Goal: Task Accomplishment & Management: Use online tool/utility

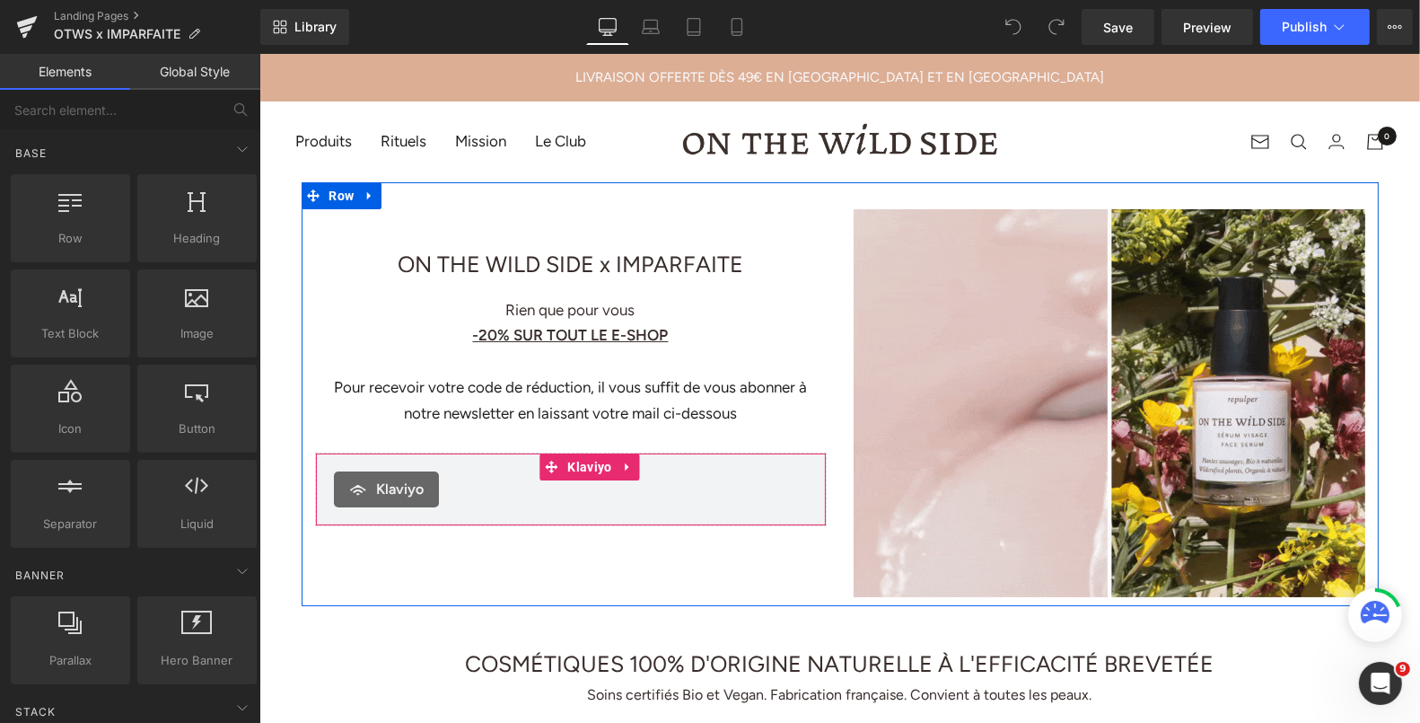
click at [586, 467] on span "Klaviyo" at bounding box center [588, 465] width 53 height 27
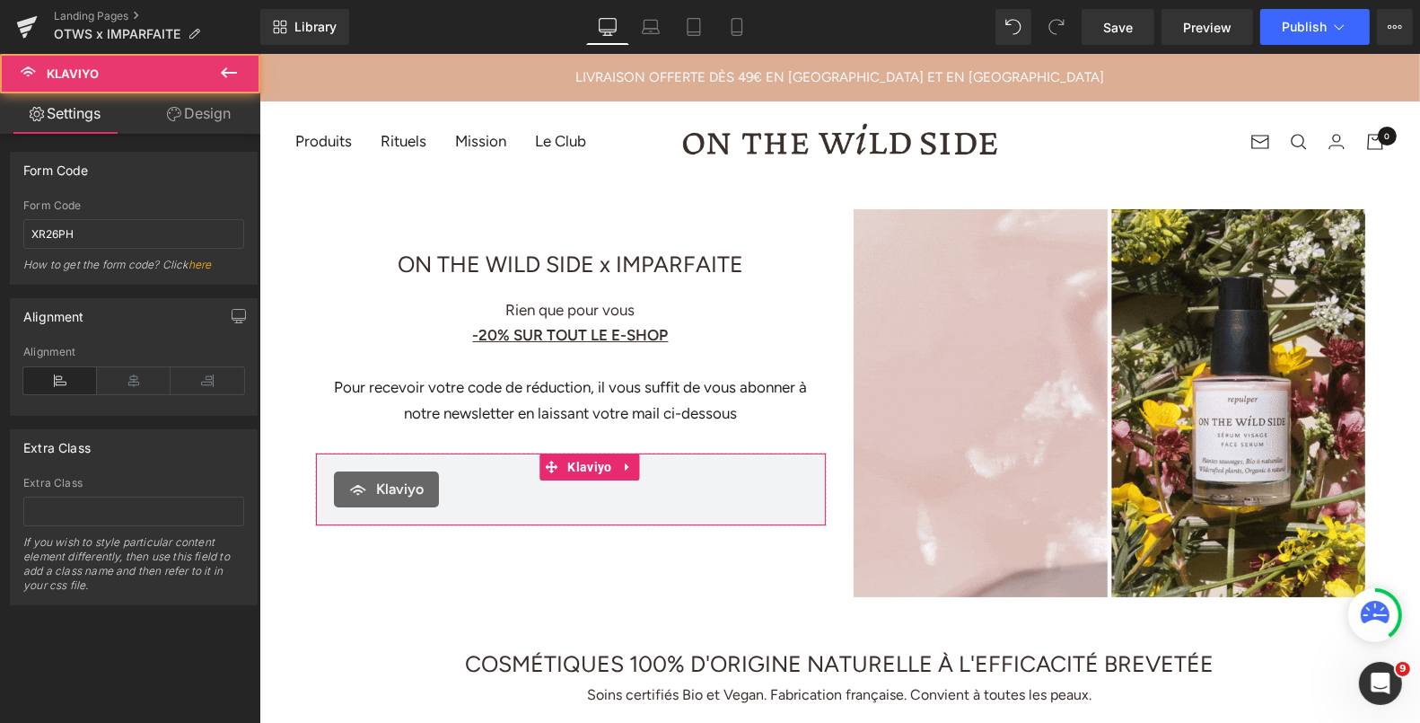
click at [221, 122] on link "Design" at bounding box center [199, 113] width 130 height 40
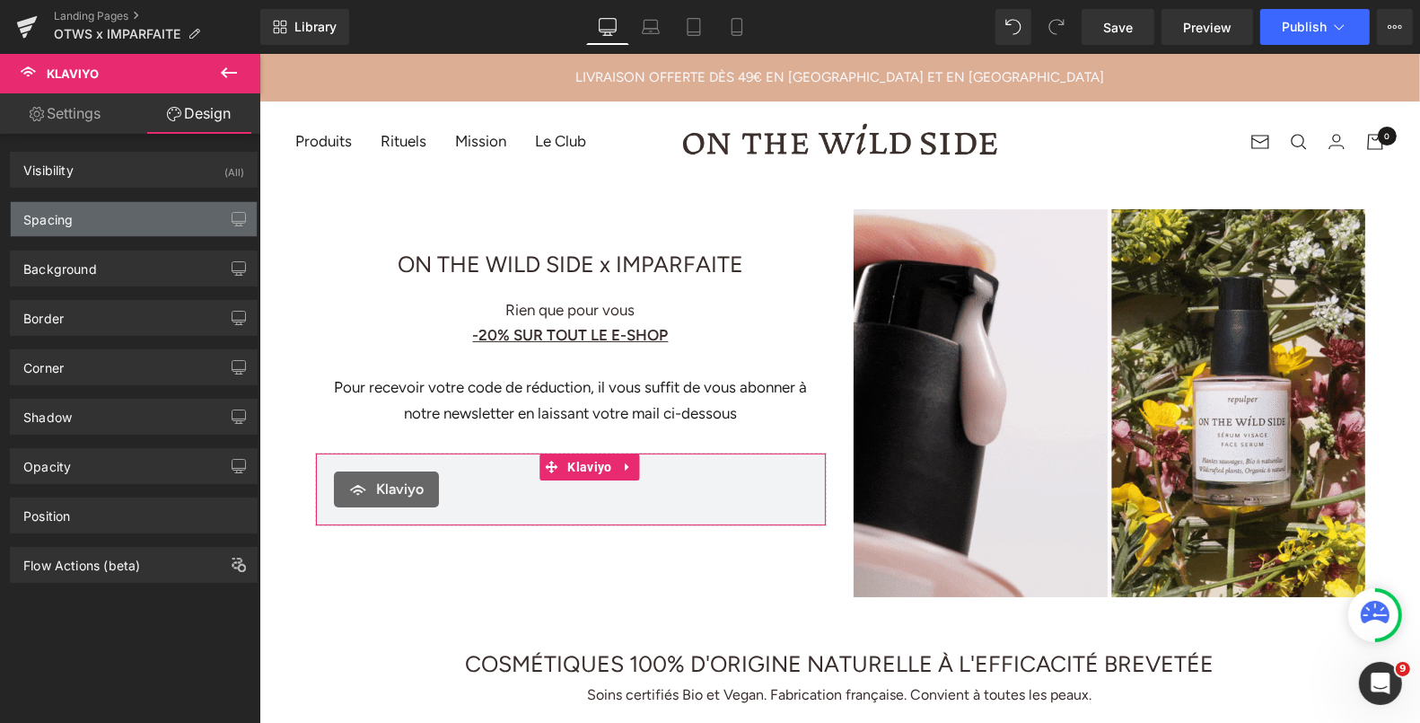
type input "0"
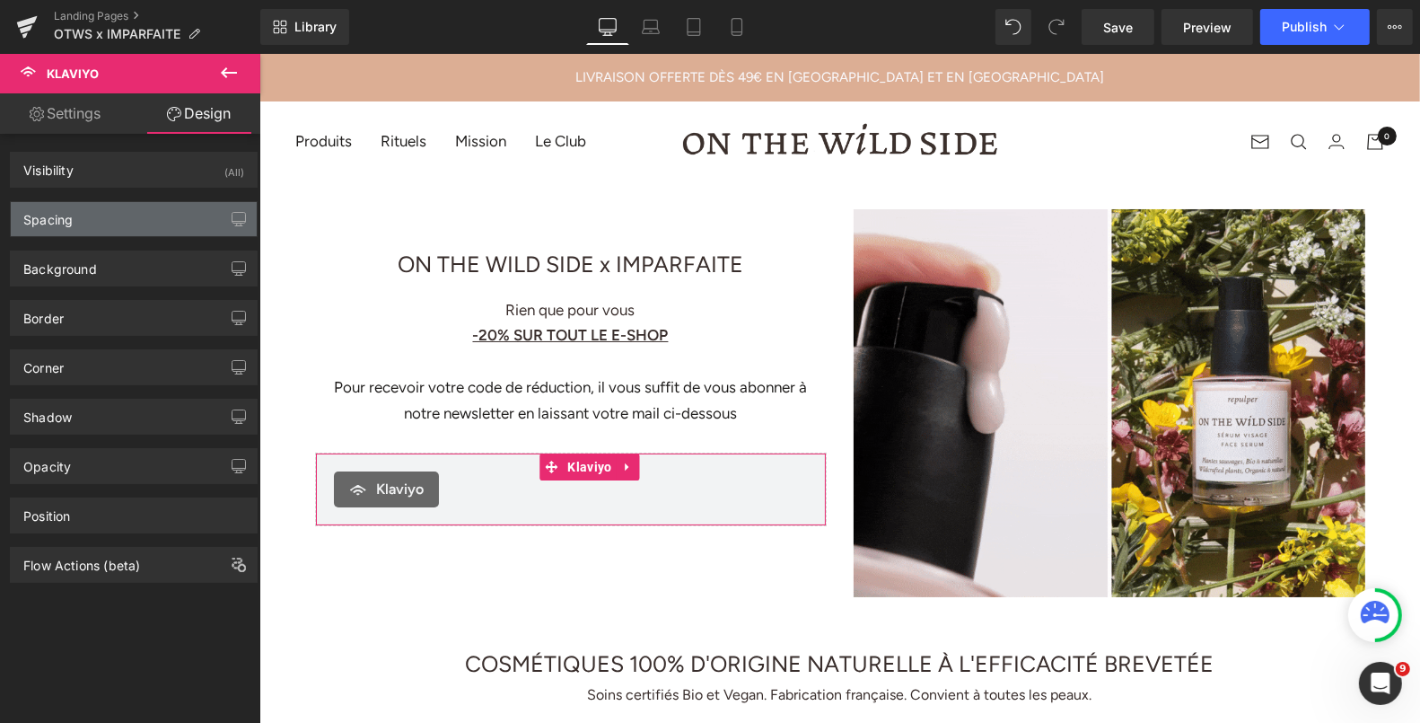
type input "0"
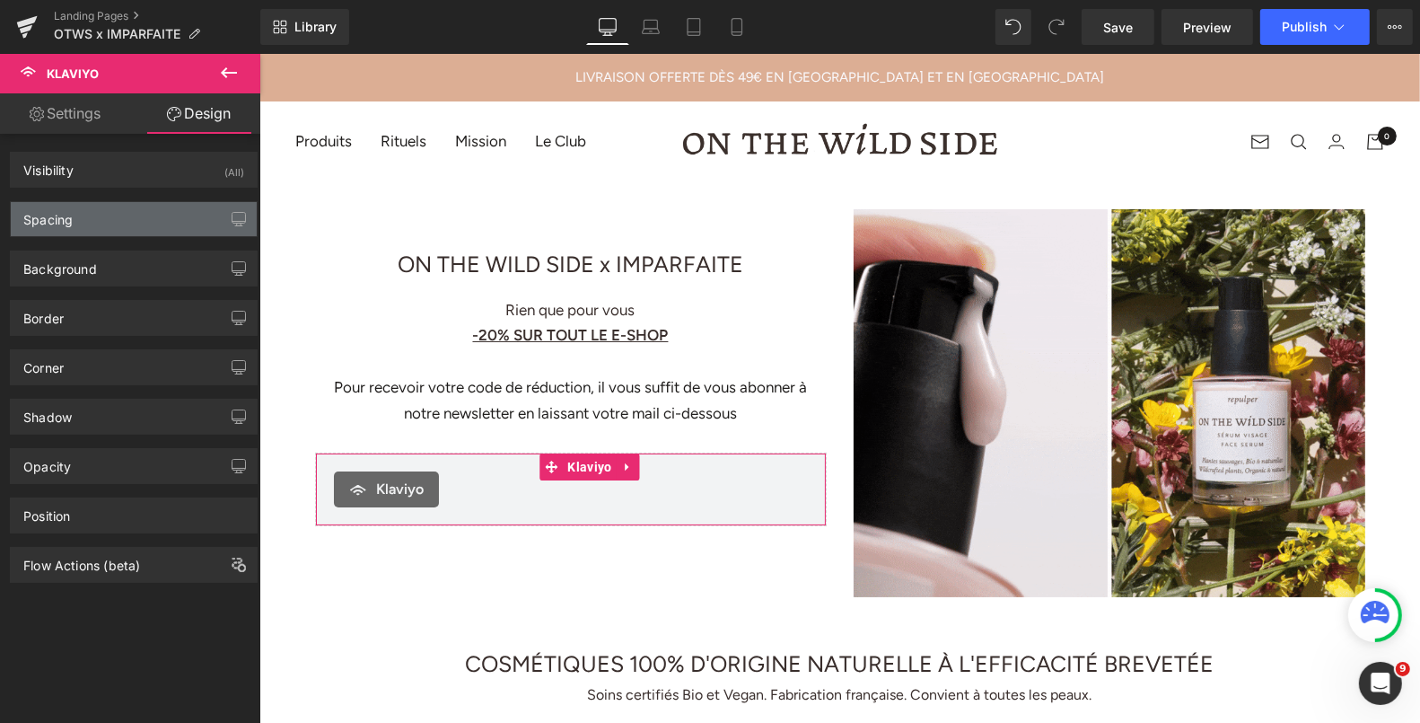
type input "0"
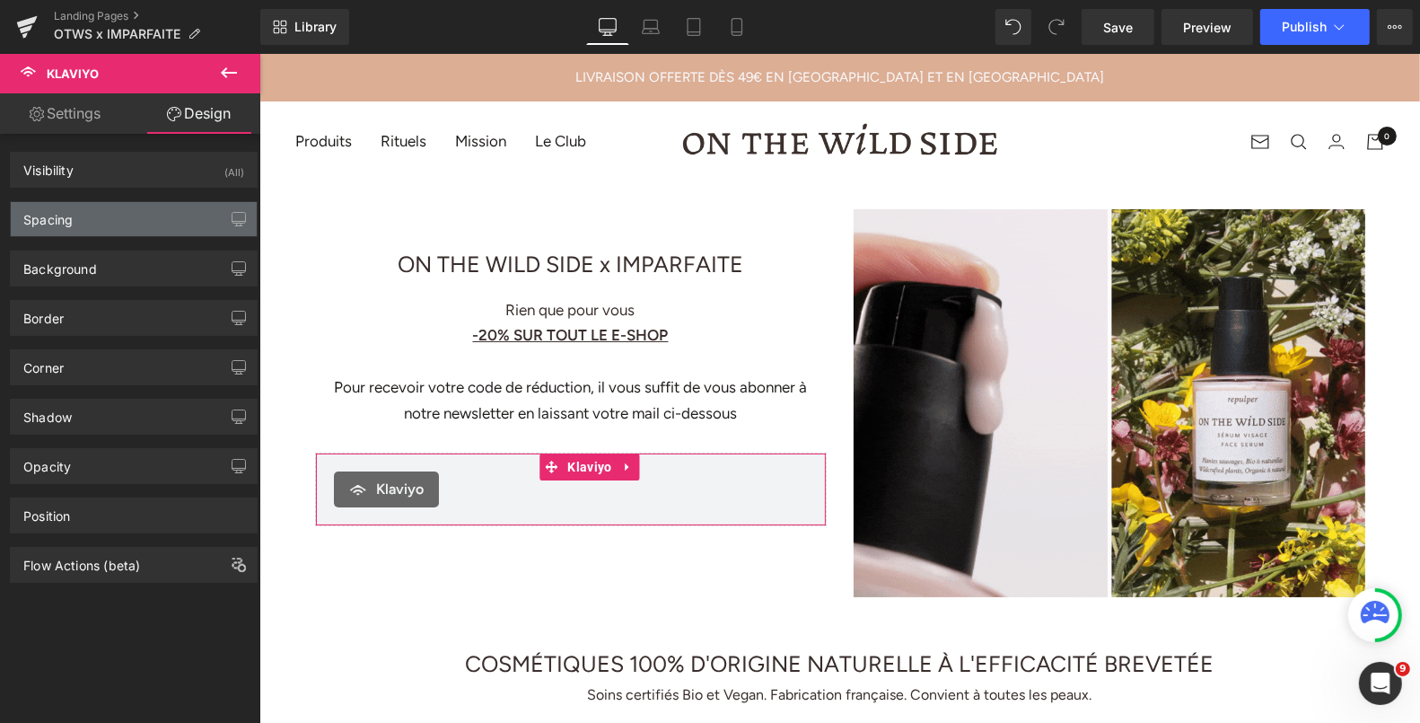
type input "0"
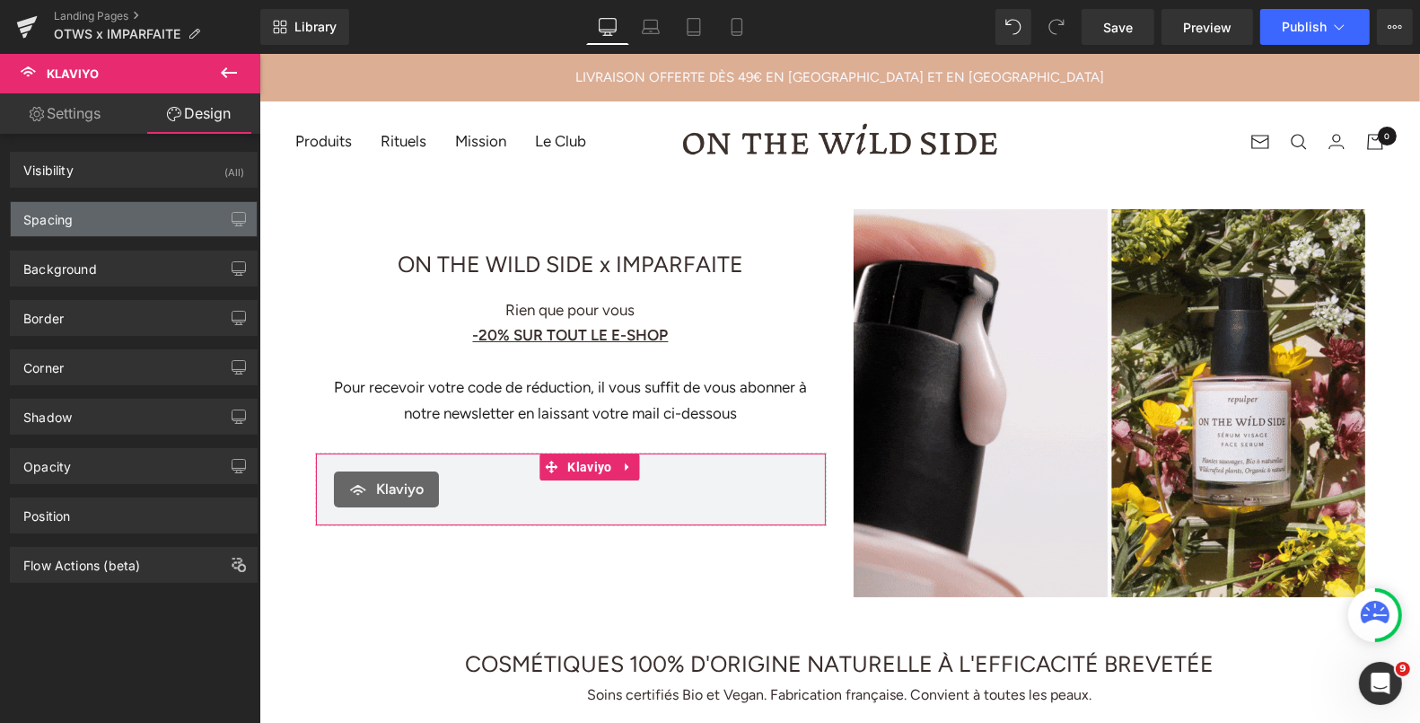
type input "20"
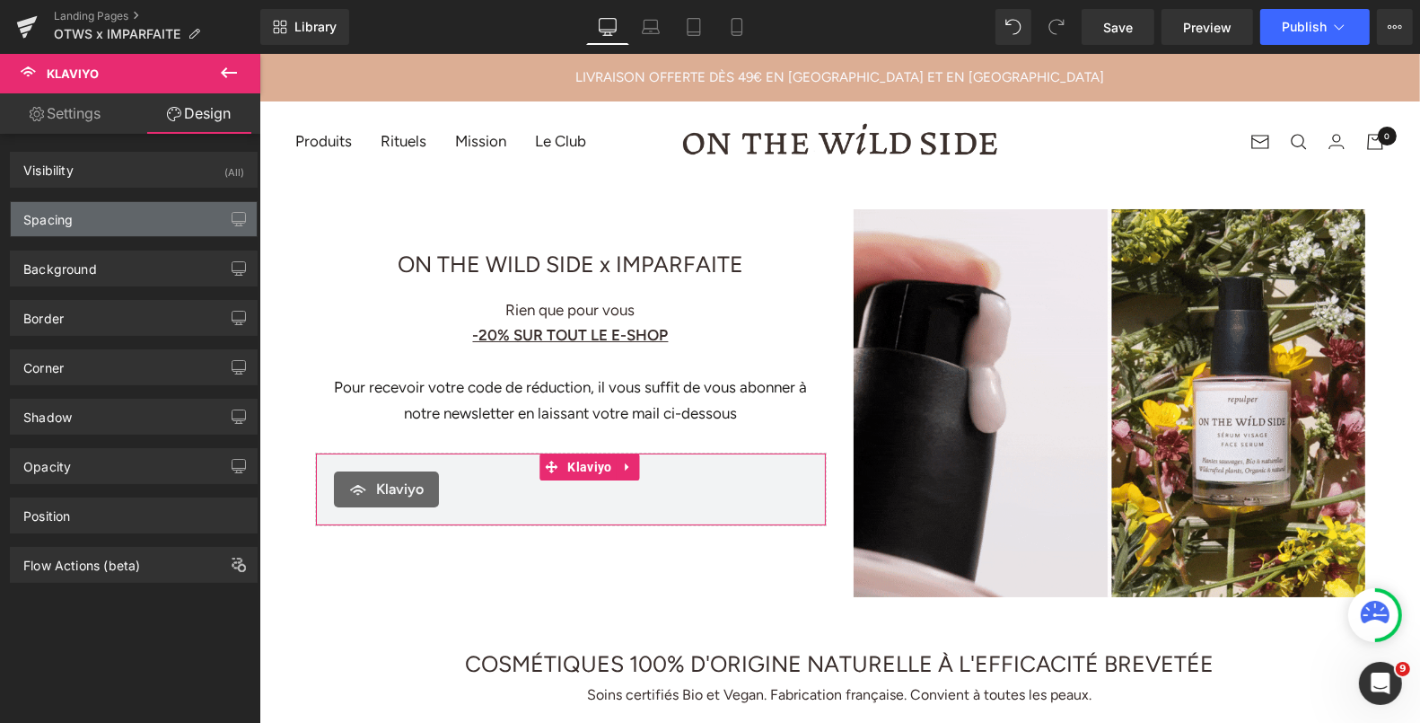
type input "20"
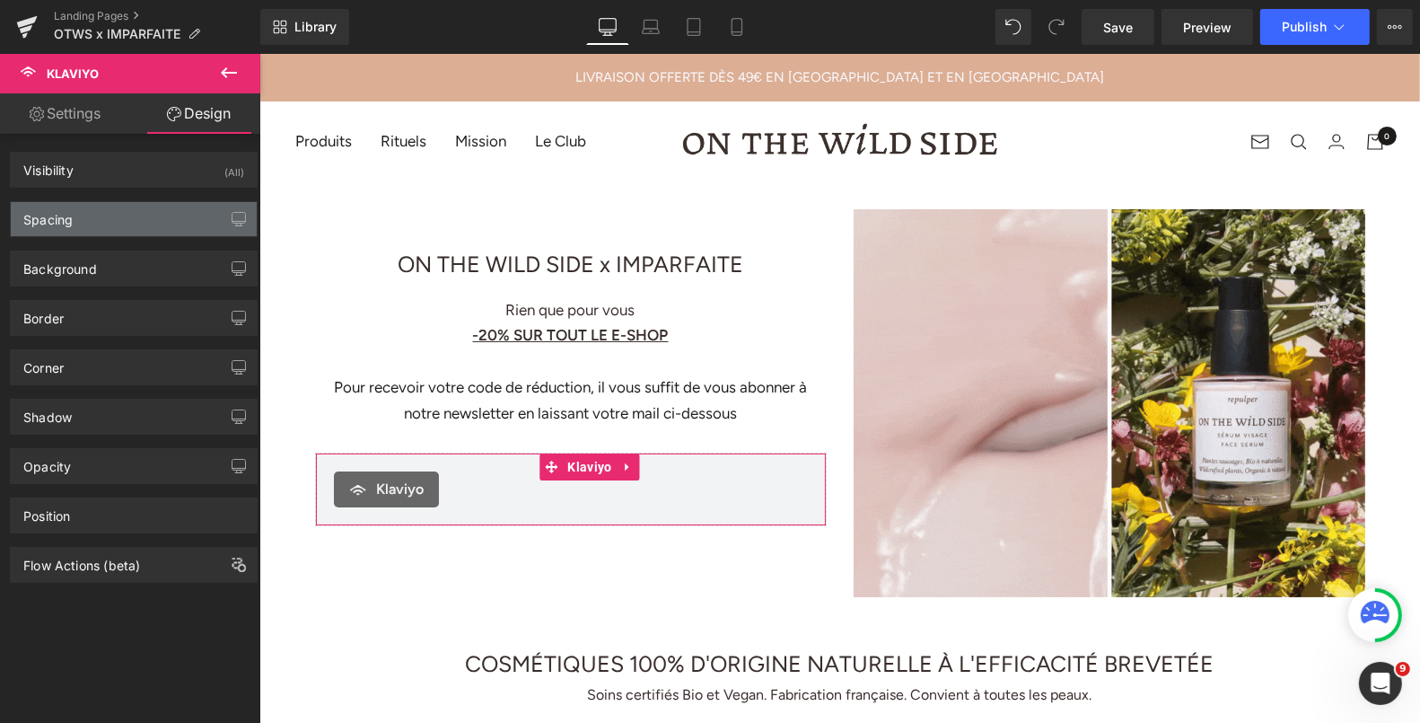
type input "20"
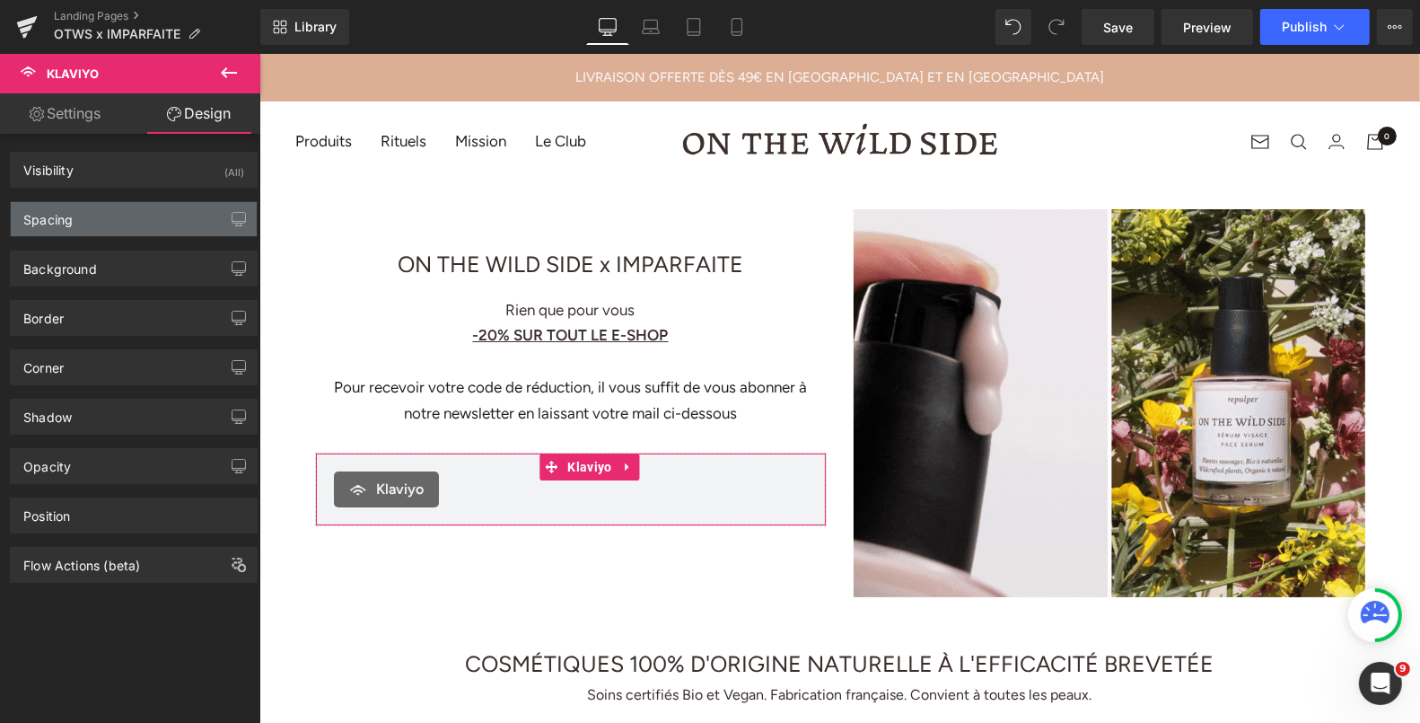
type input "20"
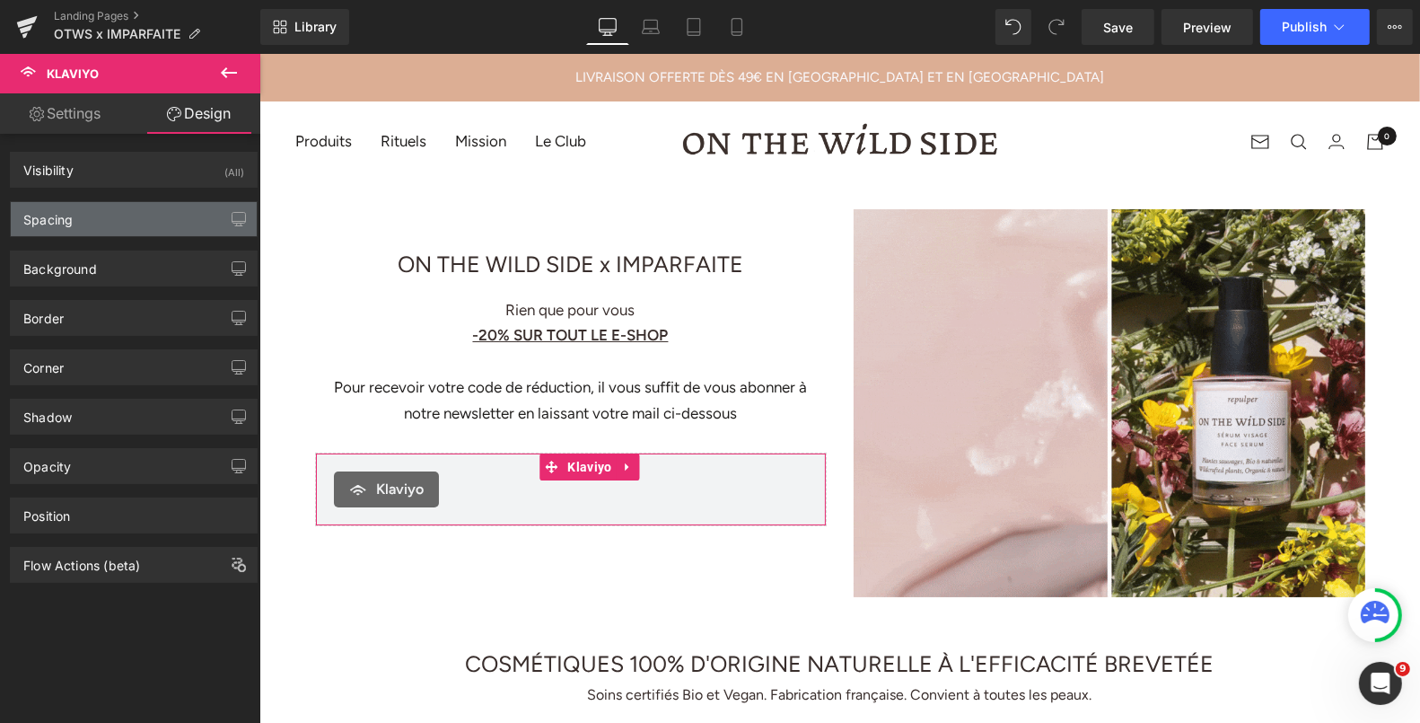
click at [157, 207] on div "Spacing" at bounding box center [134, 219] width 246 height 34
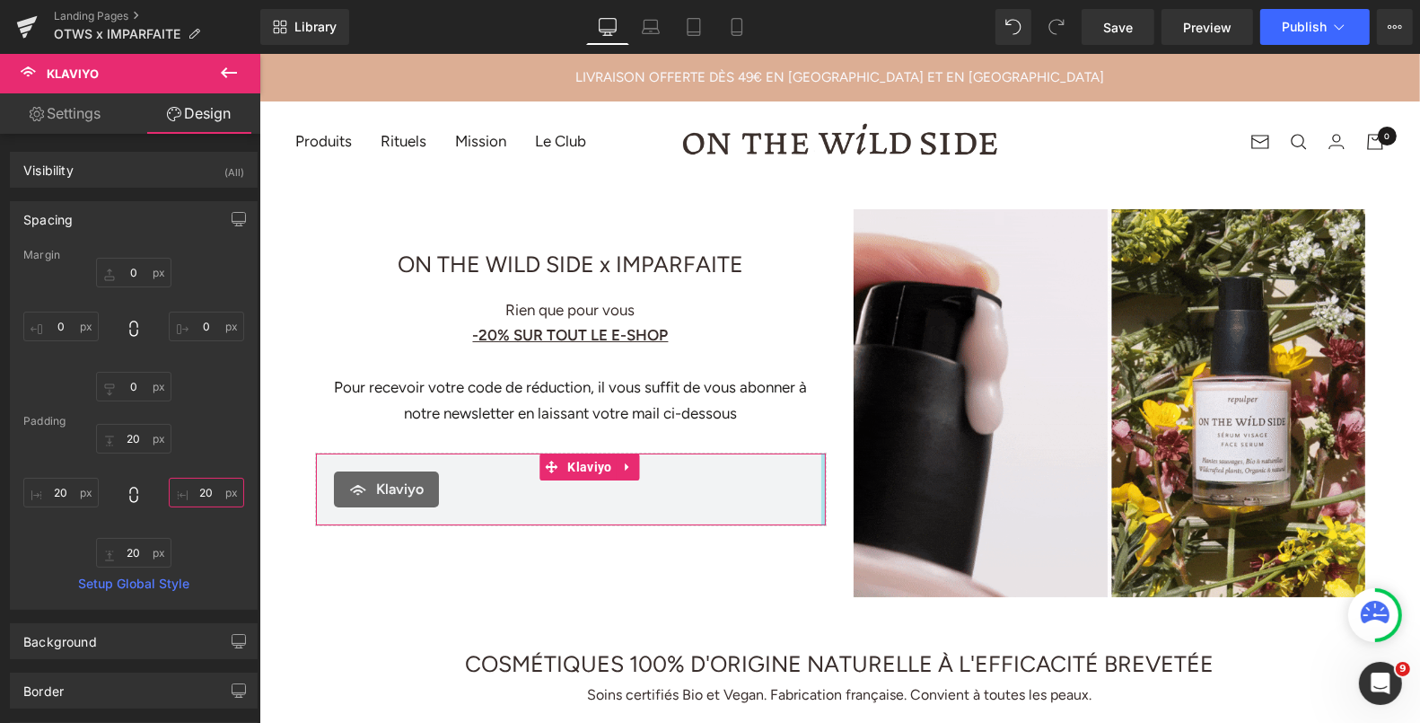
click at [206, 478] on input "20" at bounding box center [206, 493] width 75 height 30
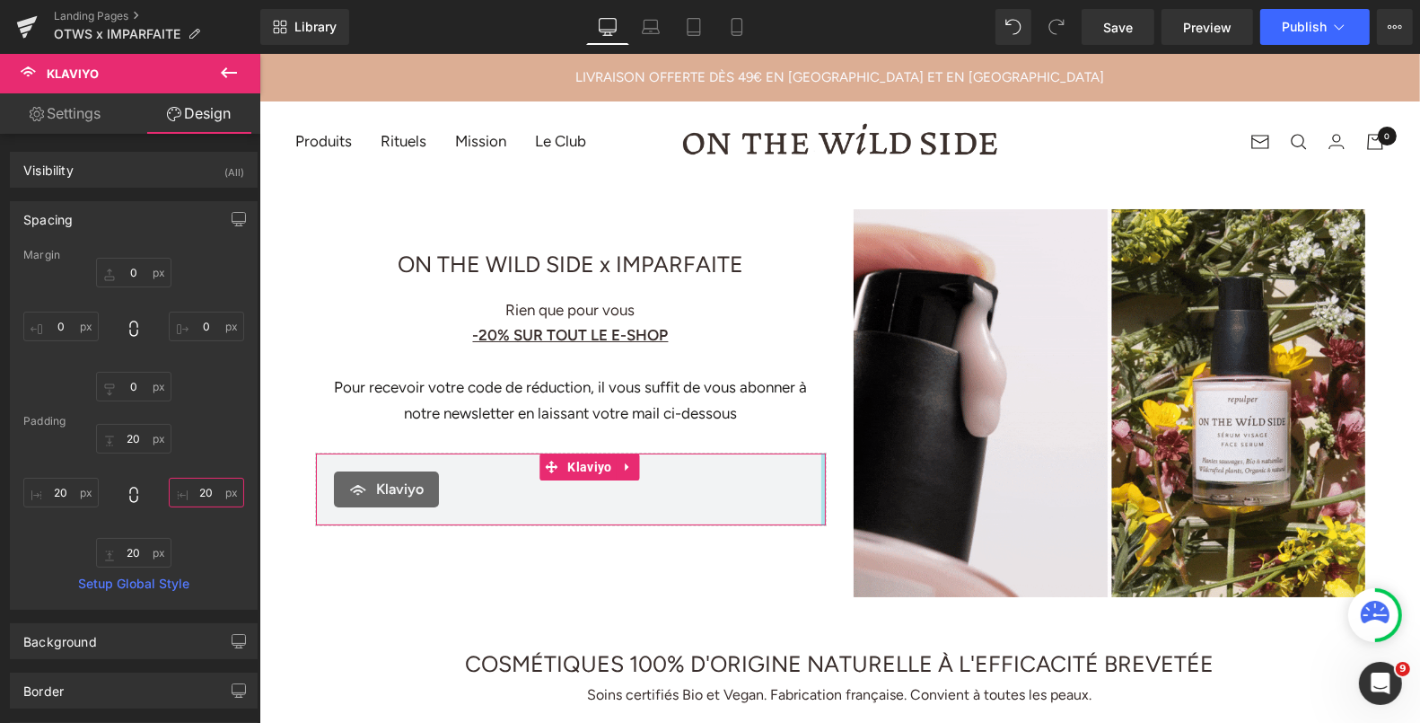
click at [206, 478] on input "20" at bounding box center [206, 493] width 75 height 30
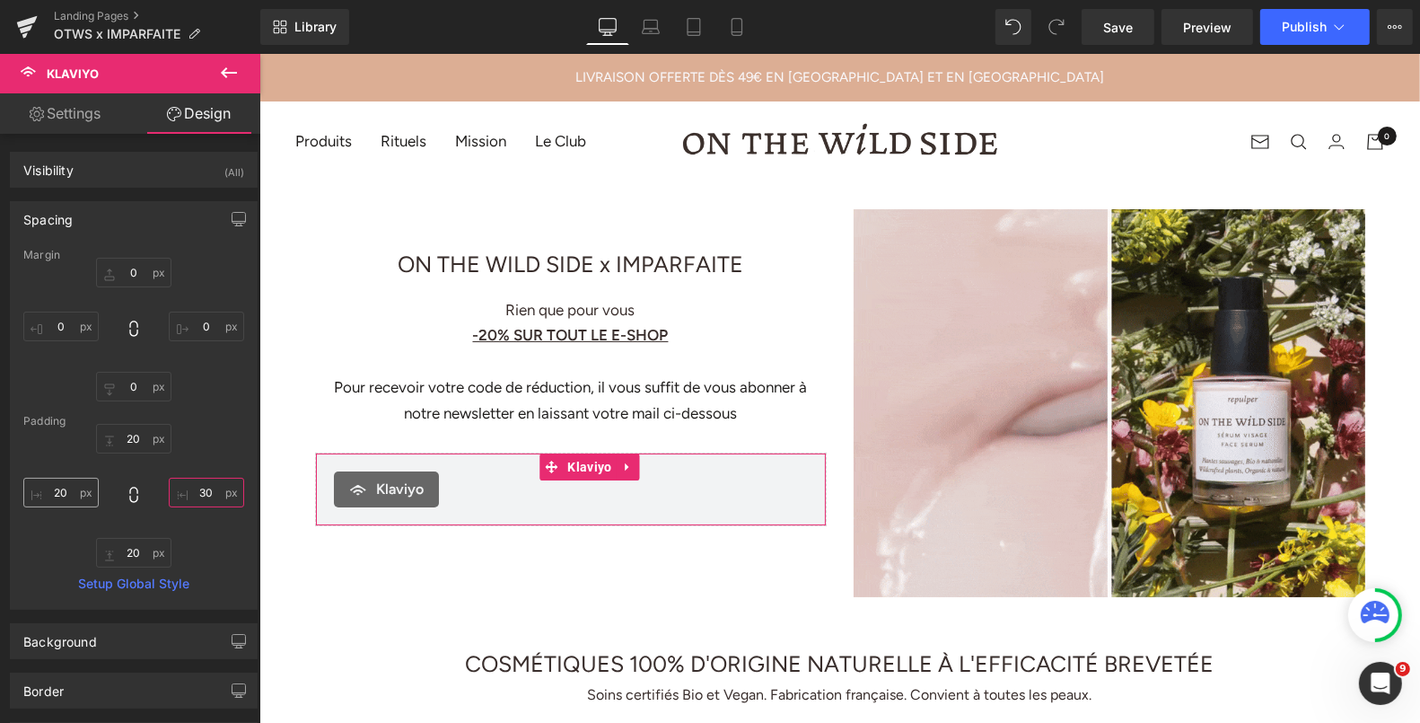
type input "30"
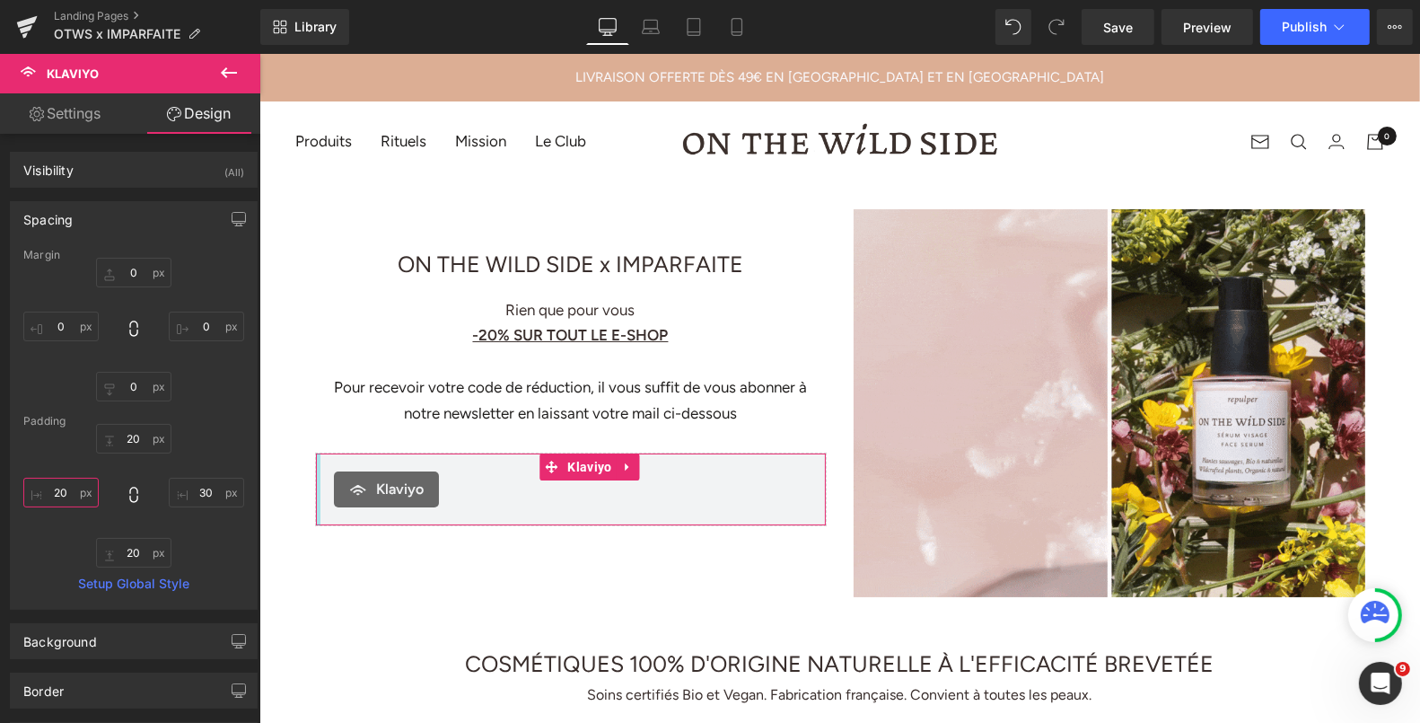
click at [56, 492] on input "20" at bounding box center [60, 493] width 75 height 30
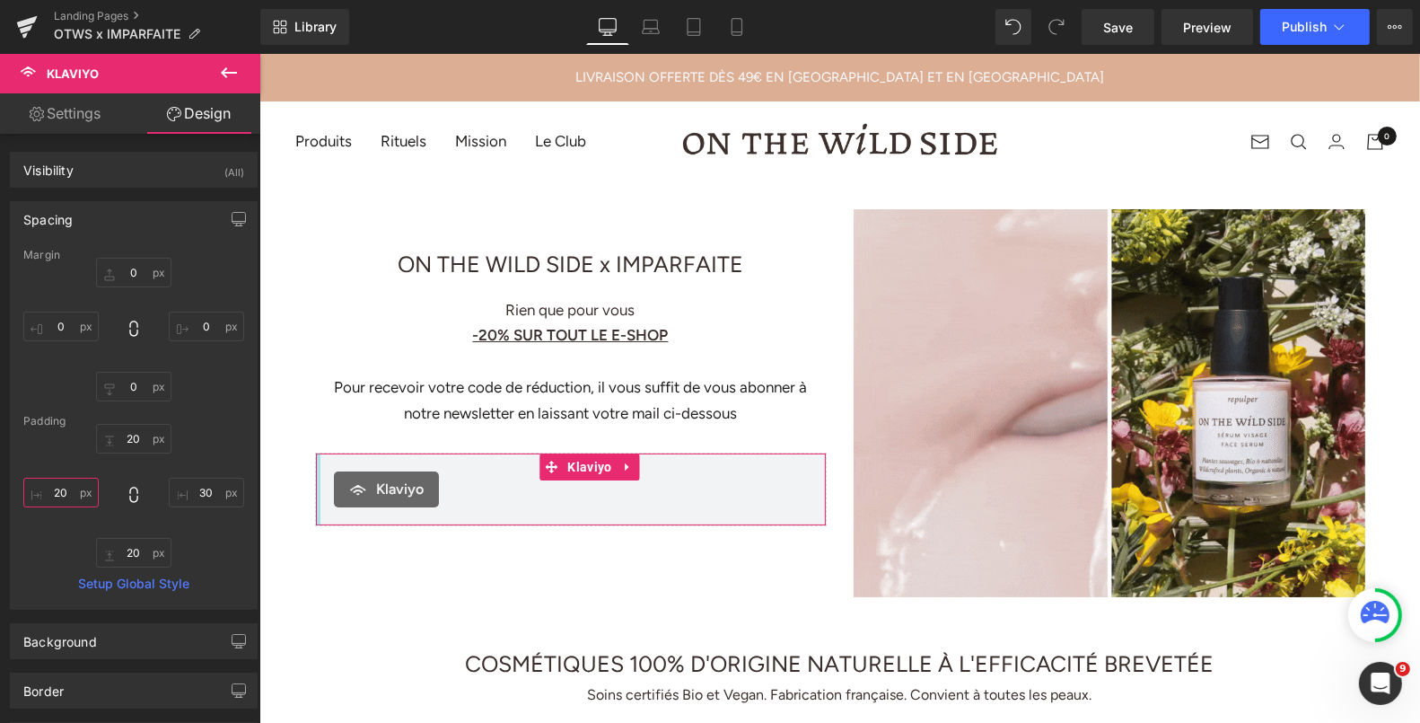
click at [56, 492] on input "20" at bounding box center [60, 493] width 75 height 30
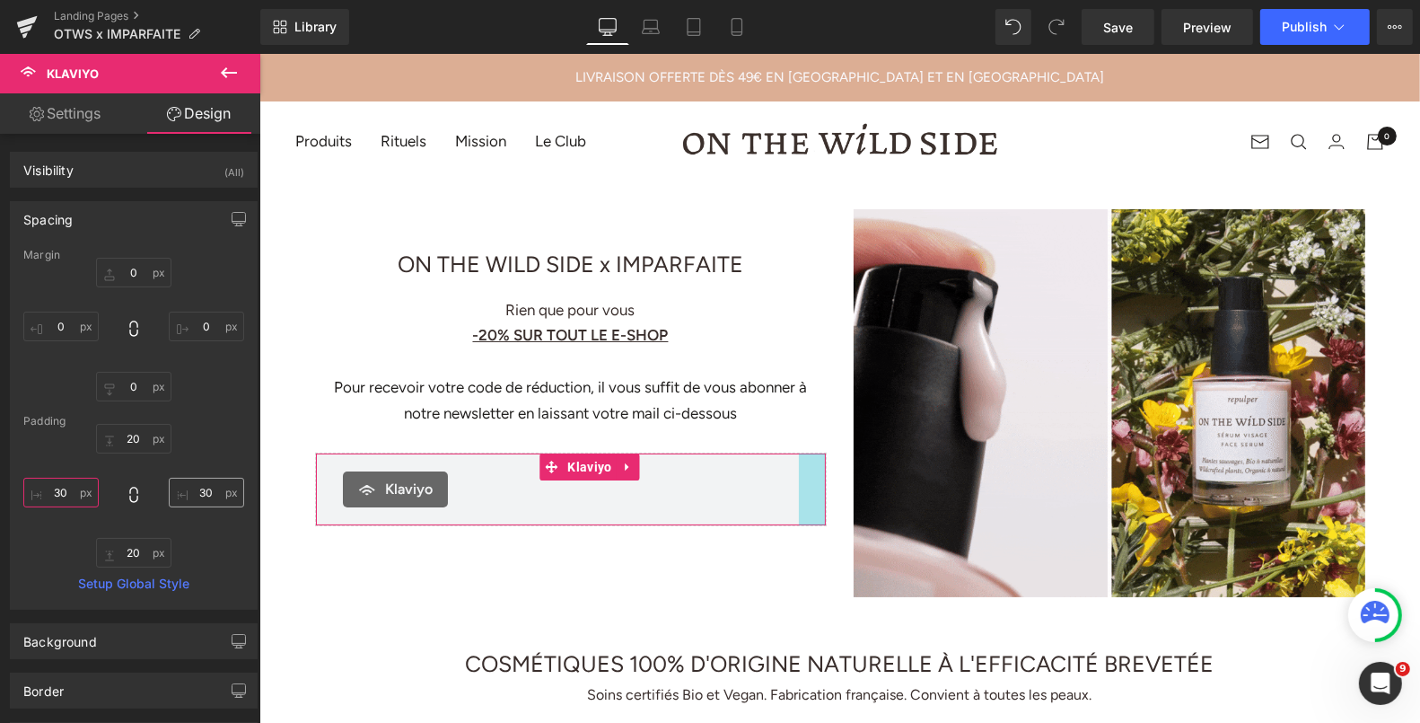
type input "30"
click at [196, 486] on input "30" at bounding box center [206, 493] width 75 height 30
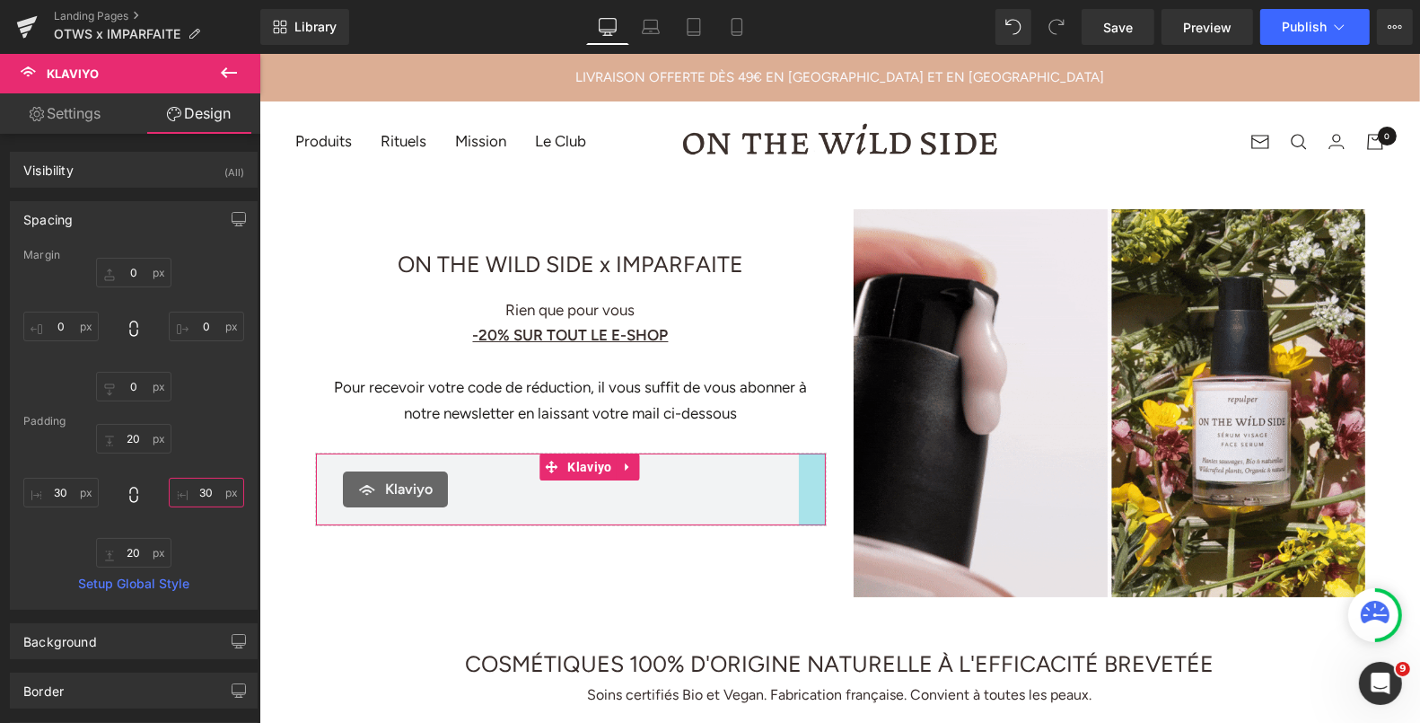
click at [196, 486] on input "30" at bounding box center [206, 493] width 75 height 30
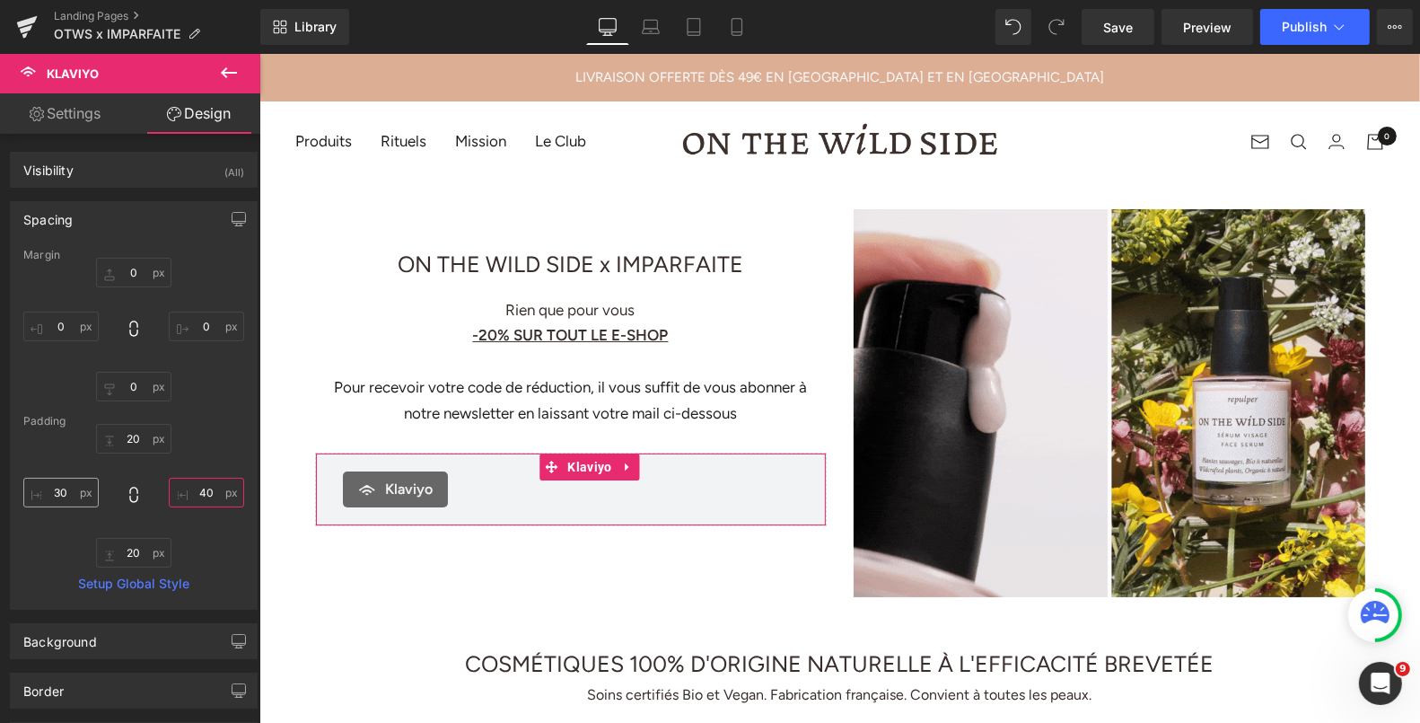
type input "40"
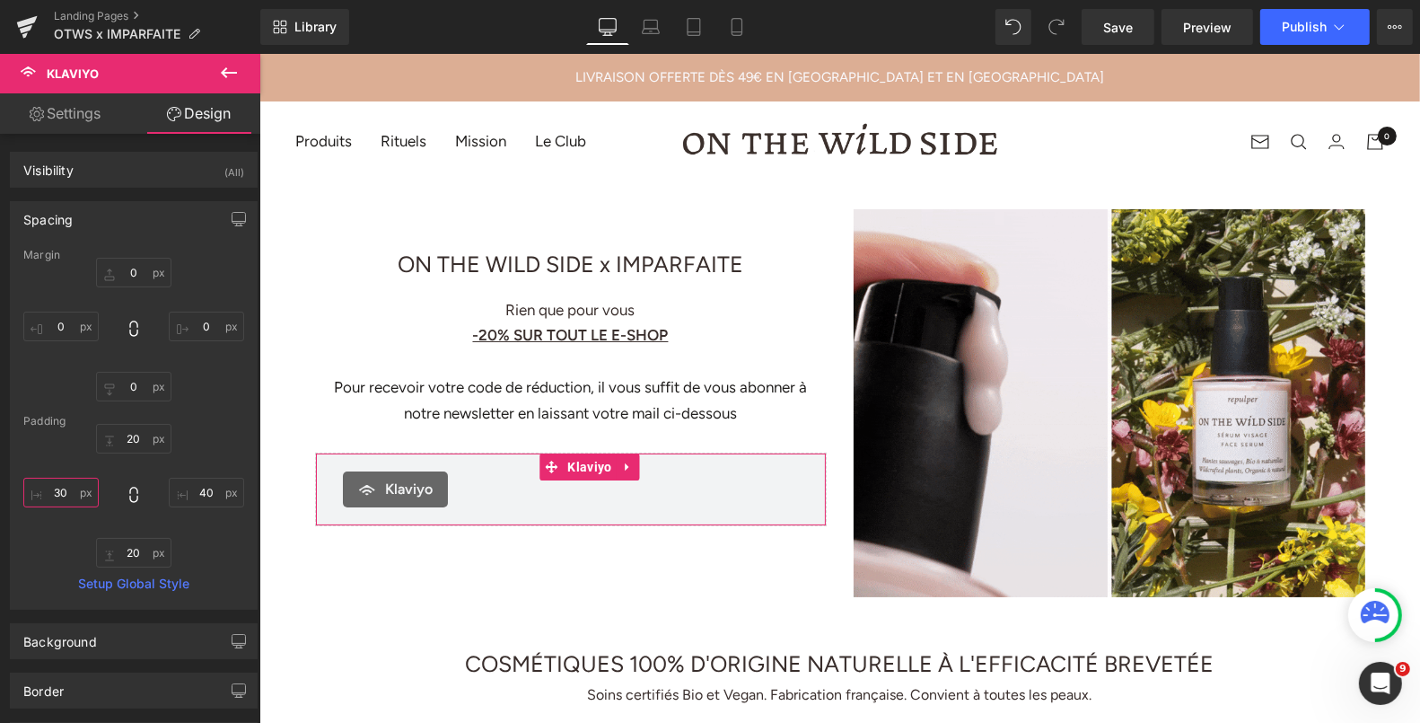
click at [64, 487] on input "30" at bounding box center [60, 493] width 75 height 30
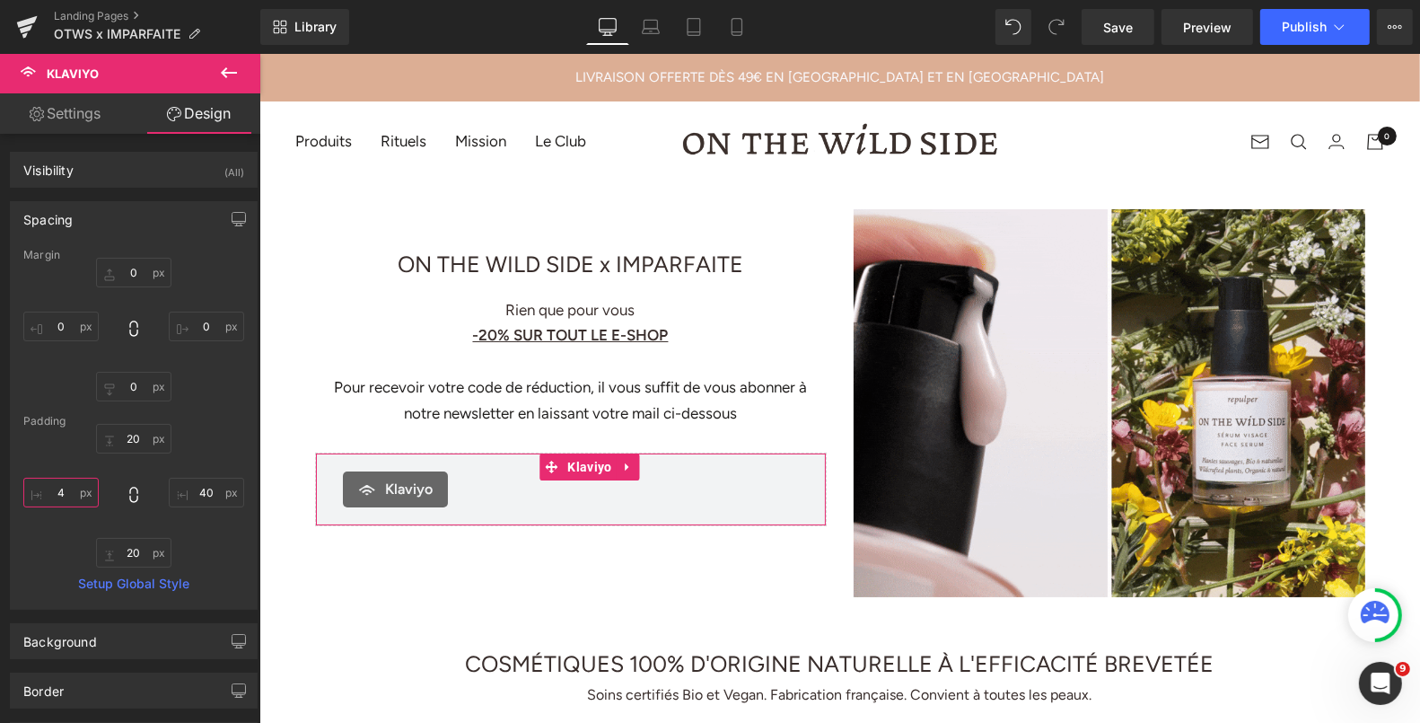
type input "40"
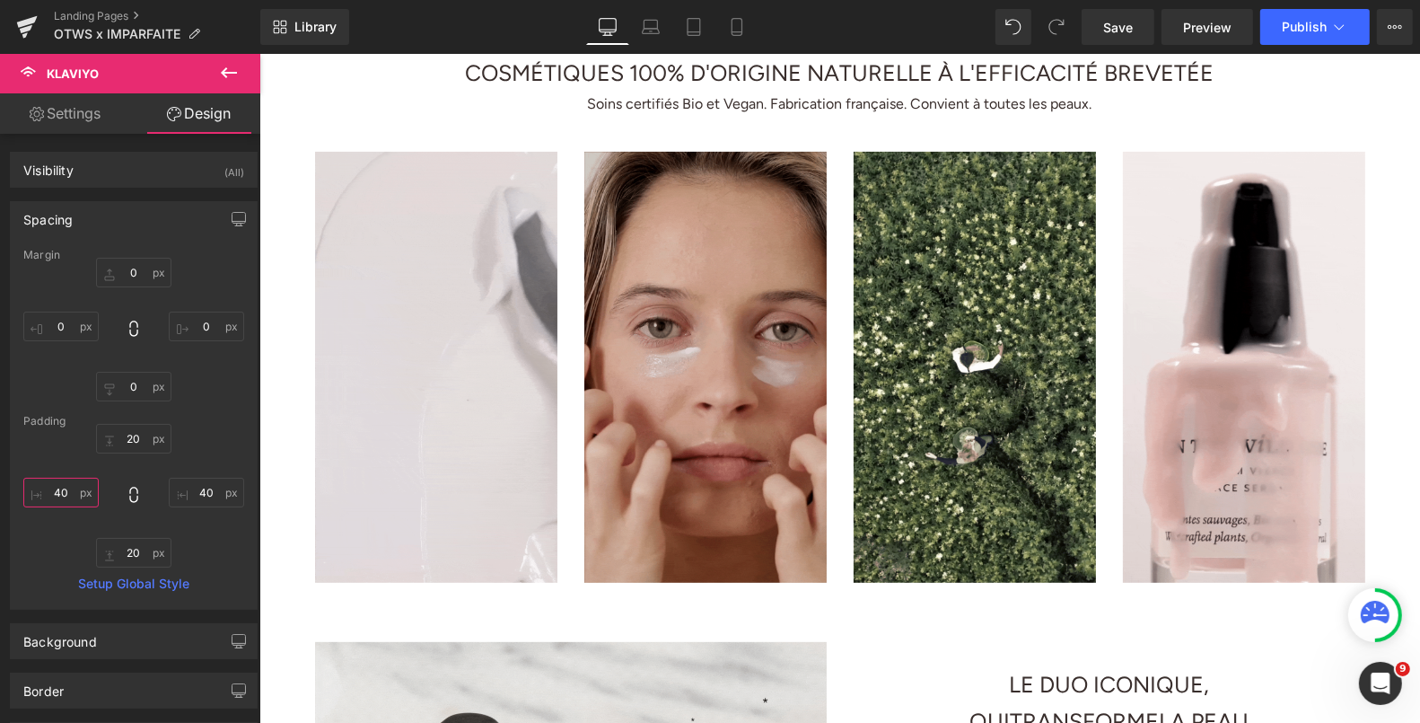
scroll to position [593, 0]
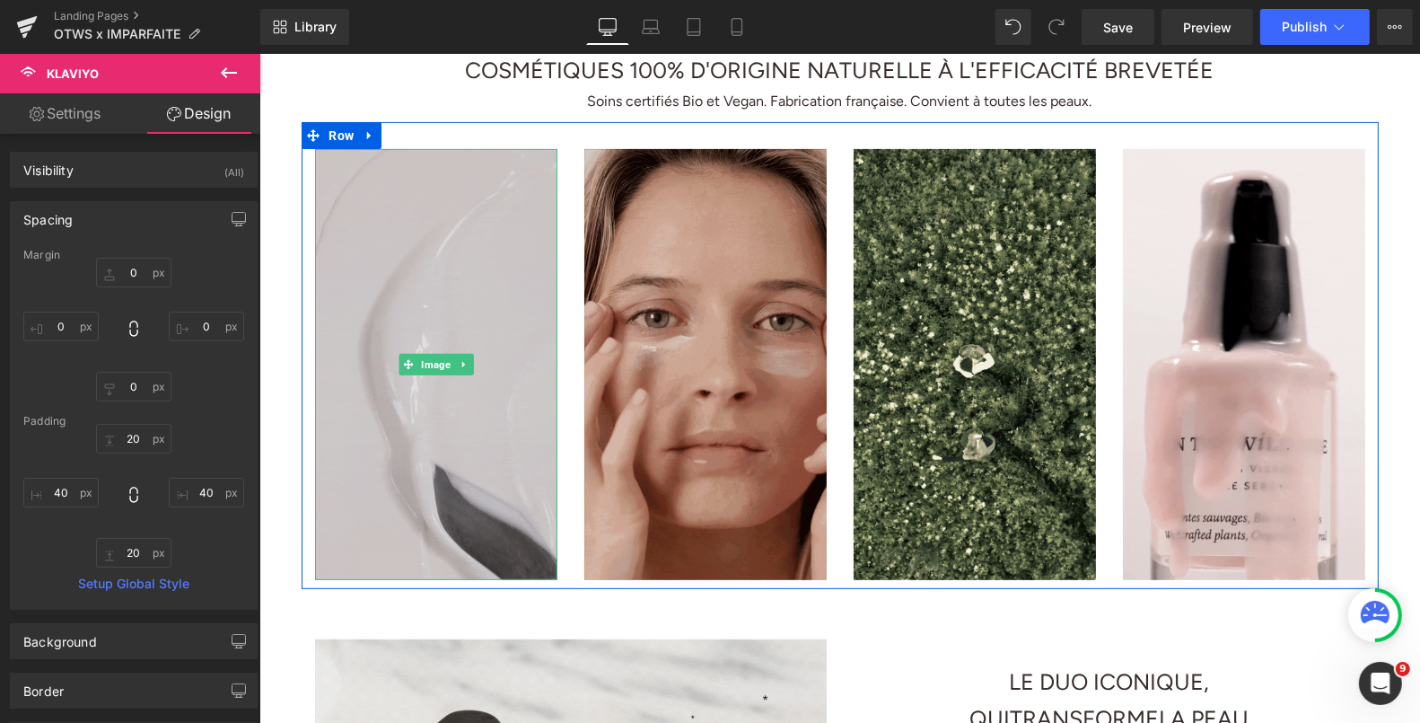
click at [513, 309] on img at bounding box center [435, 363] width 242 height 431
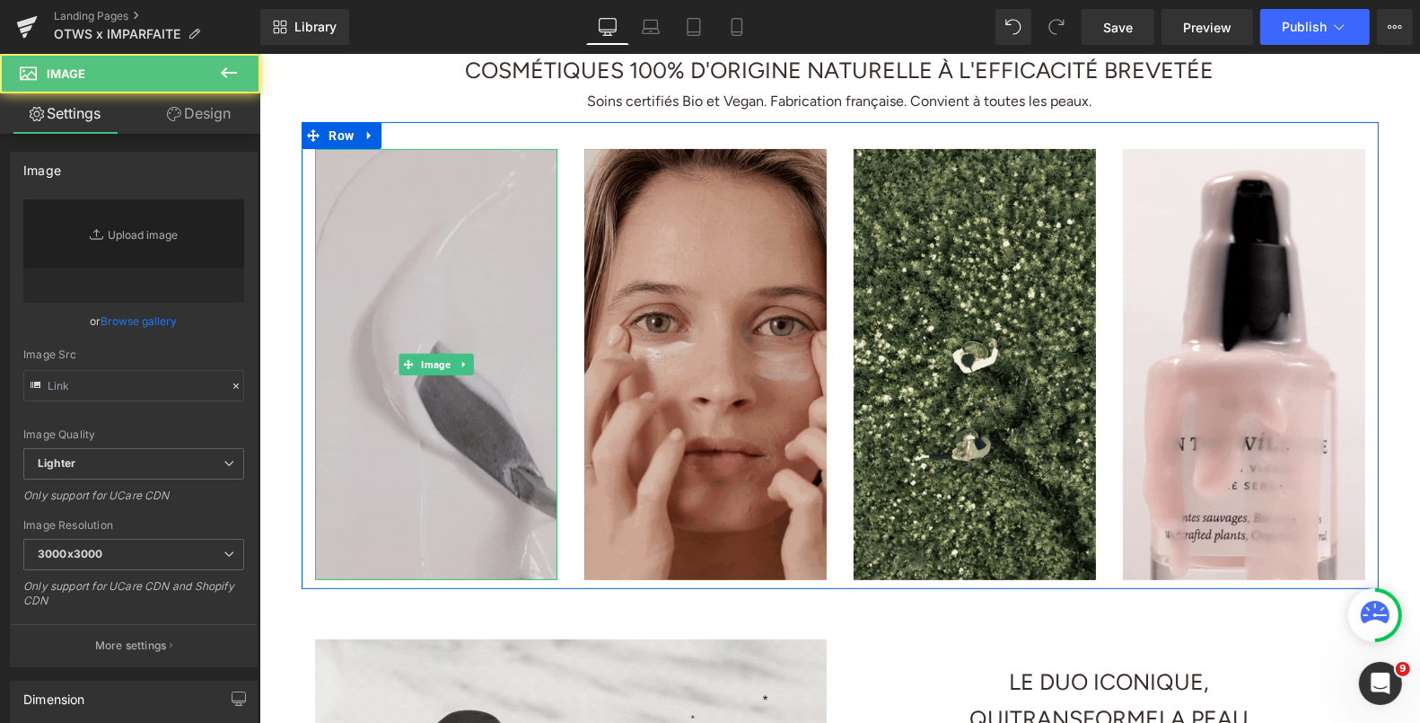
type input "[URL][DOMAIN_NAME]"
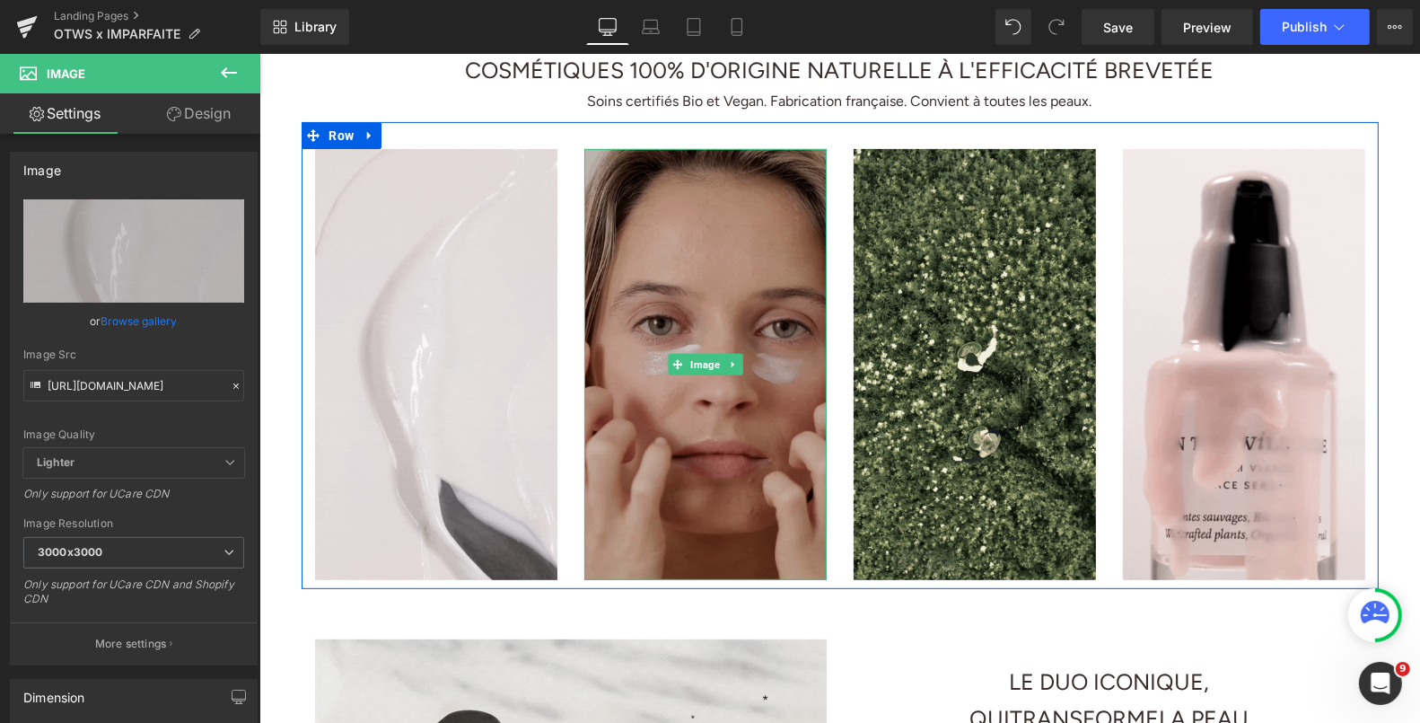
click at [694, 286] on img at bounding box center [705, 363] width 242 height 431
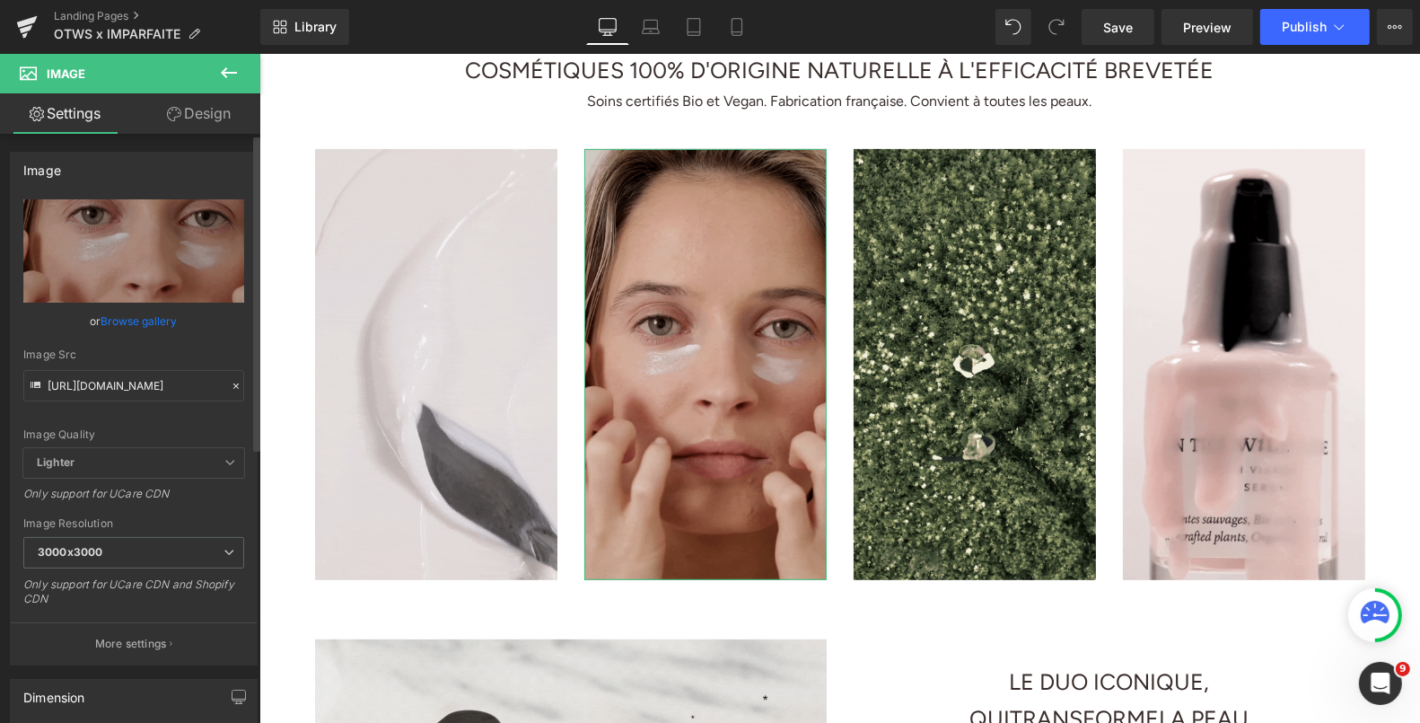
click at [145, 324] on link "Browse gallery" at bounding box center [139, 320] width 76 height 31
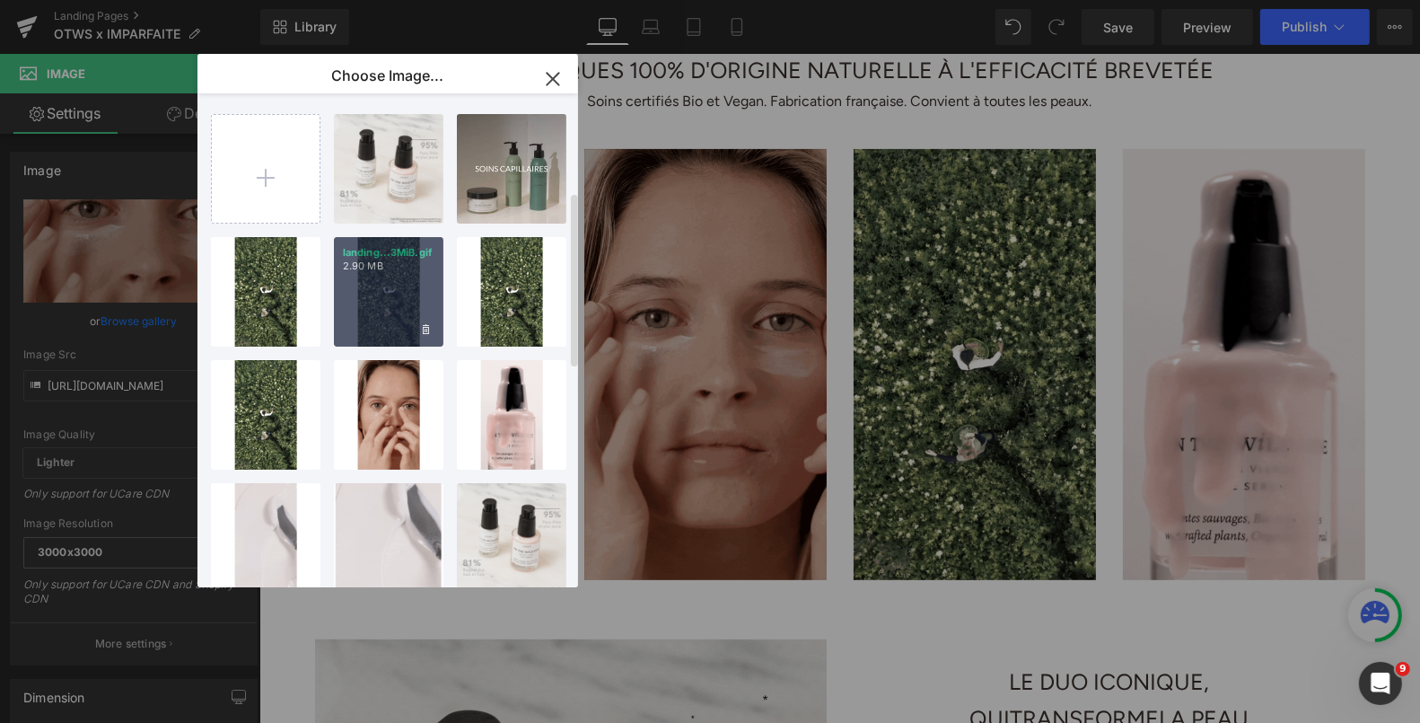
scroll to position [276, 0]
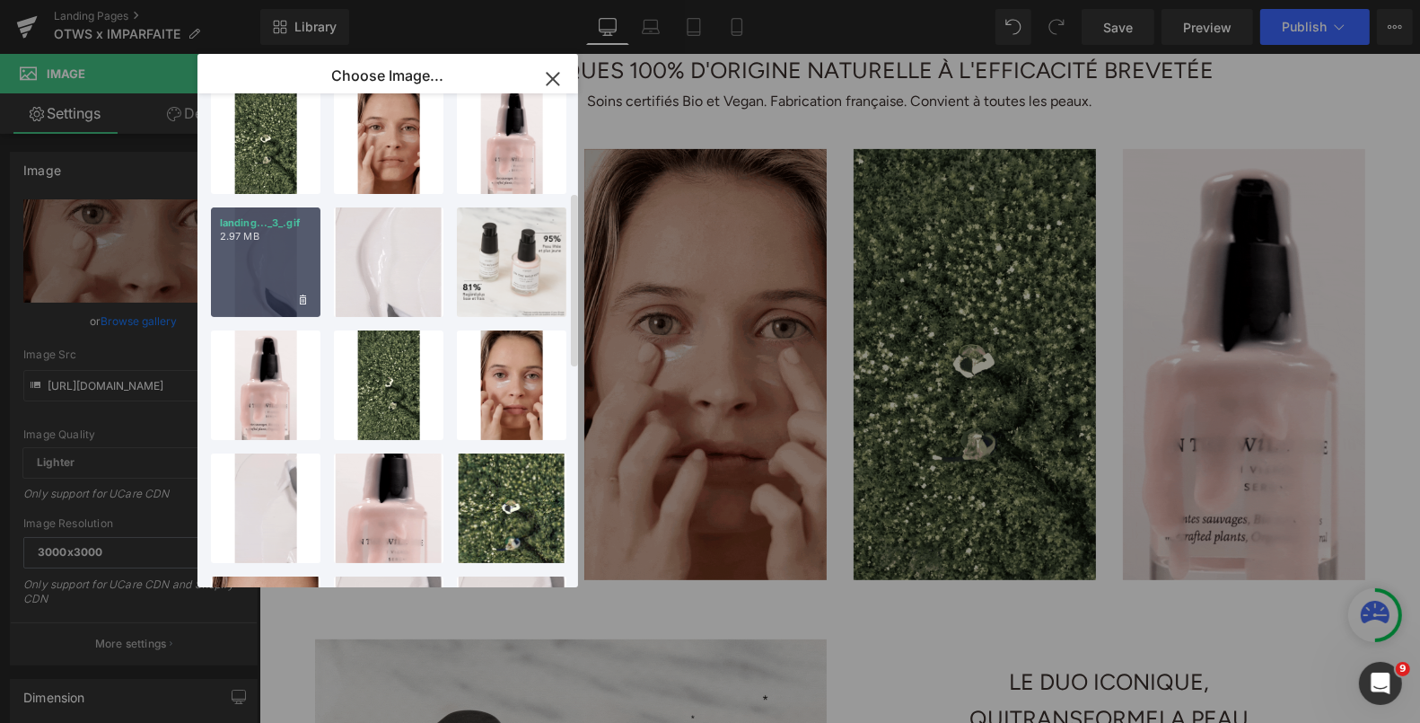
click at [284, 264] on div "landing..._3_.gif 2.97 MB" at bounding box center [266, 262] width 110 height 110
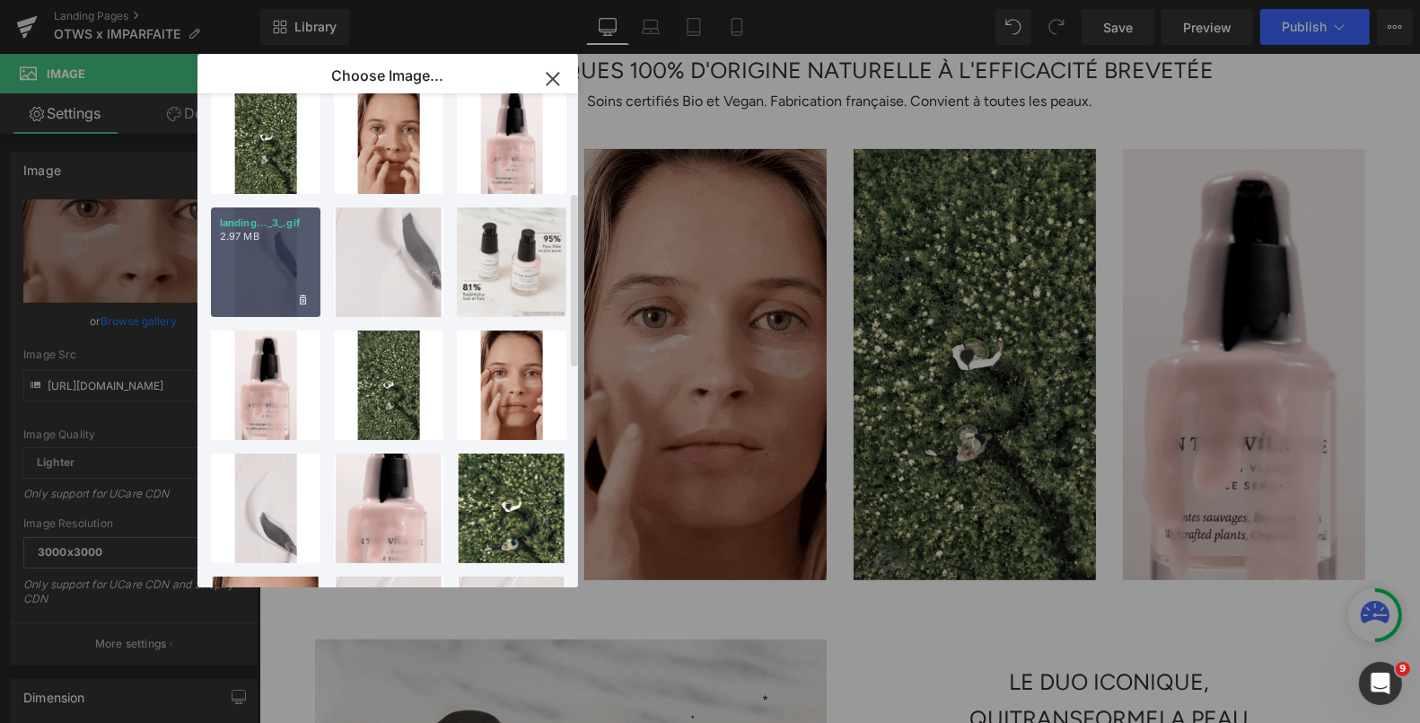
type input "[URL][DOMAIN_NAME]"
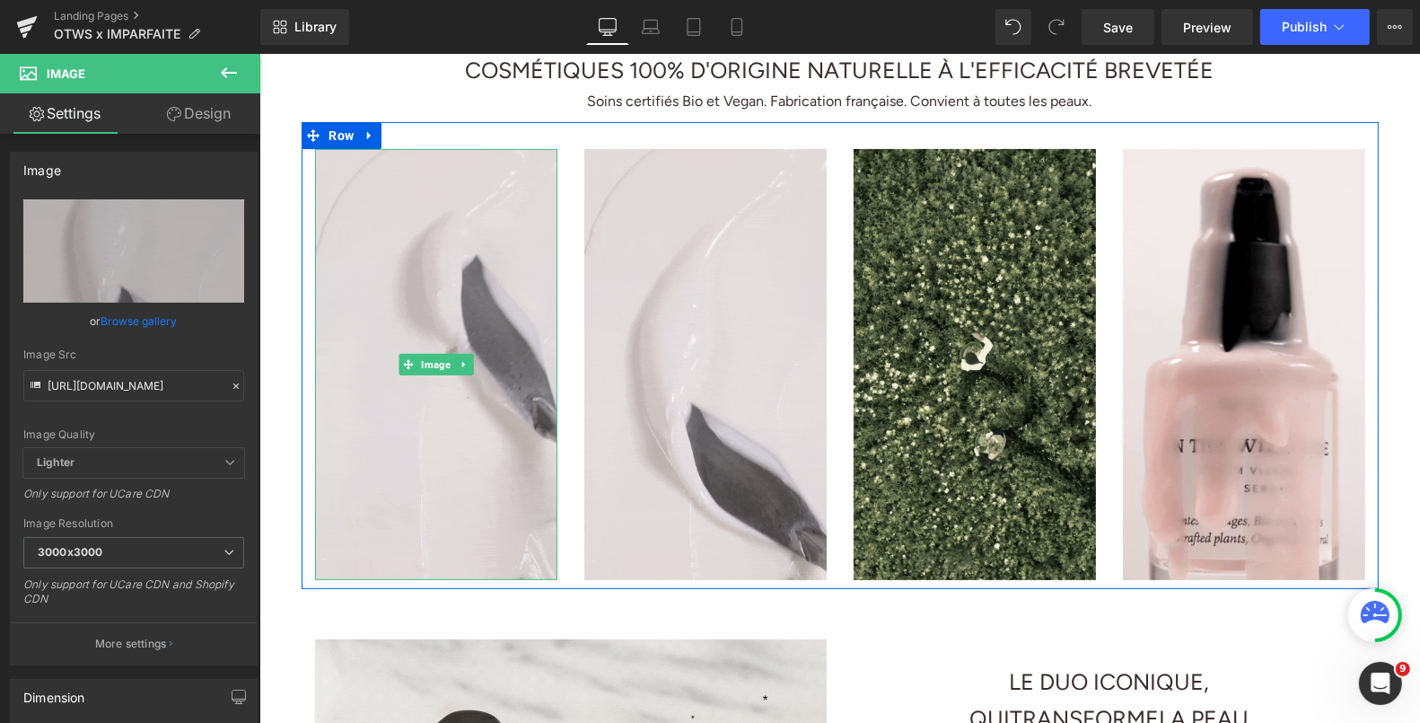
click at [476, 274] on img at bounding box center [435, 363] width 242 height 431
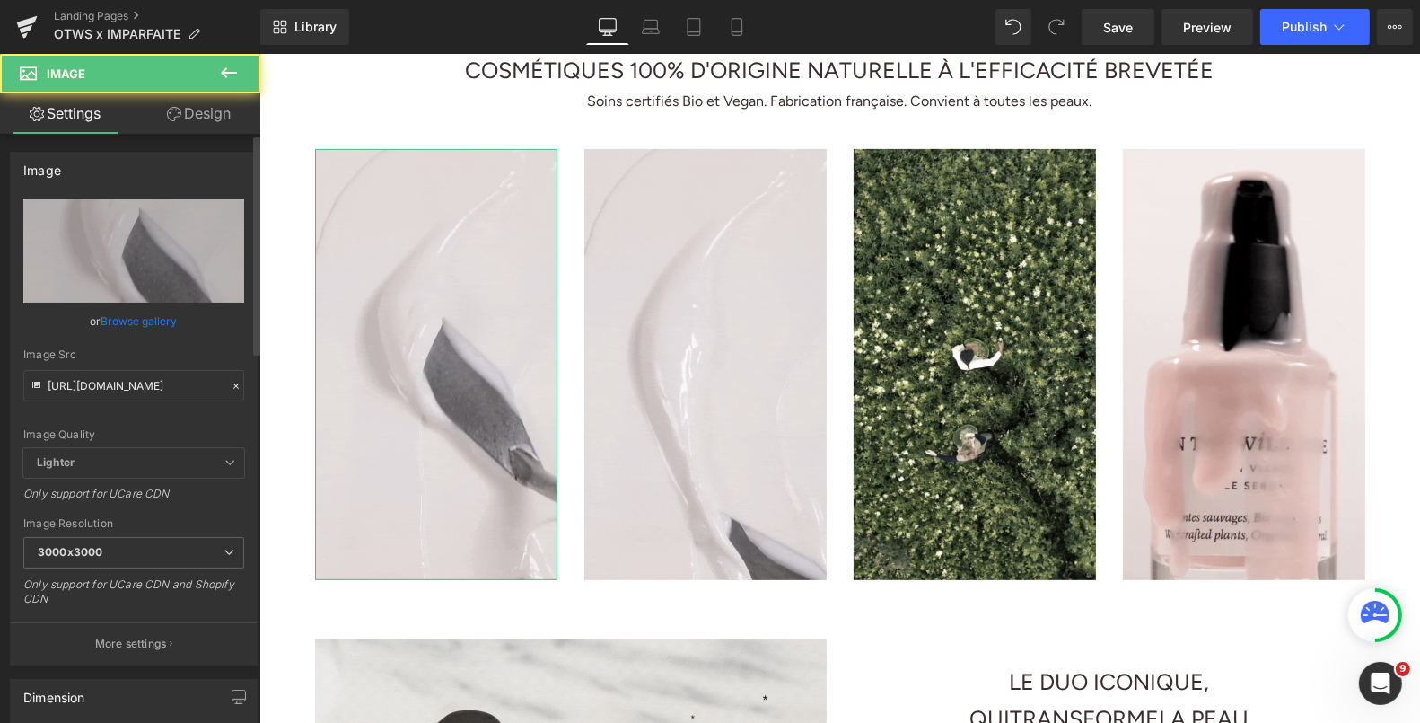
click at [114, 317] on link "Browse gallery" at bounding box center [139, 320] width 76 height 31
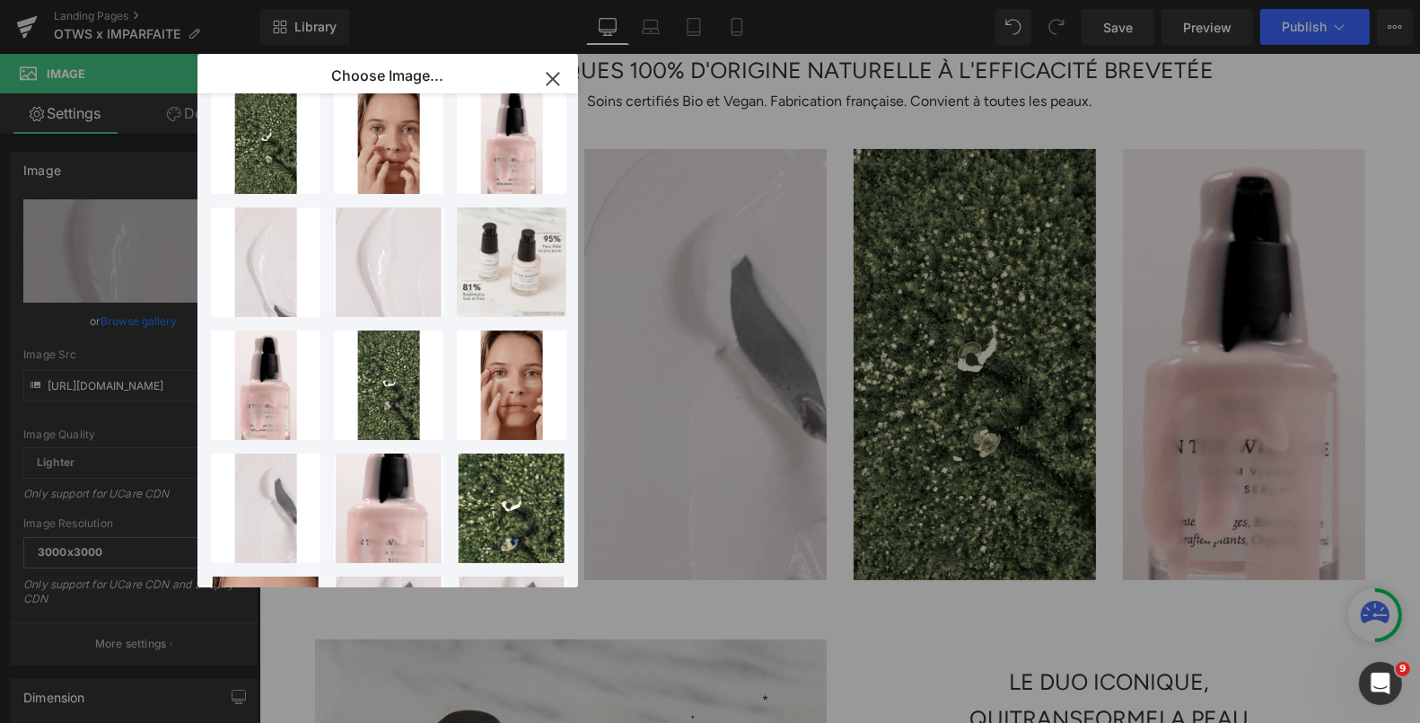
scroll to position [0, 0]
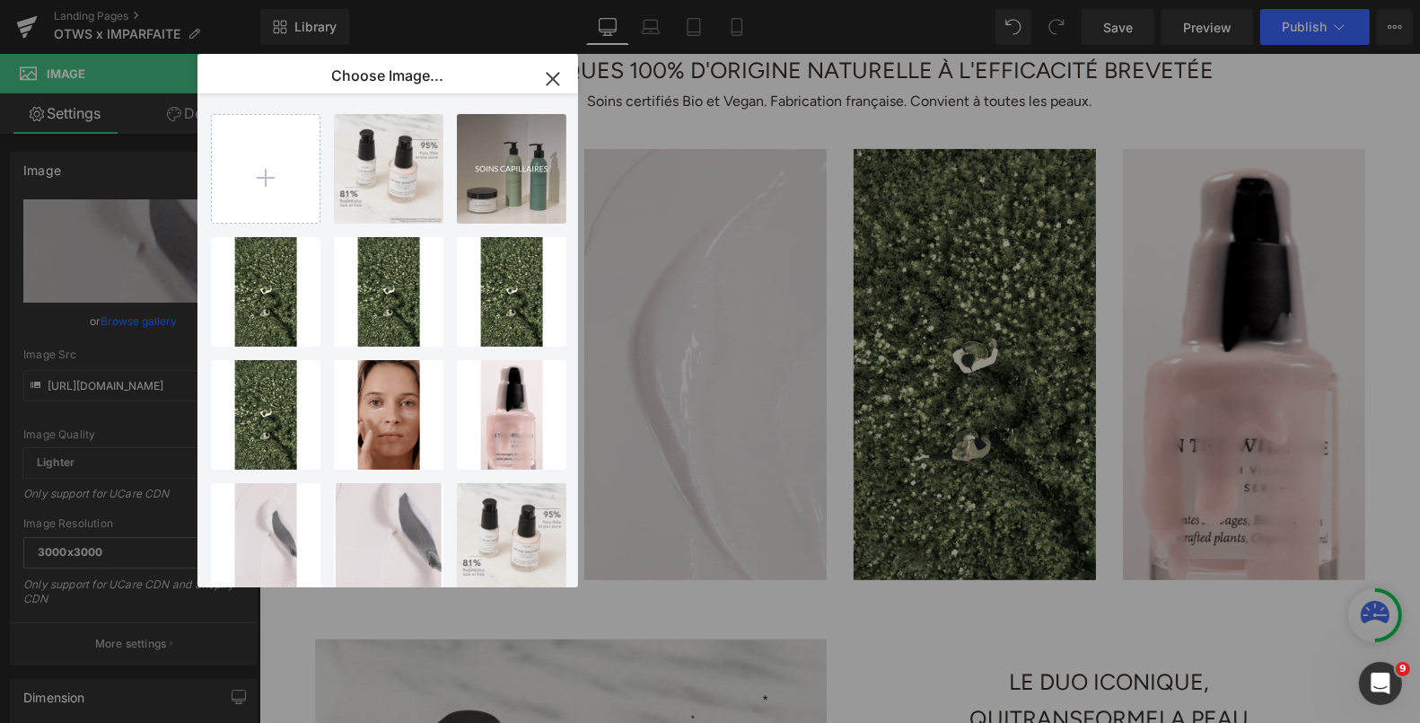
type input "C:\fakepath\22.png"
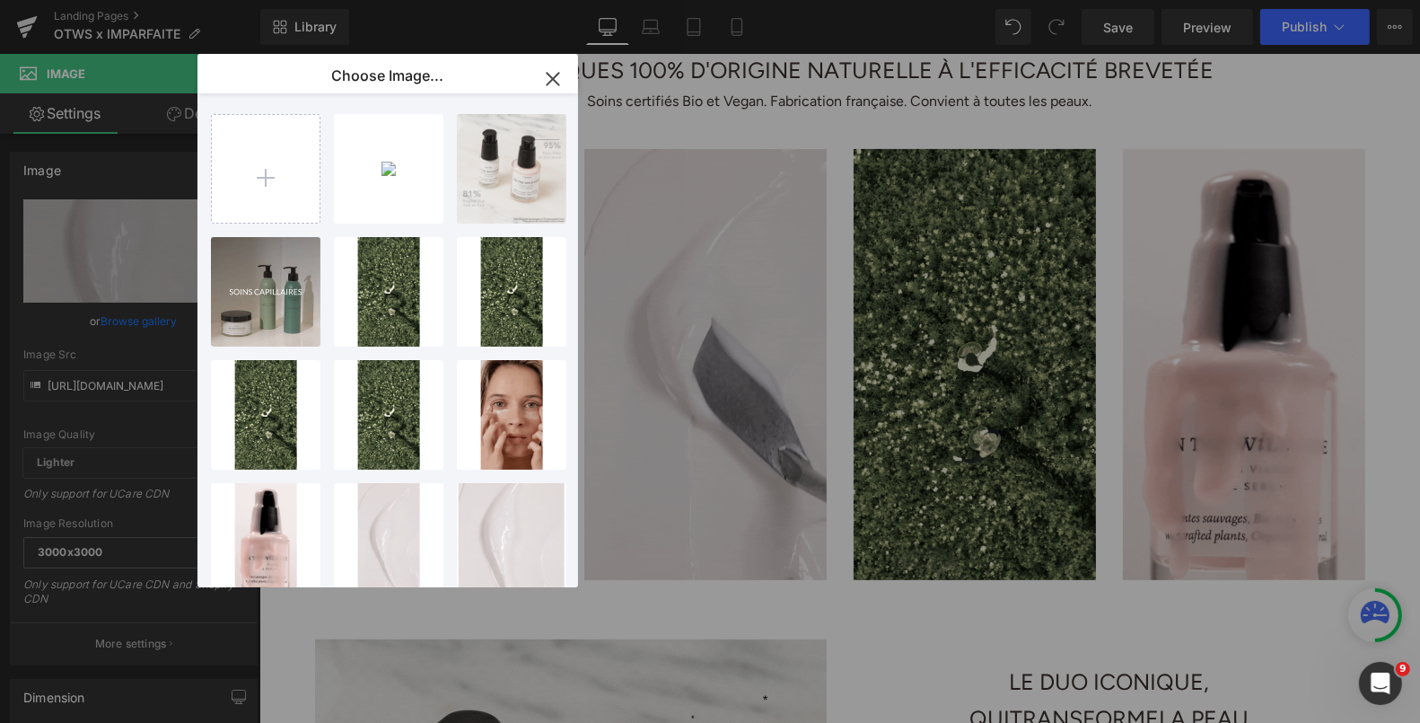
type input "C:\fakepath\23.png"
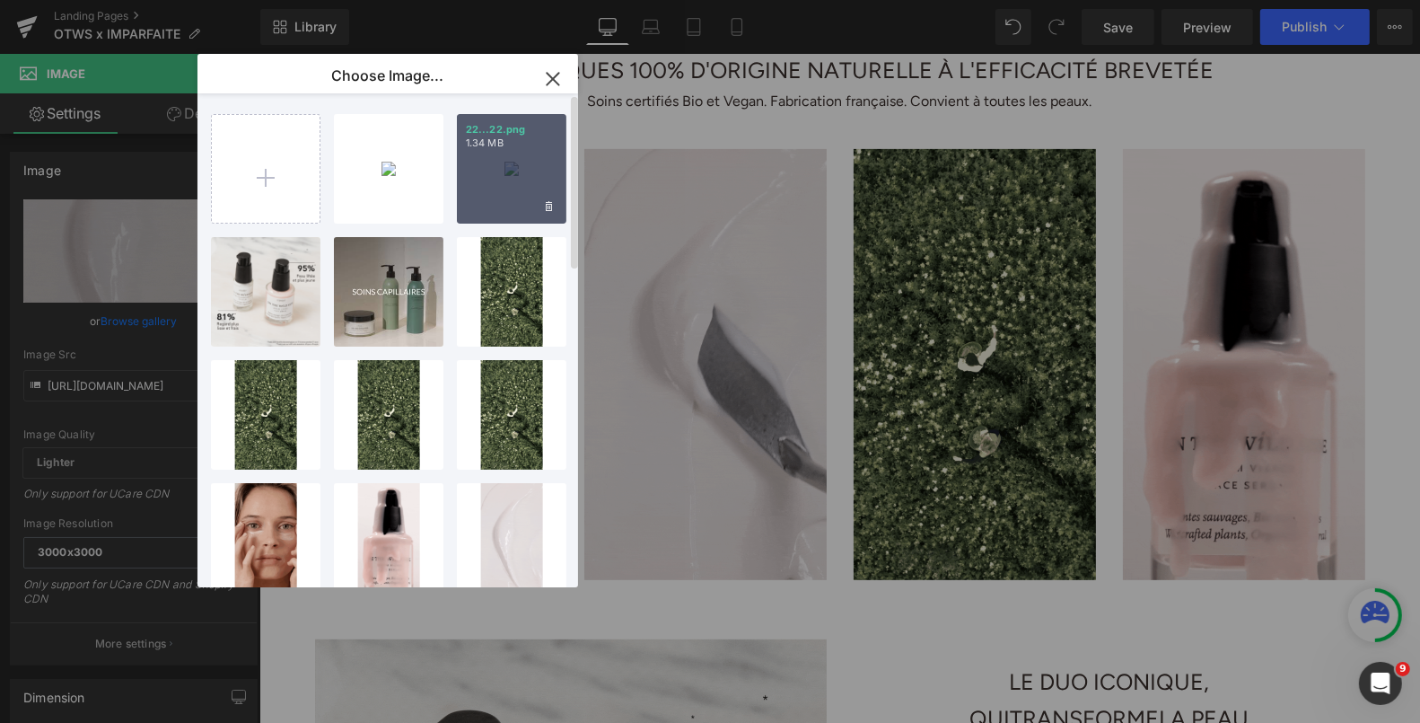
click at [521, 187] on div "22...22.png 1.34 MB" at bounding box center [512, 169] width 110 height 110
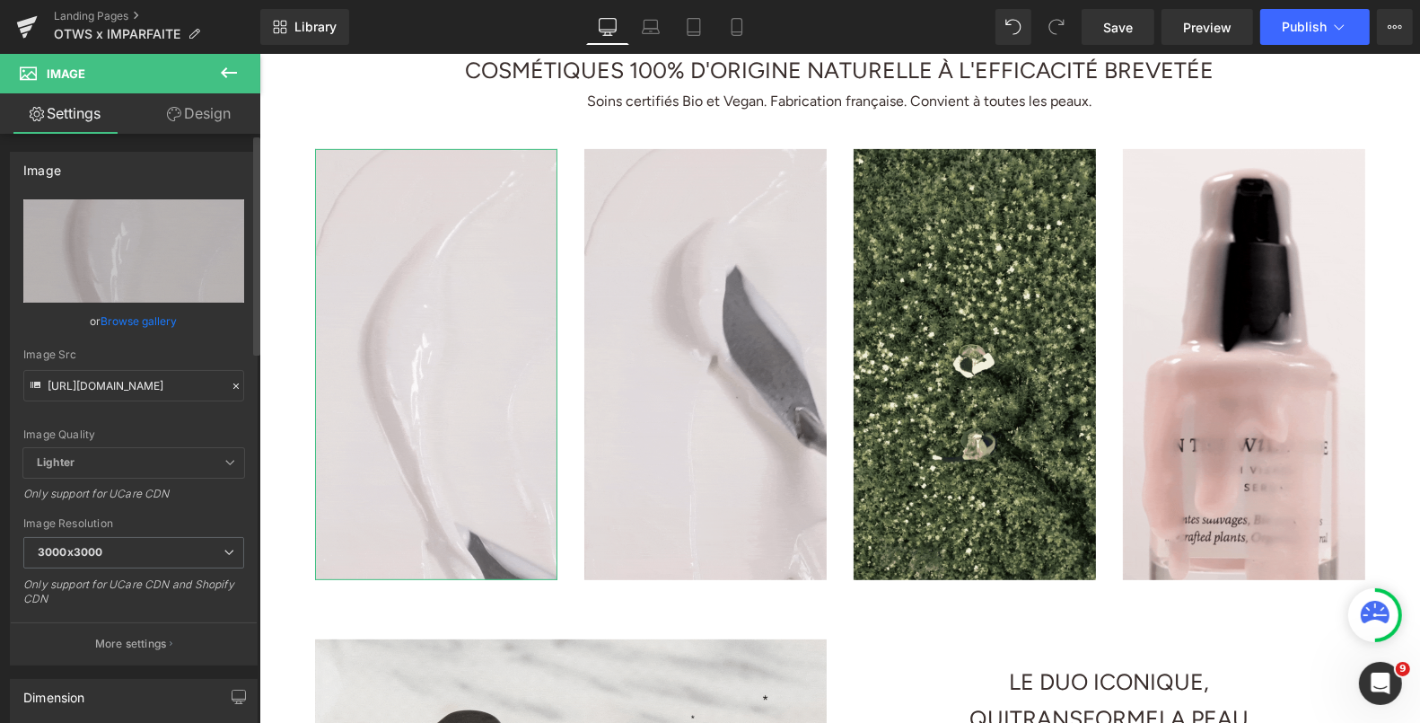
click at [163, 321] on link "Browse gallery" at bounding box center [139, 320] width 76 height 31
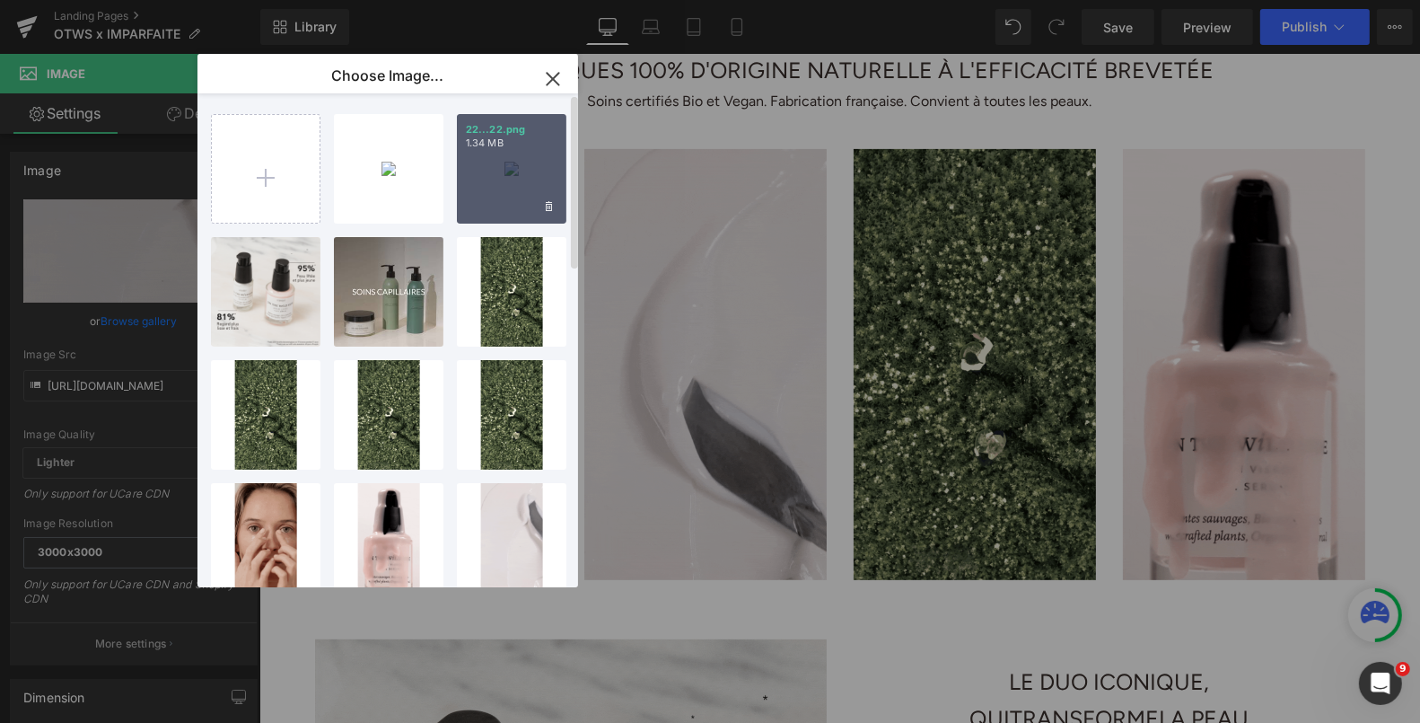
click at [518, 152] on div "22...22.png 1.34 MB" at bounding box center [512, 169] width 110 height 110
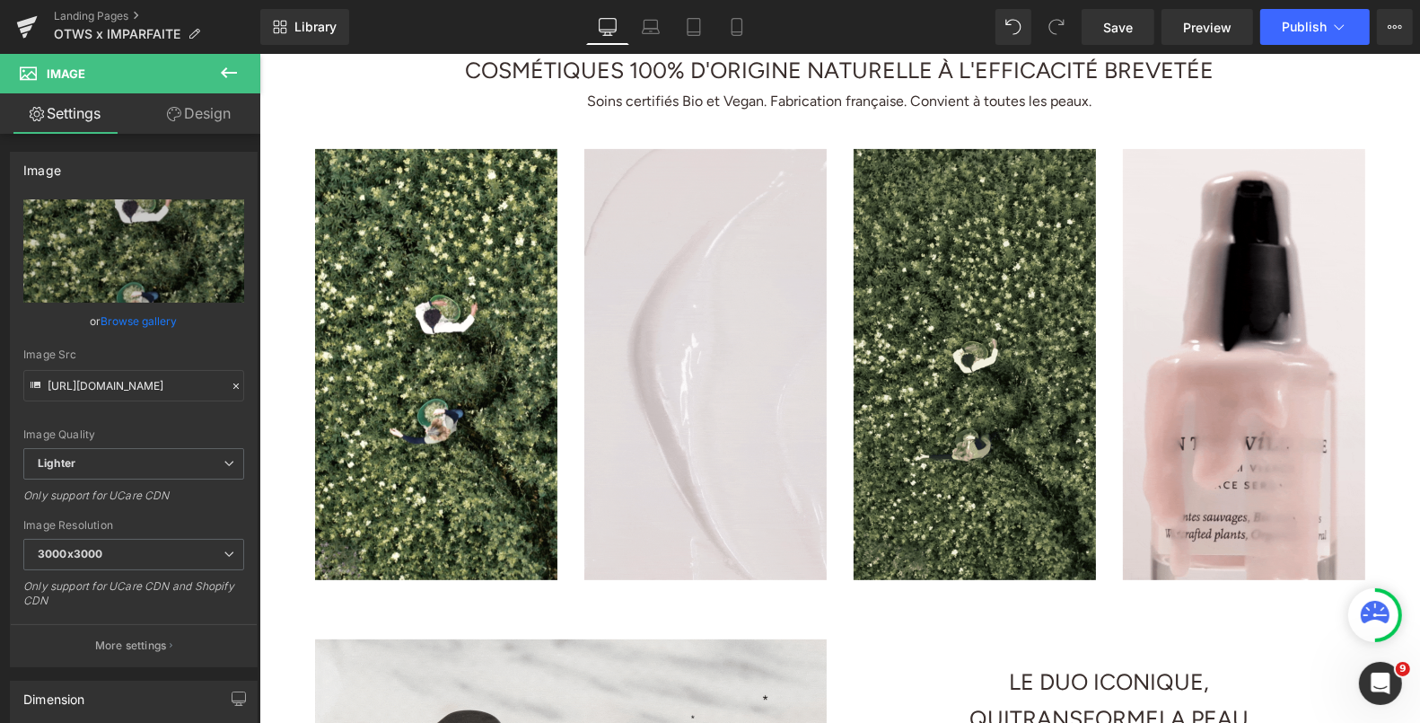
type input "[URL][DOMAIN_NAME]"
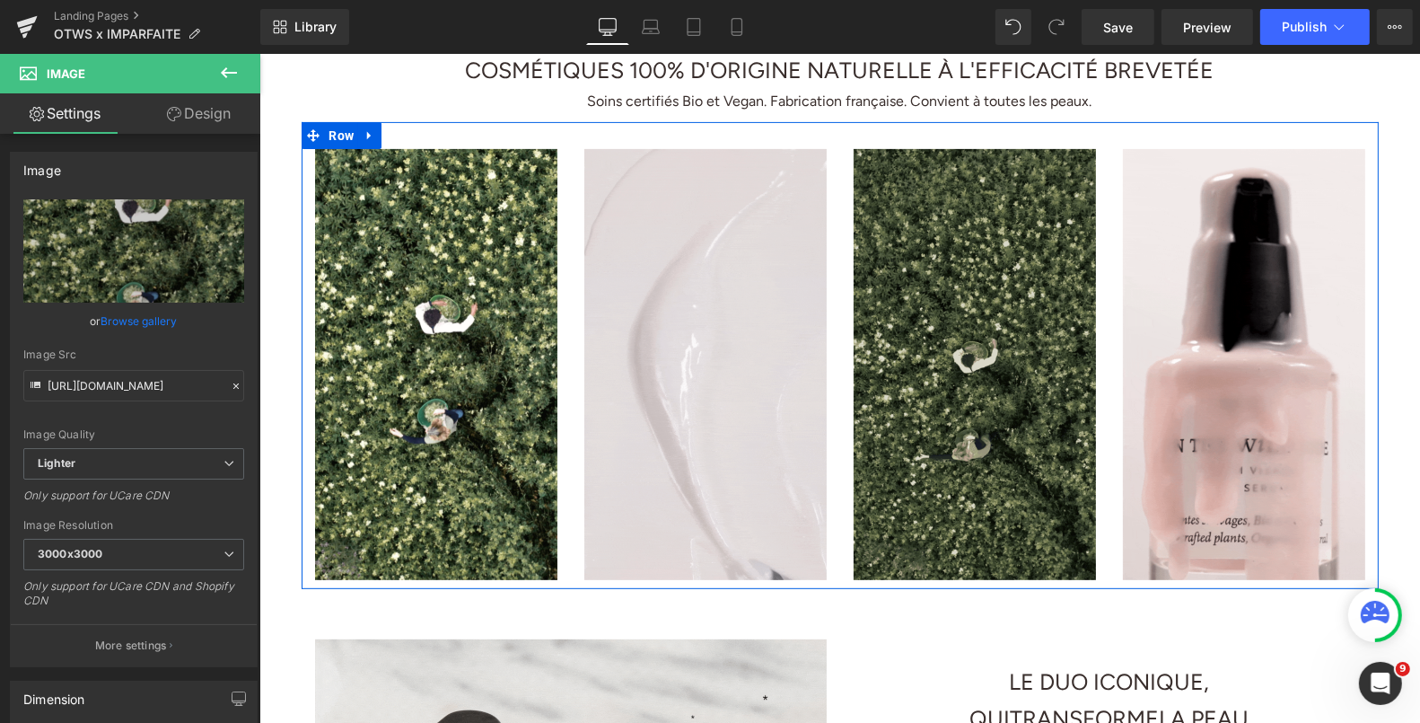
click at [1048, 280] on img at bounding box center [974, 363] width 242 height 431
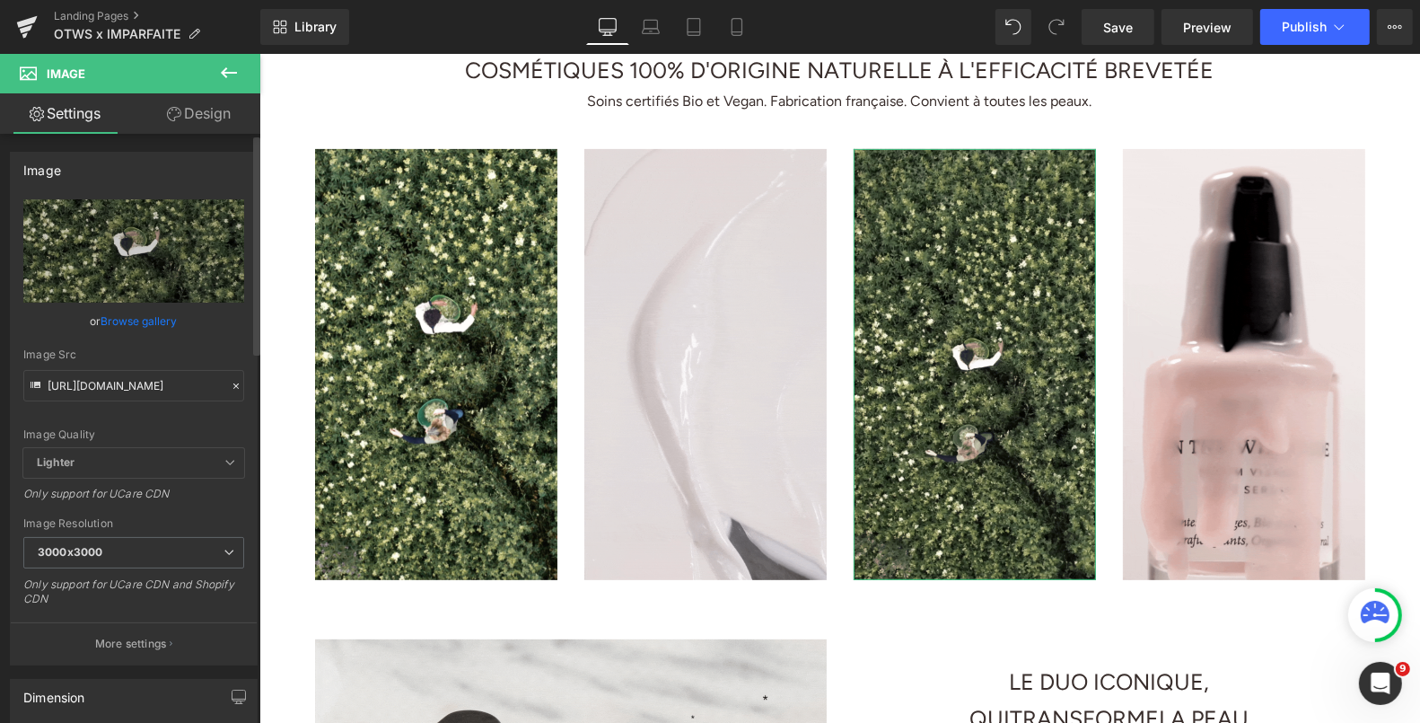
click at [138, 314] on link "Browse gallery" at bounding box center [139, 320] width 76 height 31
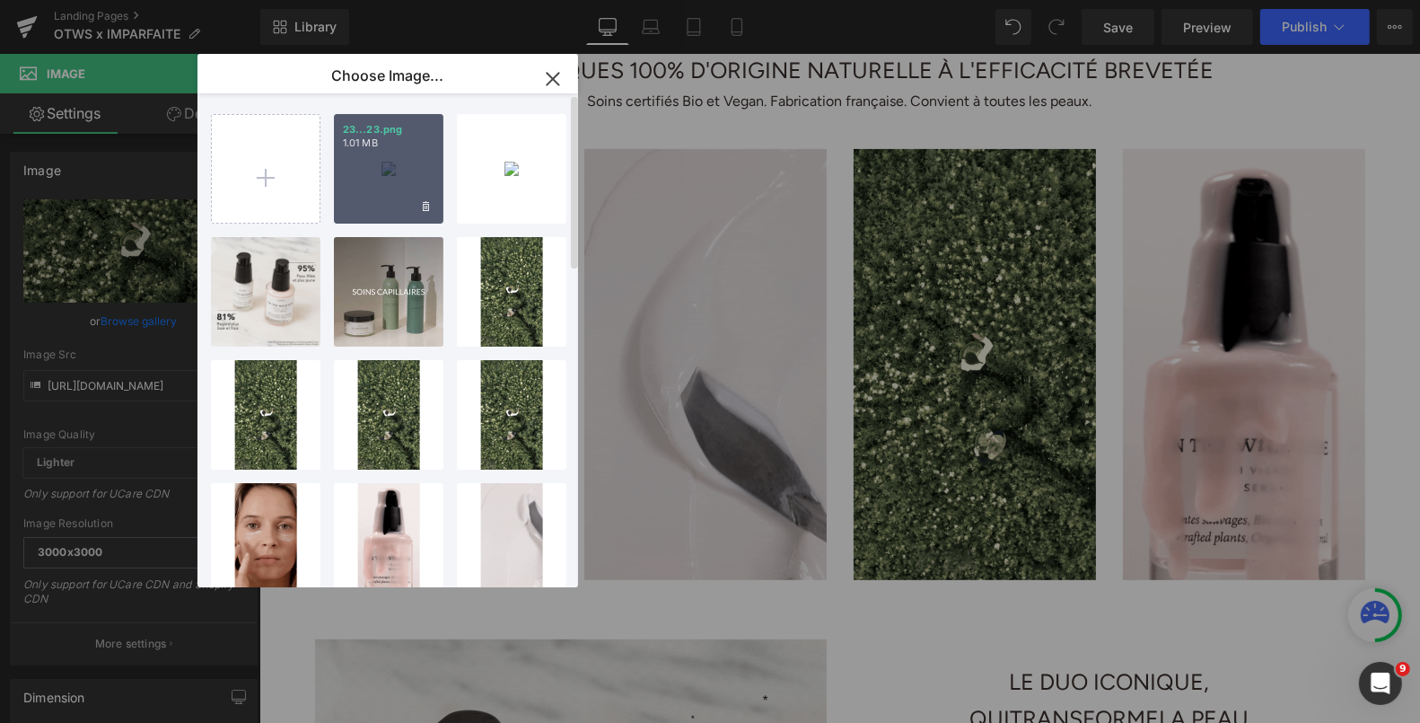
click at [369, 154] on div "23...23.png 1.01 MB" at bounding box center [389, 169] width 110 height 110
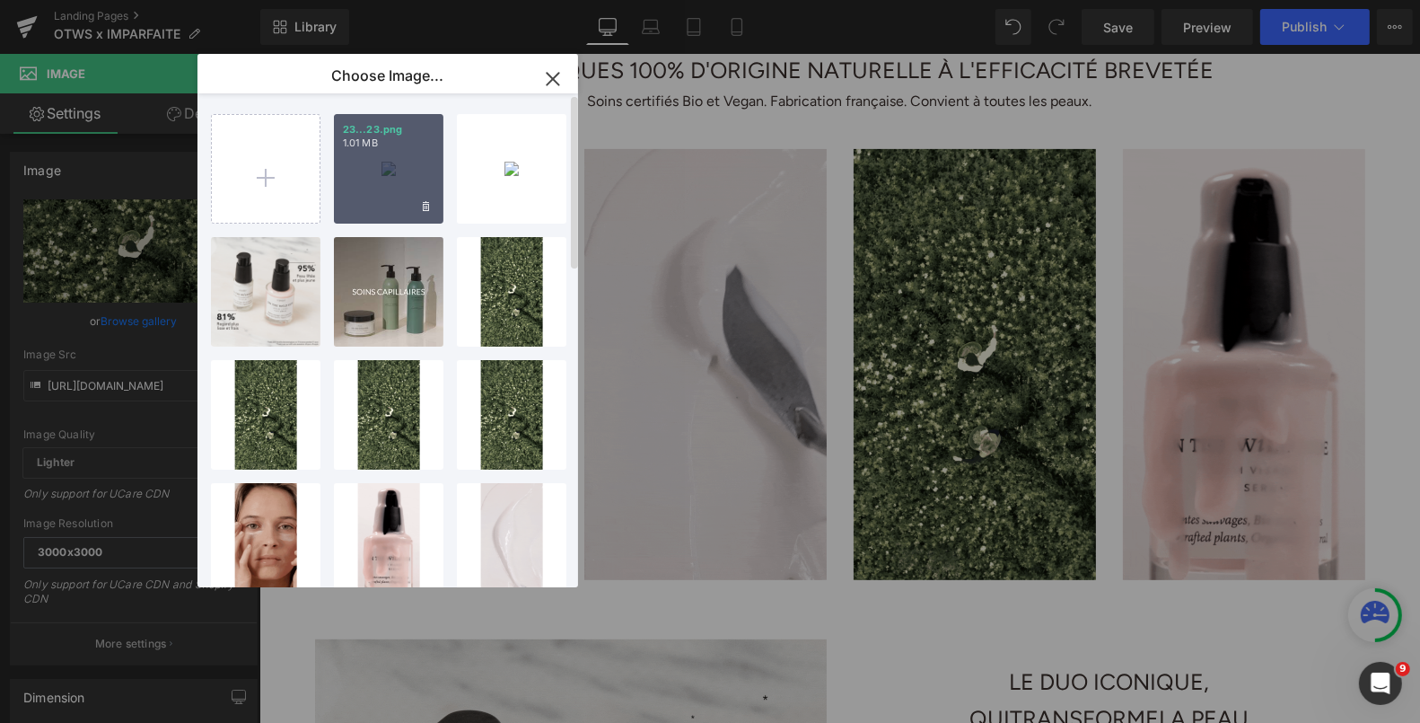
type input "[URL][DOMAIN_NAME]"
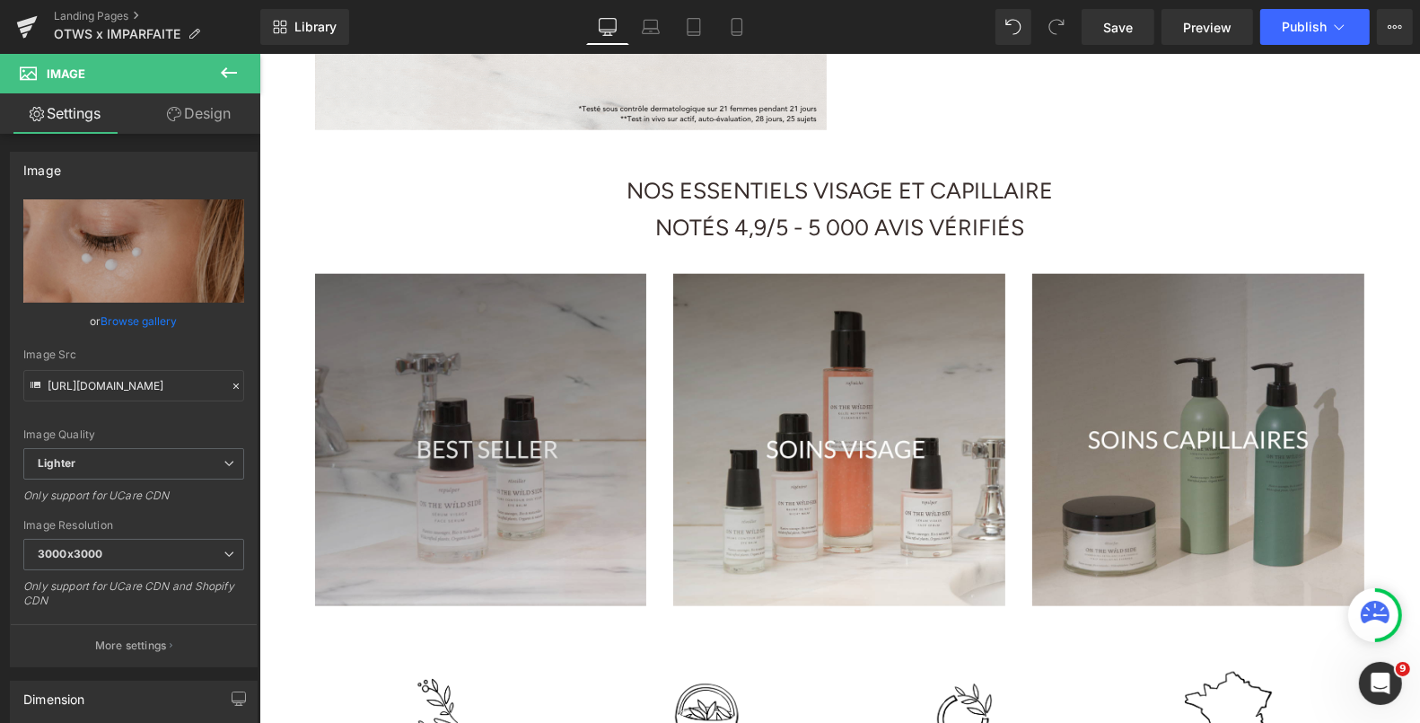
scroll to position [1618, 0]
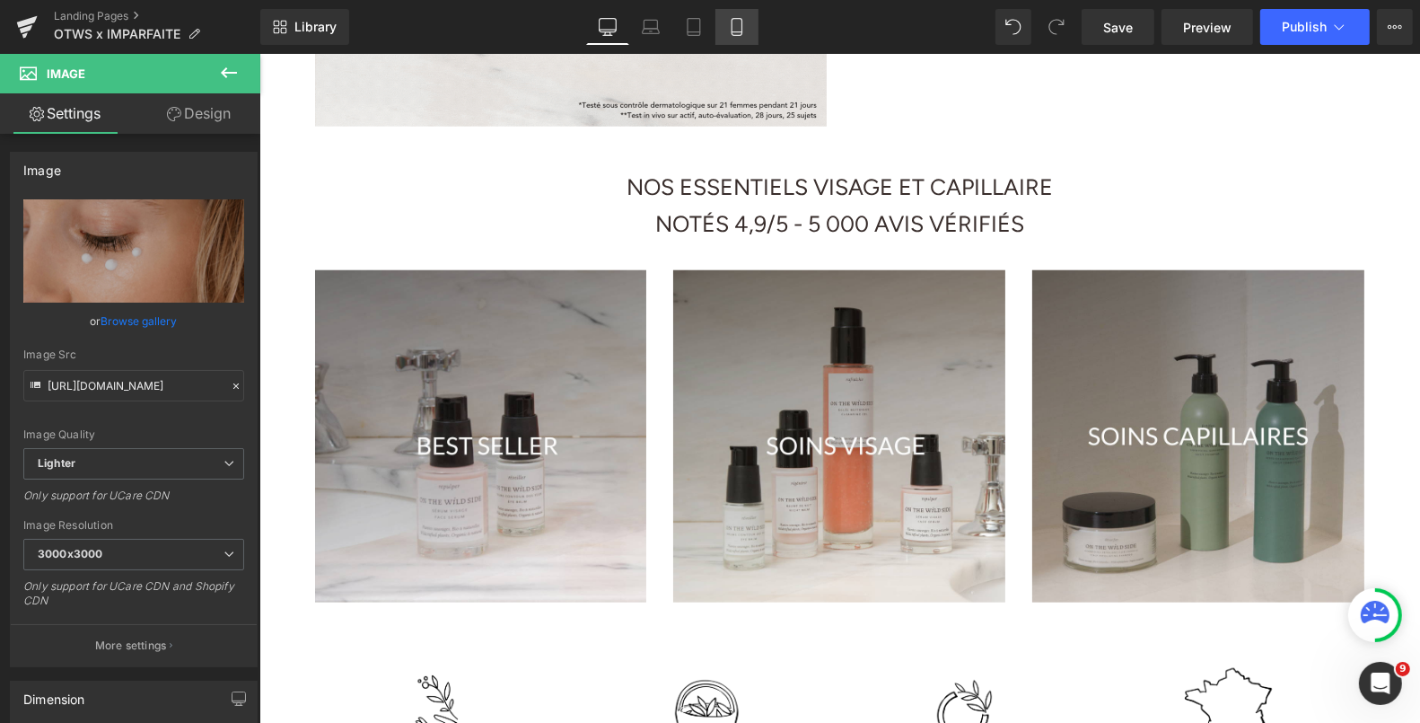
click at [735, 23] on icon at bounding box center [737, 27] width 18 height 18
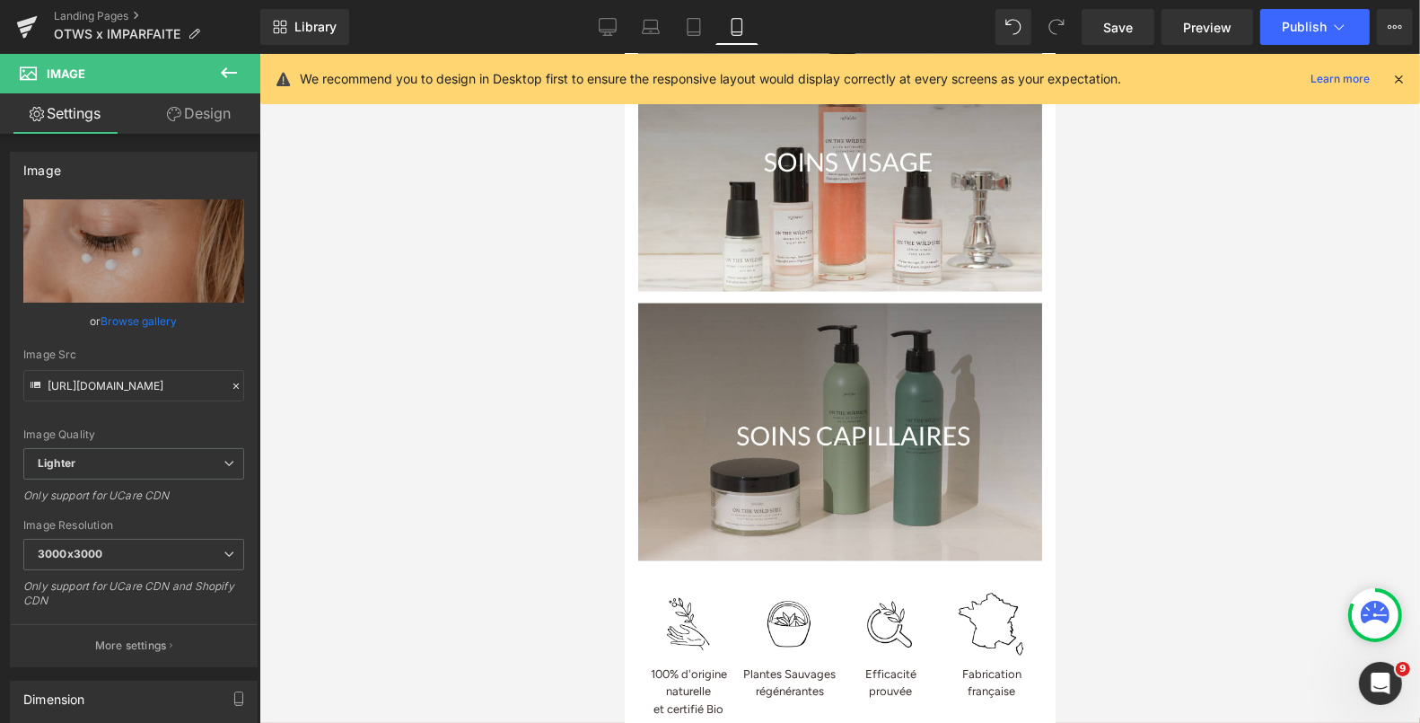
scroll to position [0, 0]
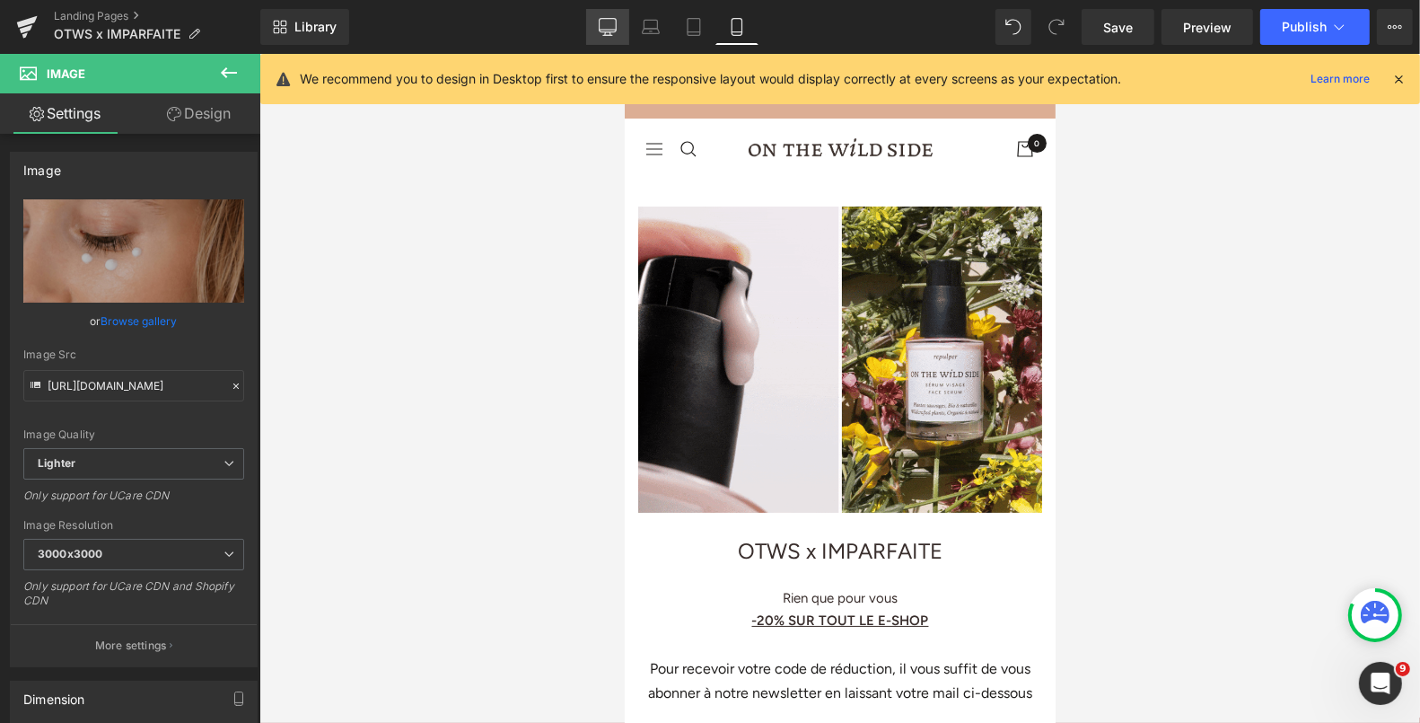
click at [602, 25] on icon at bounding box center [608, 27] width 18 height 18
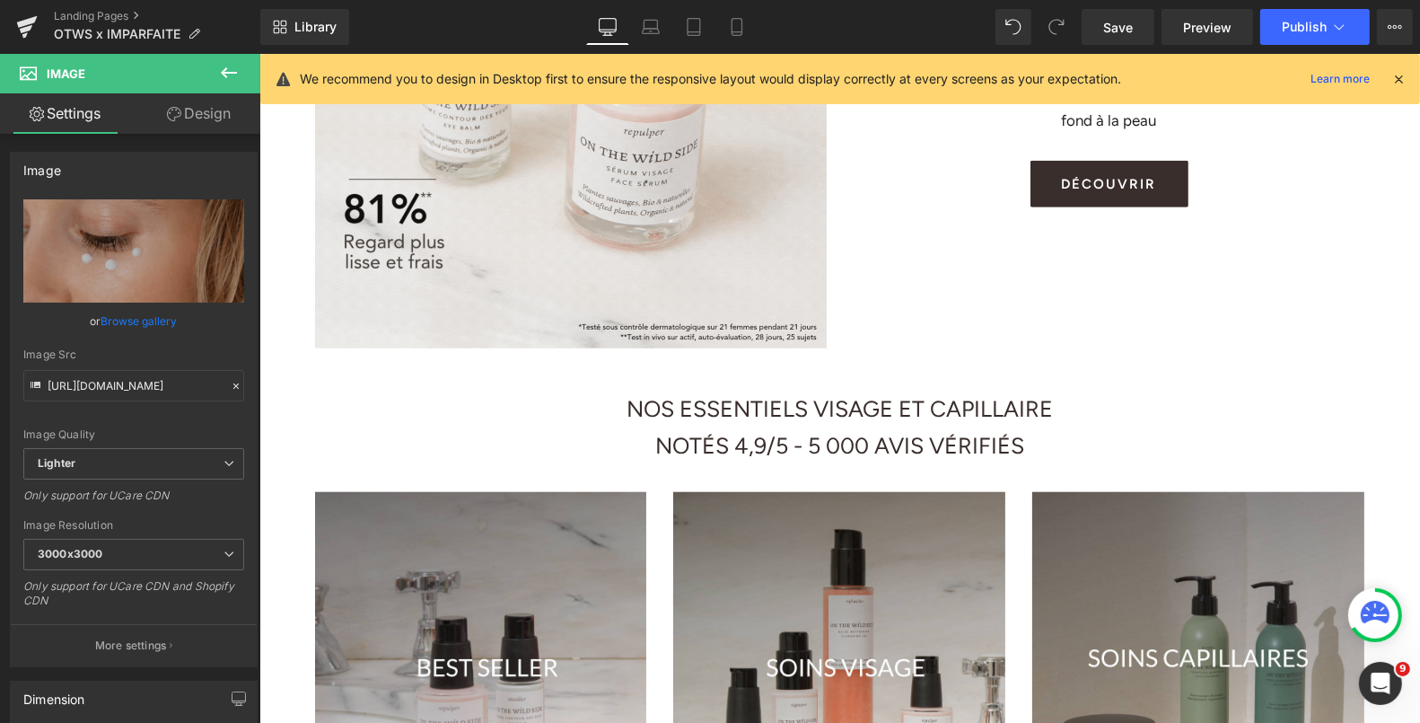
scroll to position [1581, 0]
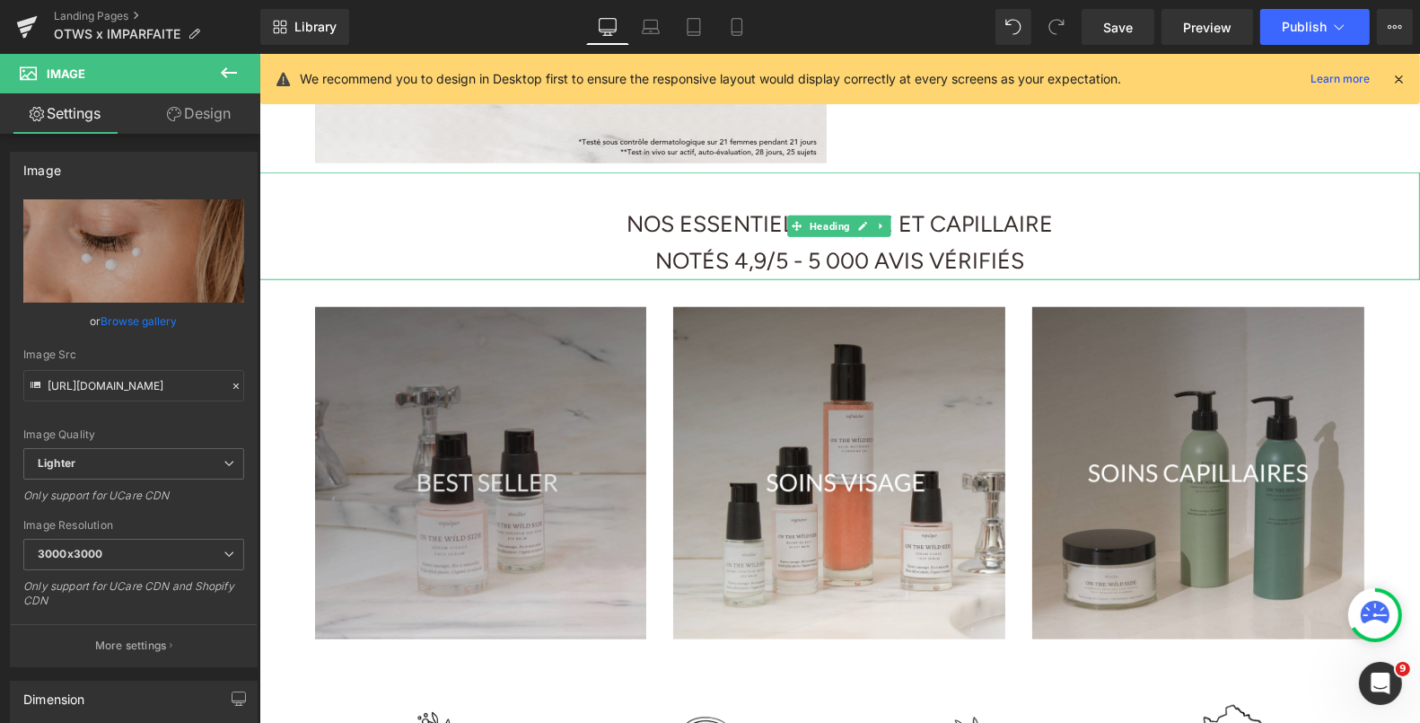
click at [452, 369] on img at bounding box center [480, 472] width 332 height 333
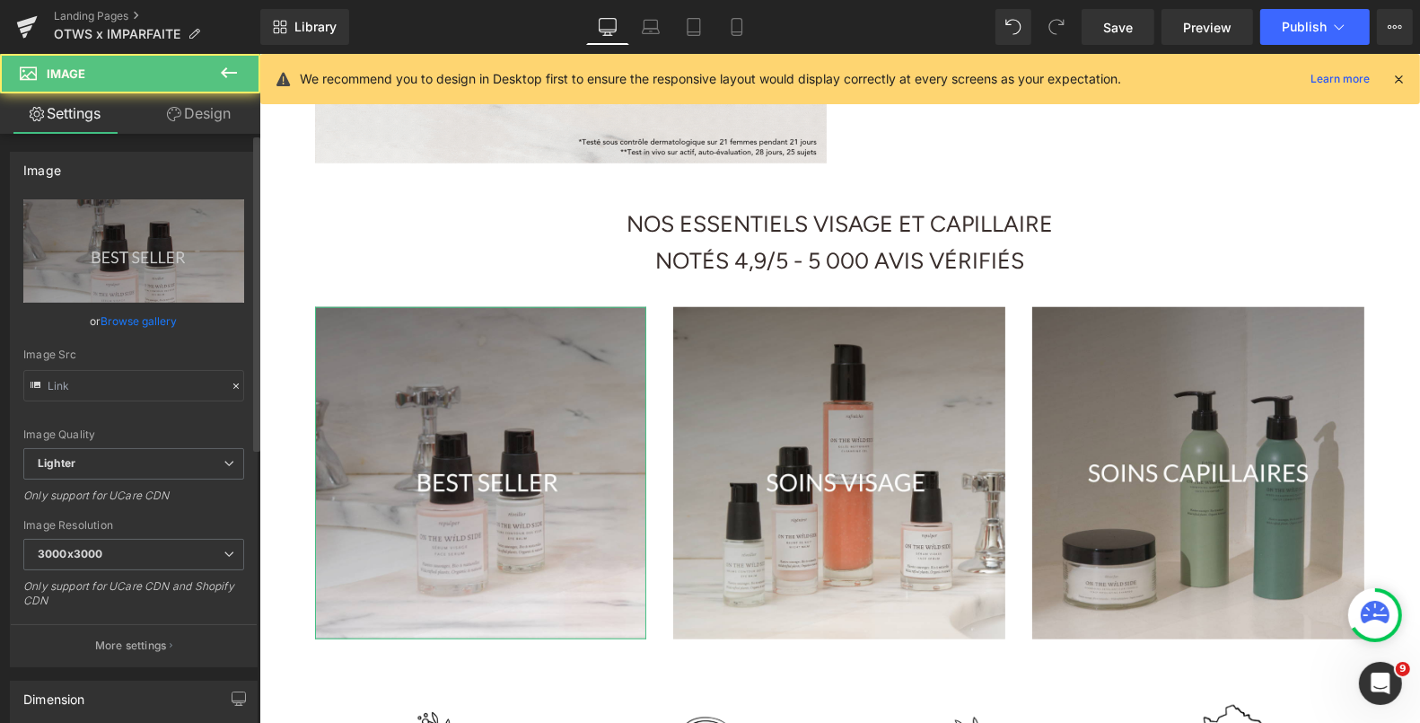
type input "[URL][DOMAIN_NAME]"
click at [128, 320] on link "Browse gallery" at bounding box center [139, 320] width 76 height 31
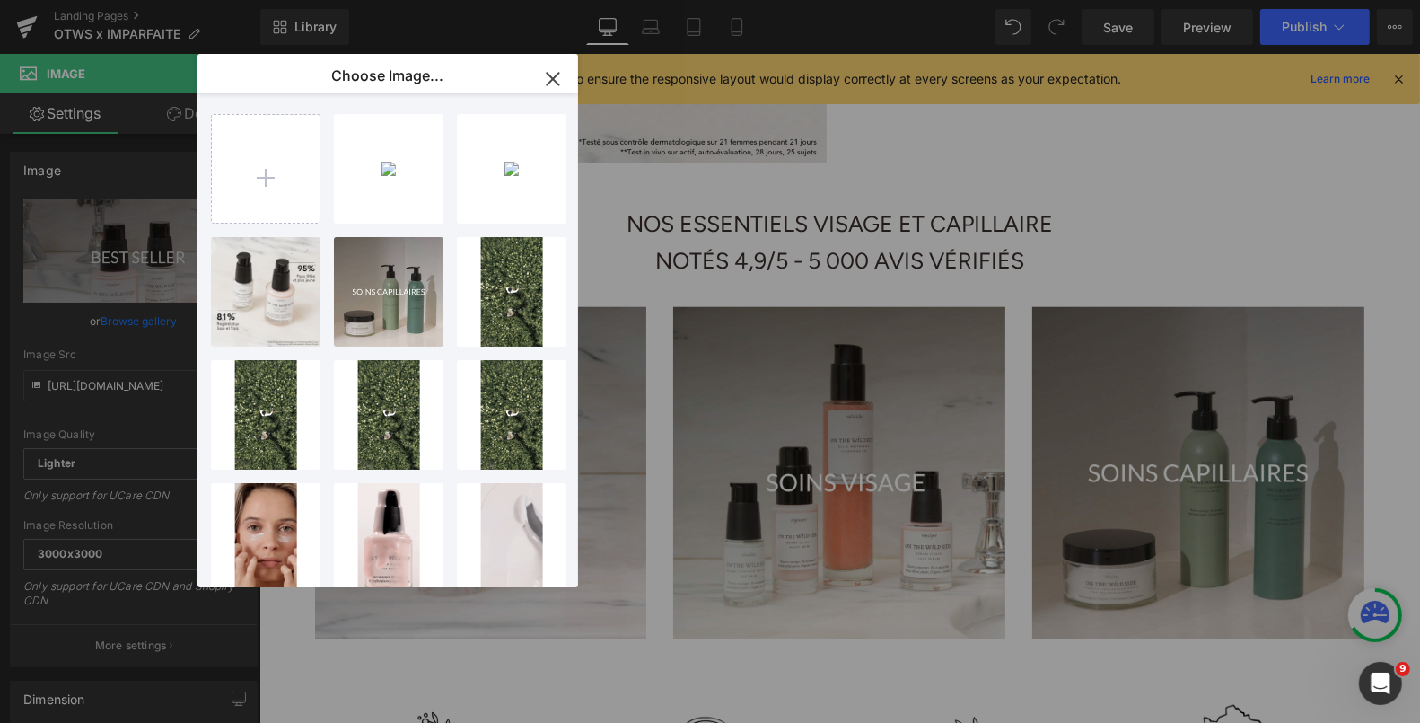
type input "C:\fakepath\1.png"
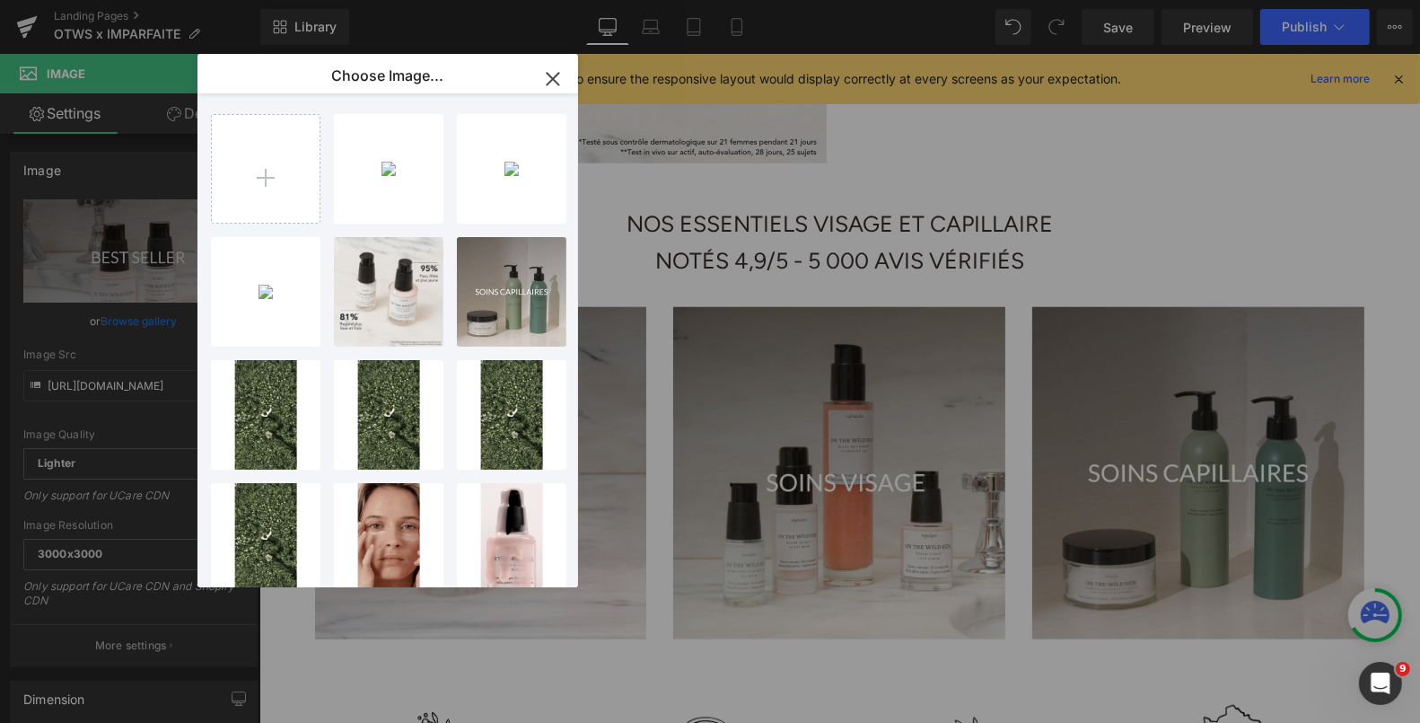
type input "C:\fakepath\2.png"
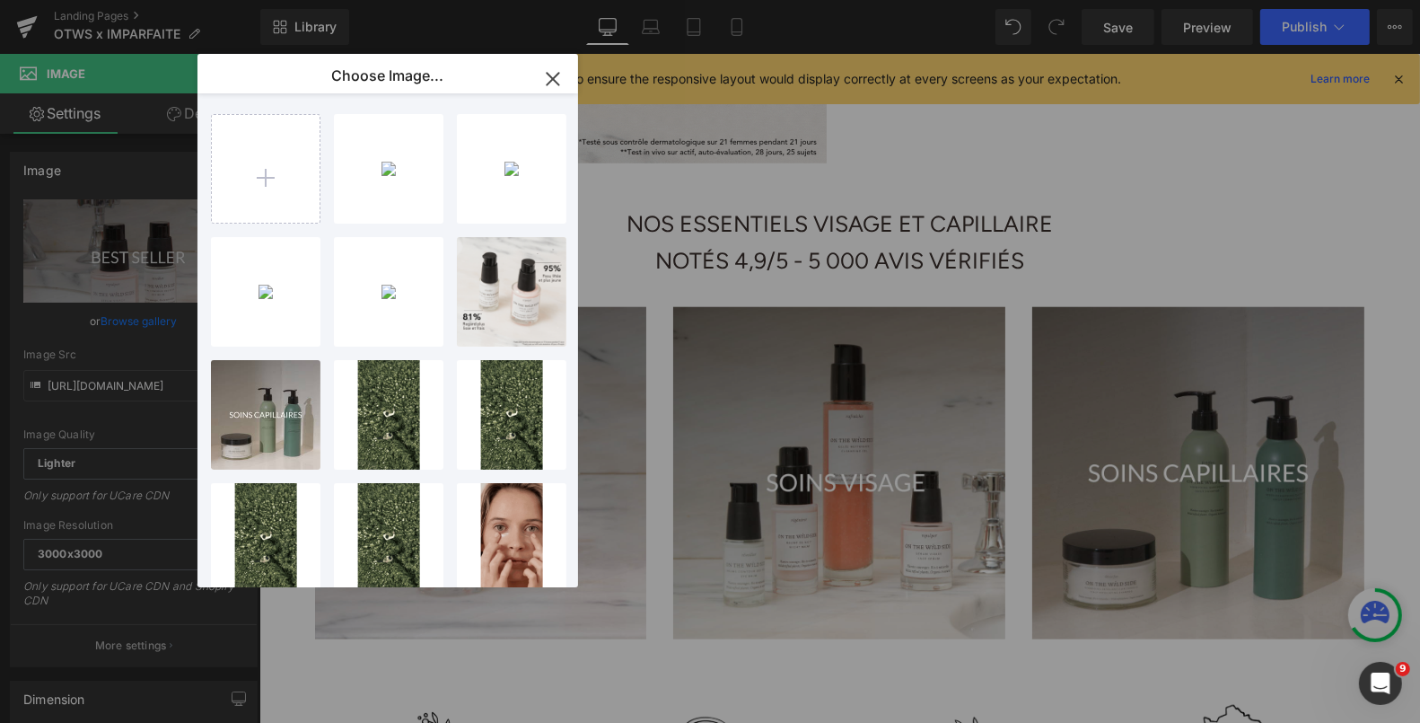
type input "C:\fakepath\3.png"
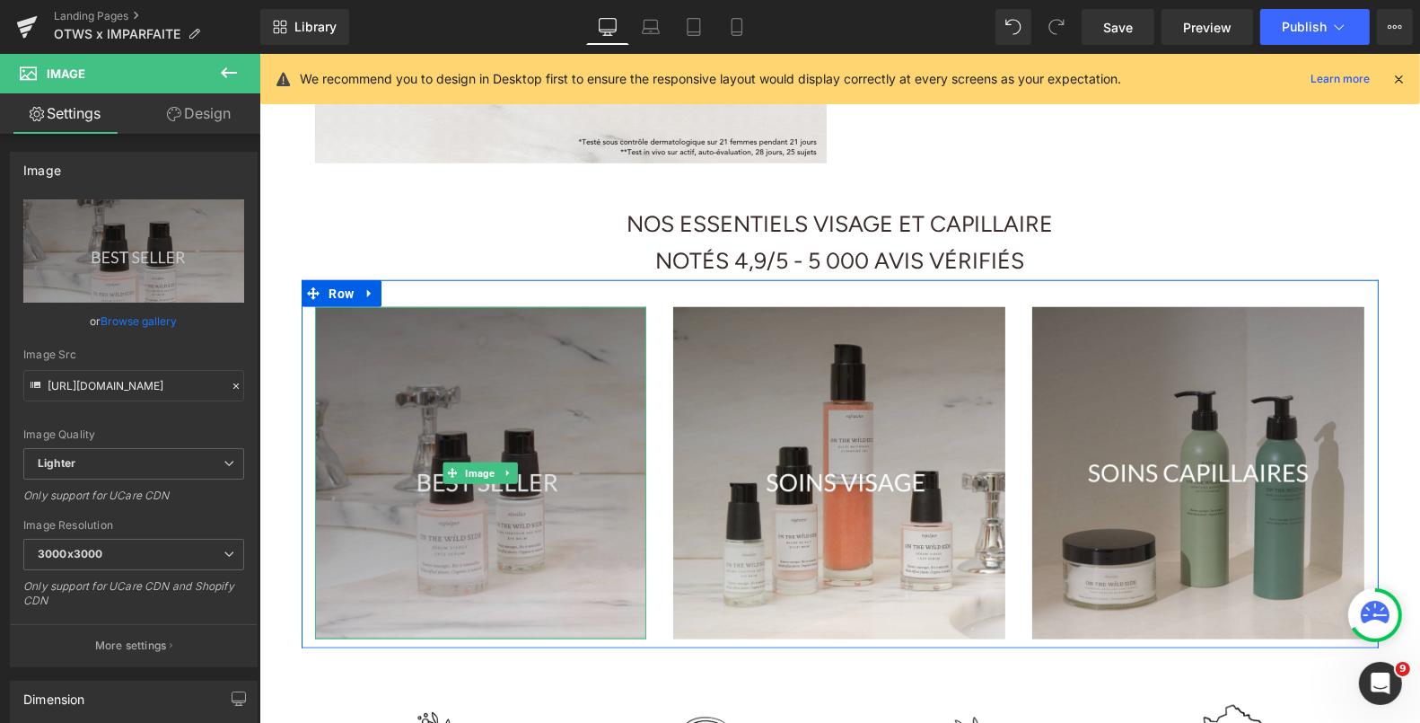
click at [566, 367] on img at bounding box center [480, 472] width 332 height 333
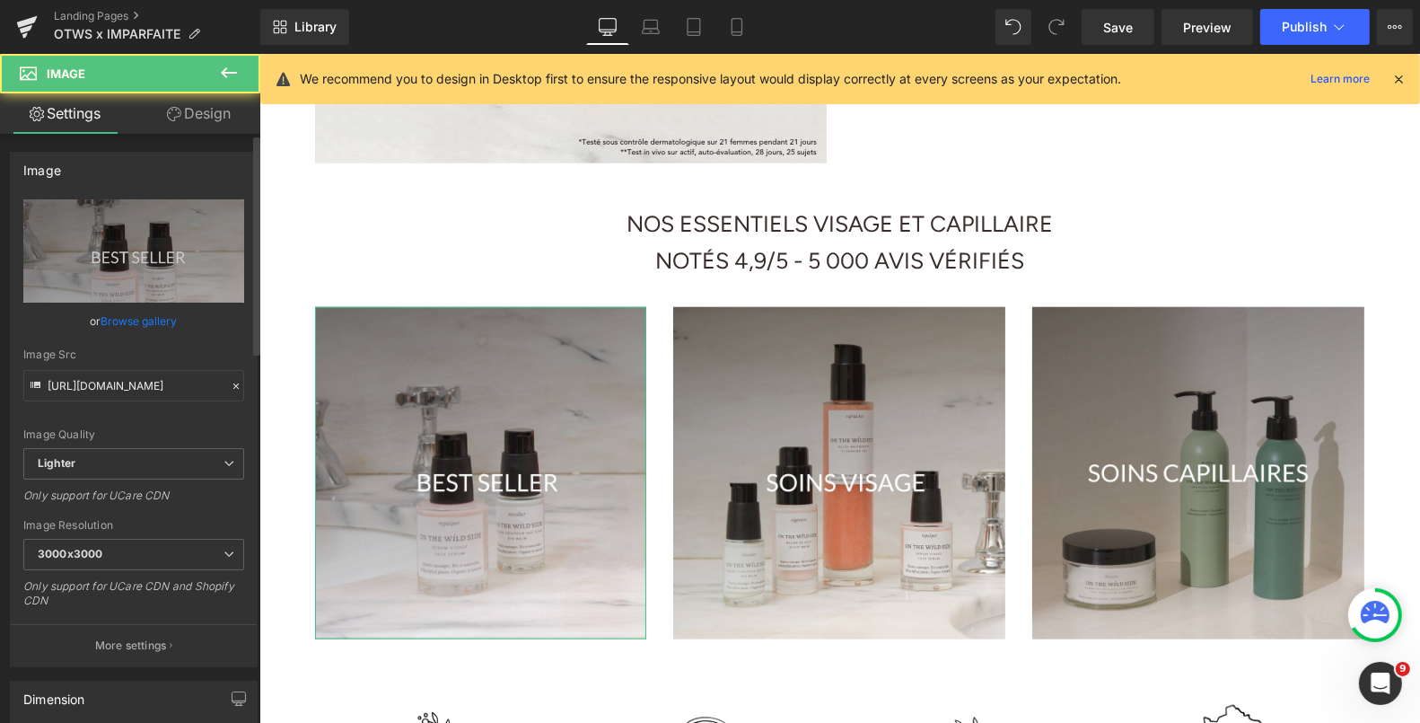
click at [169, 322] on link "Browse gallery" at bounding box center [139, 320] width 76 height 31
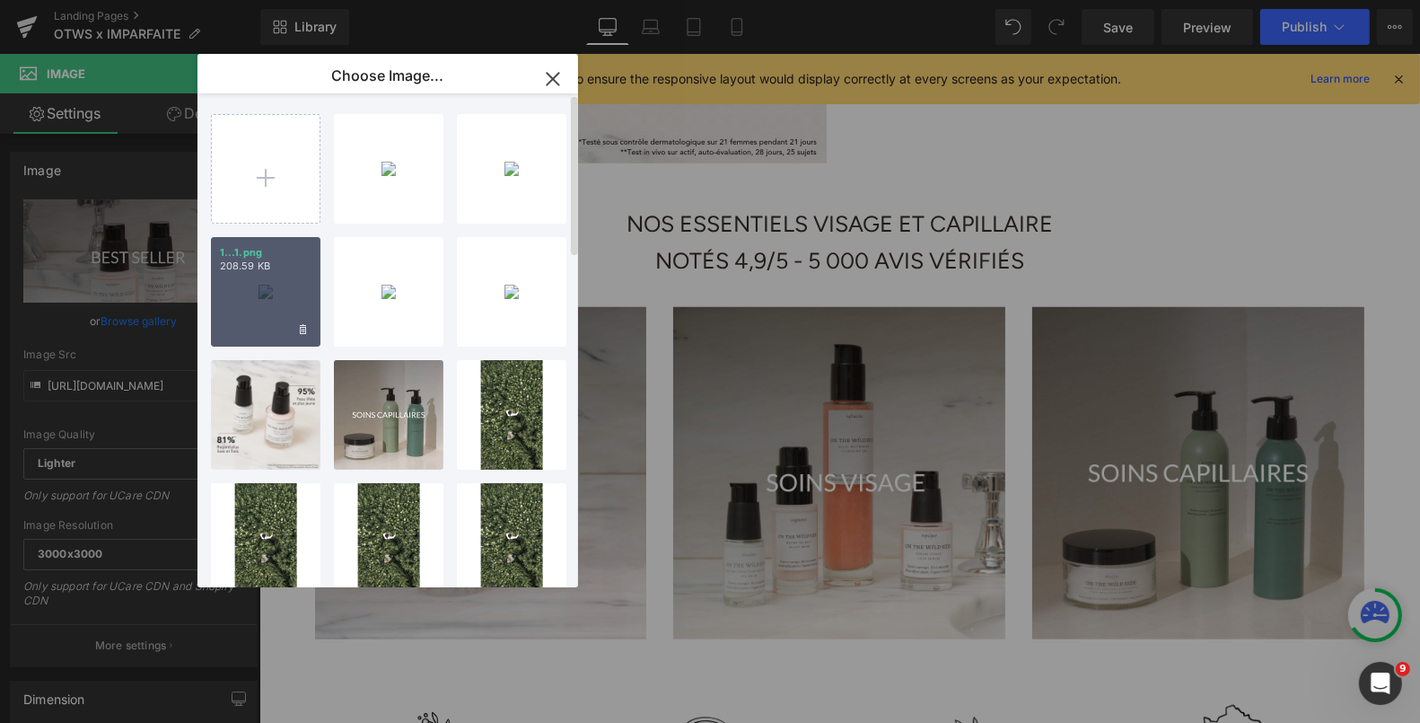
click at [265, 288] on div "1...1.png 208.59 KB" at bounding box center [266, 292] width 110 height 110
type input "[URL][DOMAIN_NAME]"
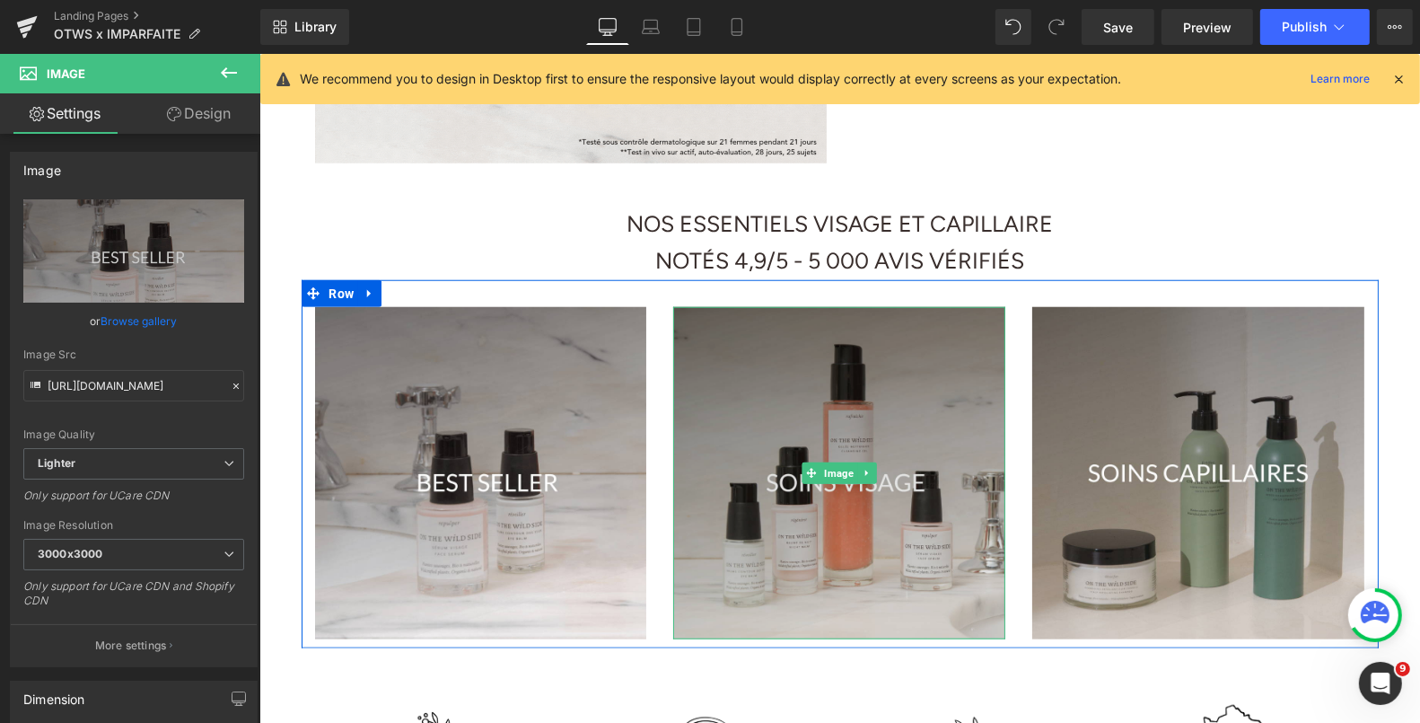
click at [800, 383] on img at bounding box center [838, 472] width 332 height 333
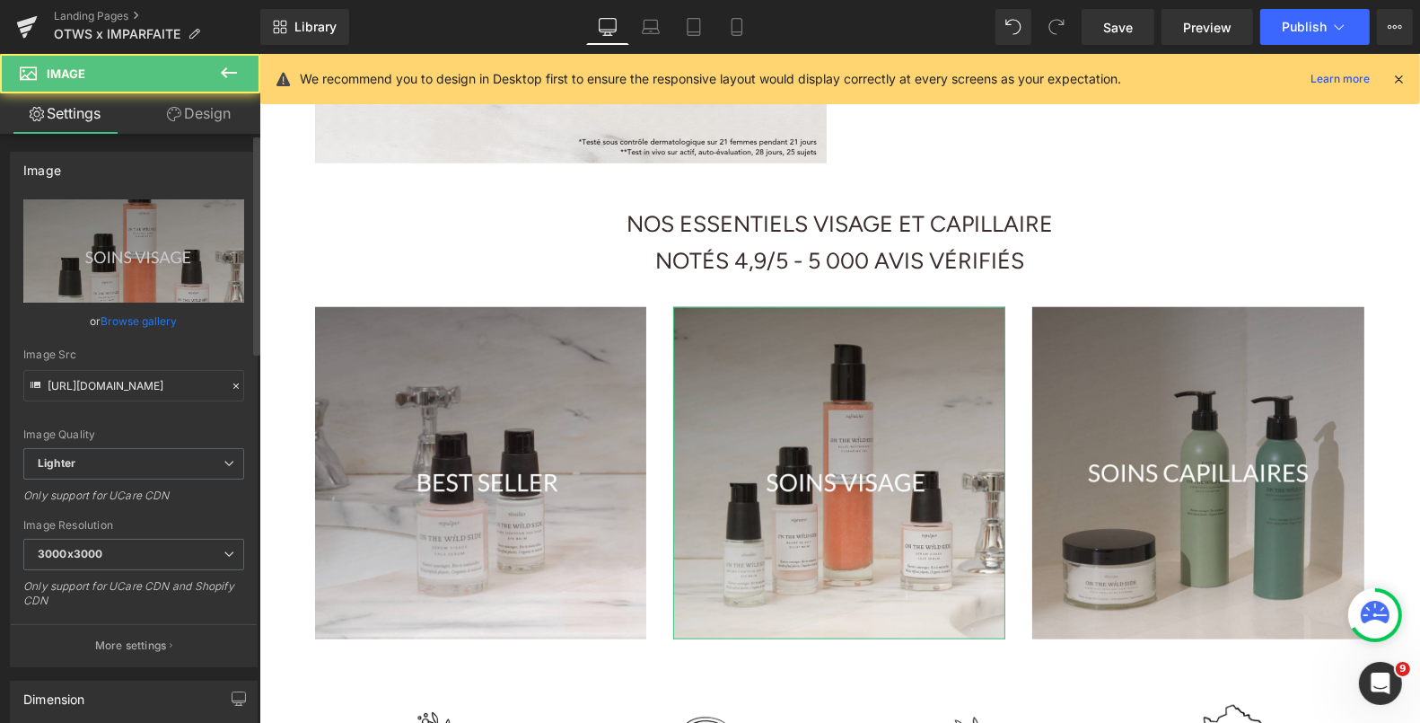
click at [139, 319] on link "Browse gallery" at bounding box center [139, 320] width 76 height 31
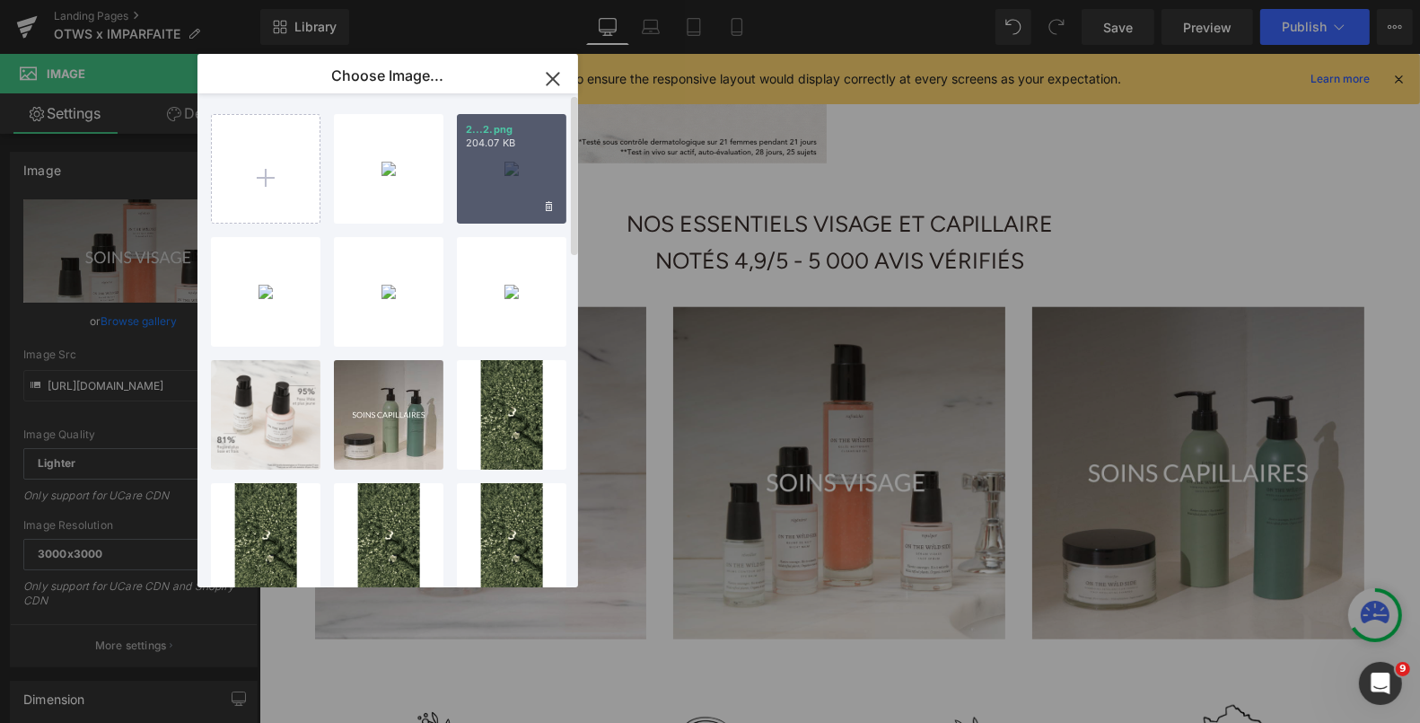
click at [482, 153] on div "2...2.png 204.07 KB" at bounding box center [512, 169] width 110 height 110
type input "[URL][DOMAIN_NAME]"
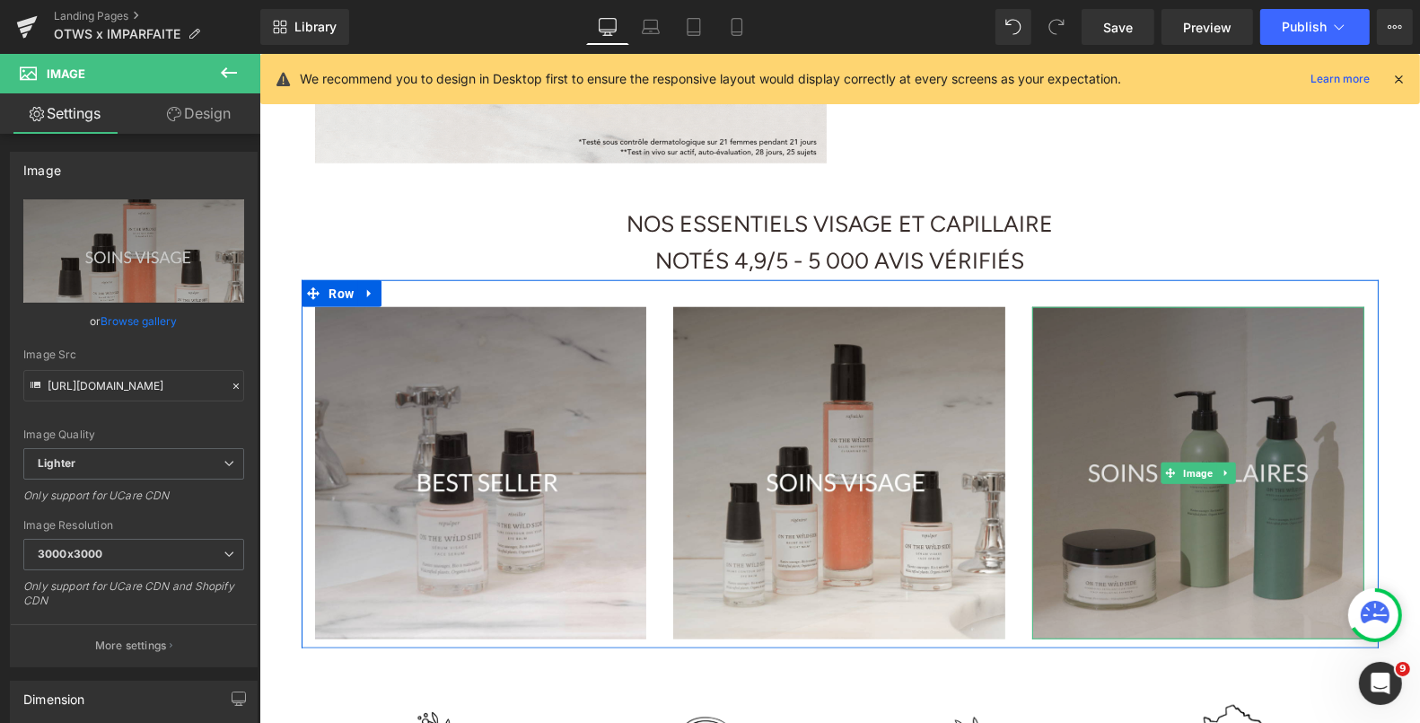
click at [1126, 408] on img at bounding box center [1197, 472] width 332 height 333
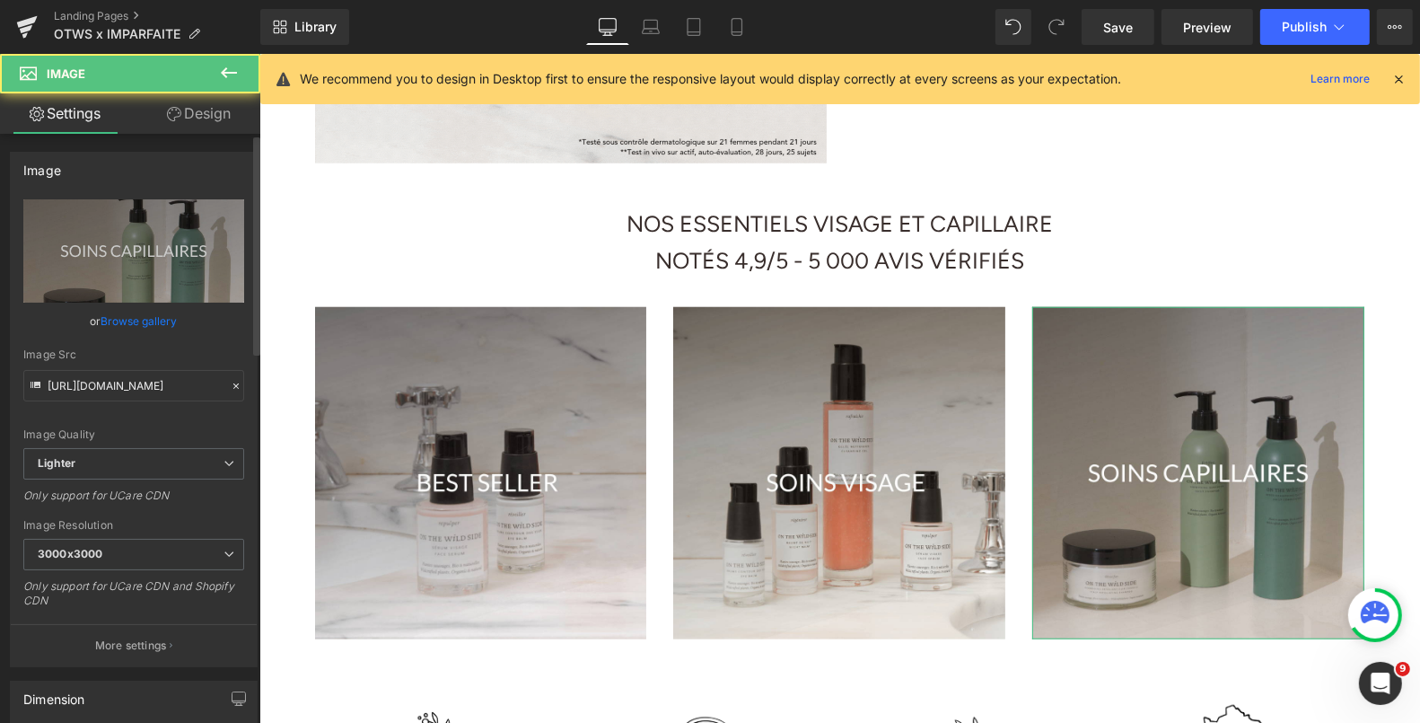
click at [157, 317] on link "Browse gallery" at bounding box center [139, 320] width 76 height 31
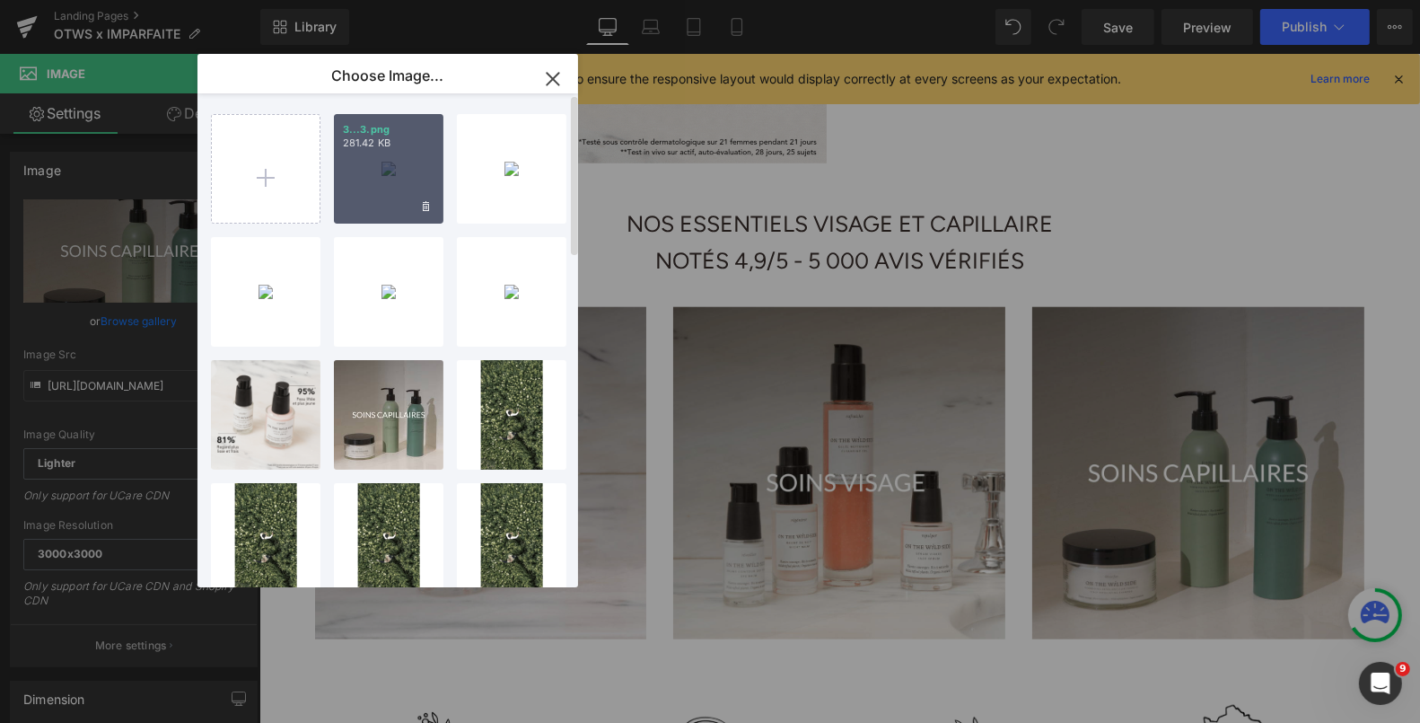
click at [412, 123] on p "3...3.png" at bounding box center [389, 129] width 92 height 13
type input "[URL][DOMAIN_NAME]"
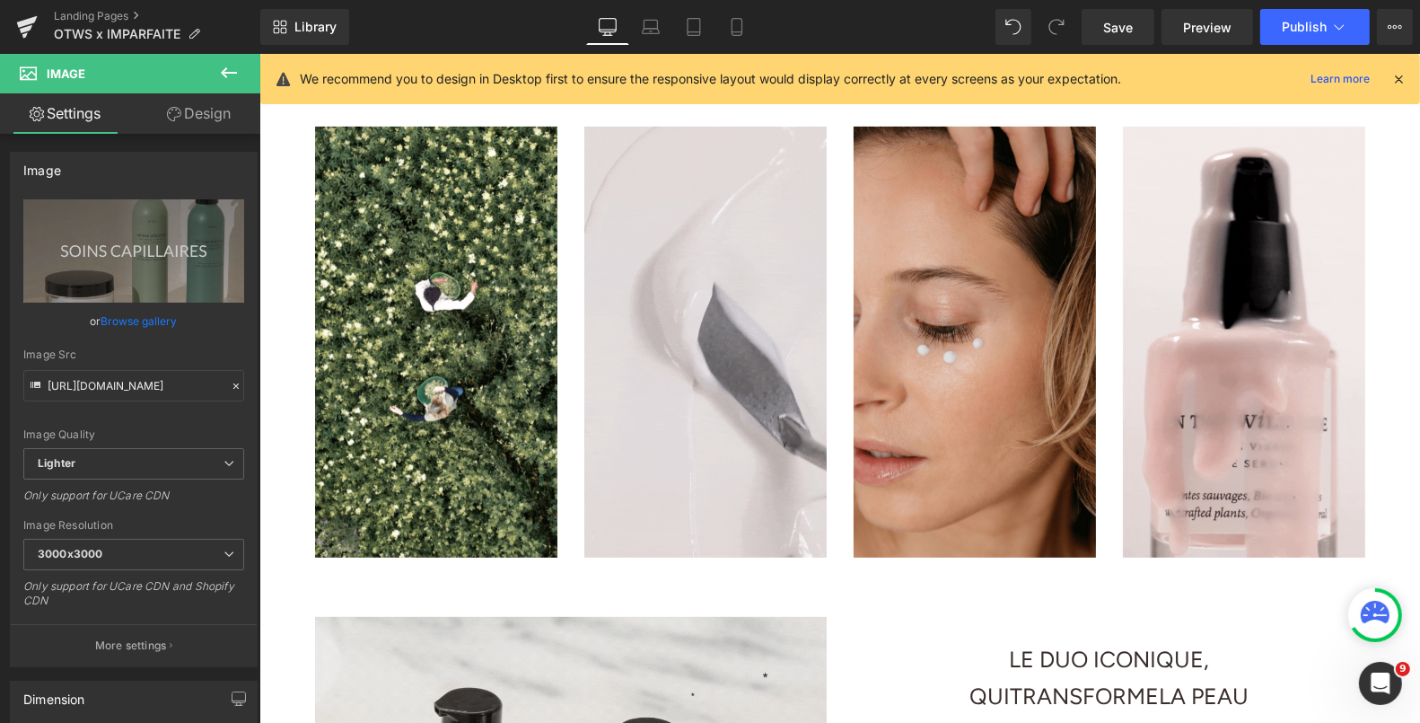
scroll to position [0, 0]
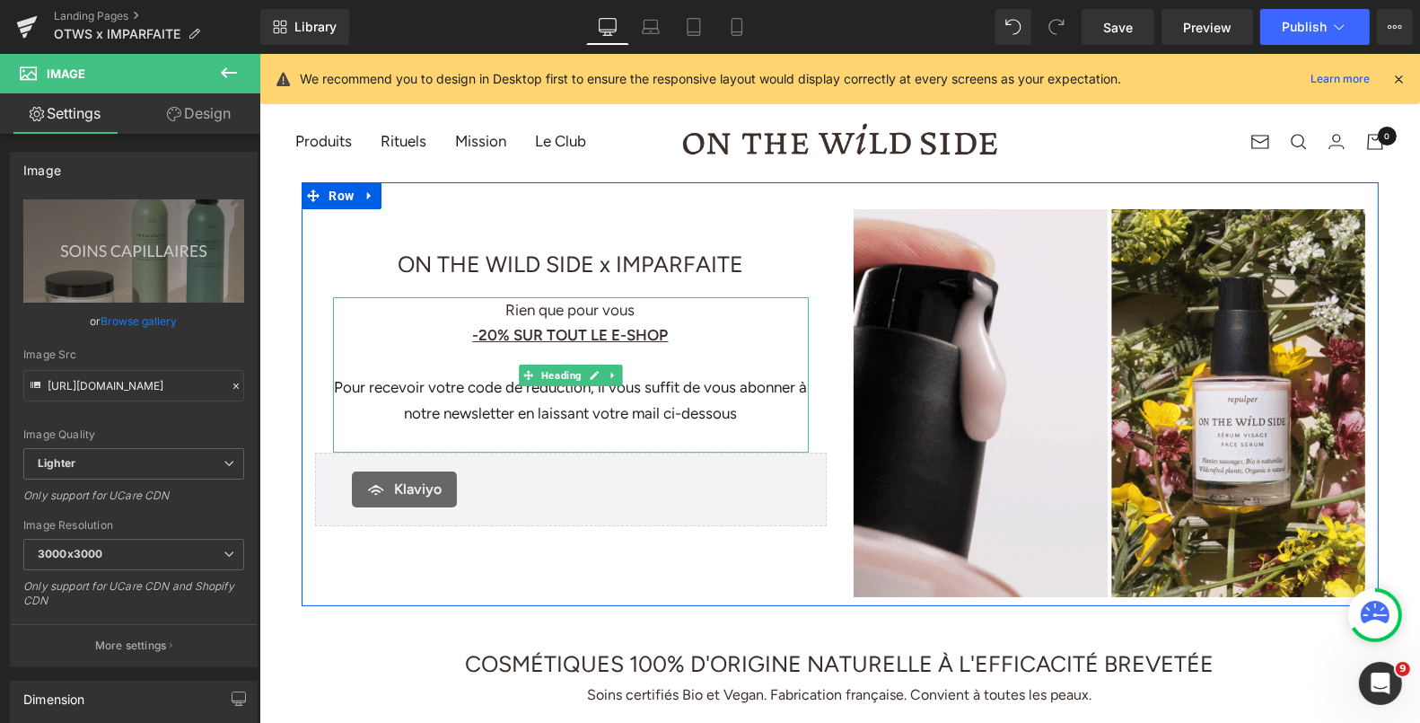
click at [668, 334] on u "-20% SUR TOUT LE E-SHOP" at bounding box center [570, 334] width 196 height 18
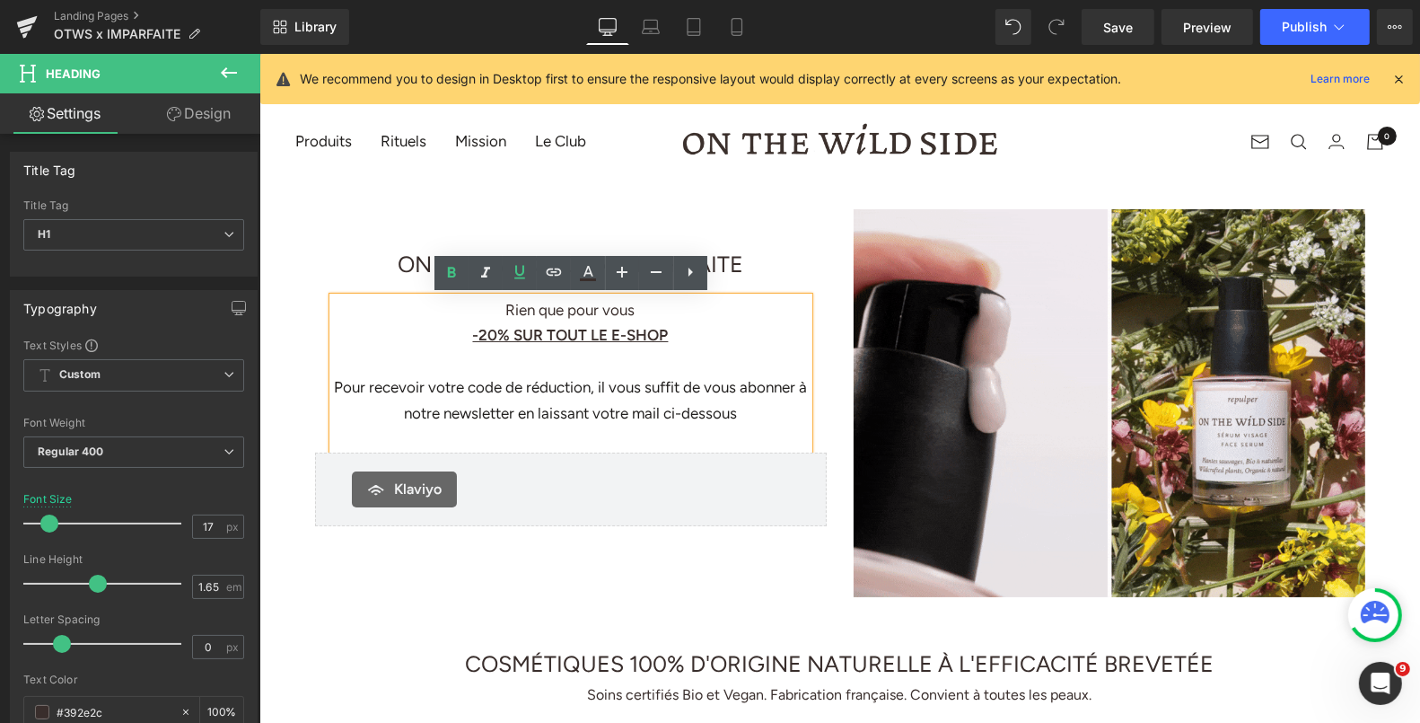
click at [668, 338] on u "-20% SUR TOUT LE E-SHOP" at bounding box center [570, 334] width 196 height 18
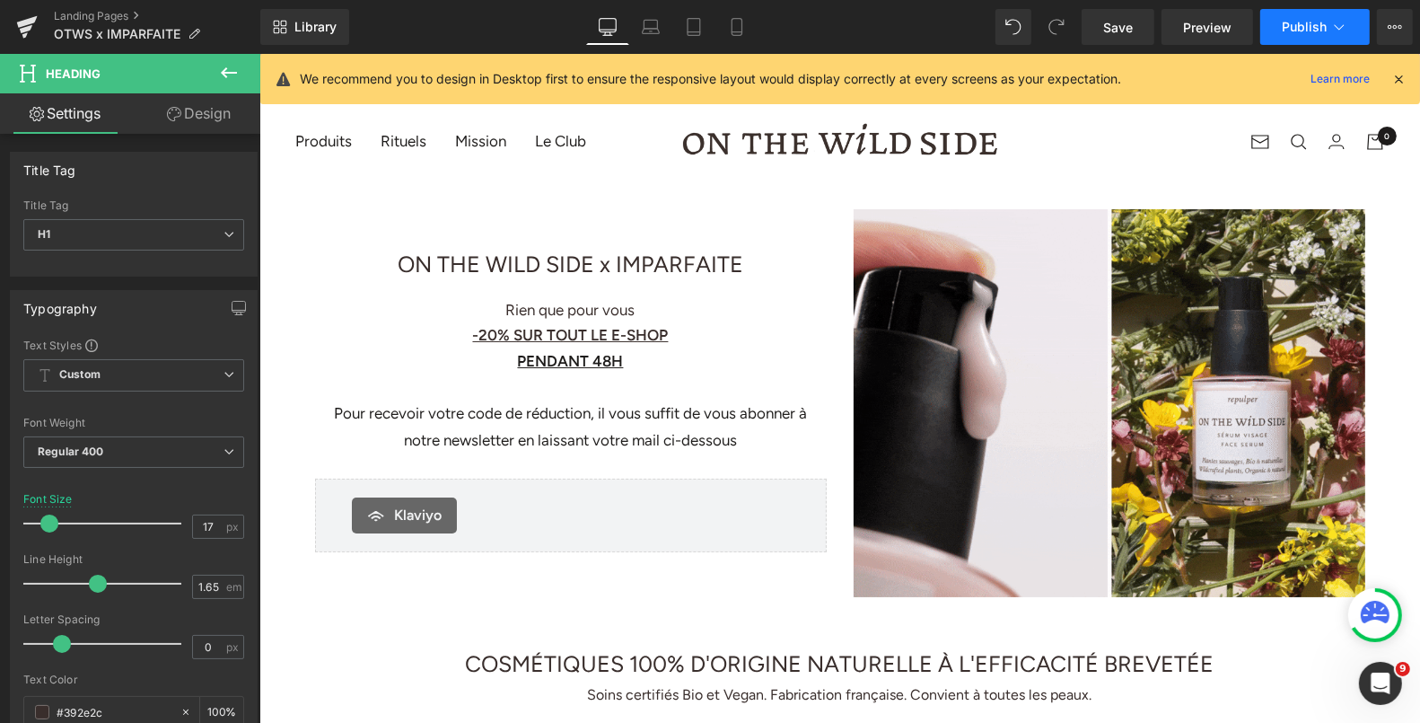
click at [1340, 26] on icon at bounding box center [1339, 27] width 18 height 18
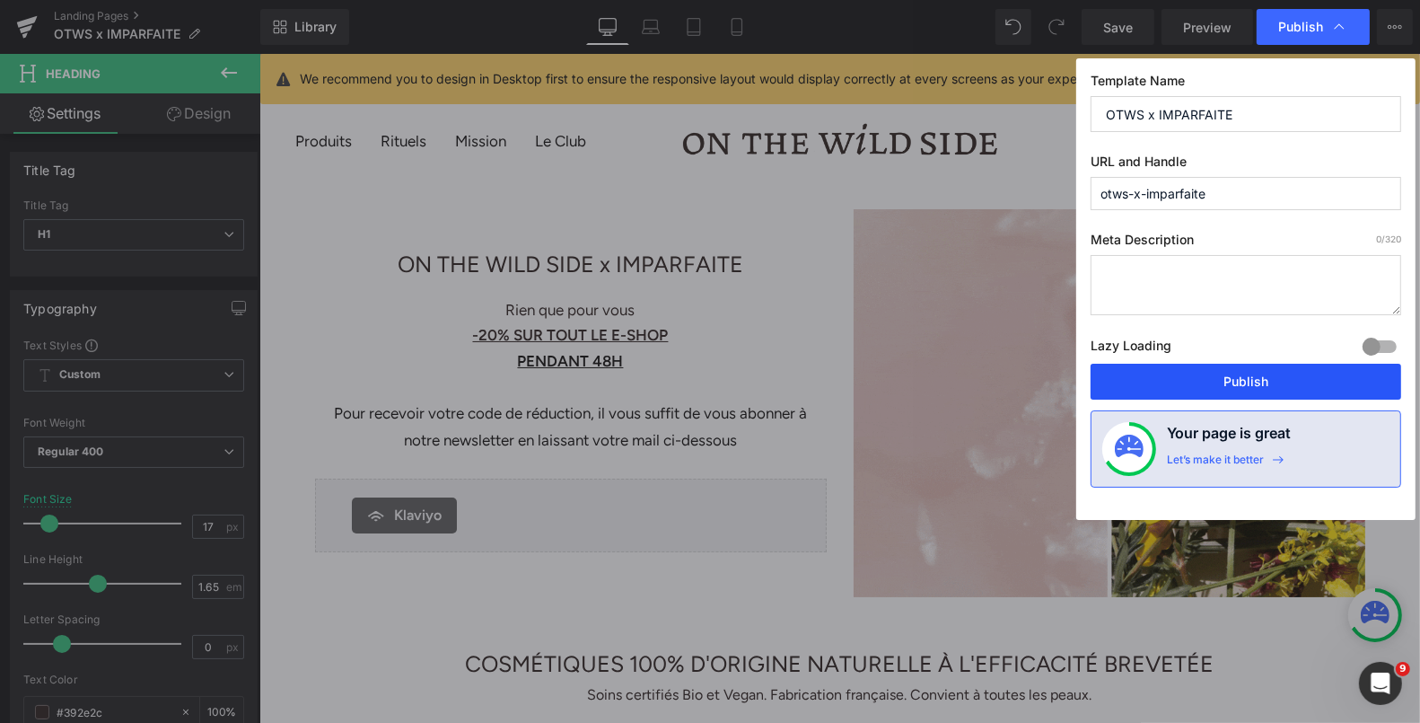
drag, startPoint x: 1189, startPoint y: 374, endPoint x: 929, endPoint y: 320, distance: 265.9
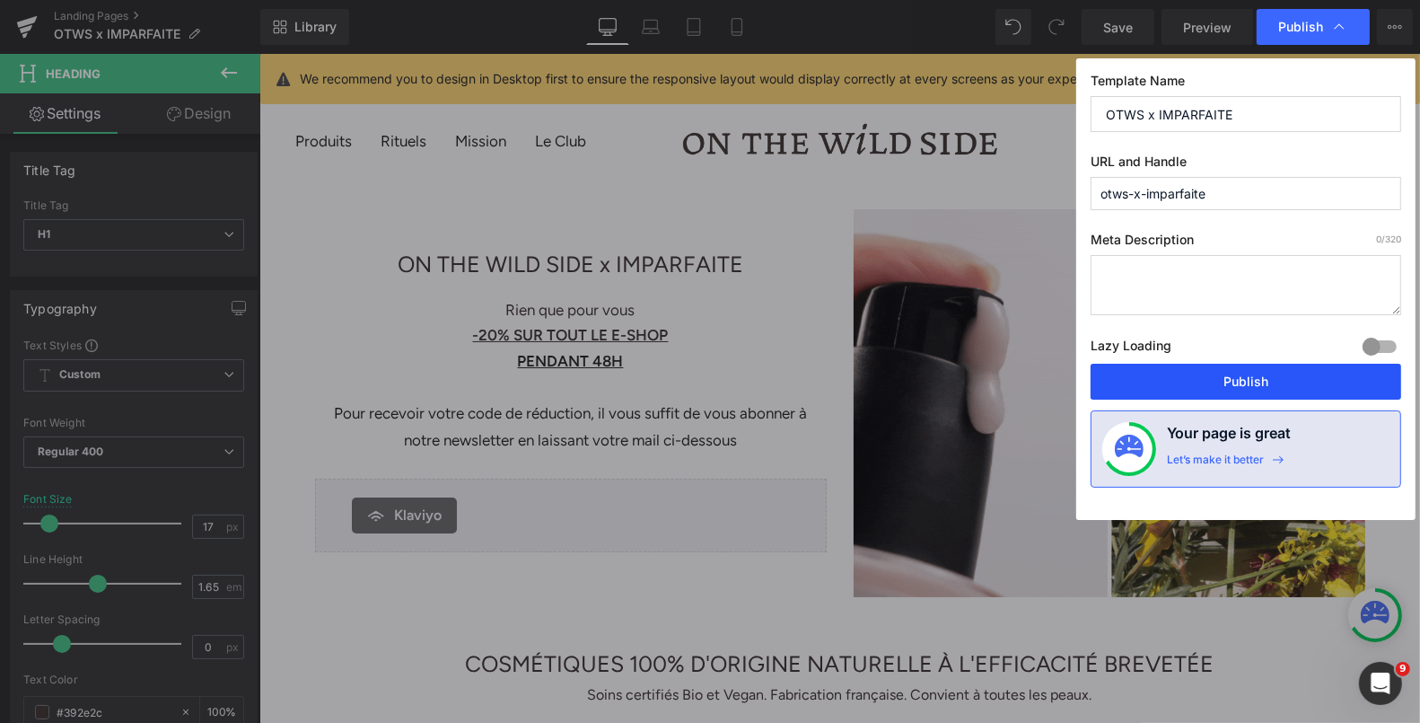
click at [1189, 374] on button "Publish" at bounding box center [1246, 382] width 311 height 36
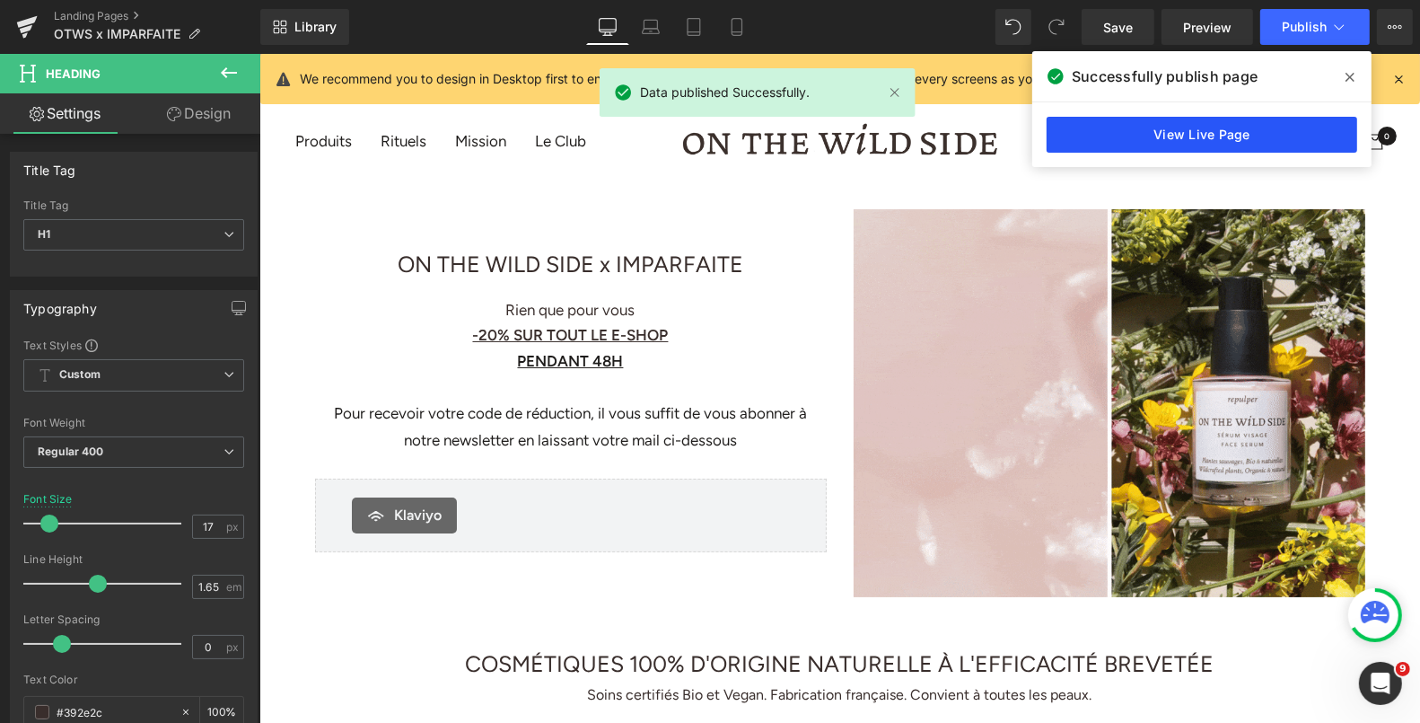
click at [1107, 147] on link "View Live Page" at bounding box center [1202, 135] width 311 height 36
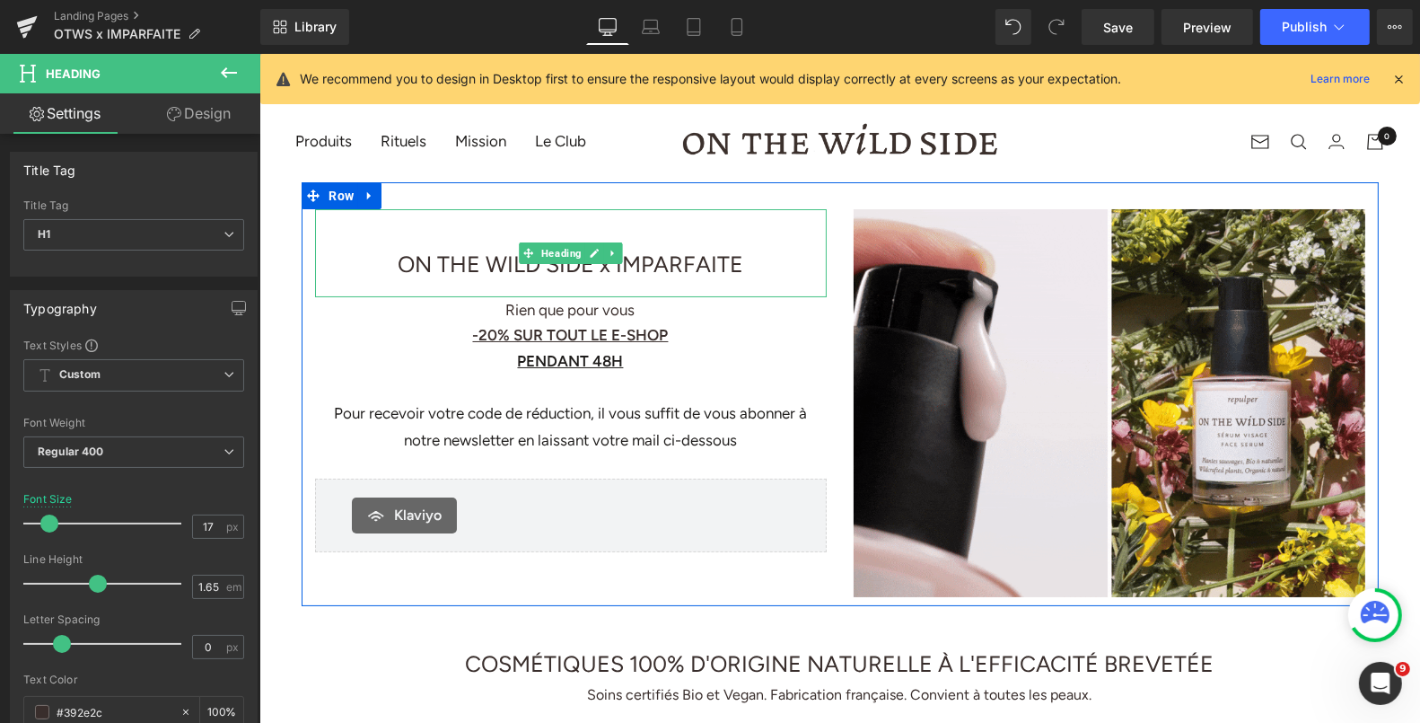
click at [397, 268] on span "ON THE WILD SIDE x IMPARFAITE" at bounding box center [570, 263] width 346 height 27
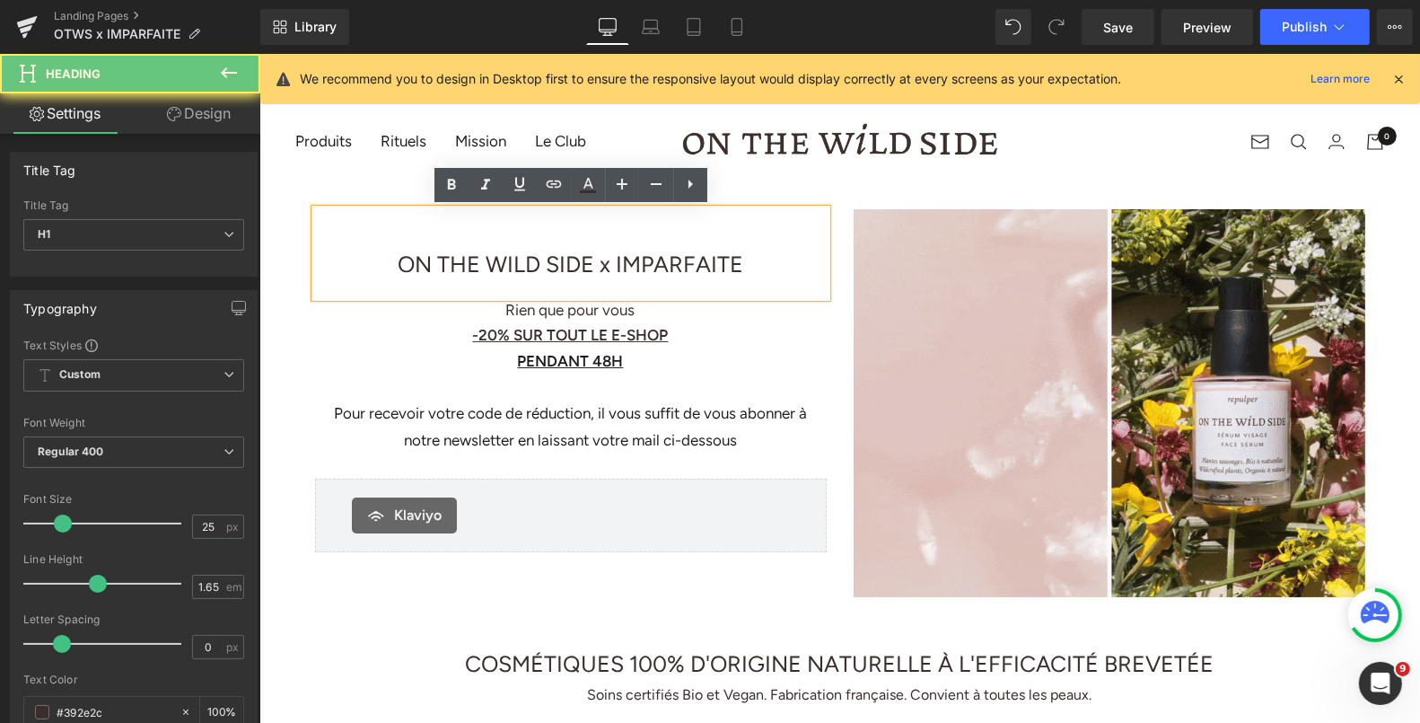
click at [397, 268] on span "ON THE WILD SIDE x IMPARFAITE" at bounding box center [570, 263] width 346 height 27
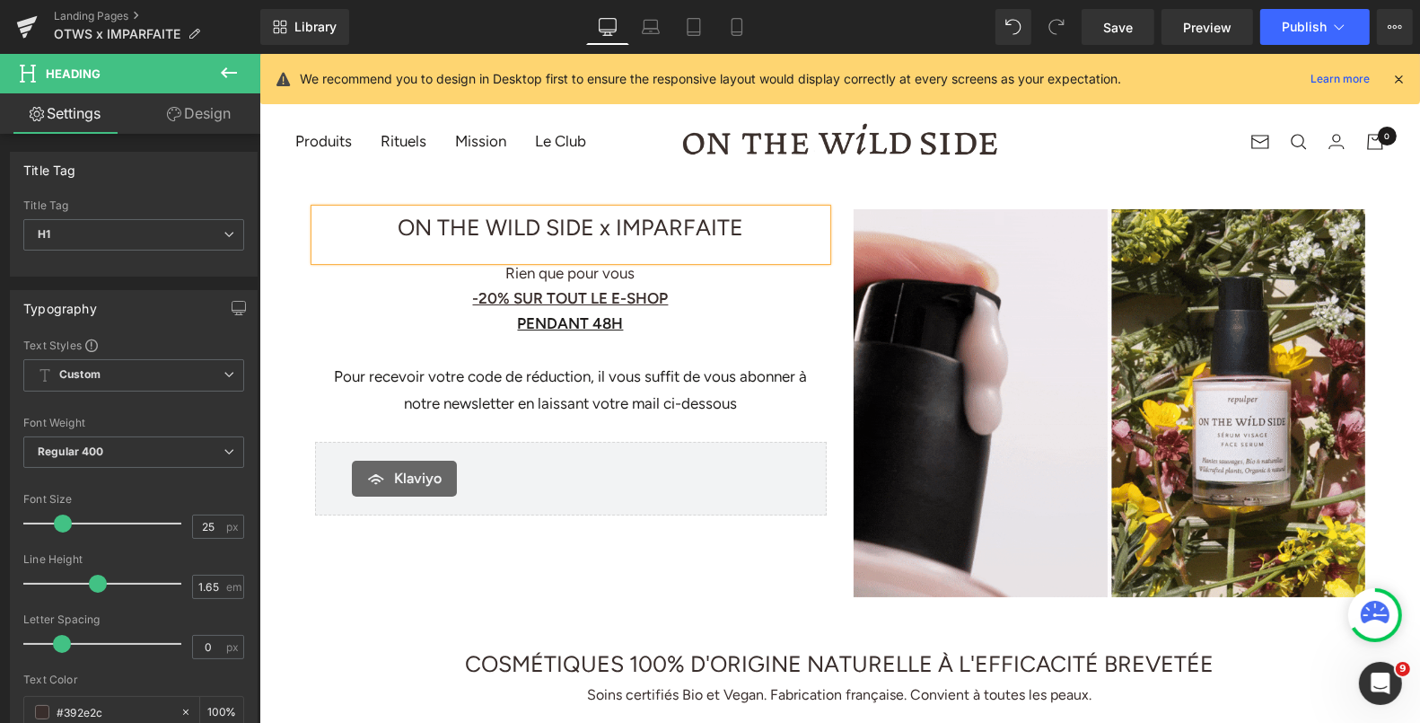
click at [427, 199] on div "ON THE WILD SIDE x IMPARFAITE Heading Rien que pour vous -20% SUR TOUT LE E-SHO…" at bounding box center [839, 393] width 1077 height 424
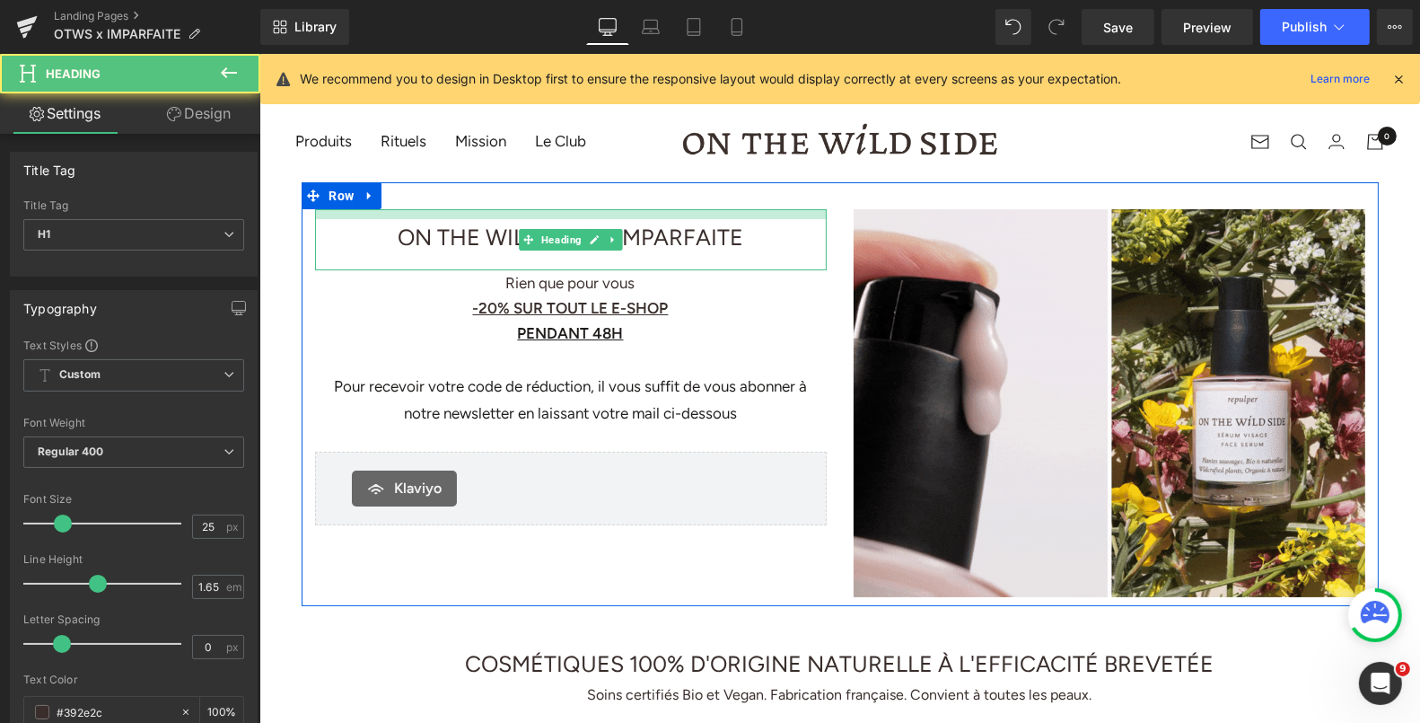
drag, startPoint x: 574, startPoint y: 210, endPoint x: 573, endPoint y: 221, distance: 10.8
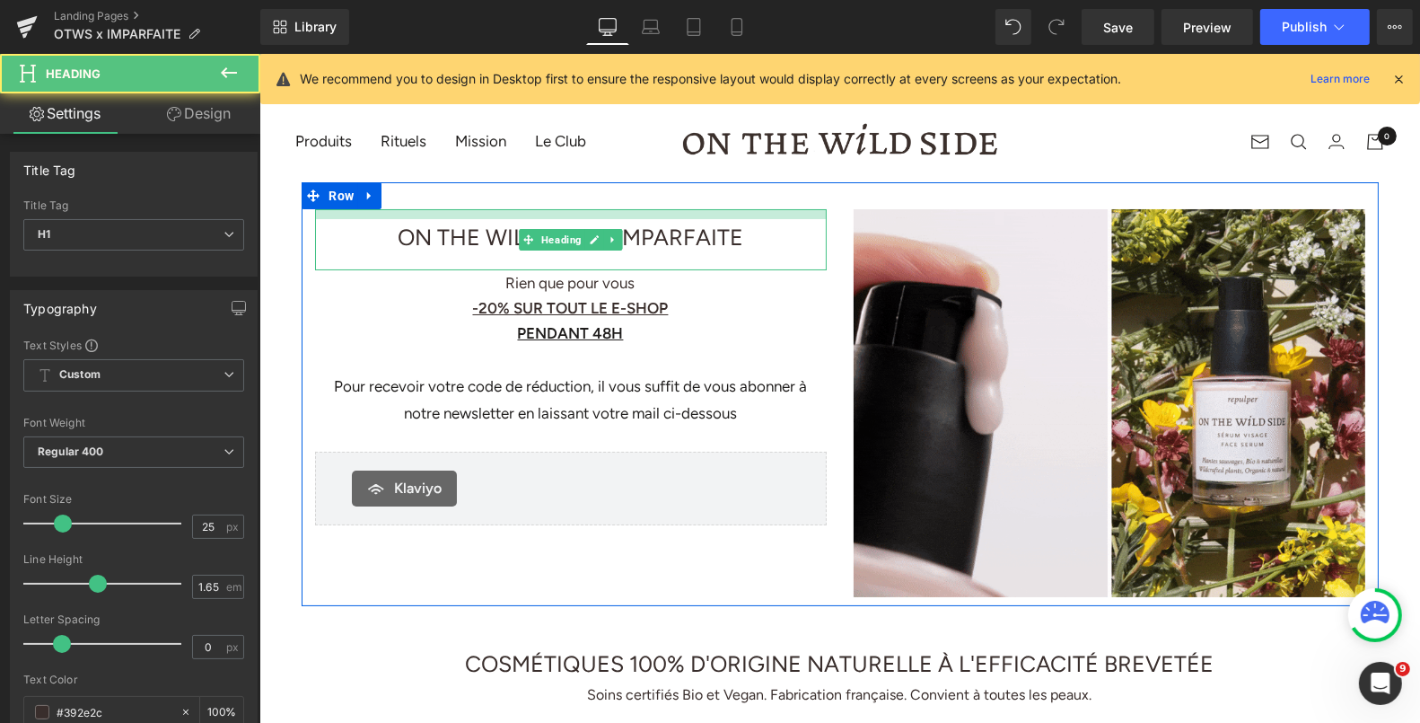
click at [573, 221] on div "ON THE WILD SIDE x IMPARFAITE Heading" at bounding box center [570, 238] width 512 height 61
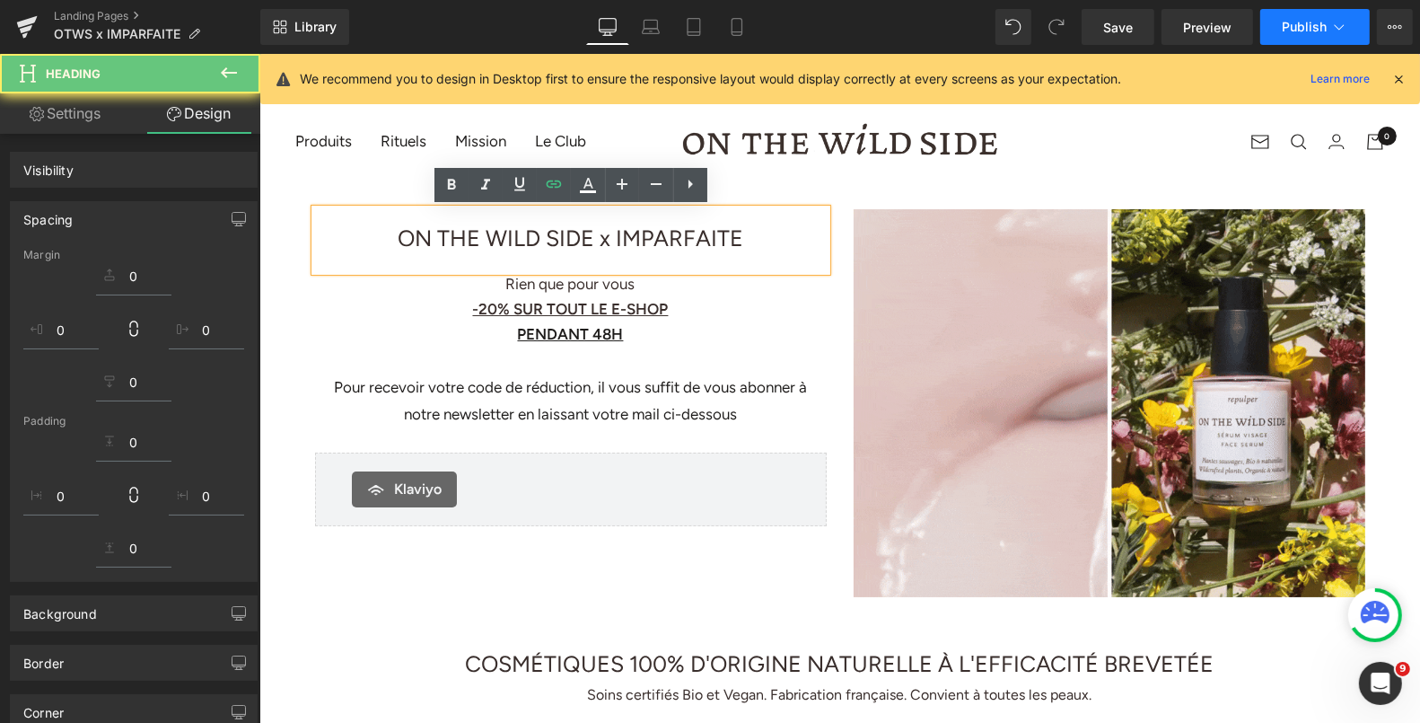
click at [1326, 31] on span "Publish" at bounding box center [1304, 27] width 45 height 14
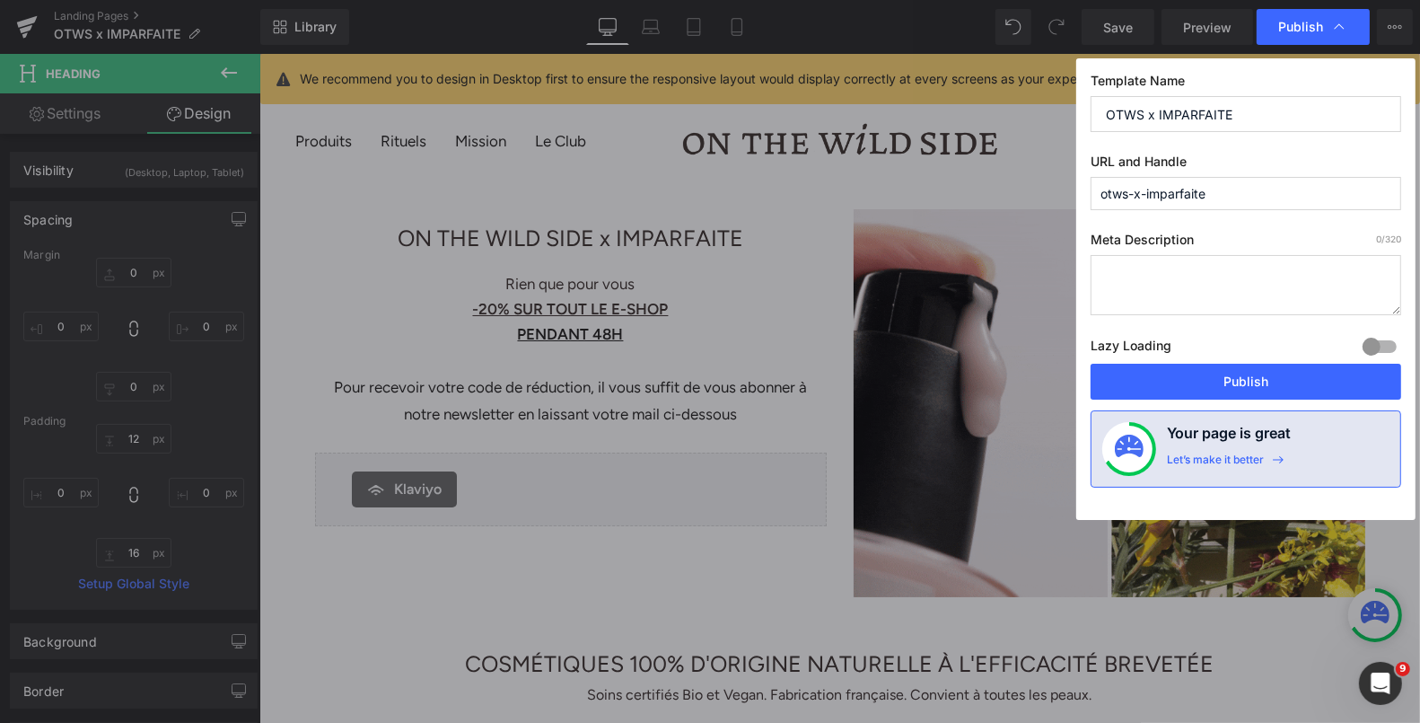
type input "0"
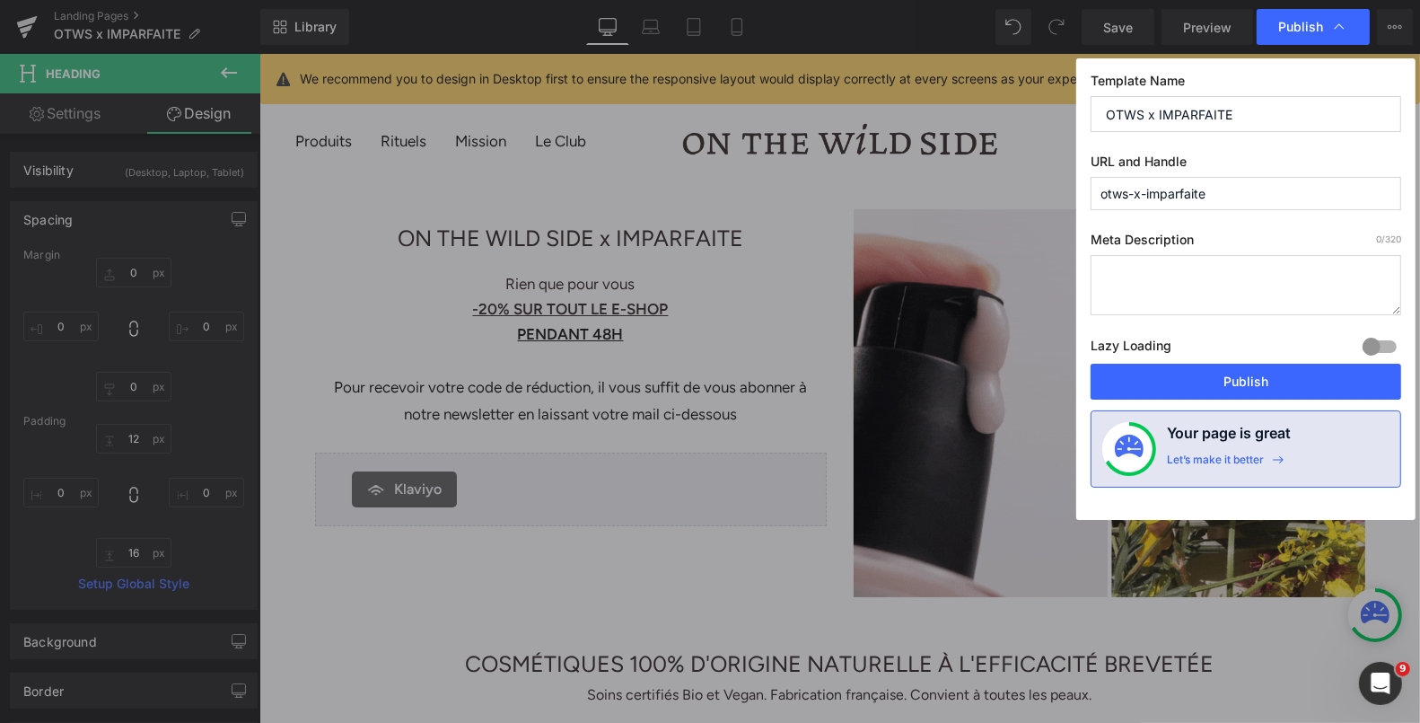
type input "0"
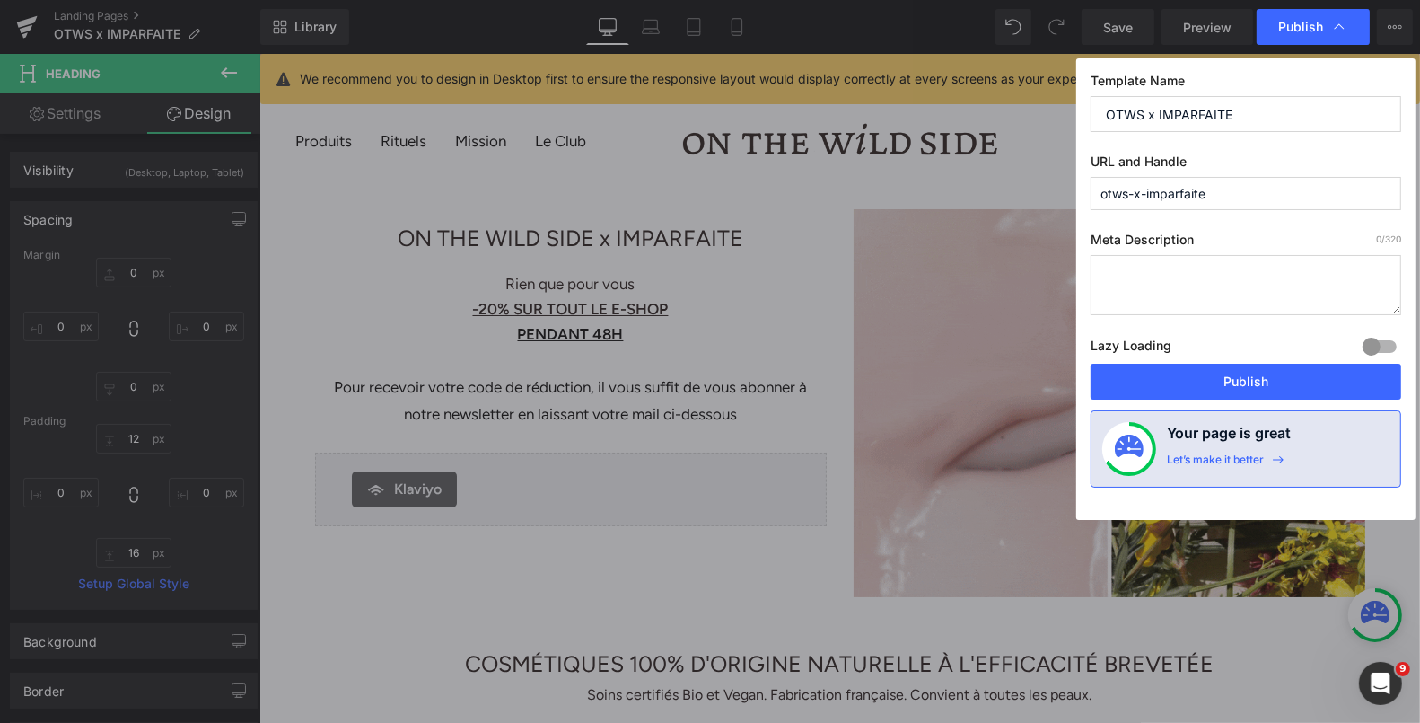
type input "0"
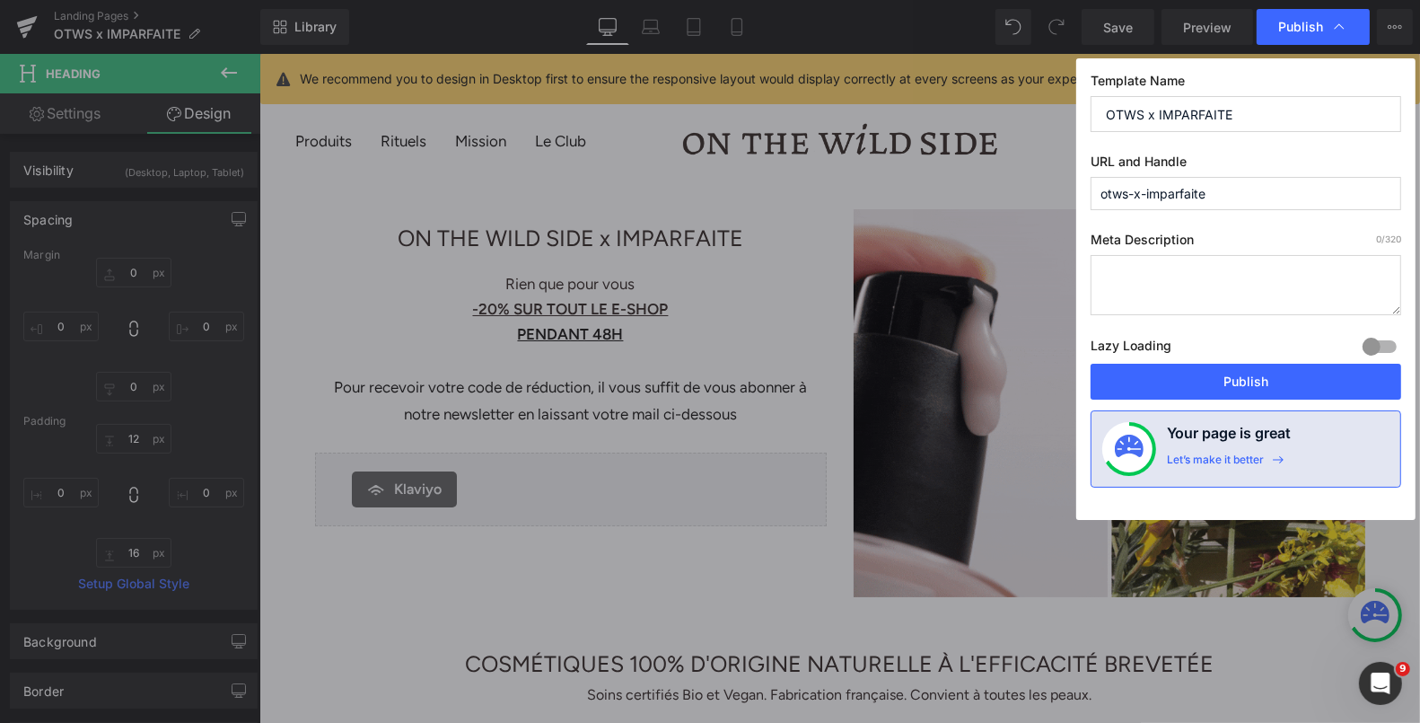
type input "0"
type input "12"
type input "0"
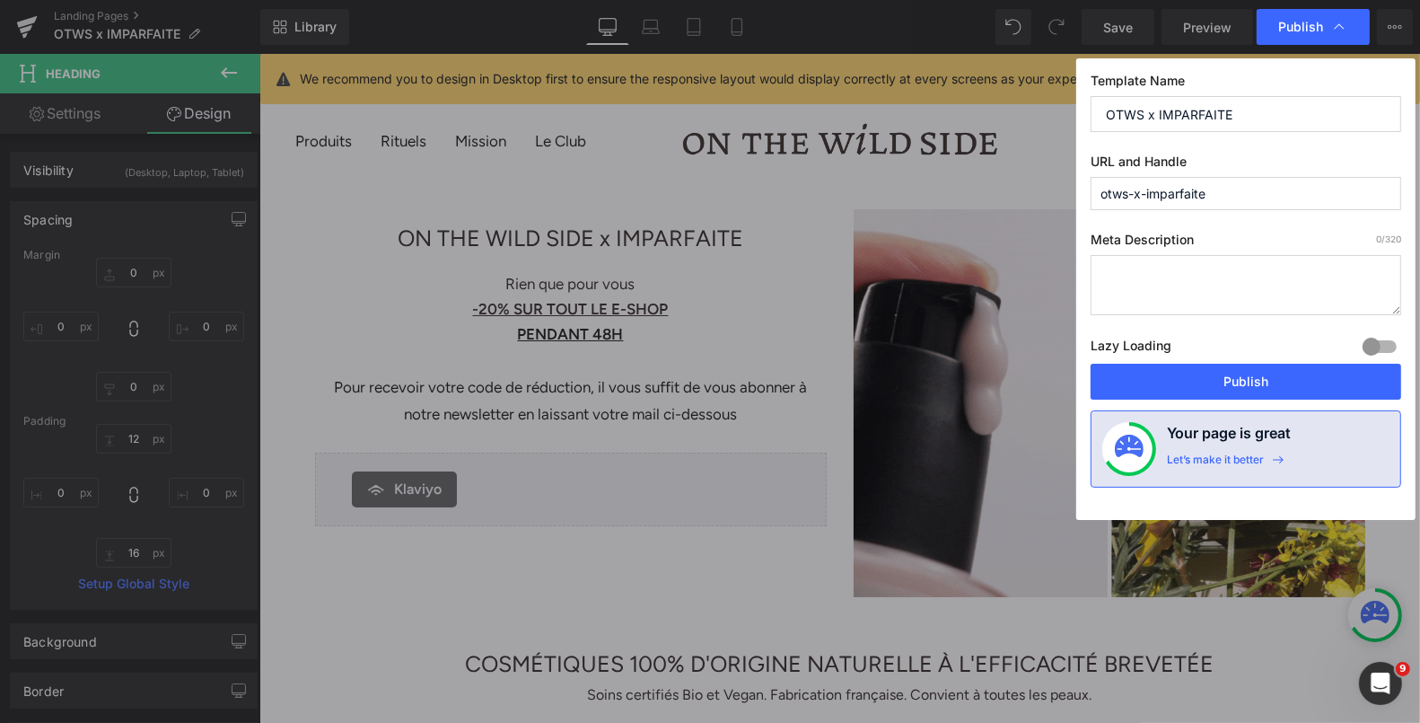
type input "16"
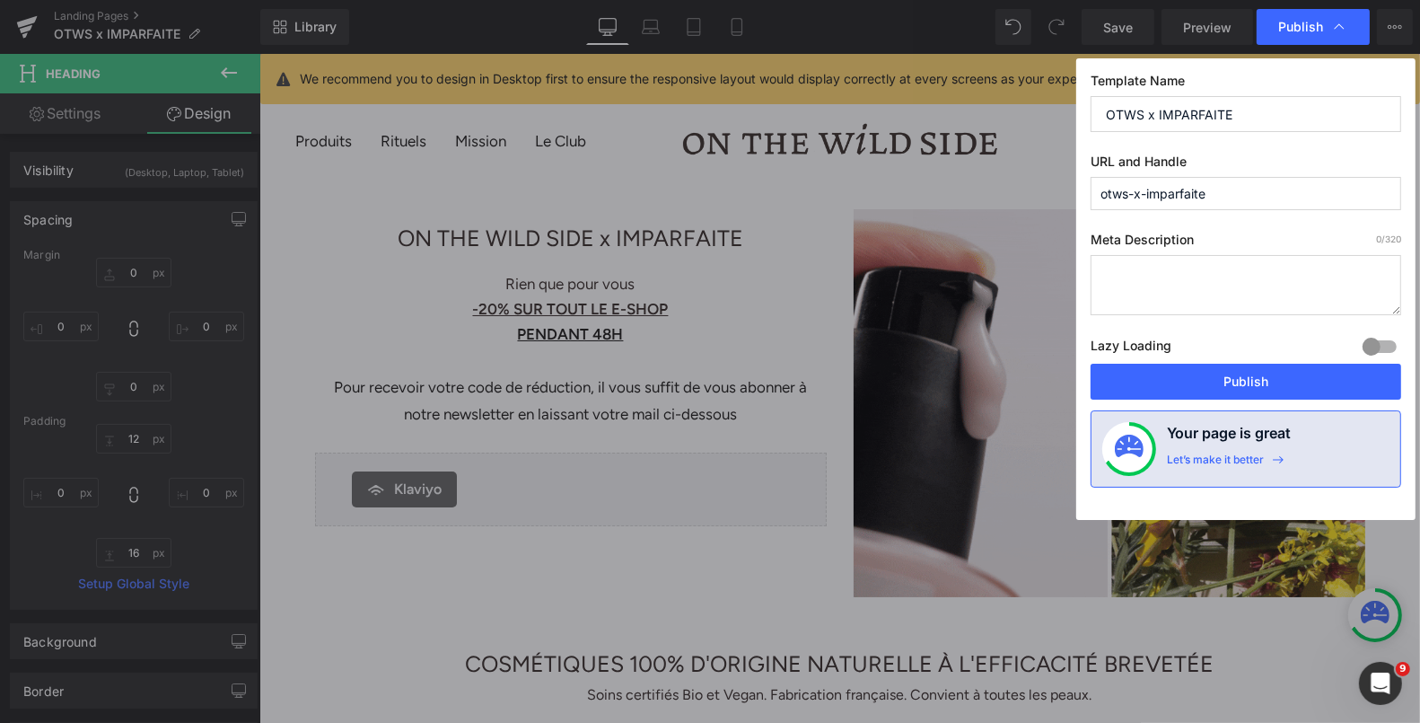
type input "0"
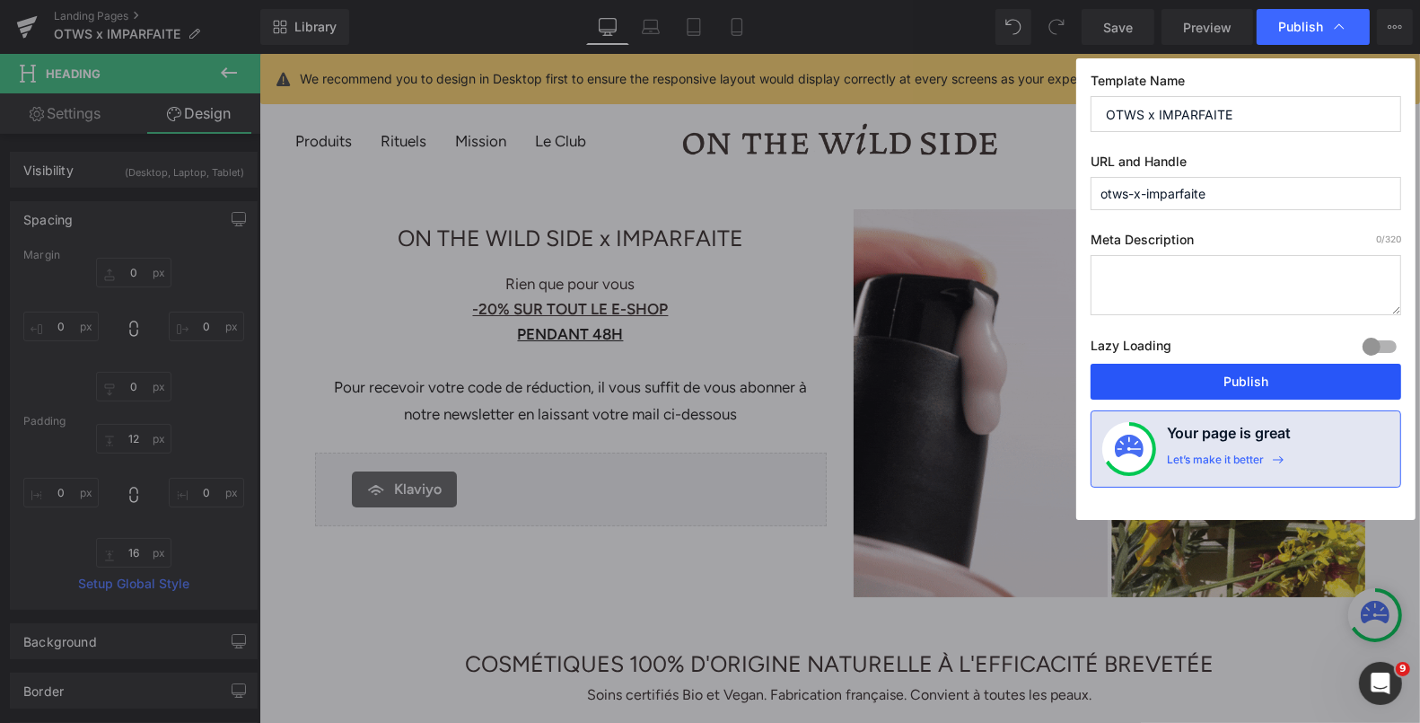
click at [1161, 364] on button "Publish" at bounding box center [1246, 382] width 311 height 36
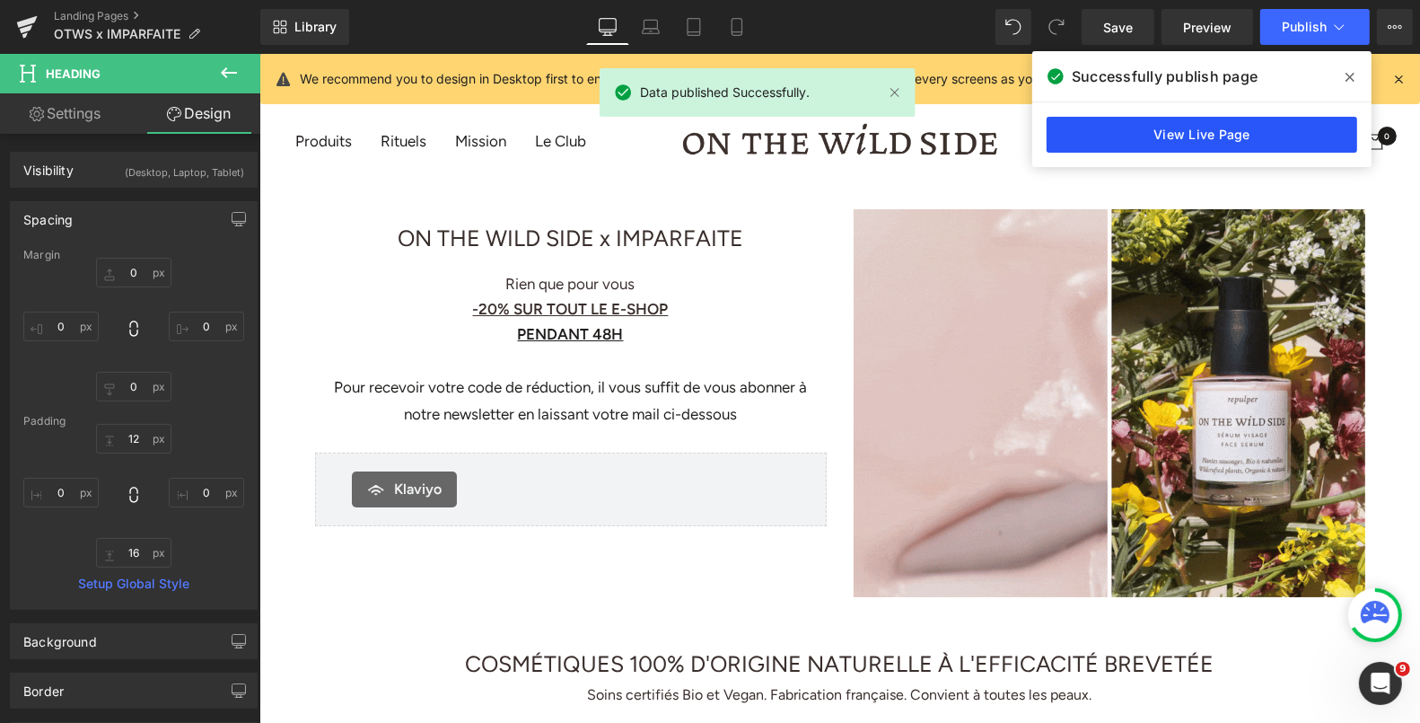
click at [1213, 145] on link "View Live Page" at bounding box center [1202, 135] width 311 height 36
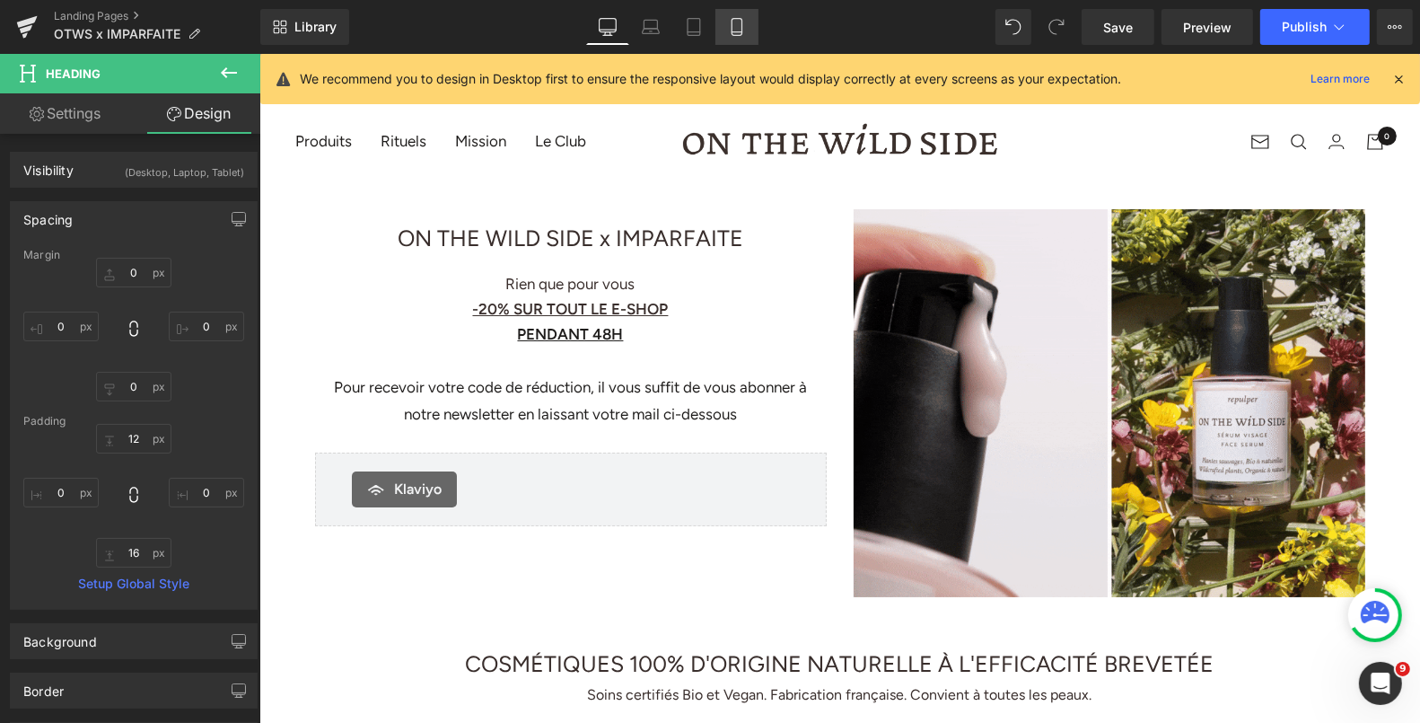
click at [739, 22] on icon at bounding box center [737, 27] width 18 height 18
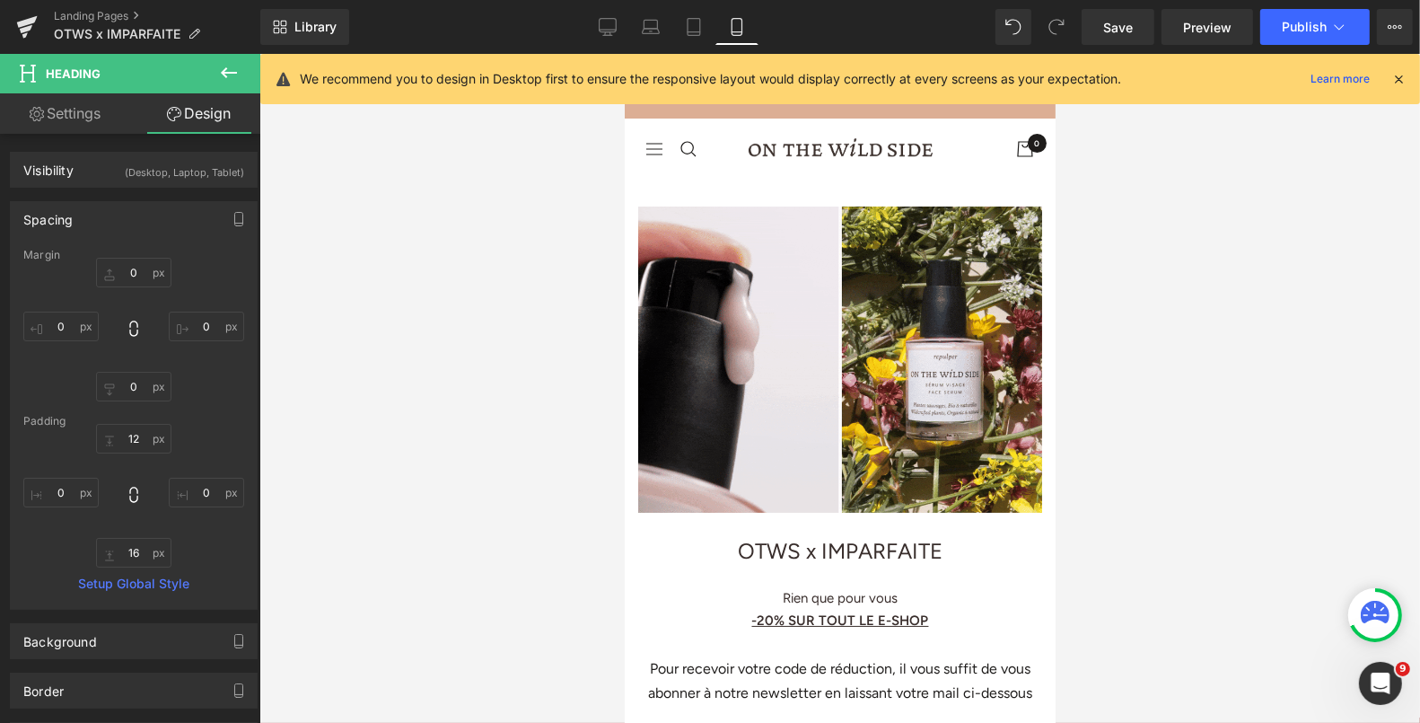
type input "0"
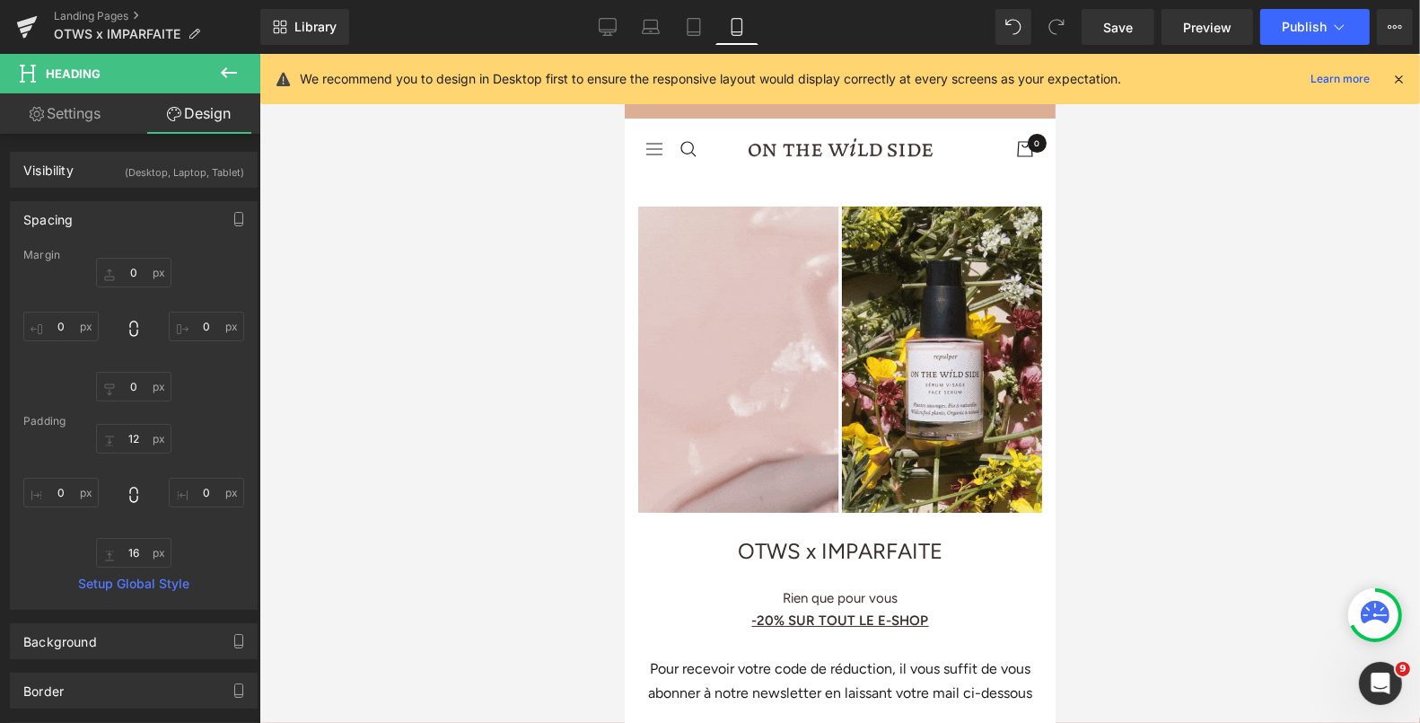
type input "0"
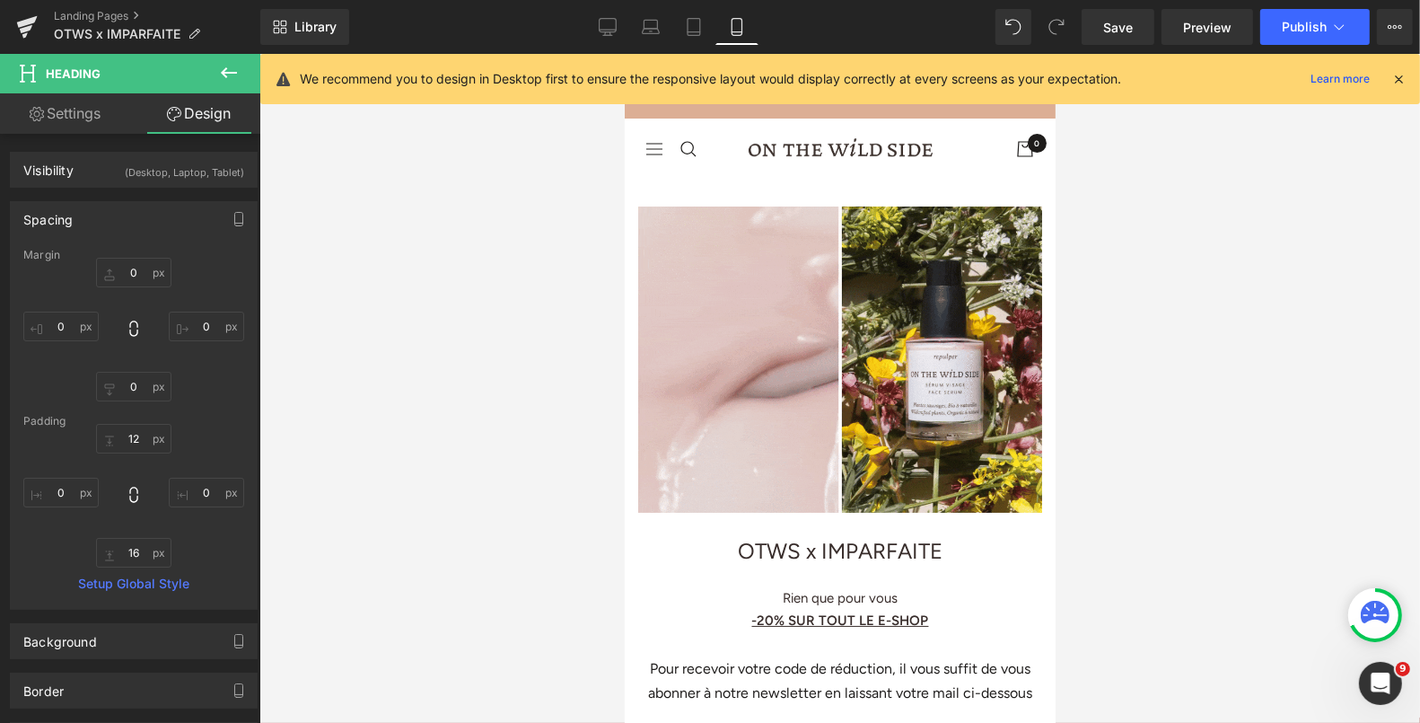
type input "0"
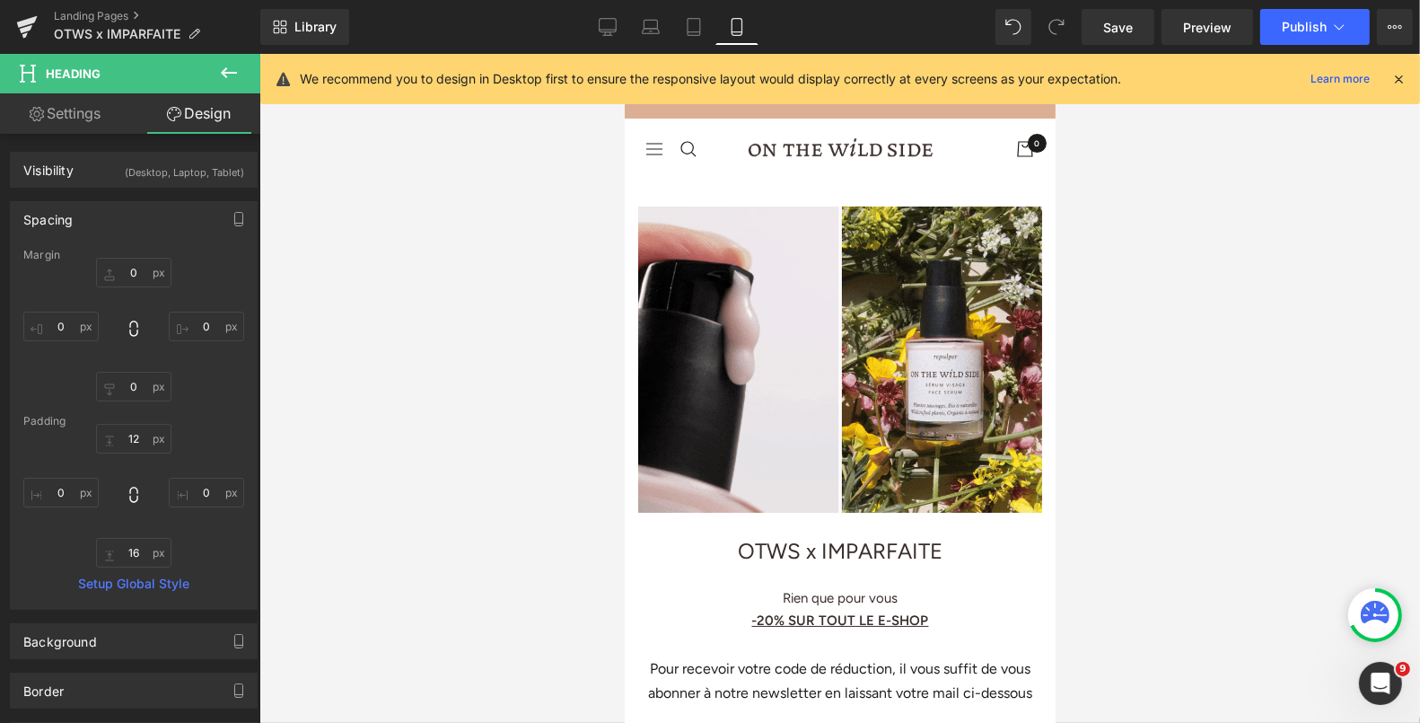
type input "19"
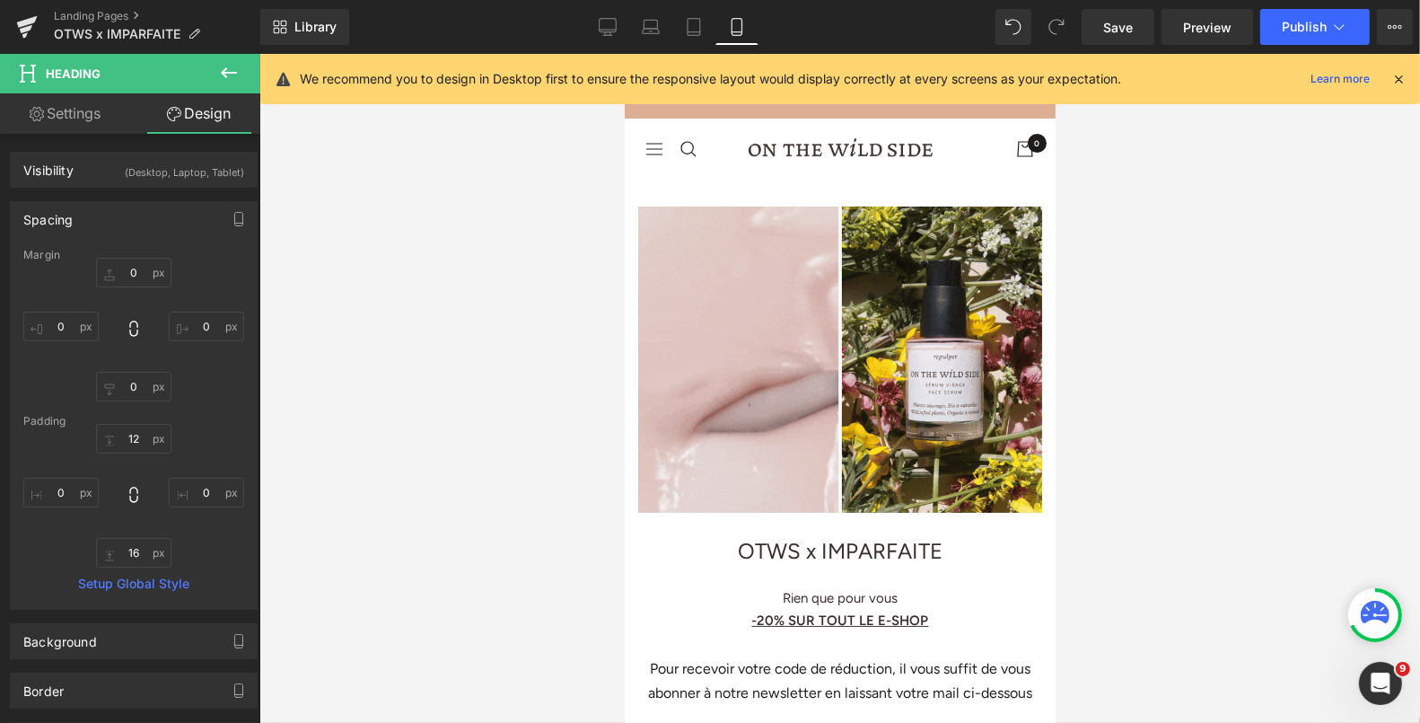
type input "0"
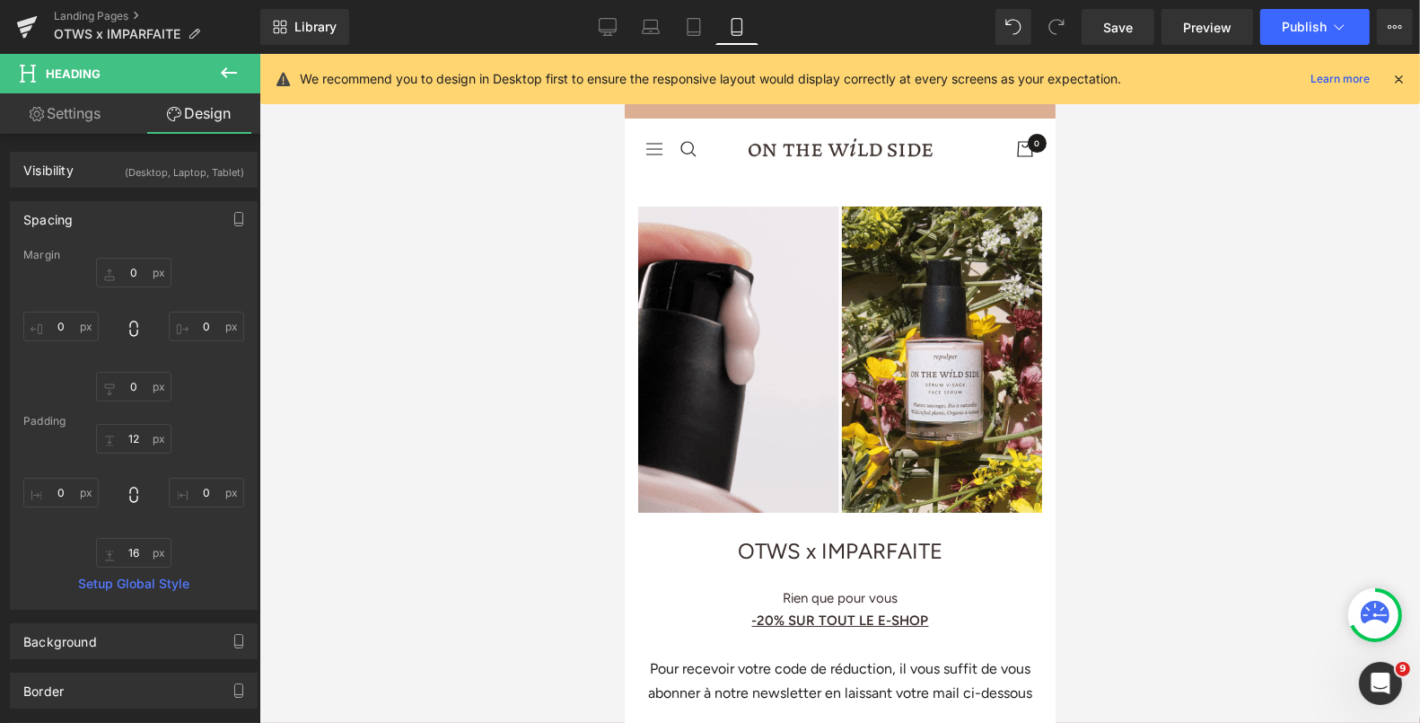
type input "16"
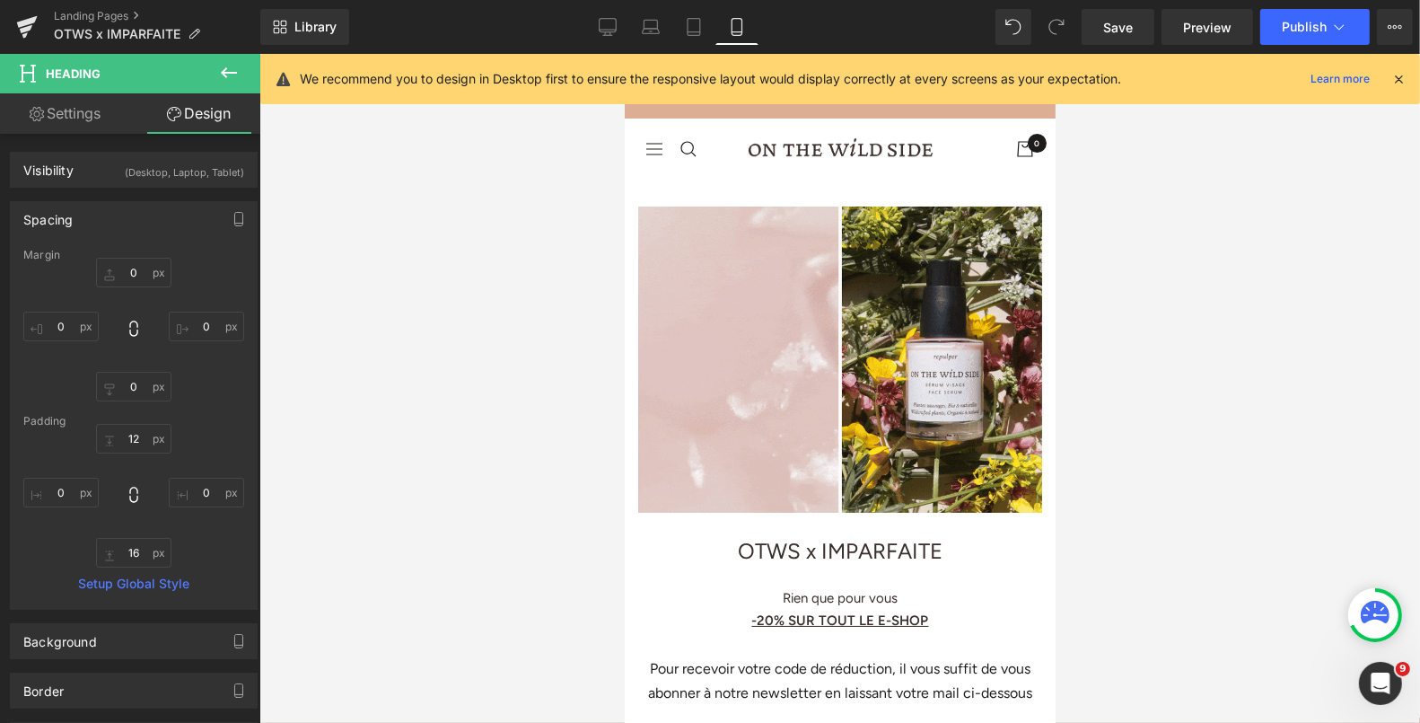
type input "0"
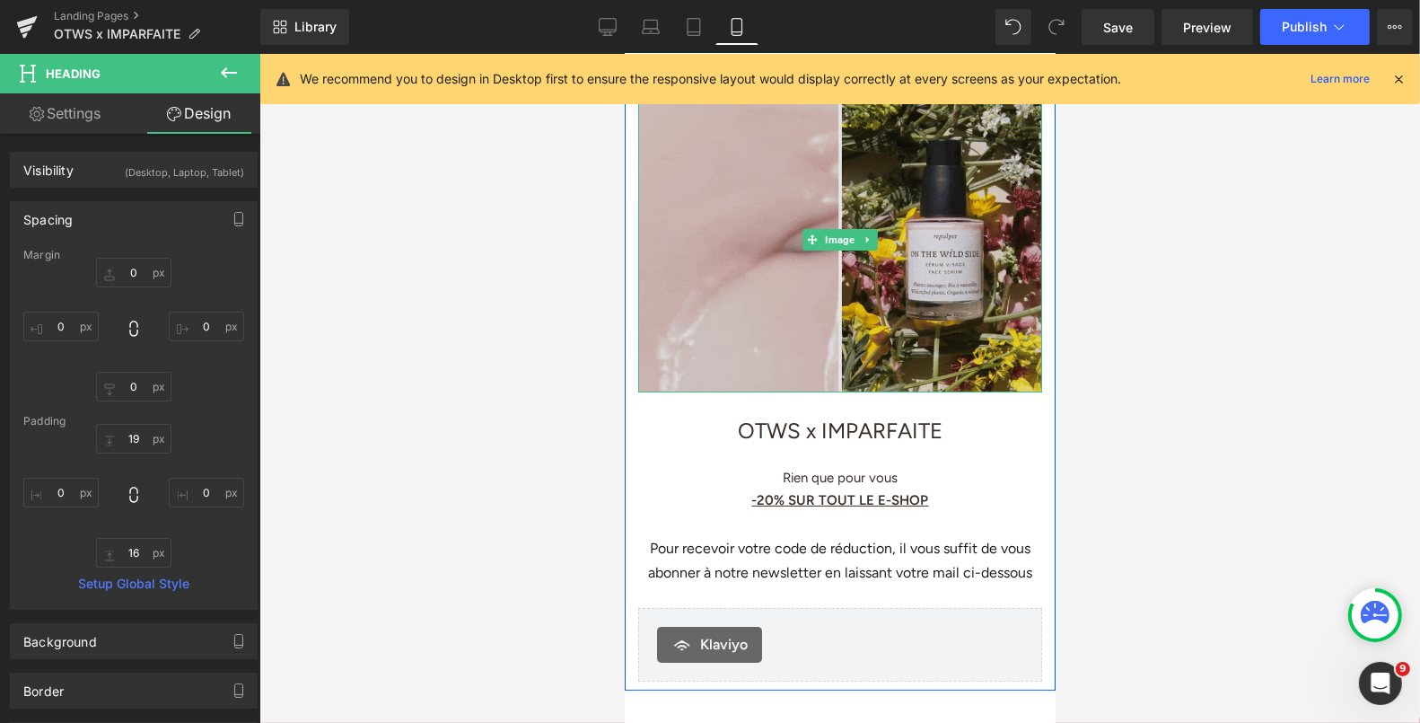
scroll to position [132, 0]
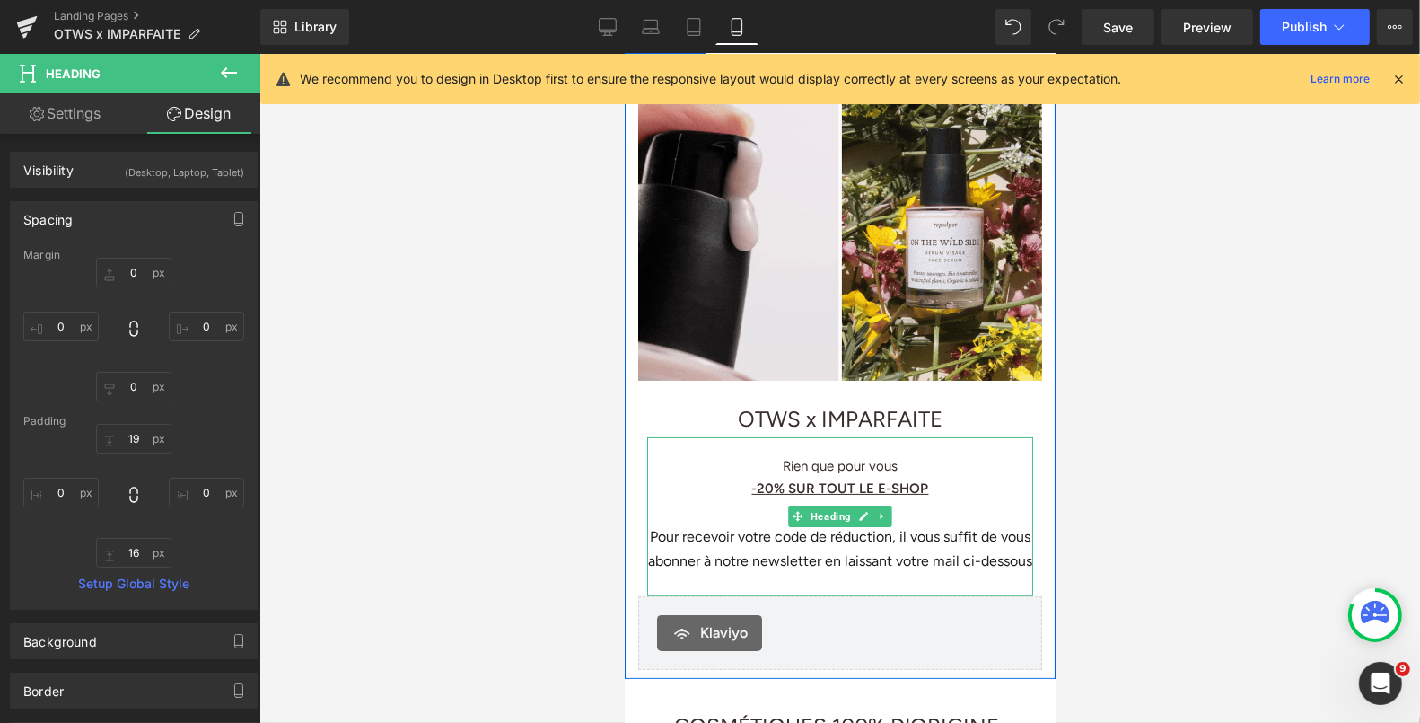
click at [935, 477] on h1 "-20% SUR TOUT LE E-SHOP" at bounding box center [839, 488] width 386 height 22
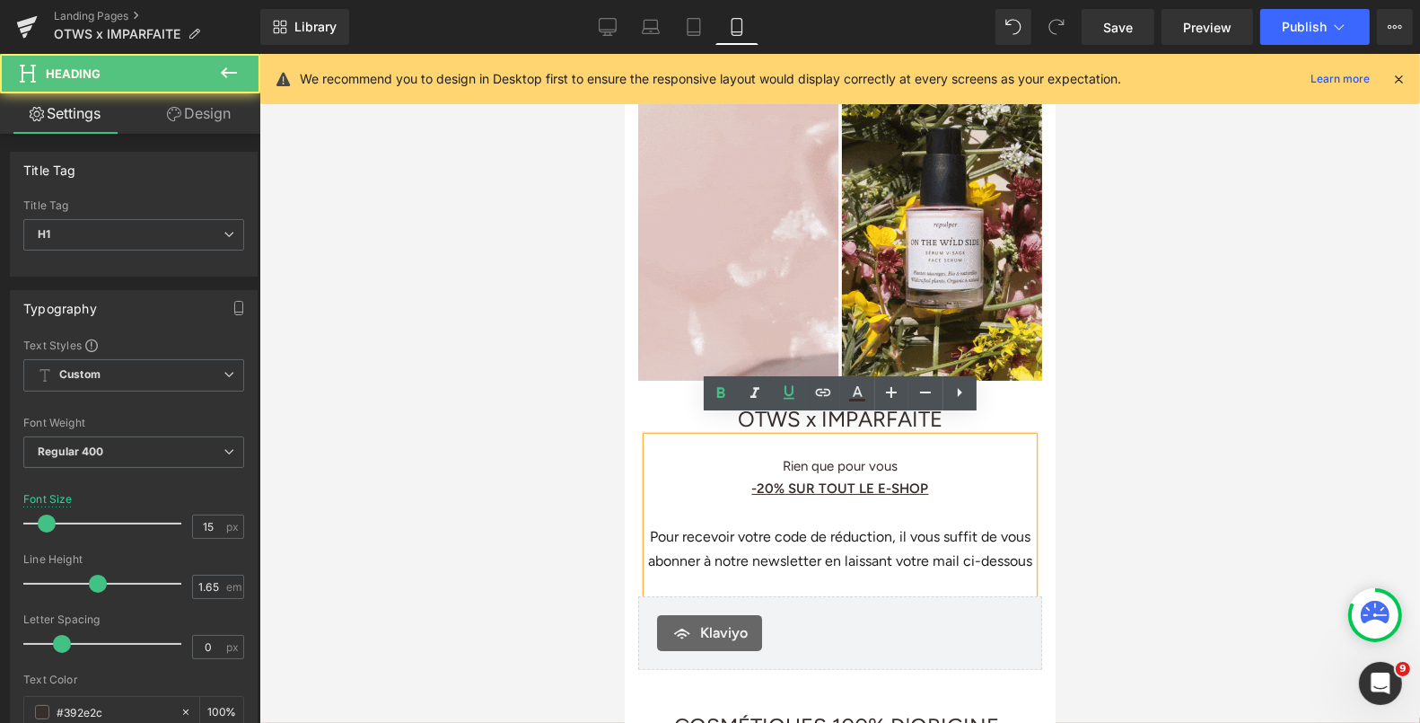
click at [928, 479] on u "-20% SUR TOUT LE E-SHOP" at bounding box center [839, 487] width 177 height 16
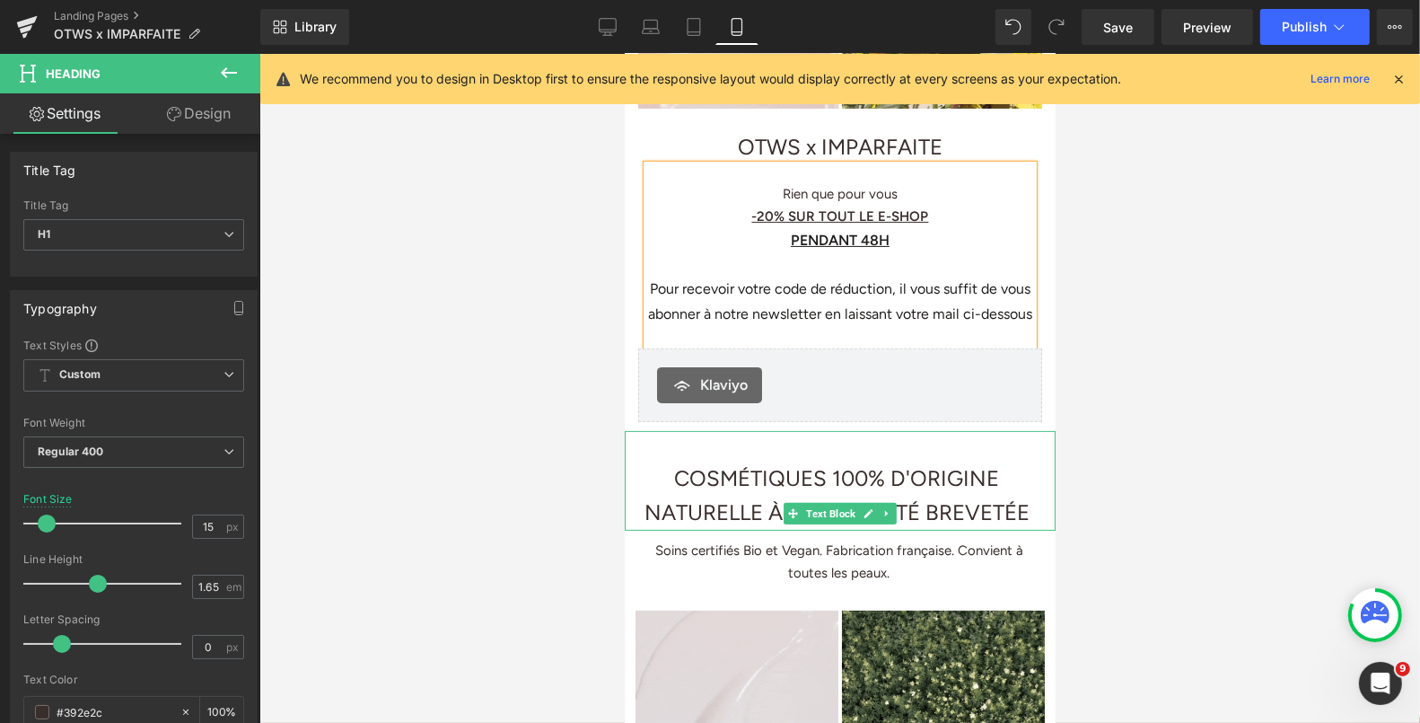
scroll to position [209, 0]
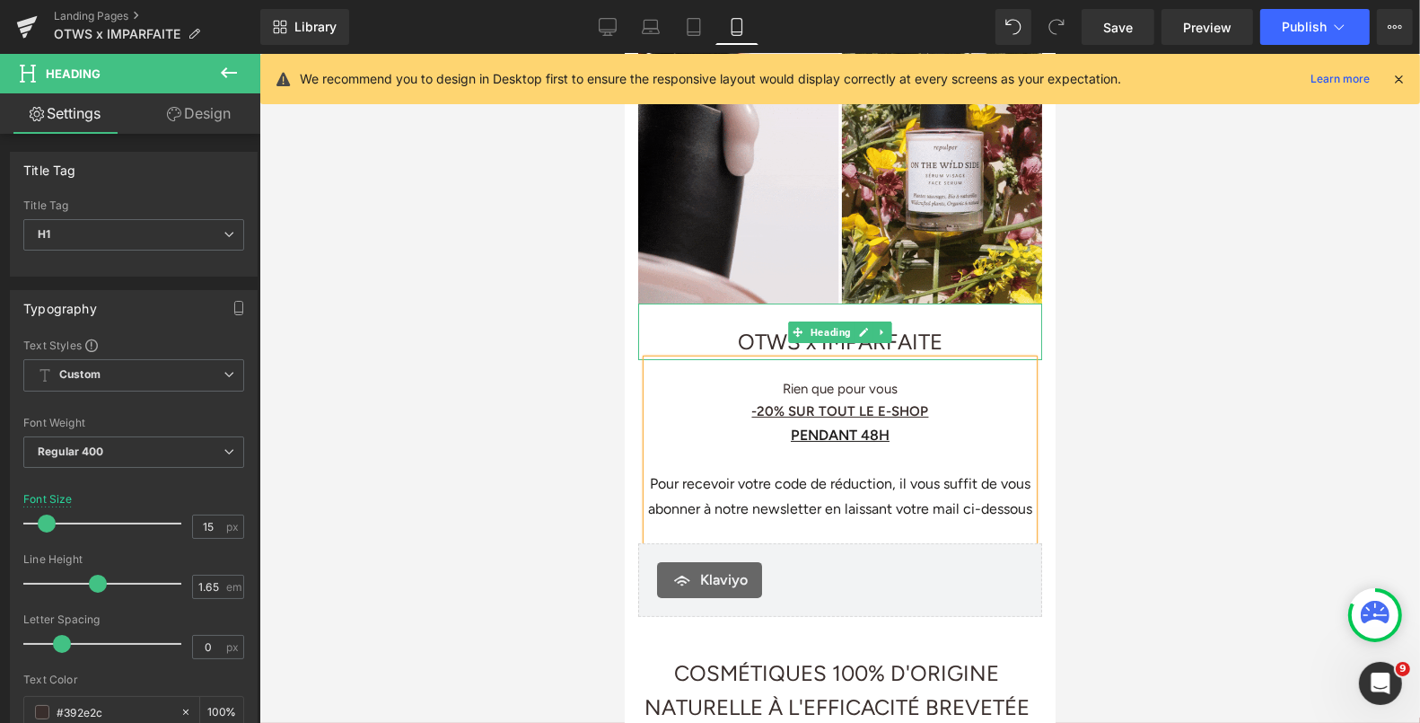
click at [774, 328] on span "OTWS x IMPARFAITE" at bounding box center [839, 341] width 205 height 26
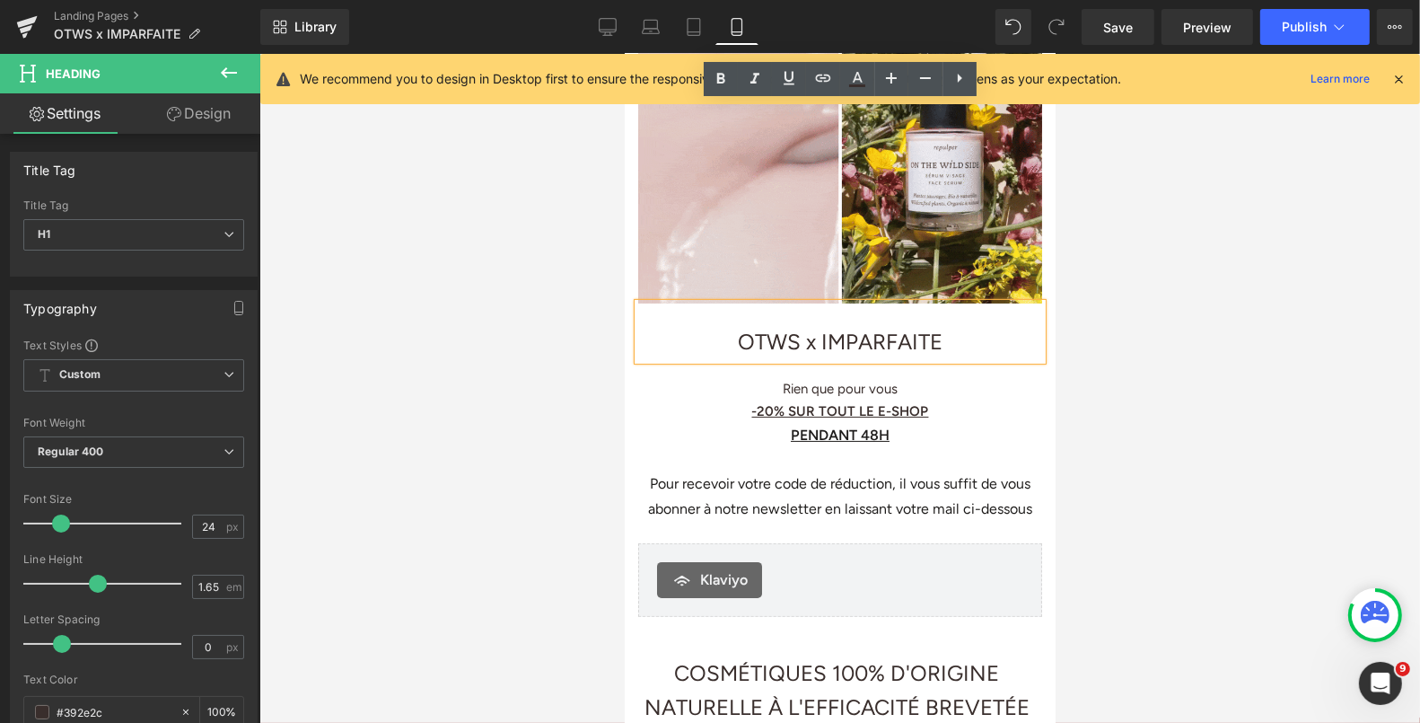
scroll to position [410, 0]
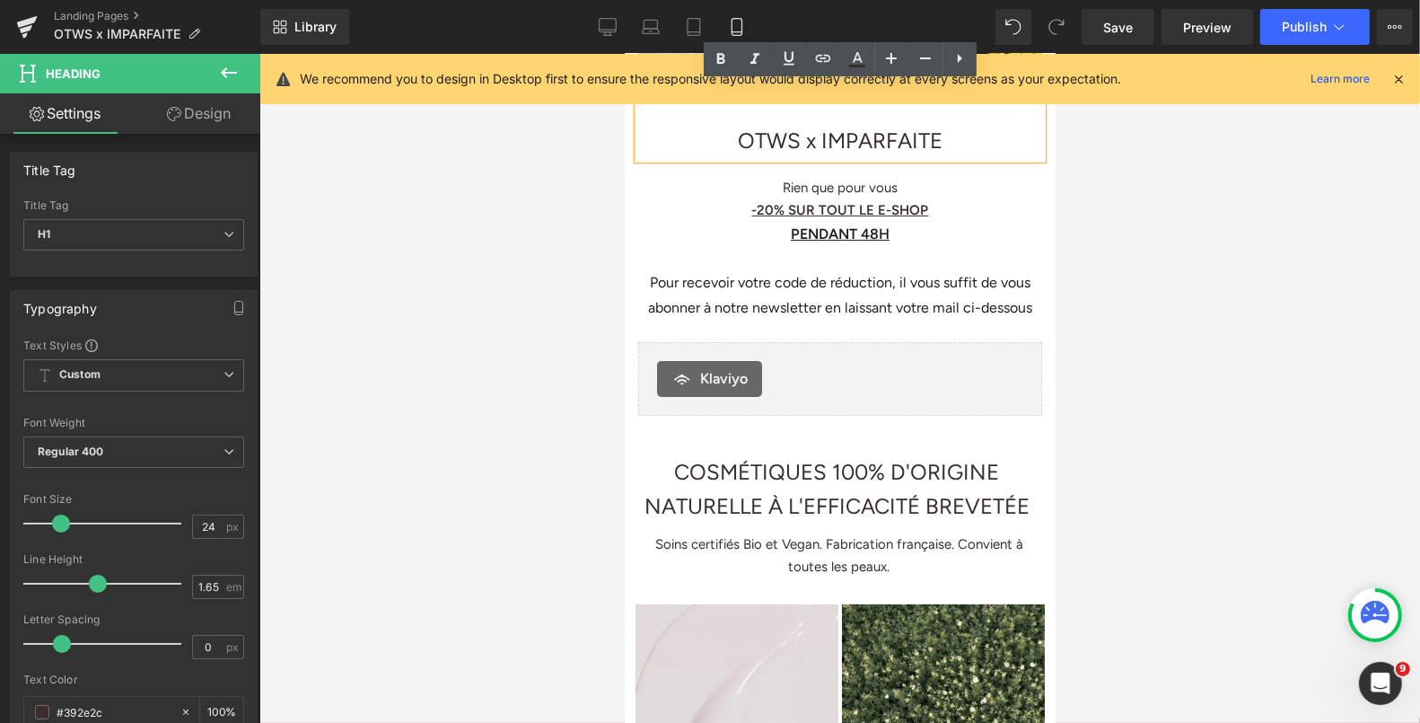
click at [764, 494] on p "COSMÉTIQUES 100% D'ORIGINE NATURELLE À L'EFFICACITÉ BREVETÉE" at bounding box center [836, 488] width 405 height 69
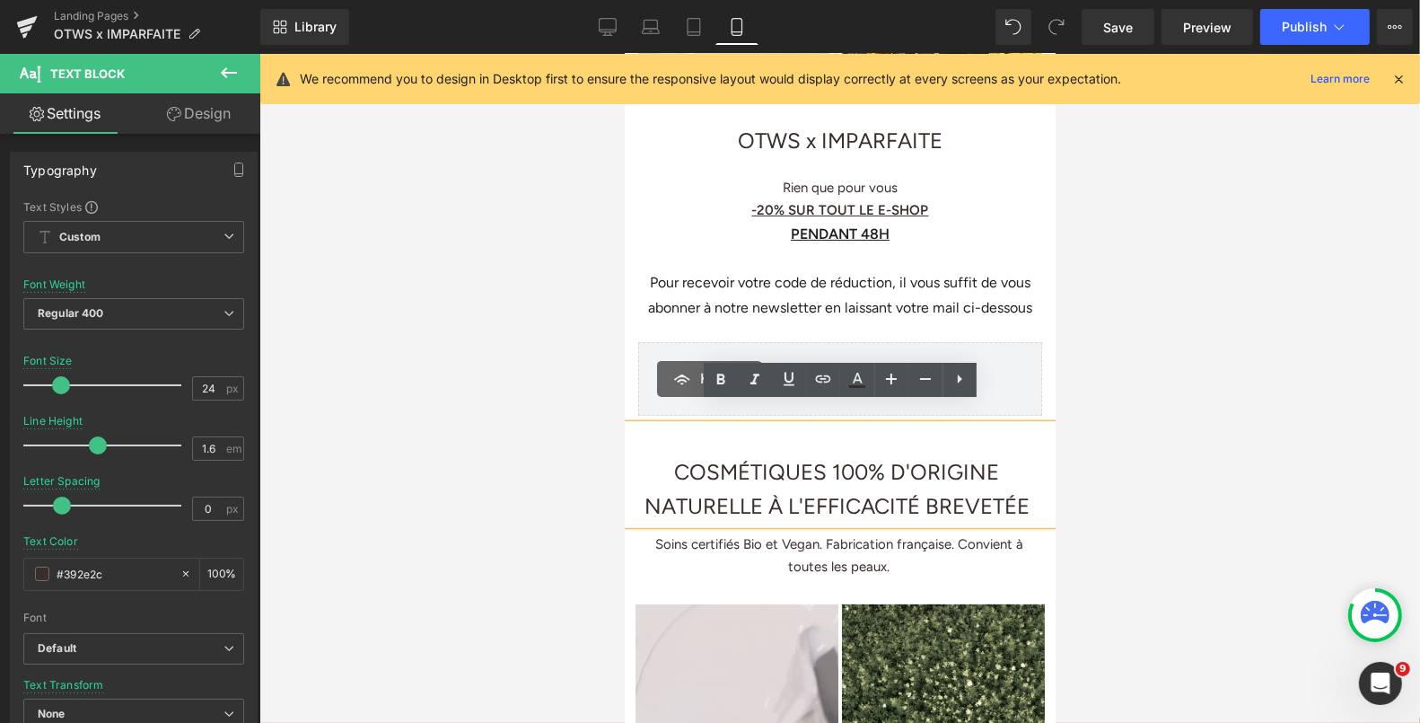
click at [835, 454] on p "COSMÉTIQUES 100% D'ORIGINE NATURELLE À L'EFFICACITÉ BREVETÉE" at bounding box center [836, 488] width 405 height 69
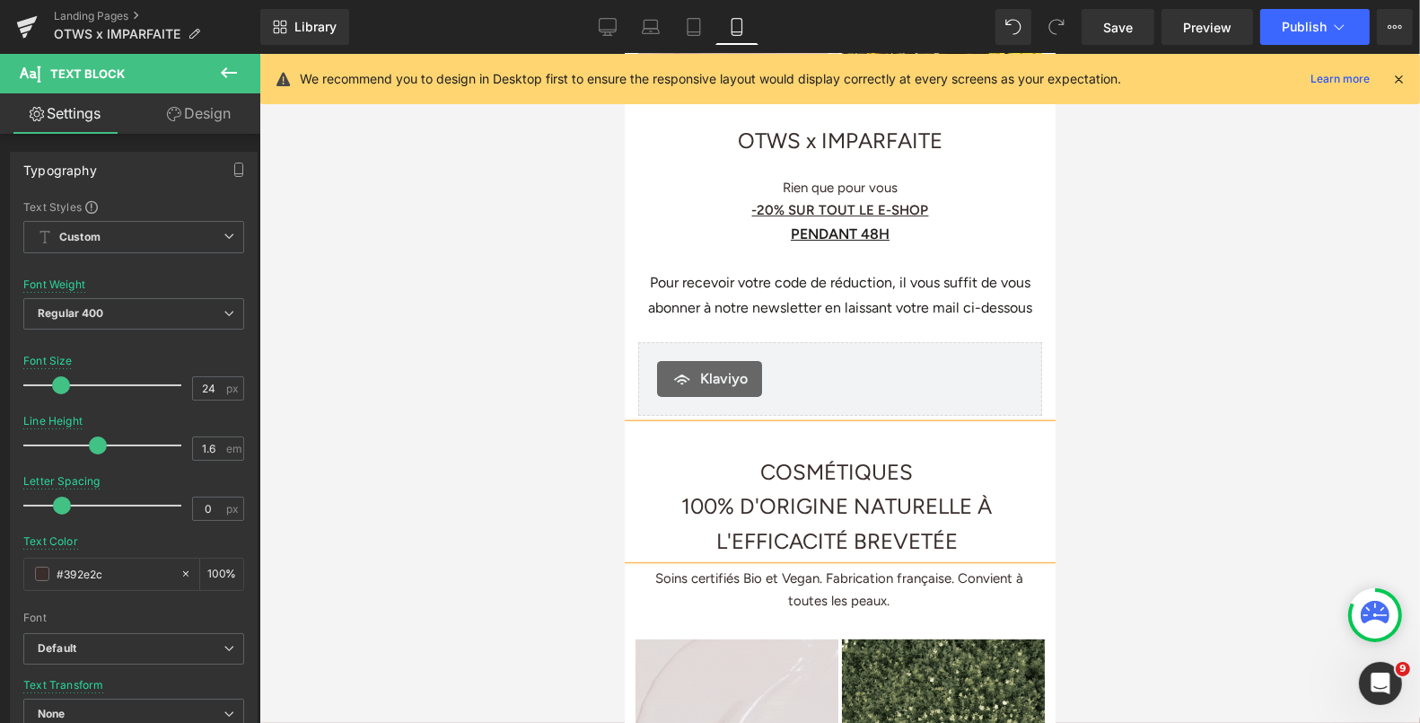
click at [989, 489] on p "100% D'ORIGINE NATURELLE À L'EFFICACITÉ BREVETÉE" at bounding box center [836, 522] width 405 height 69
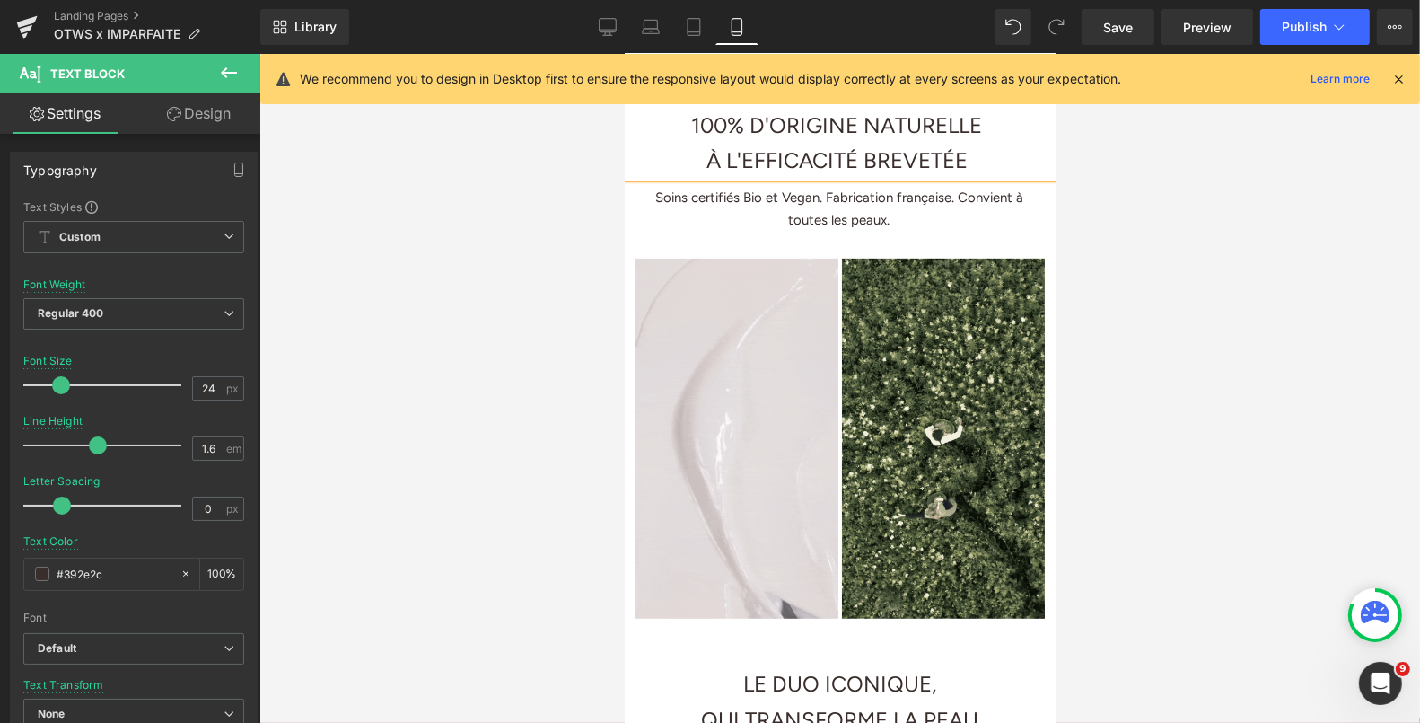
scroll to position [797, 0]
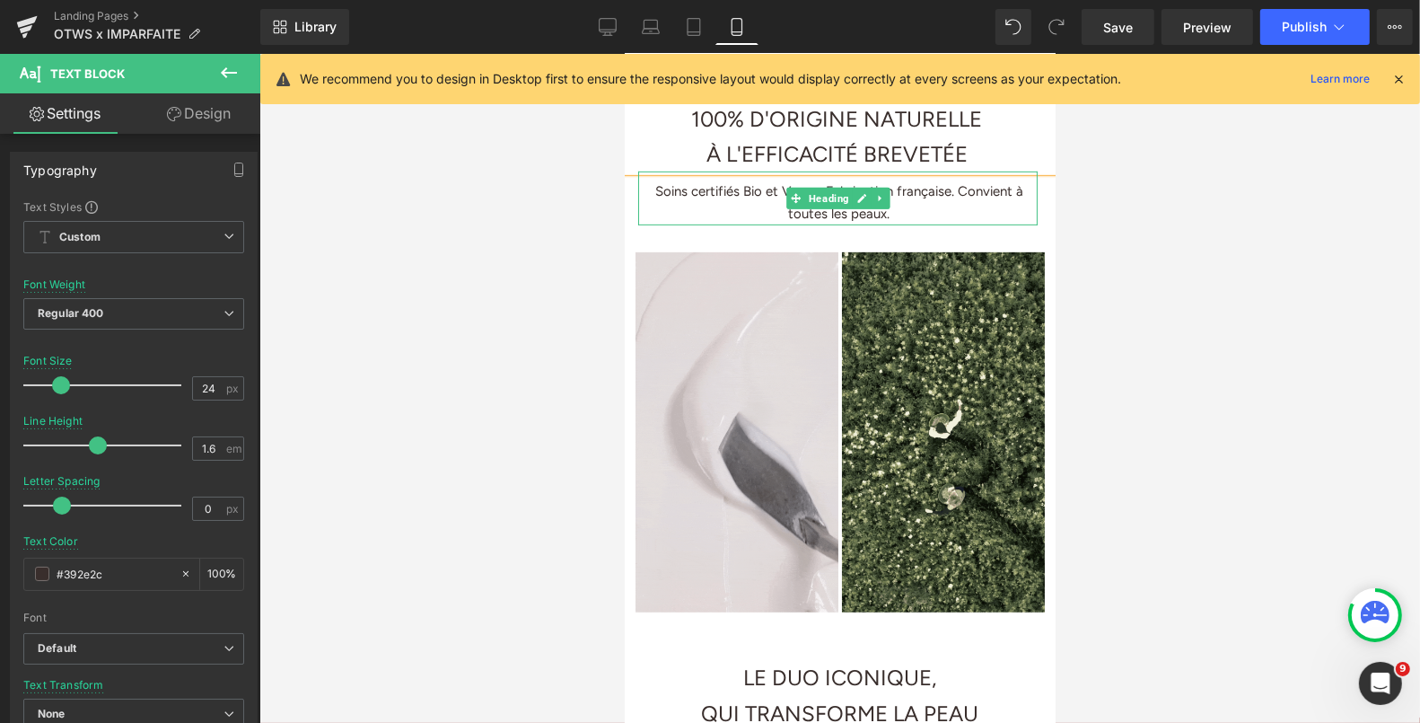
click at [958, 180] on h1 "Soins certifiés Bio et Vegan. Fabrication française. Convient à toutes les peau…" at bounding box center [839, 202] width 390 height 45
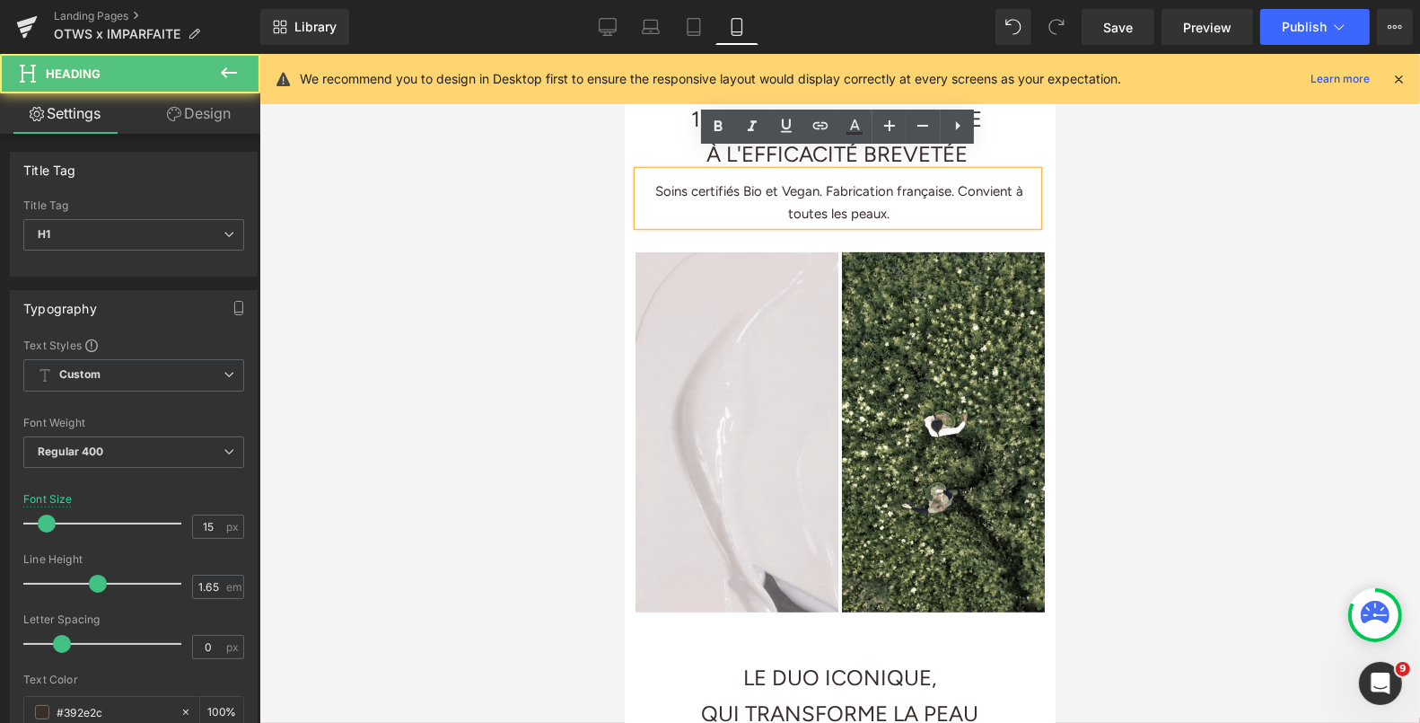
click at [958, 180] on h1 "Soins certifiés Bio et Vegan. Fabrication française. Convient à toutes les peau…" at bounding box center [839, 202] width 390 height 45
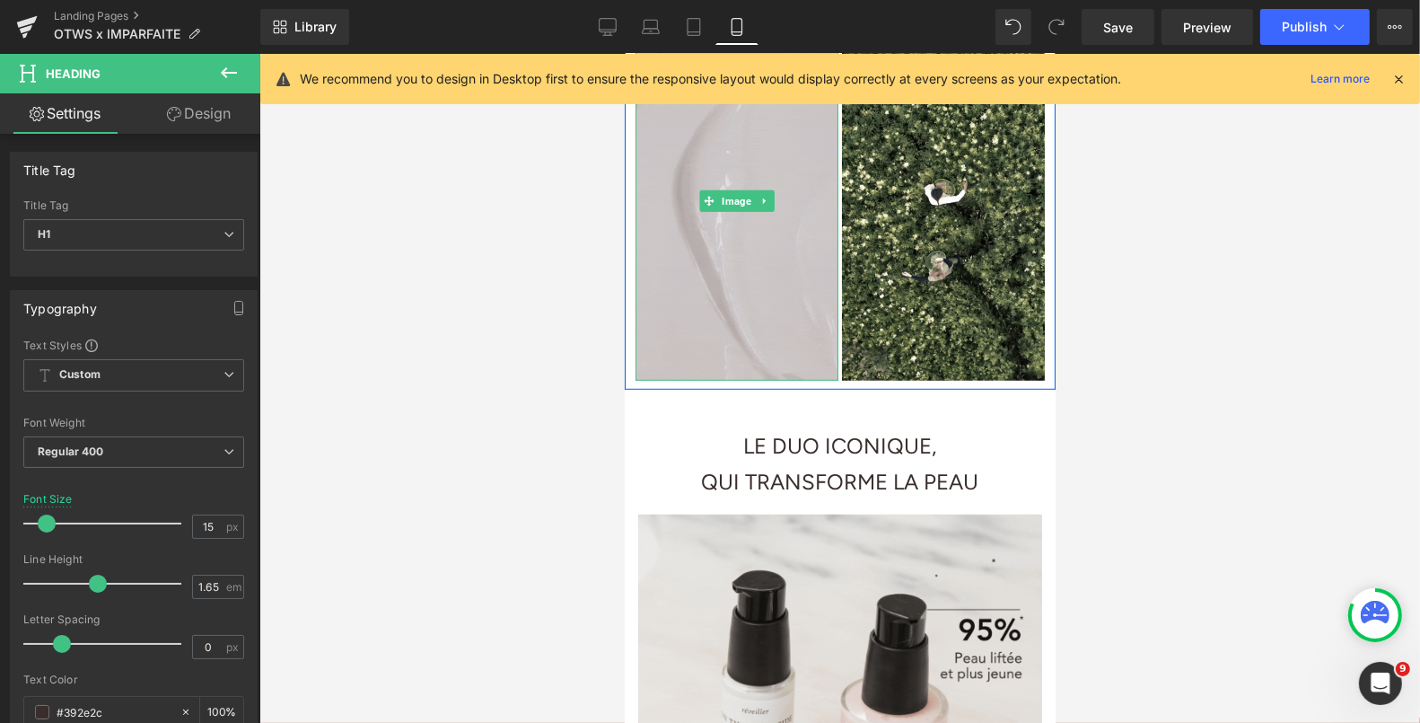
scroll to position [710, 0]
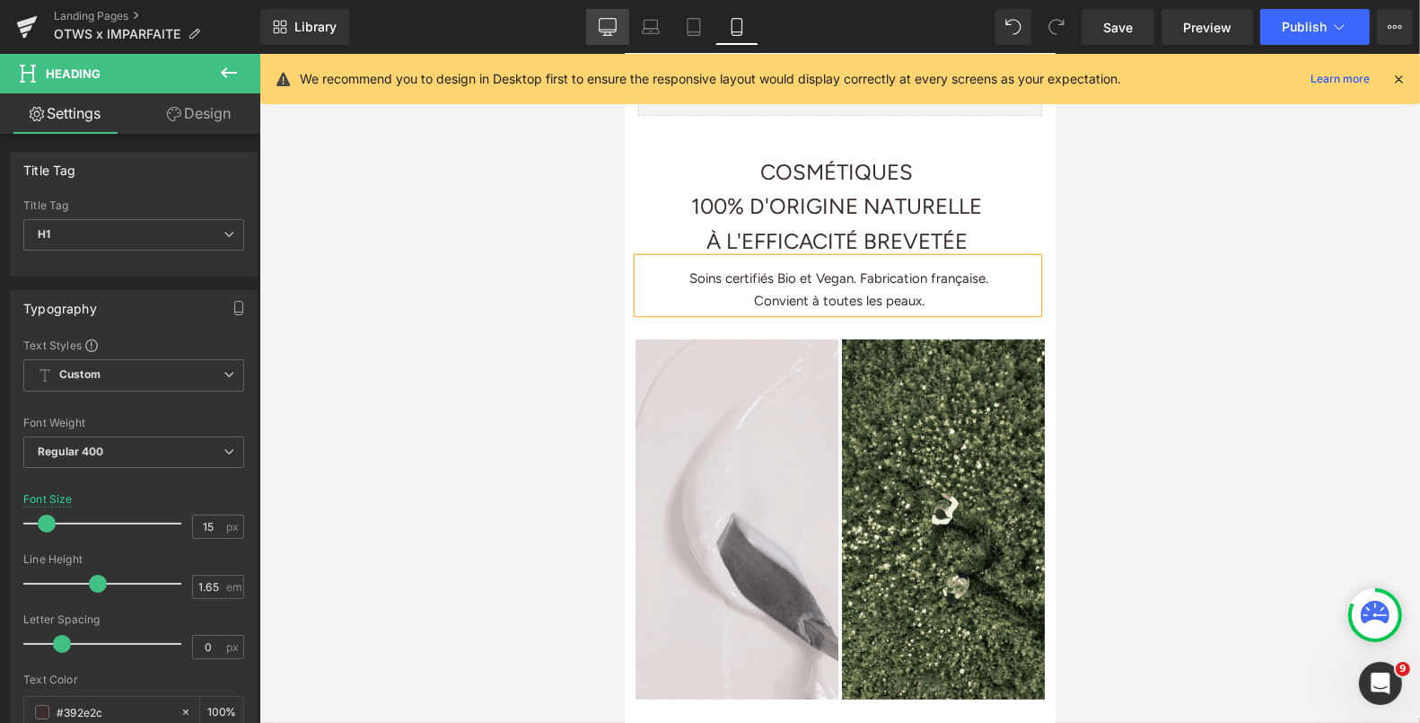
click at [613, 31] on icon at bounding box center [608, 25] width 17 height 13
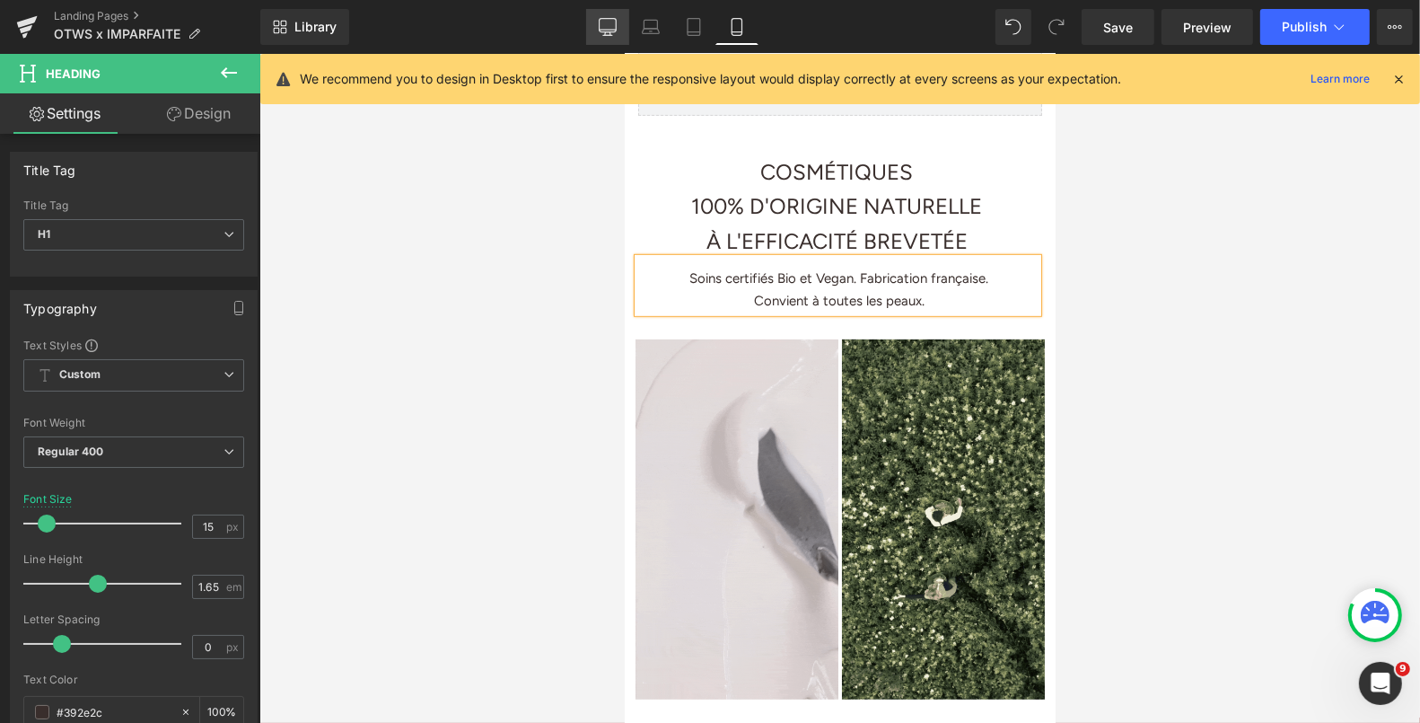
type input "17"
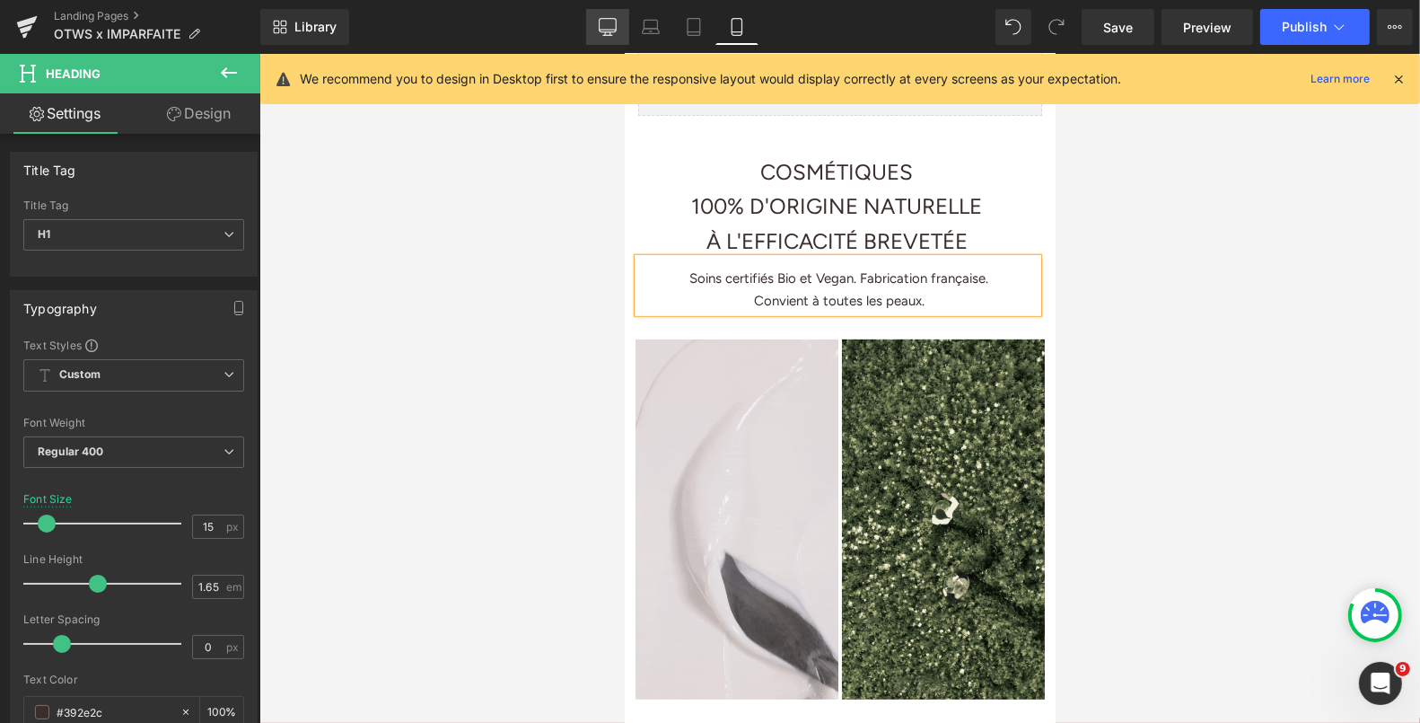
type input "100"
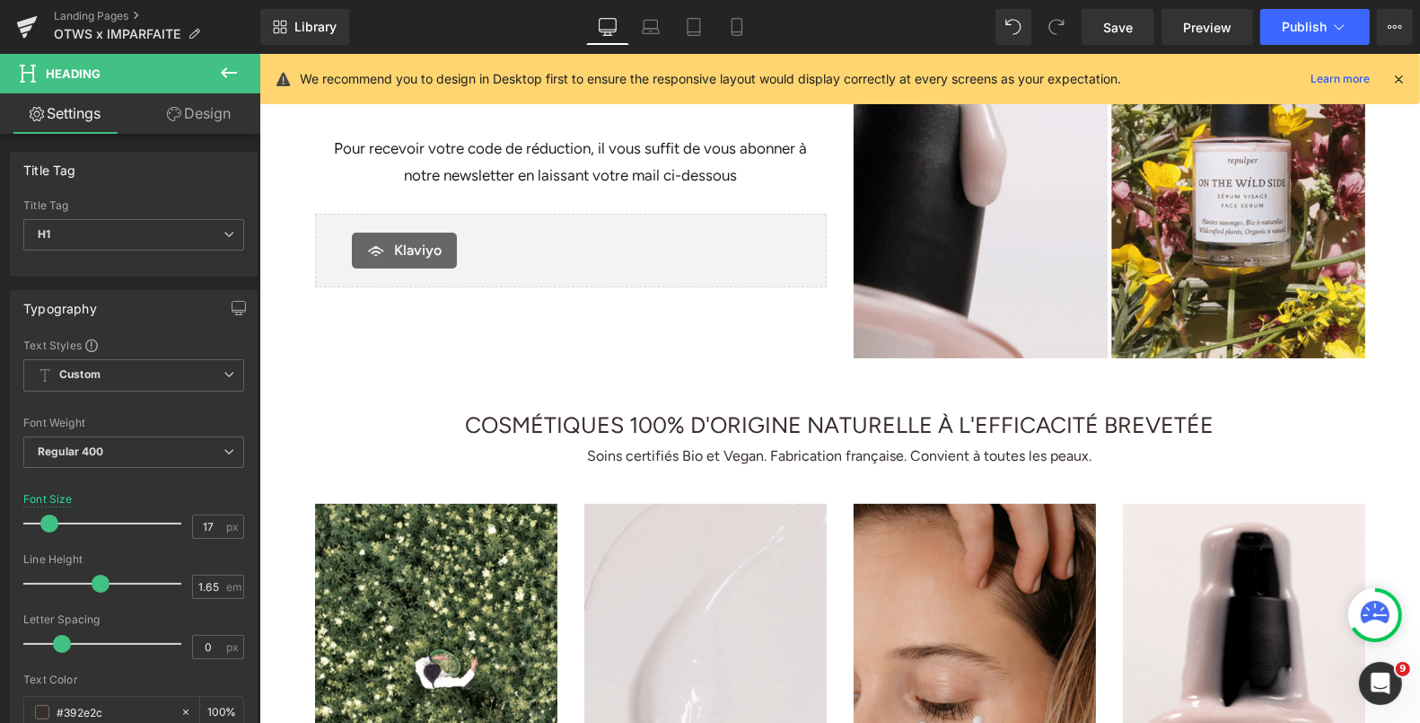
scroll to position [253, 0]
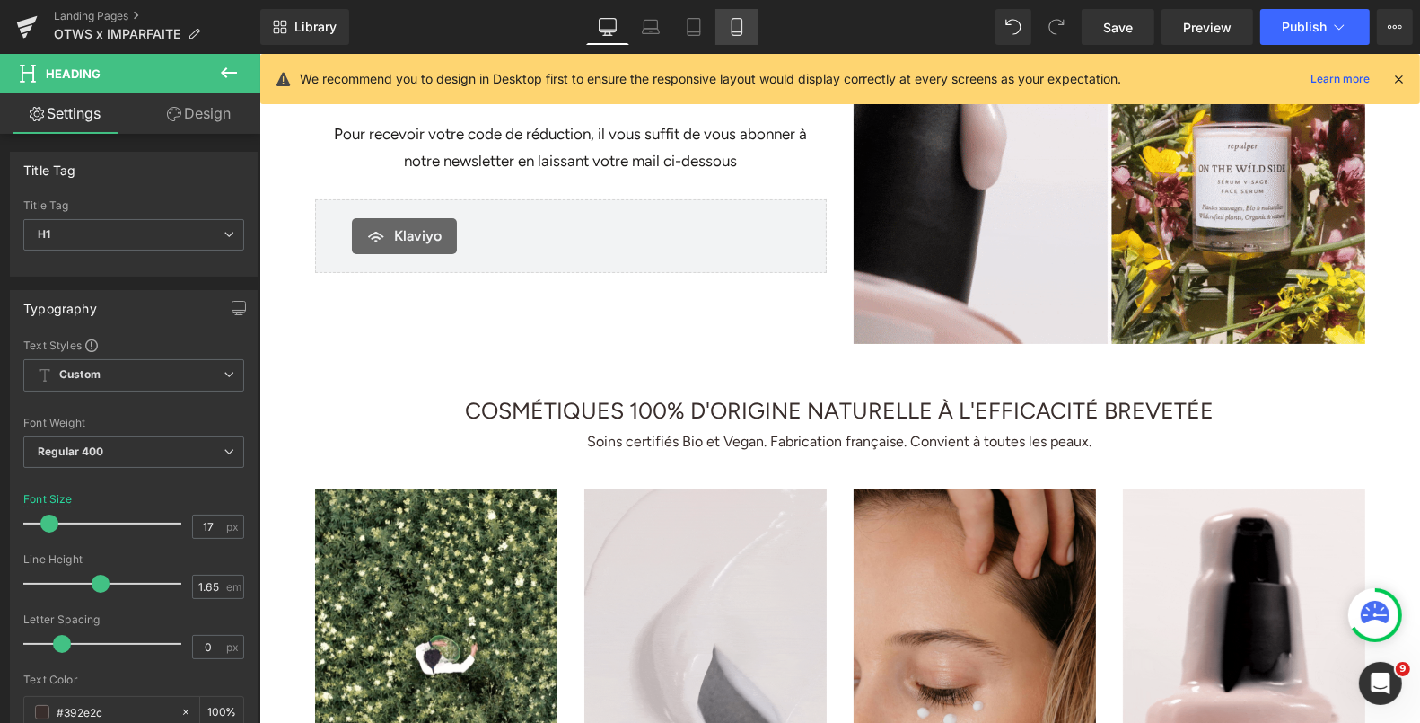
click at [725, 24] on link "Mobile" at bounding box center [736, 27] width 43 height 36
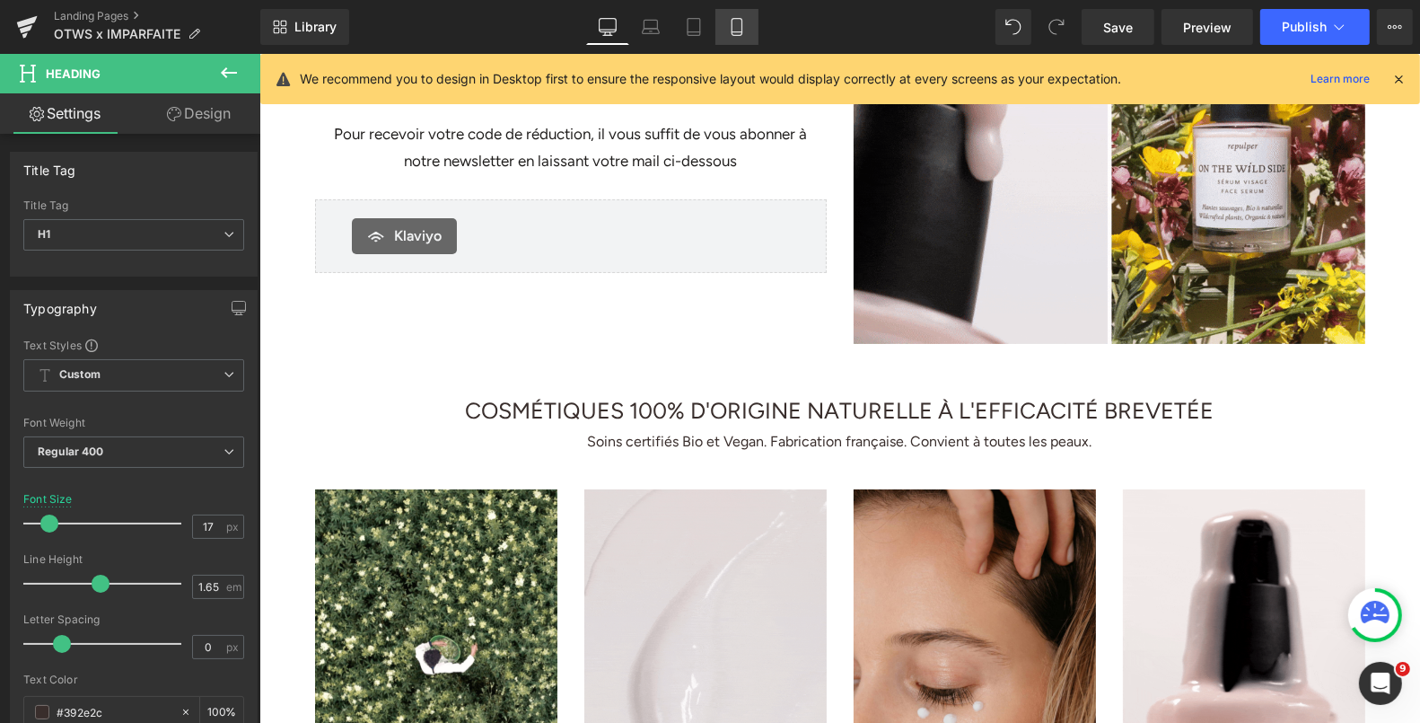
type input "15"
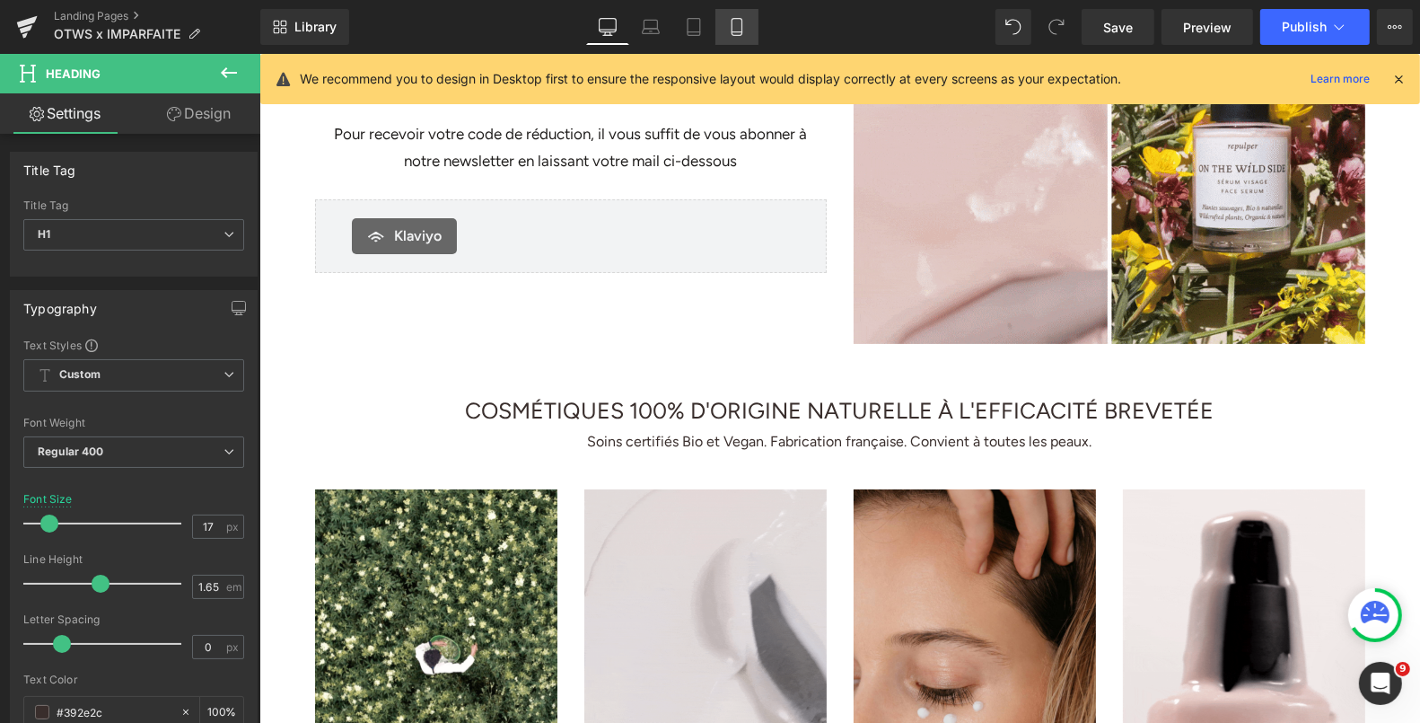
type input "100"
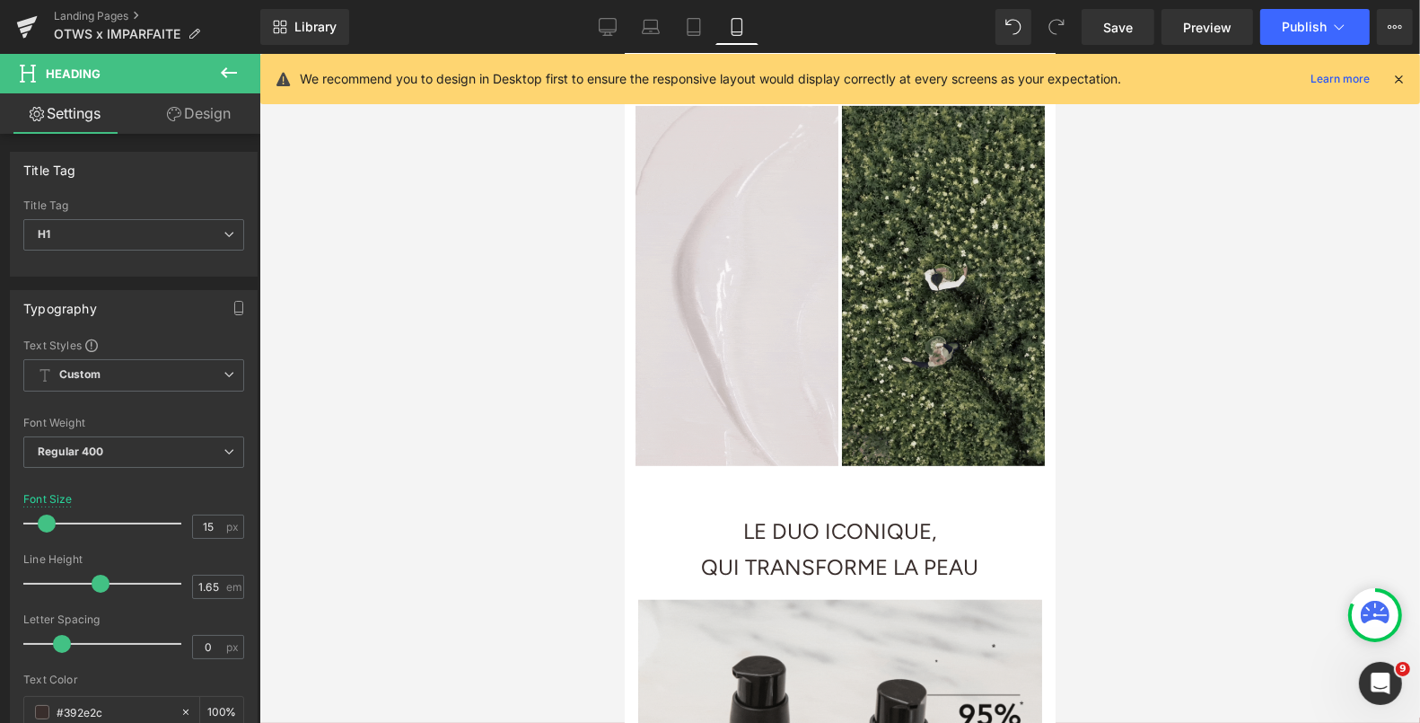
scroll to position [944, 0]
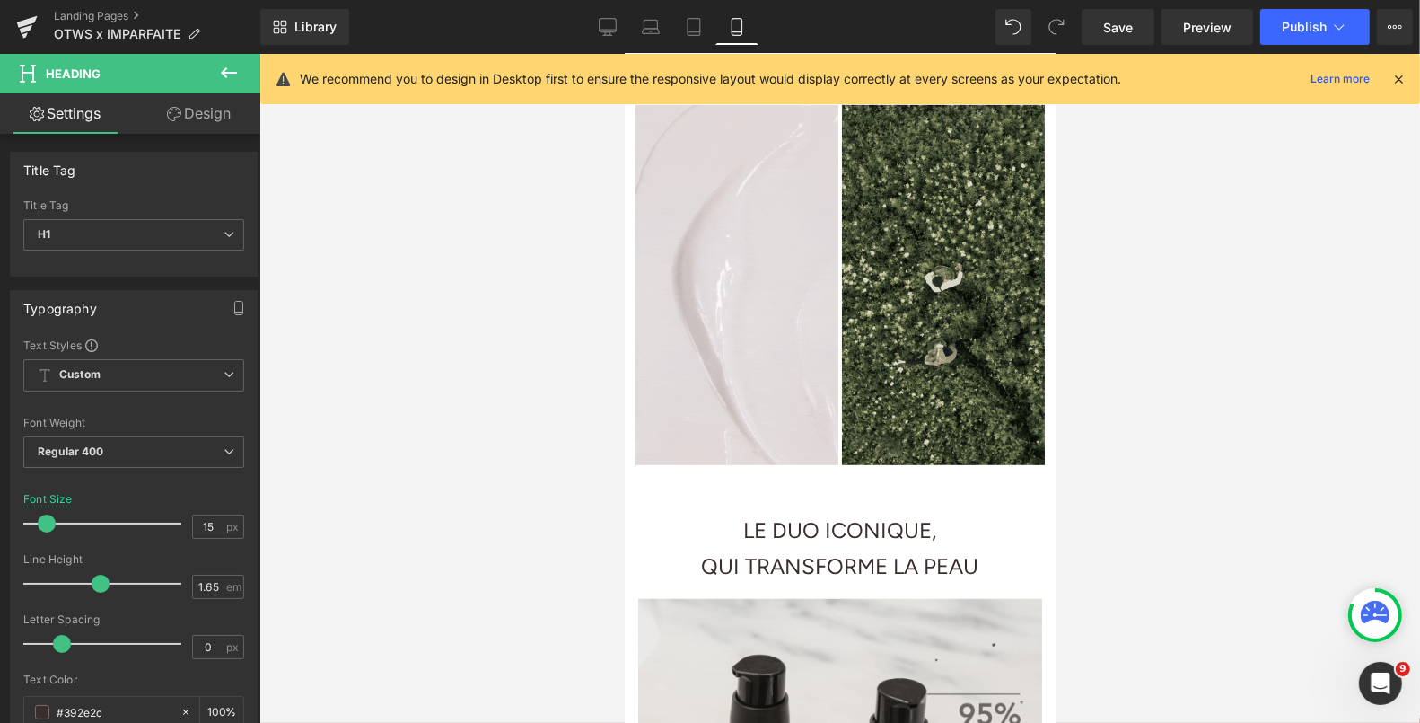
click at [908, 264] on div "Image" at bounding box center [942, 284] width 203 height 361
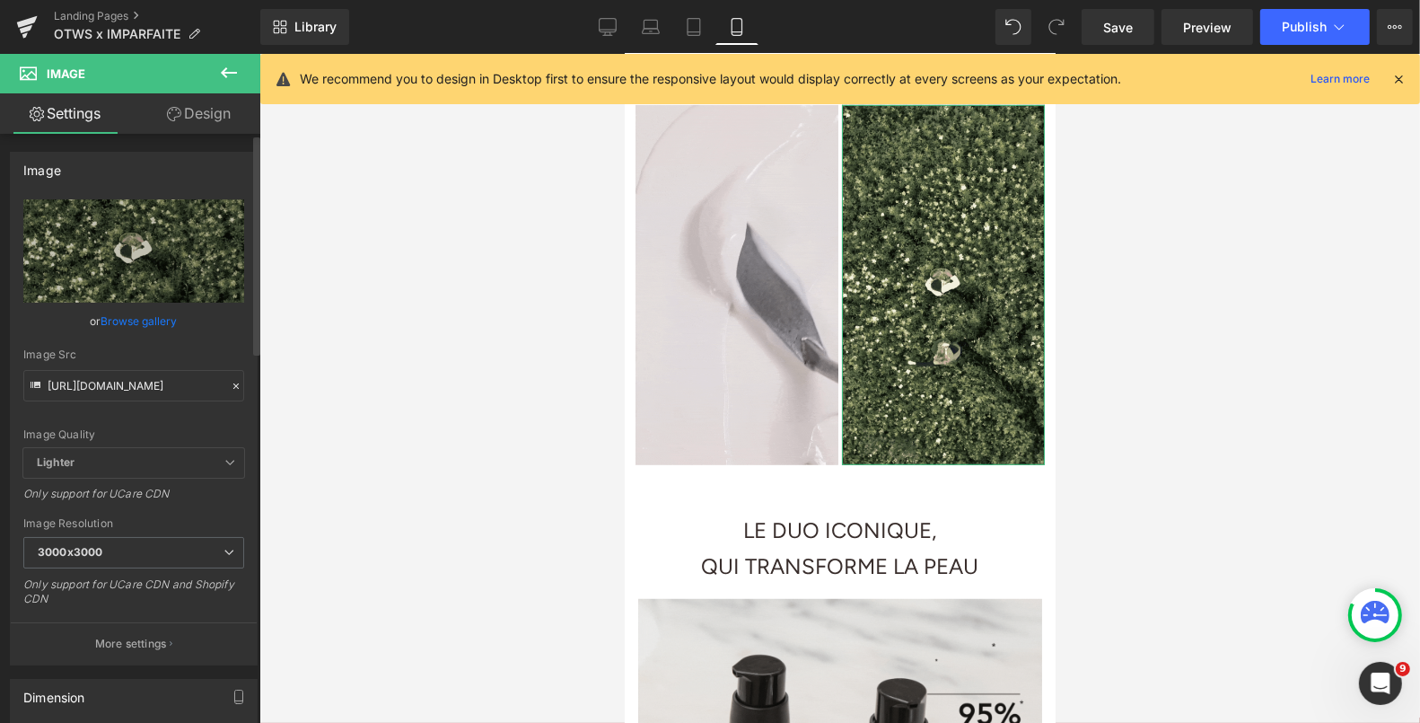
click at [120, 320] on link "Browse gallery" at bounding box center [139, 320] width 76 height 31
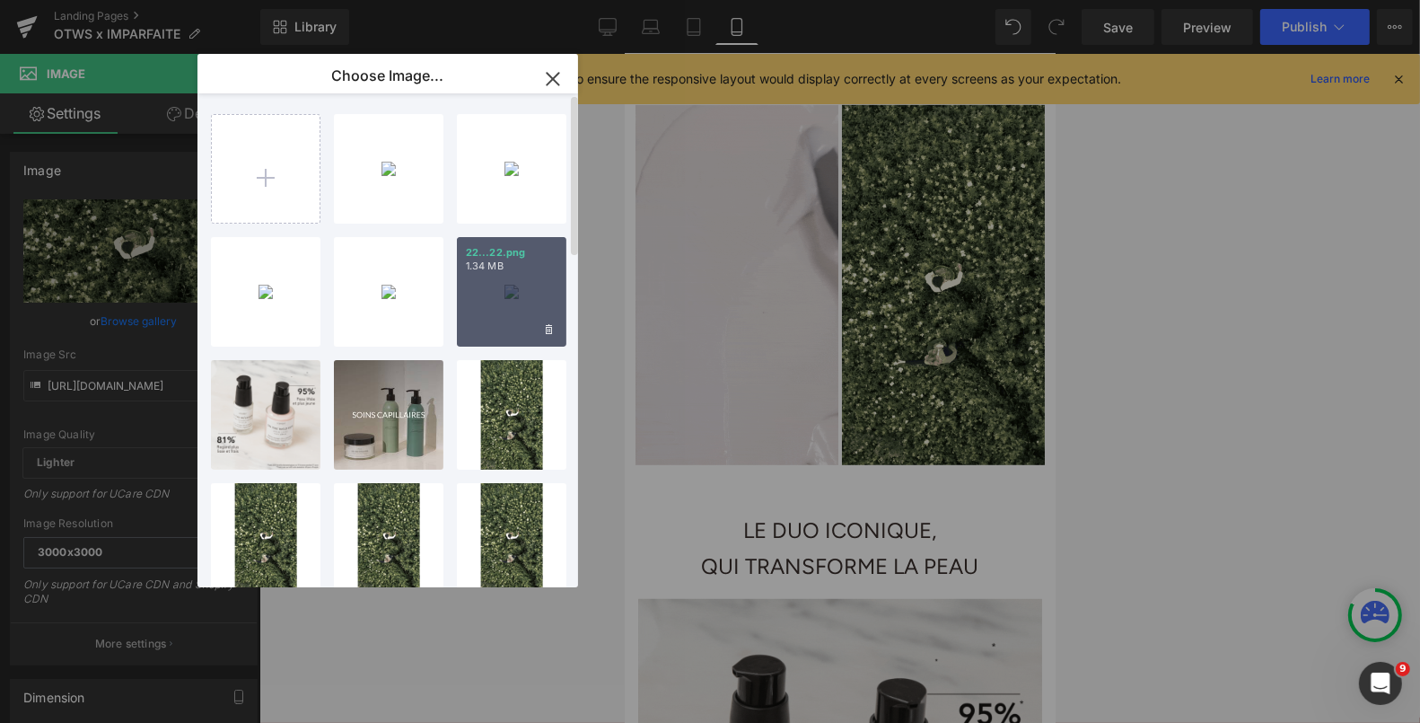
click at [499, 316] on div "22...22.png 1.34 MB" at bounding box center [512, 292] width 110 height 110
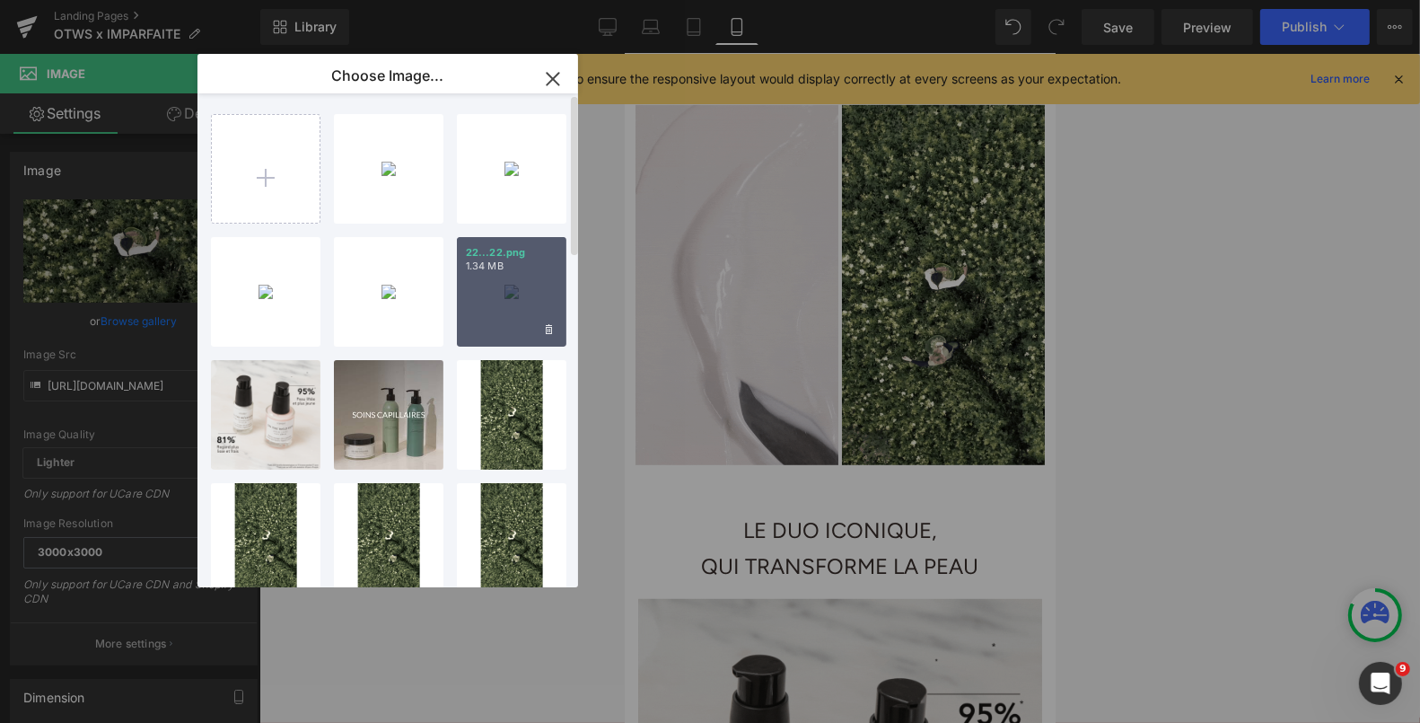
type input "[URL][DOMAIN_NAME]"
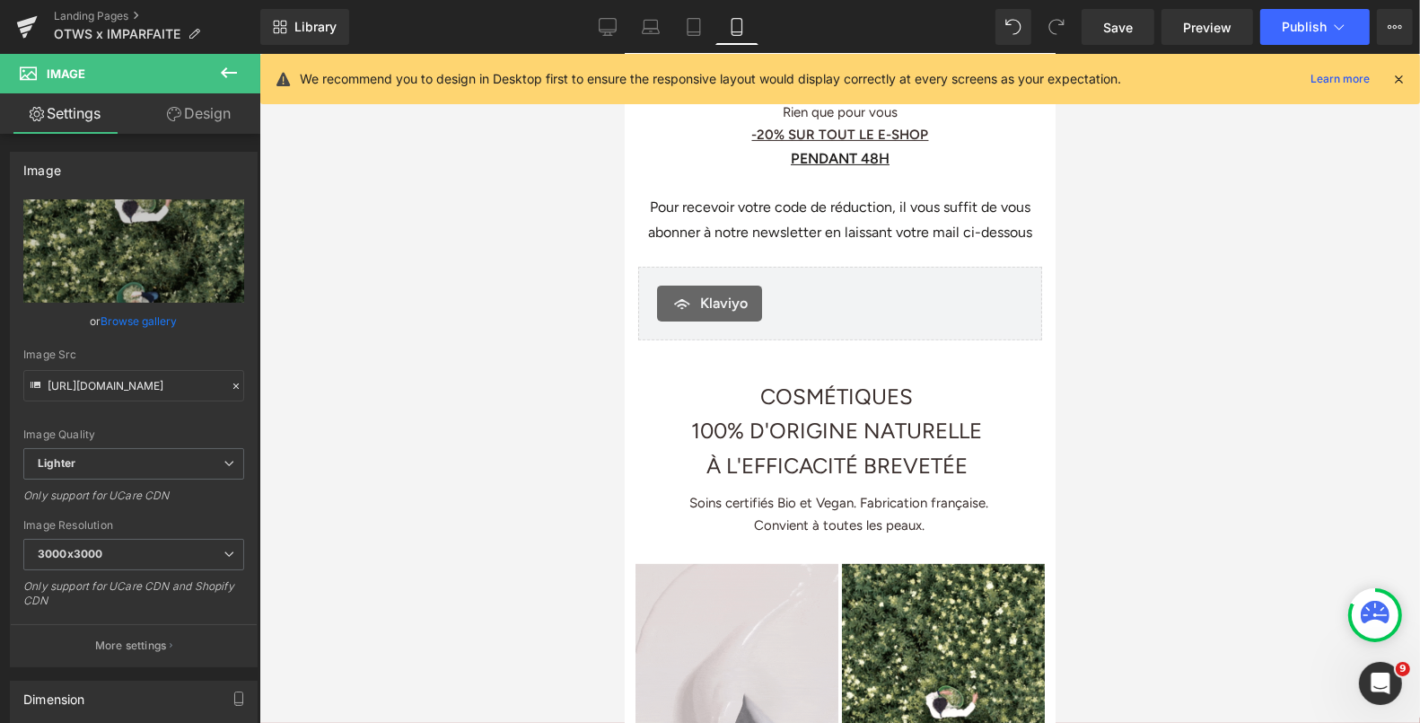
scroll to position [0, 0]
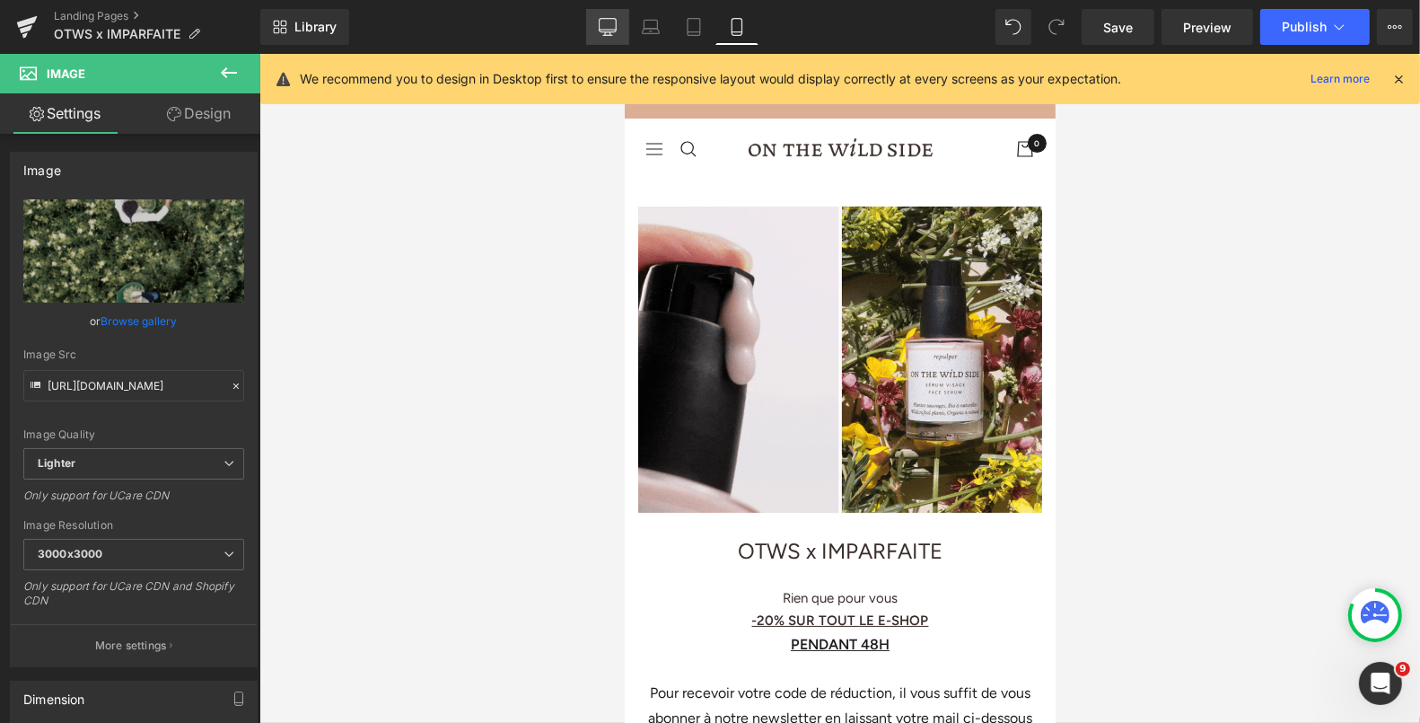
click at [601, 18] on icon at bounding box center [608, 27] width 18 height 18
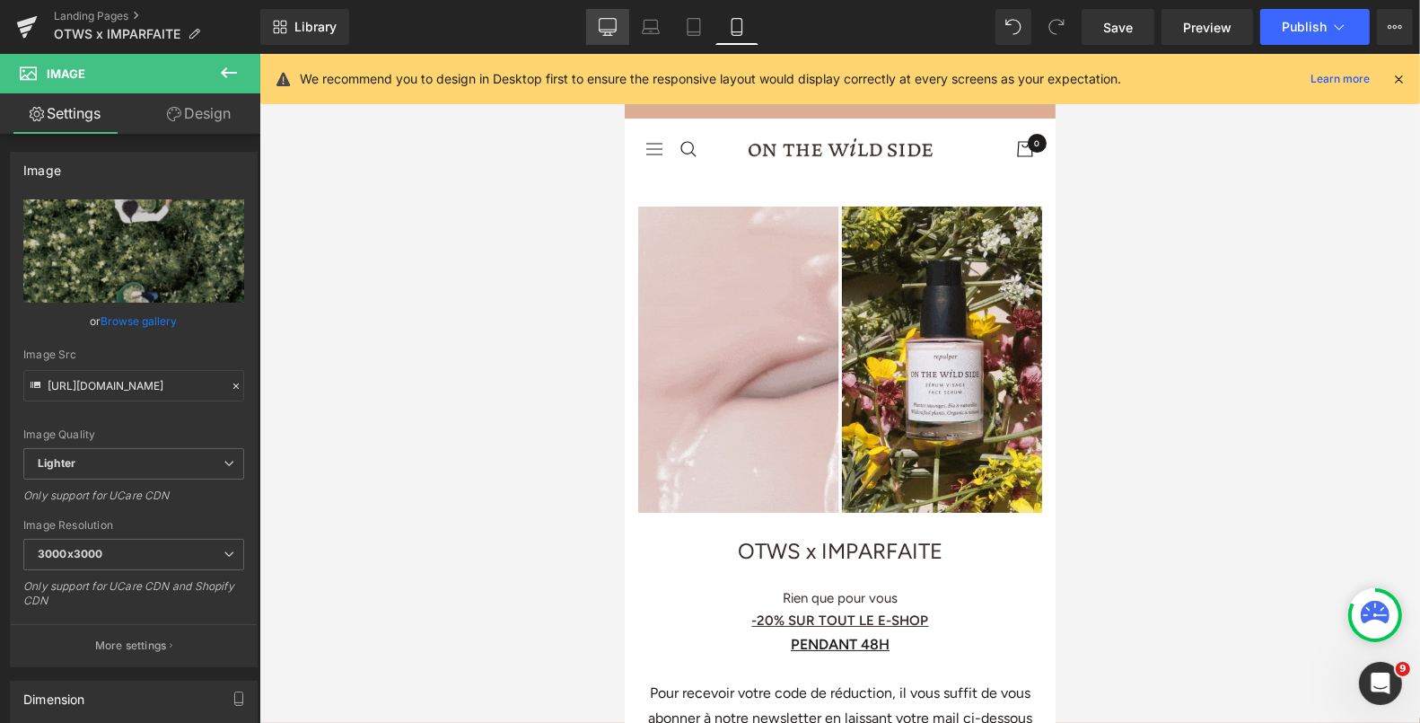
type input "auto"
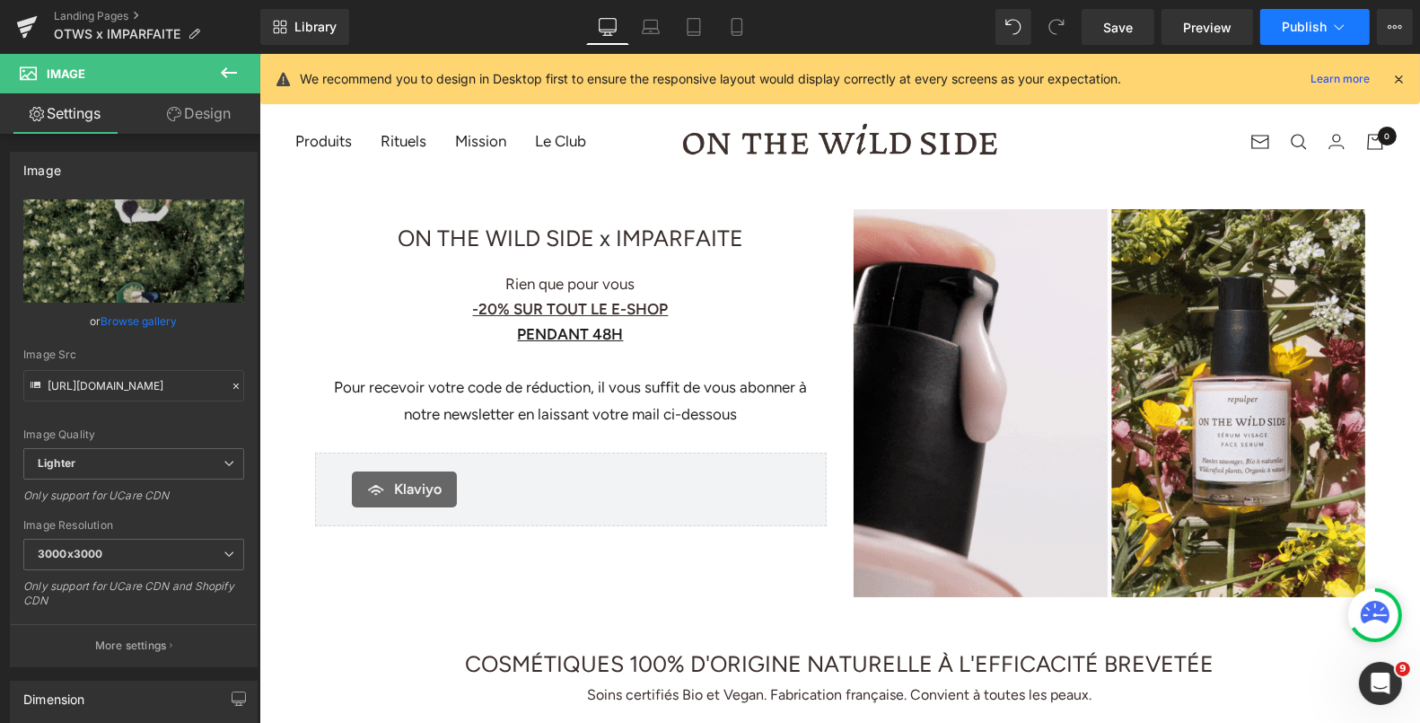
click at [1307, 25] on span "Publish" at bounding box center [1304, 27] width 45 height 14
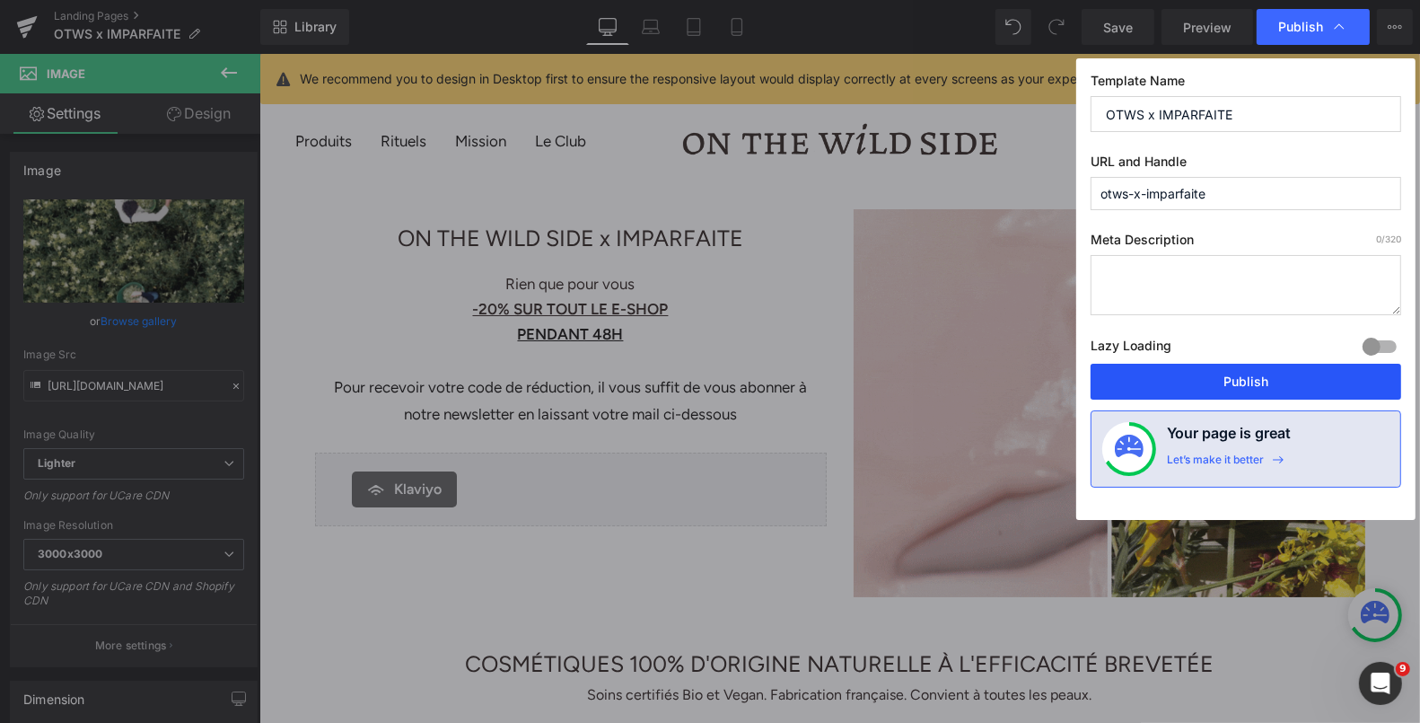
click at [1181, 384] on button "Publish" at bounding box center [1246, 382] width 311 height 36
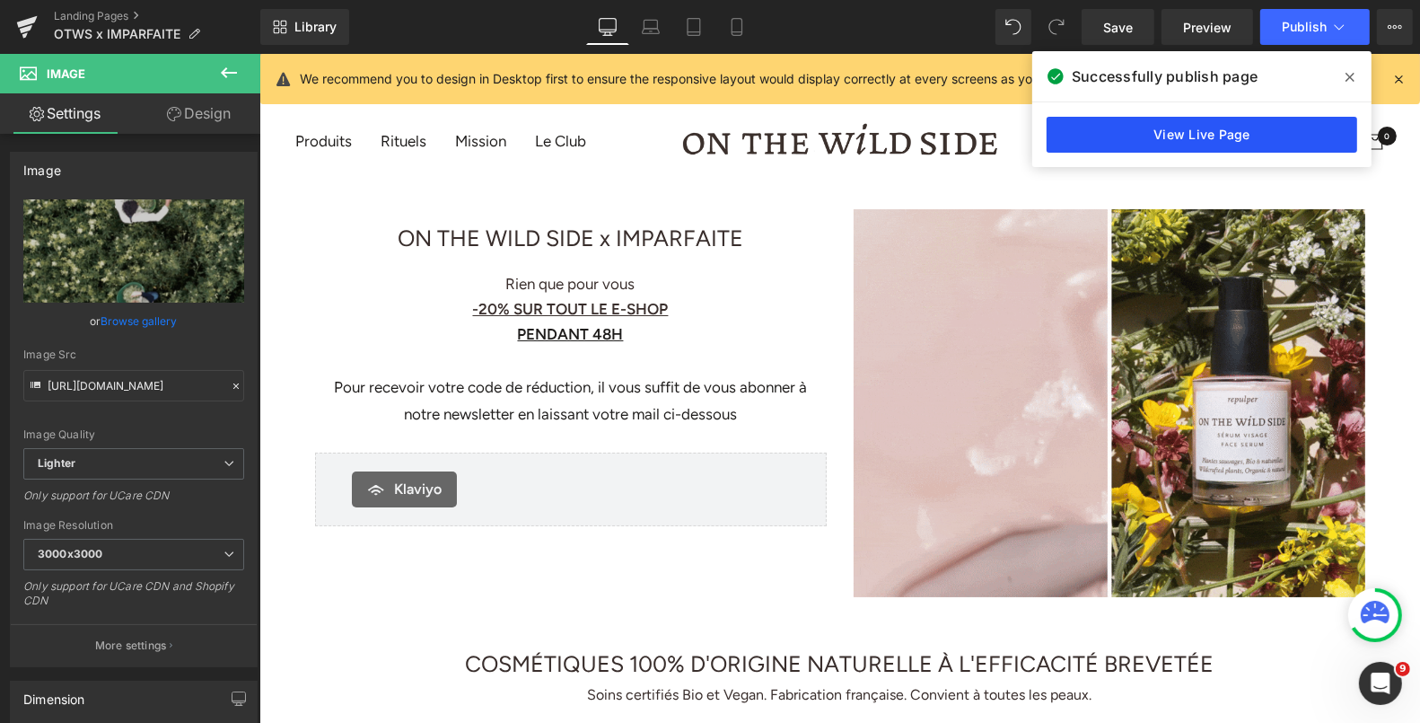
click at [1229, 132] on link "View Live Page" at bounding box center [1202, 135] width 311 height 36
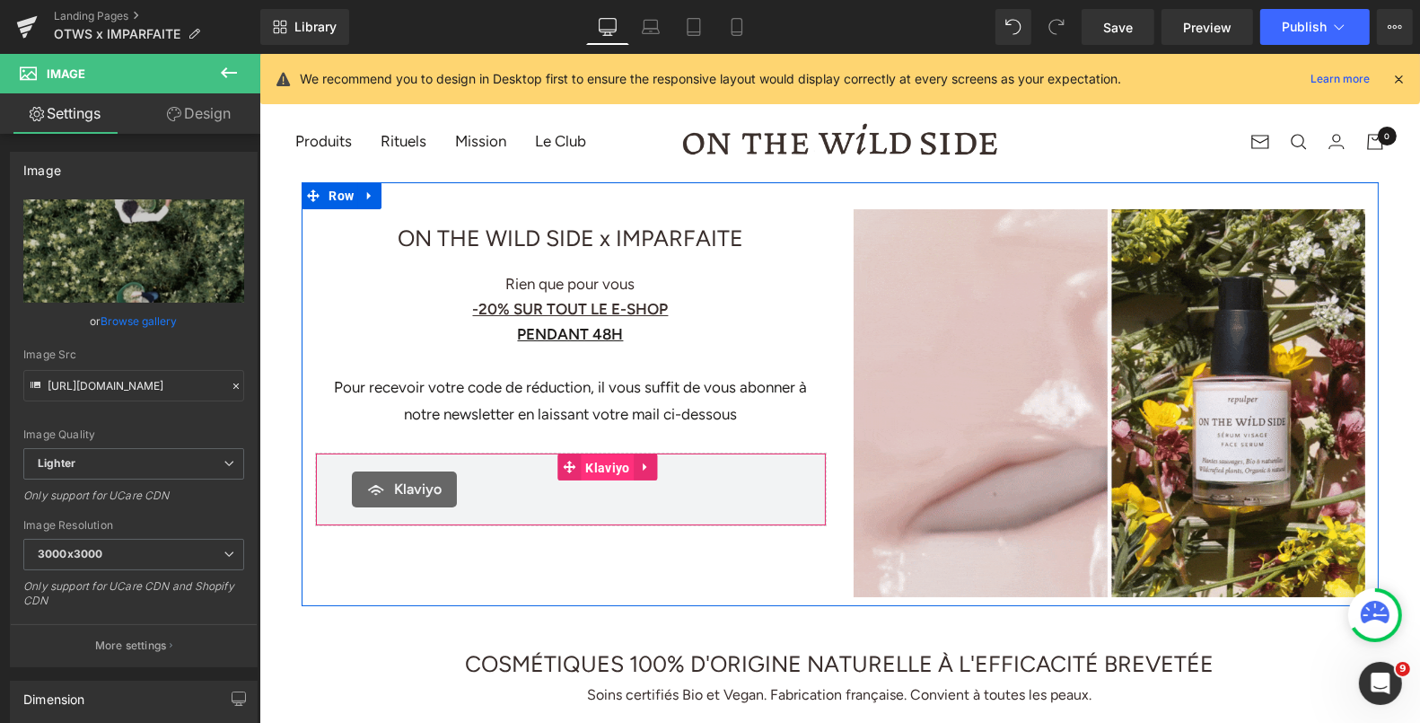
click at [587, 461] on span "Klaviyo" at bounding box center [606, 466] width 53 height 27
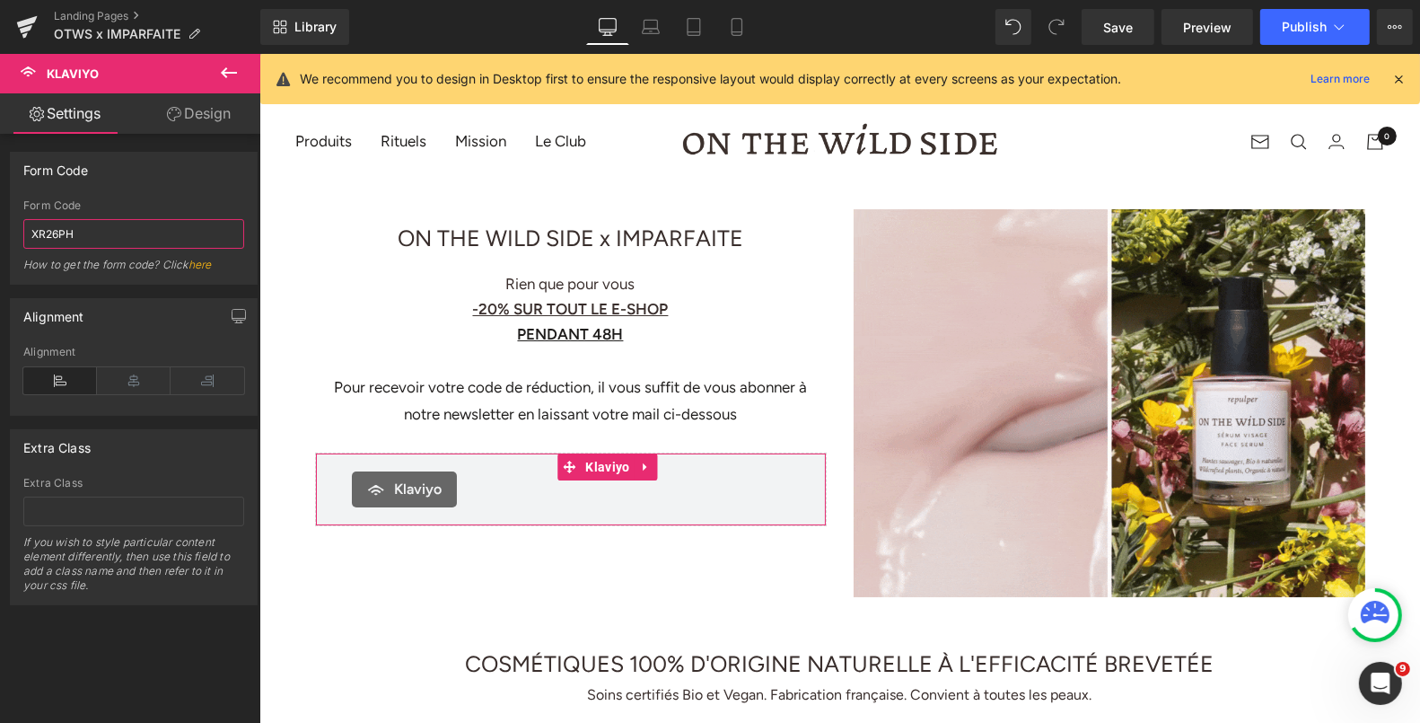
click at [159, 228] on input "XR26PH" at bounding box center [133, 234] width 221 height 30
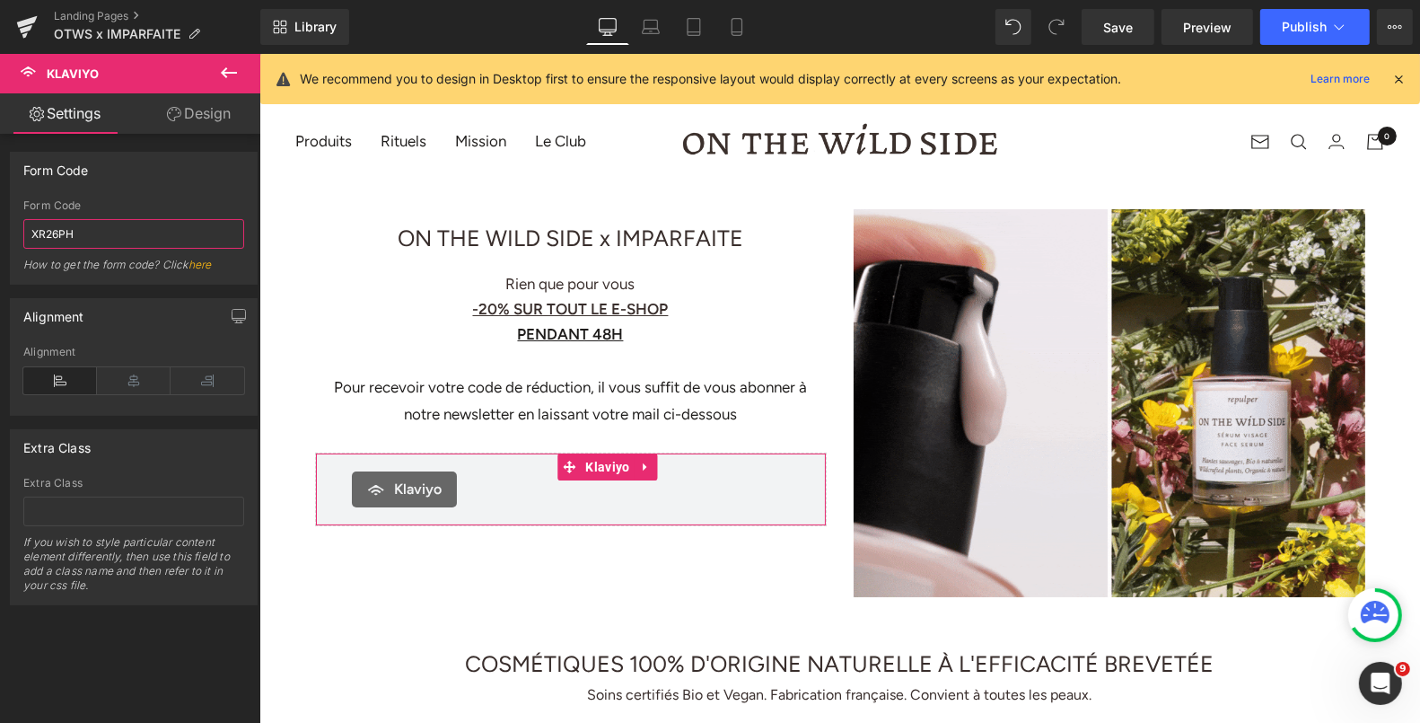
click at [159, 228] on input "XR26PH" at bounding box center [133, 234] width 221 height 30
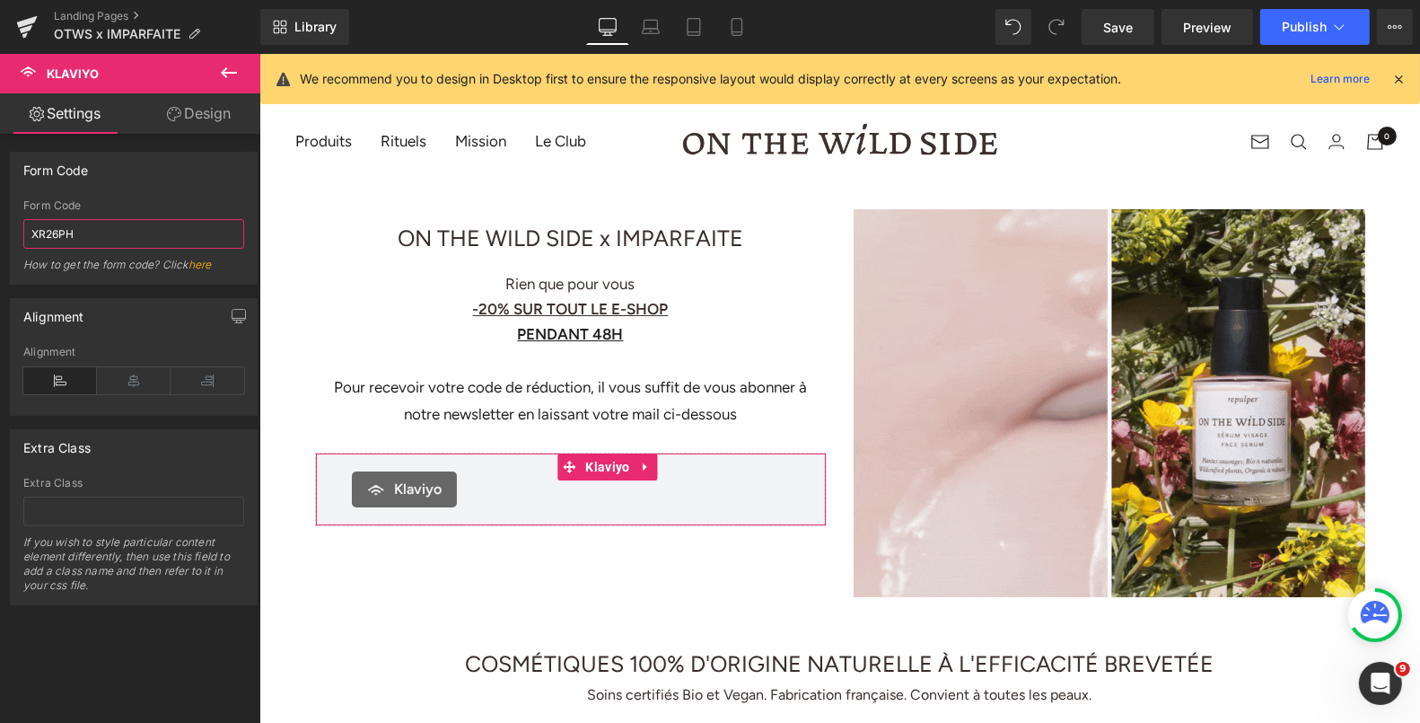
paste input "<div class="klaviyo-form-XR26PH"></div>"
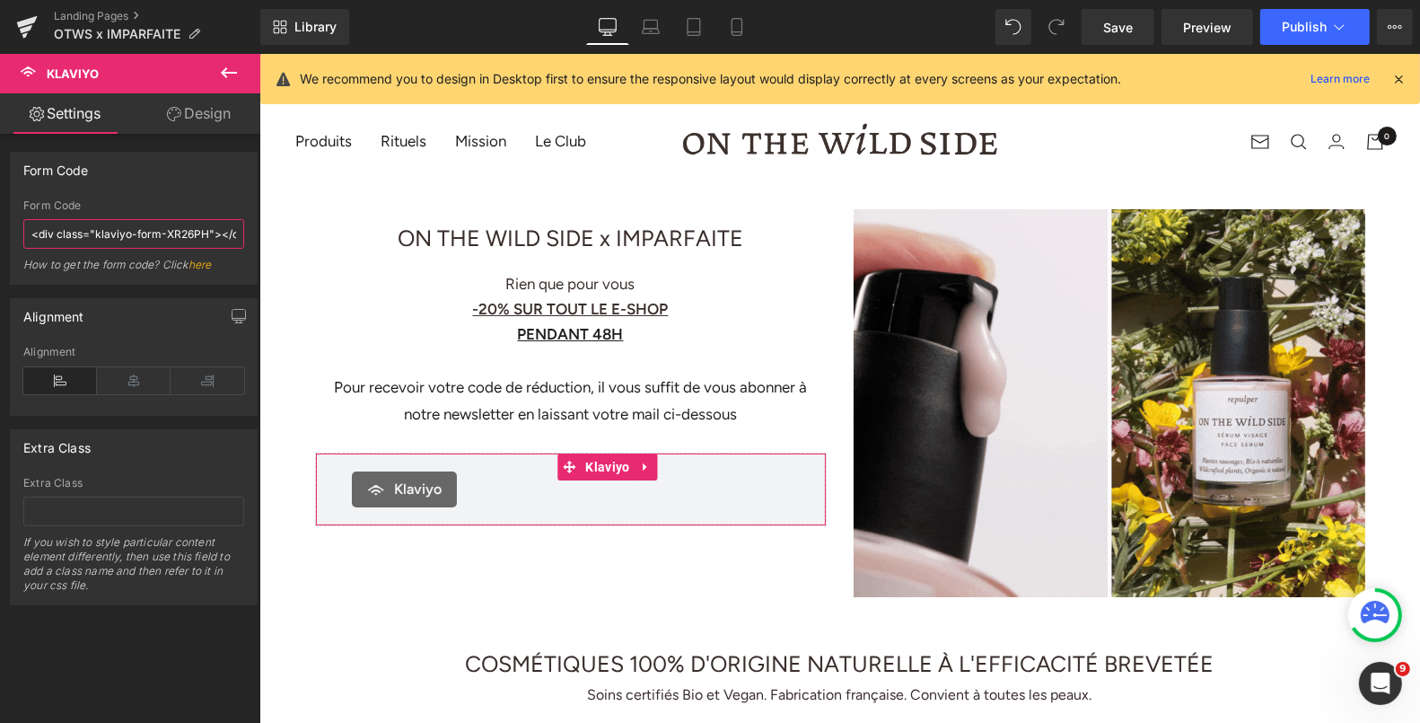
type input "XR26PH"
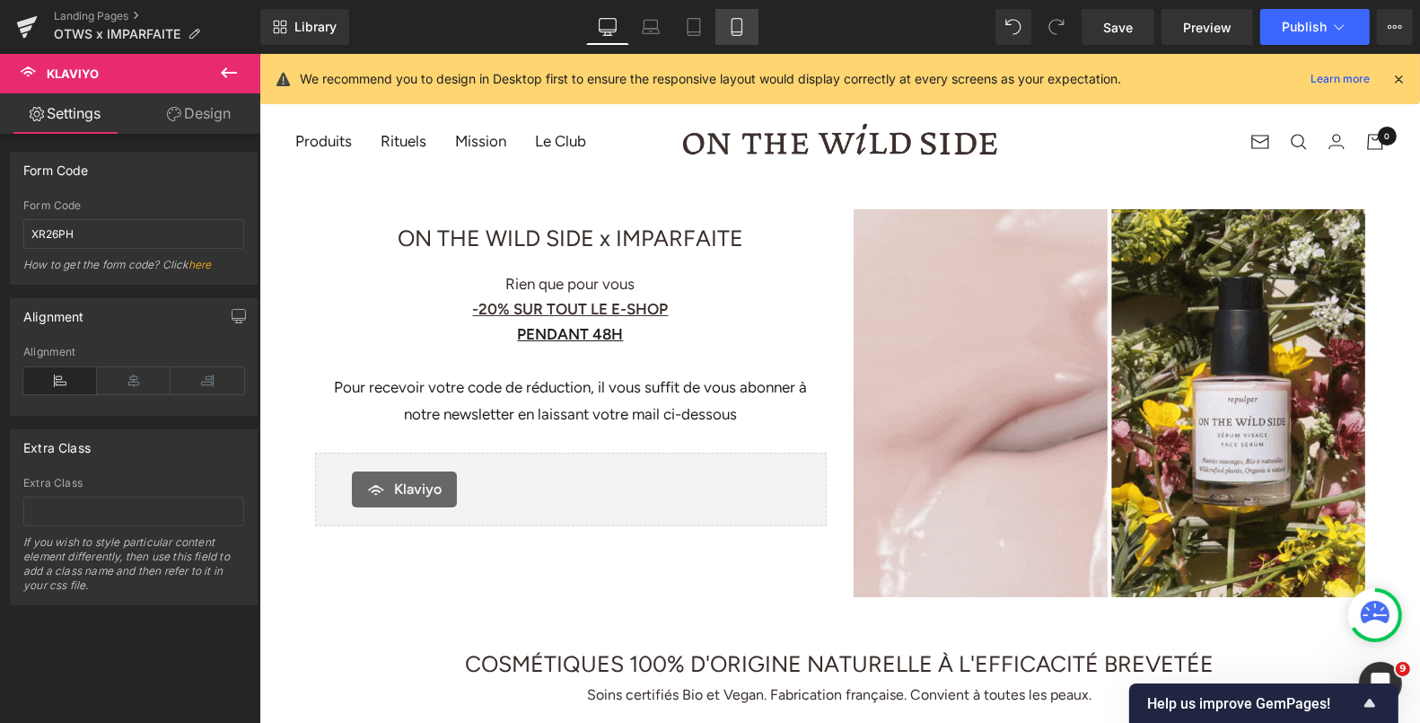
click at [736, 24] on icon at bounding box center [737, 27] width 18 height 18
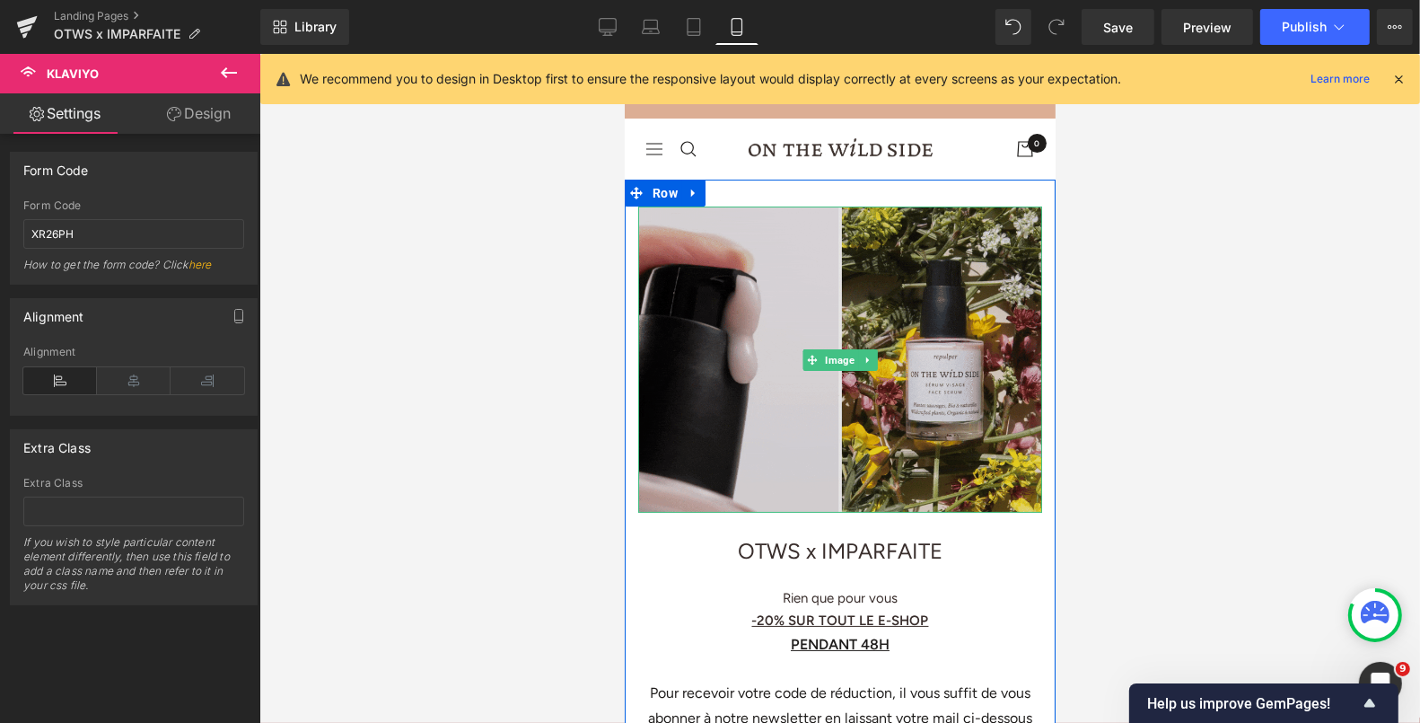
scroll to position [274, 0]
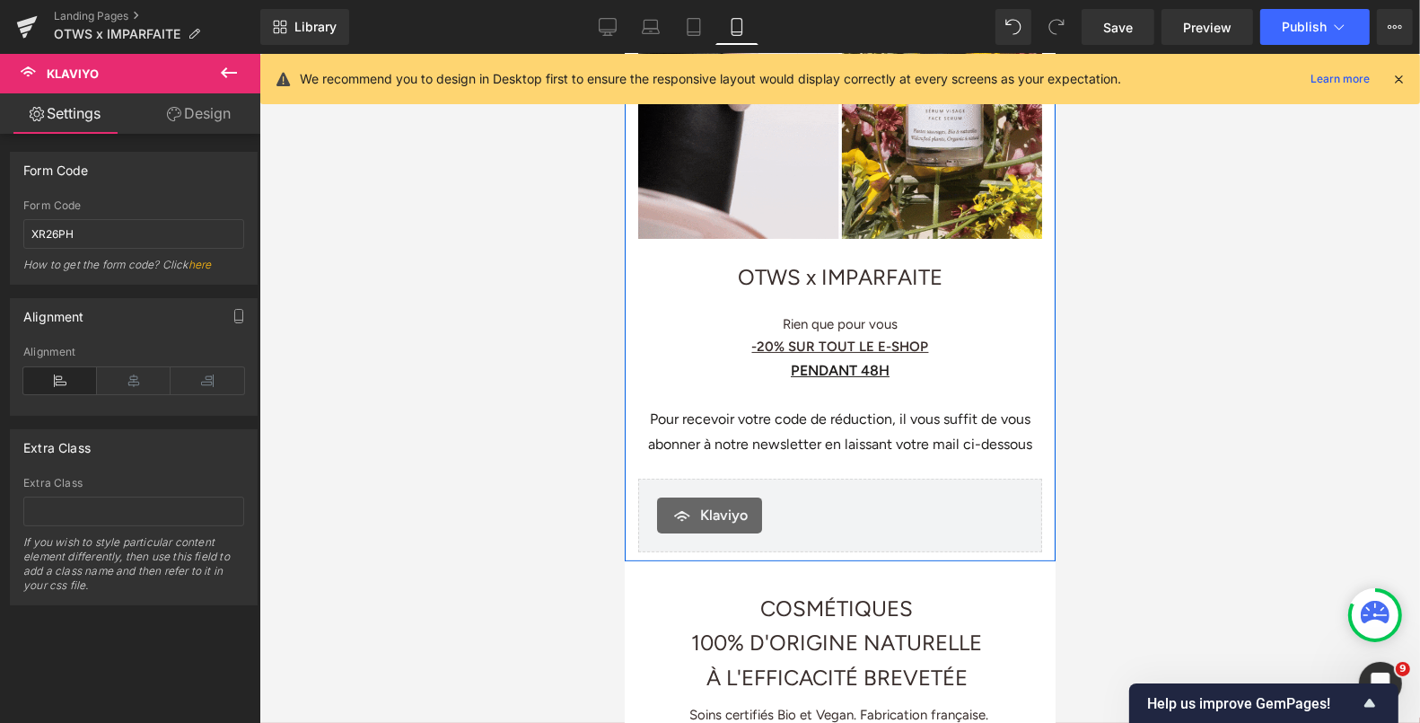
click at [829, 482] on div "[PERSON_NAME]" at bounding box center [839, 515] width 404 height 74
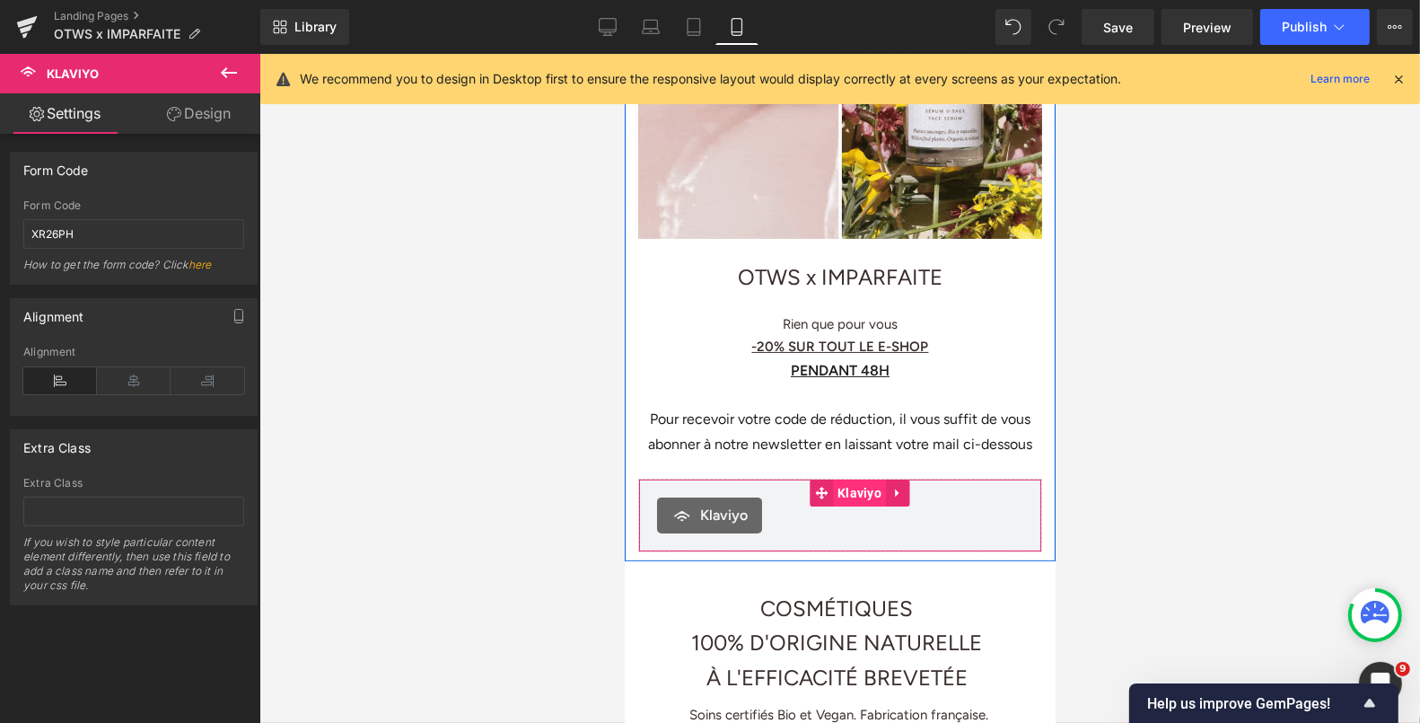
click at [850, 478] on span "Klaviyo" at bounding box center [858, 491] width 53 height 27
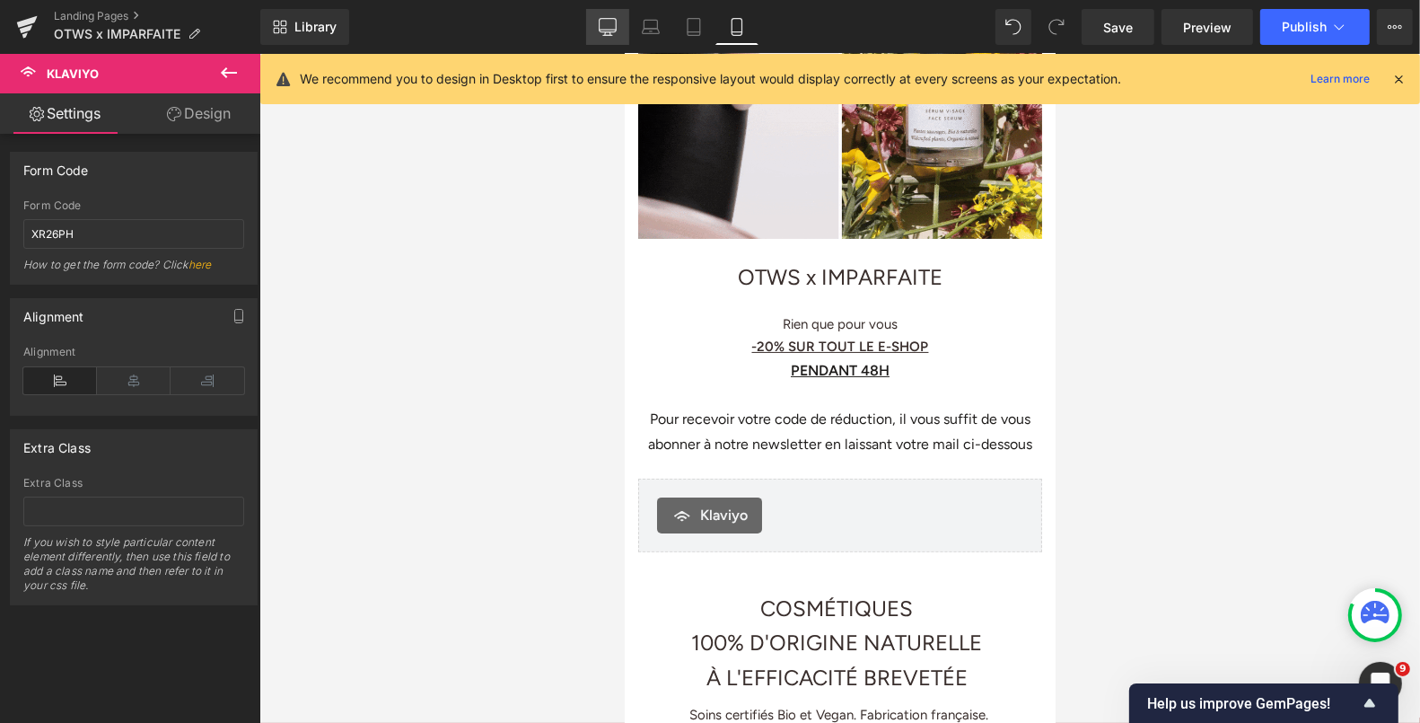
click at [617, 23] on icon at bounding box center [608, 25] width 17 height 13
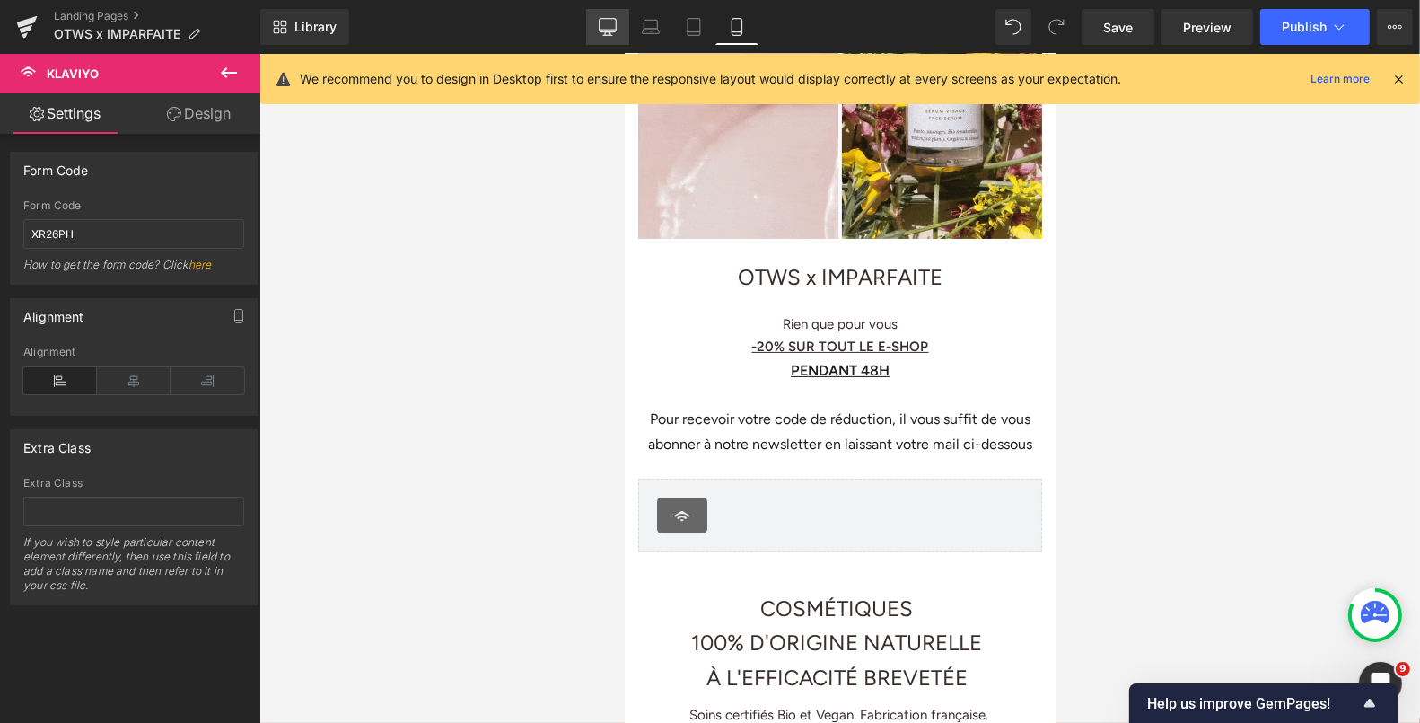
scroll to position [0, 0]
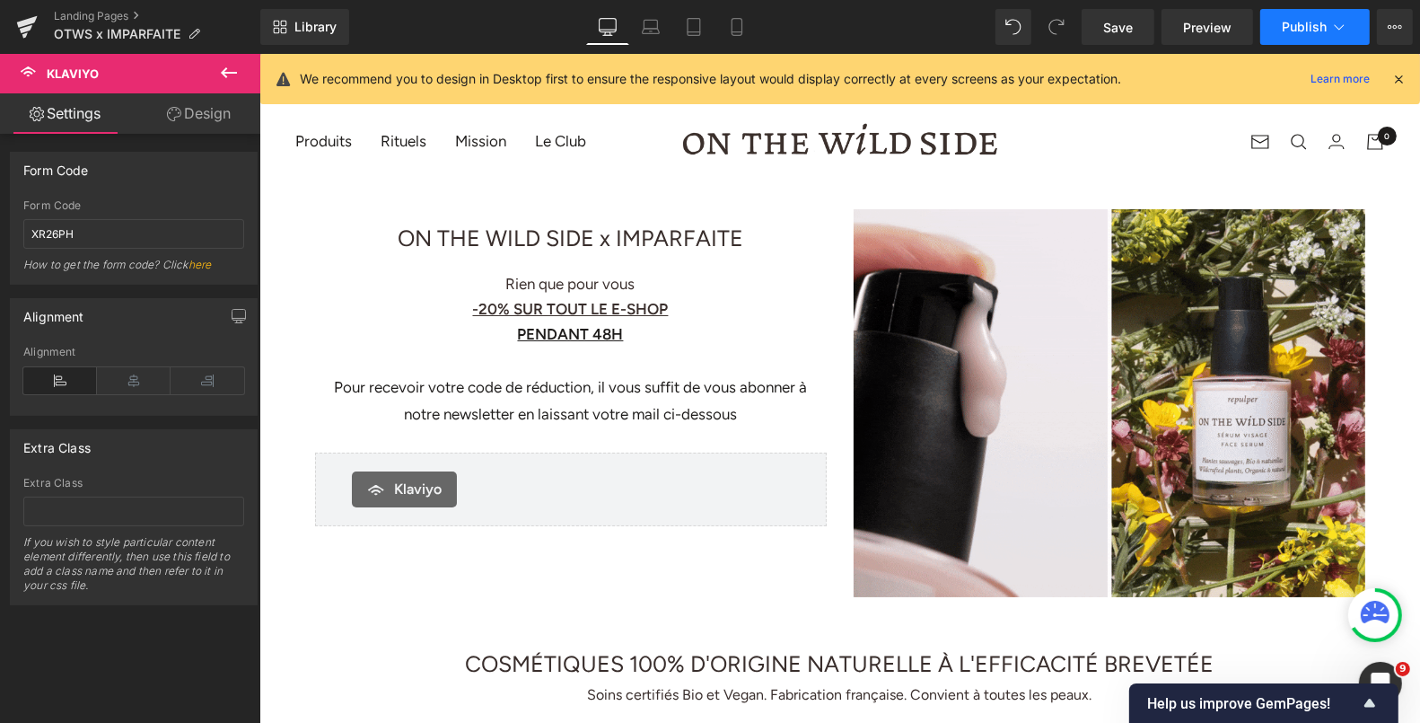
click at [1285, 24] on span "Publish" at bounding box center [1304, 27] width 45 height 14
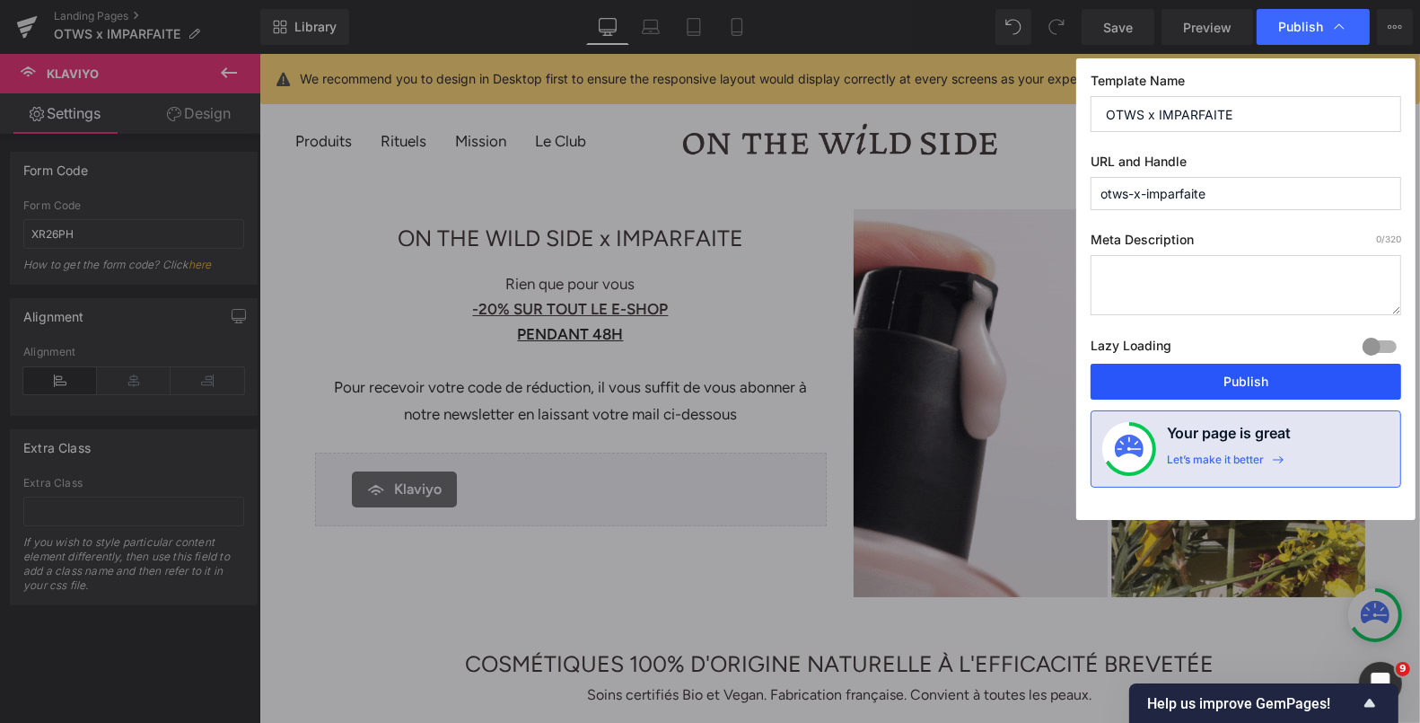
click at [1169, 373] on button "Publish" at bounding box center [1246, 382] width 311 height 36
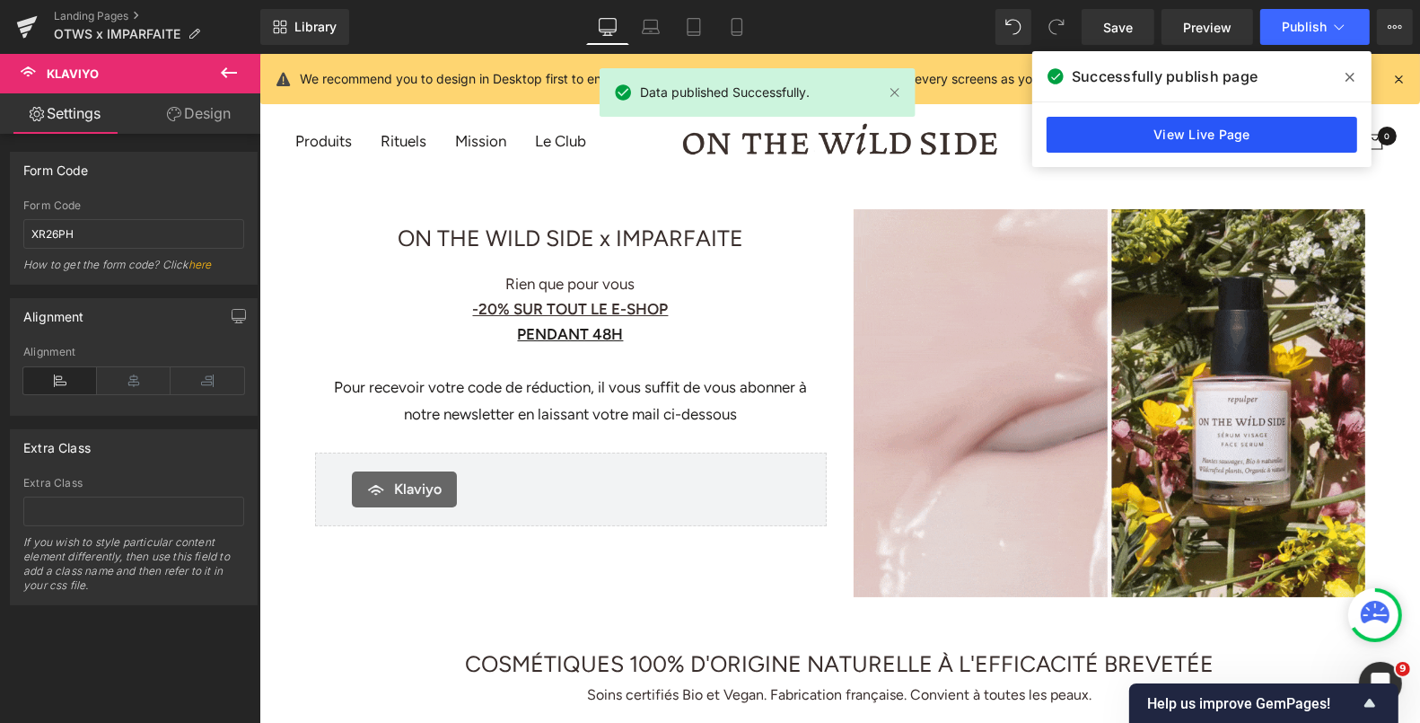
click at [1161, 128] on link "View Live Page" at bounding box center [1202, 135] width 311 height 36
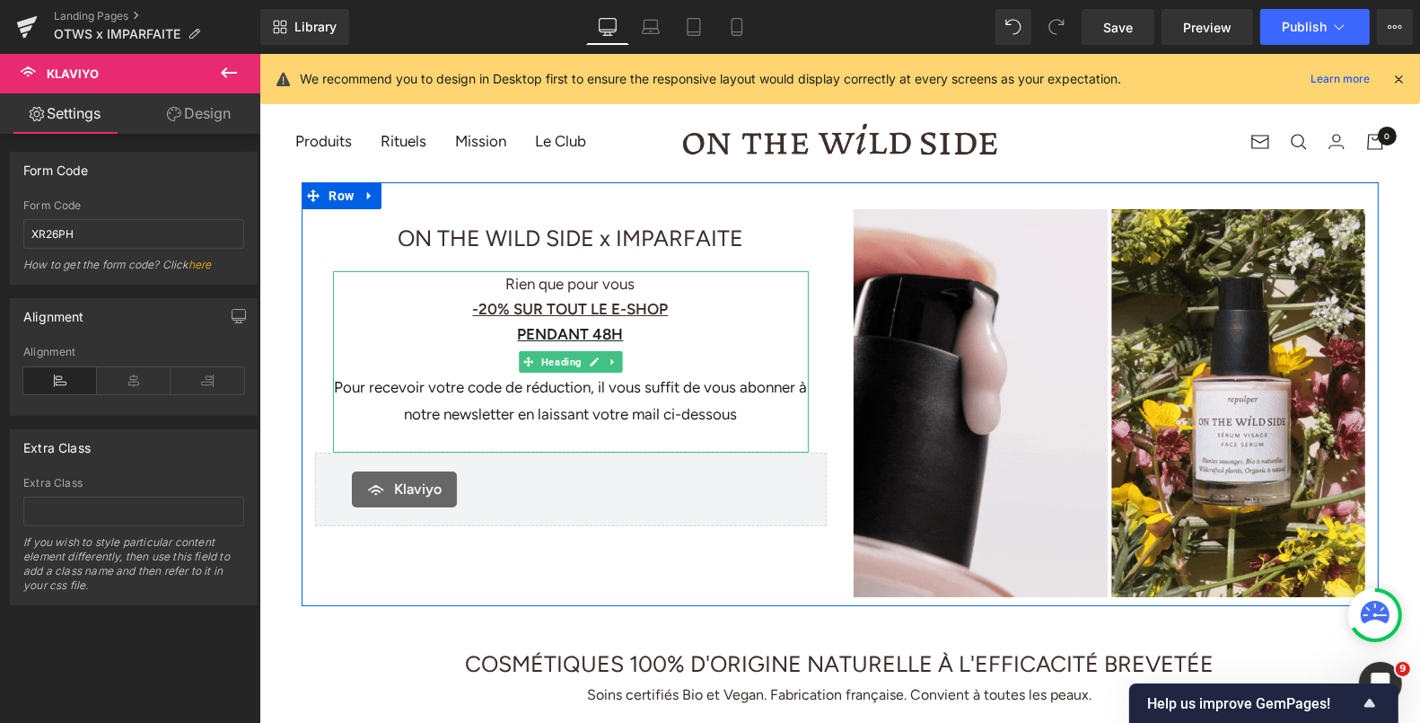
click at [616, 303] on u "-20% SUR TOUT LE E-SHOP" at bounding box center [570, 308] width 196 height 18
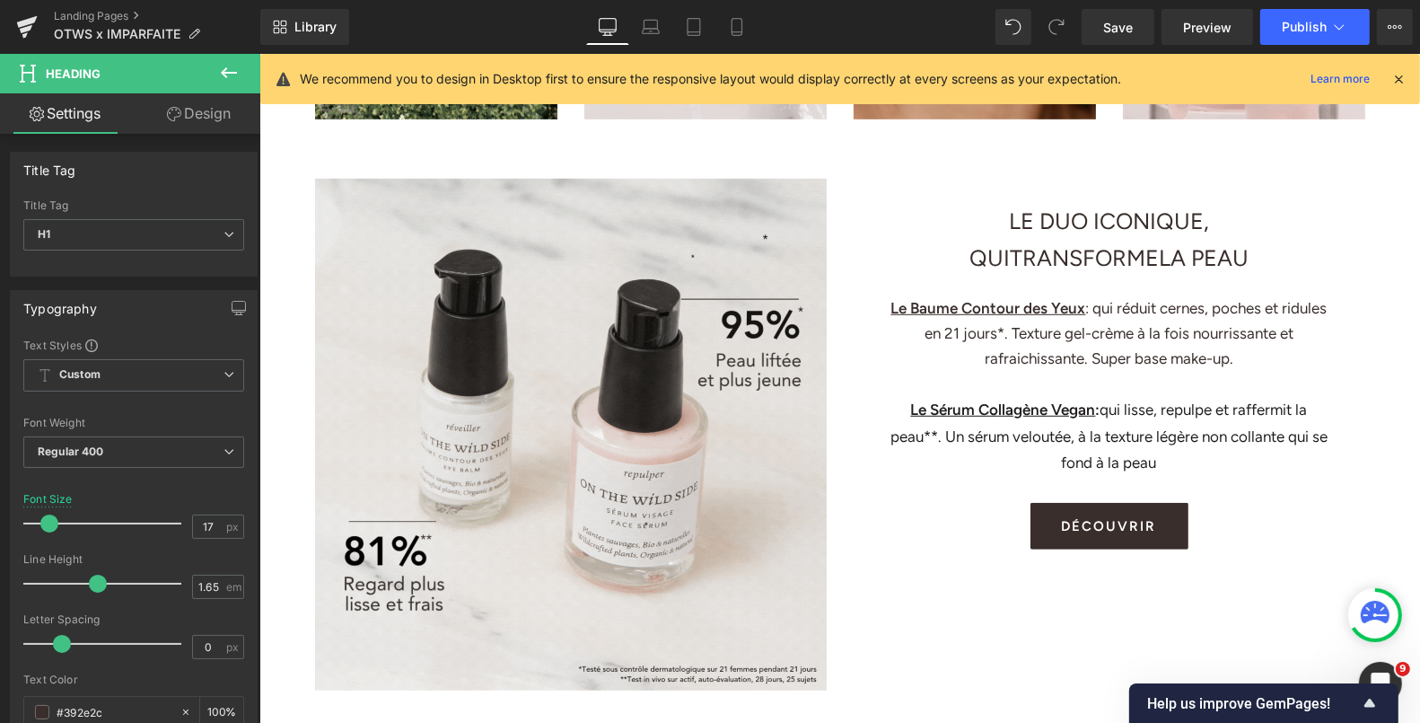
scroll to position [1065, 0]
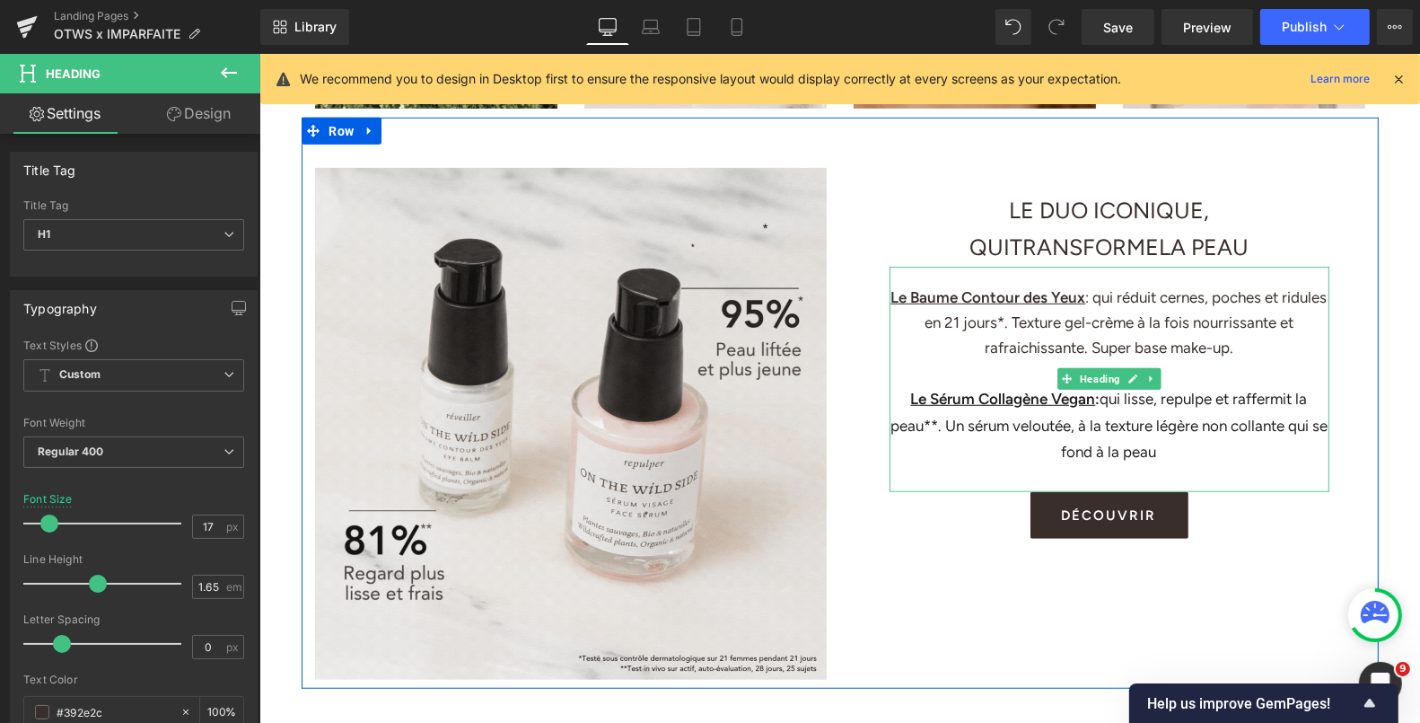
click at [1036, 348] on h1 "Le Baume Contour des Yeux : qui réduit cernes, poches et ridules en 21 jours*. …" at bounding box center [1109, 321] width 440 height 75
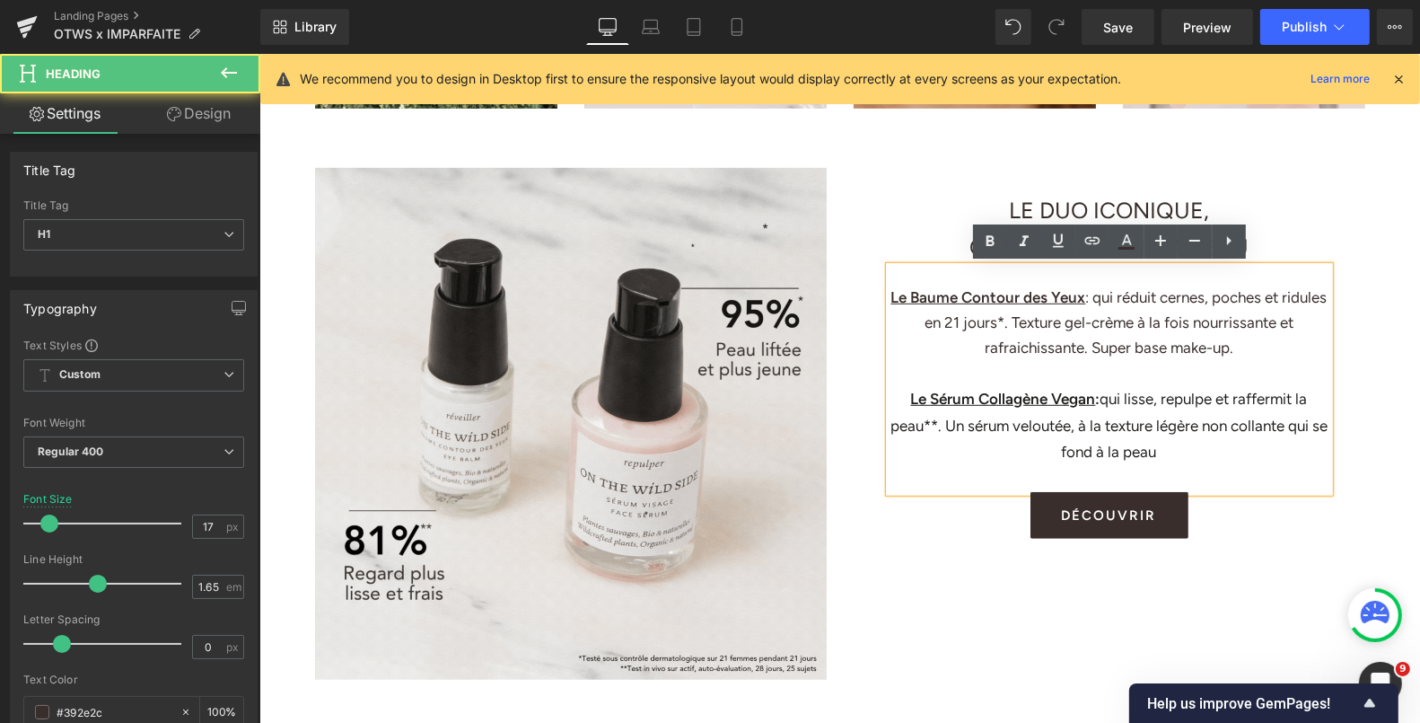
click at [1017, 336] on h1 "Le Baume Contour des Yeux : qui réduit cernes, poches et ridules en 21 jours*. …" at bounding box center [1109, 321] width 440 height 75
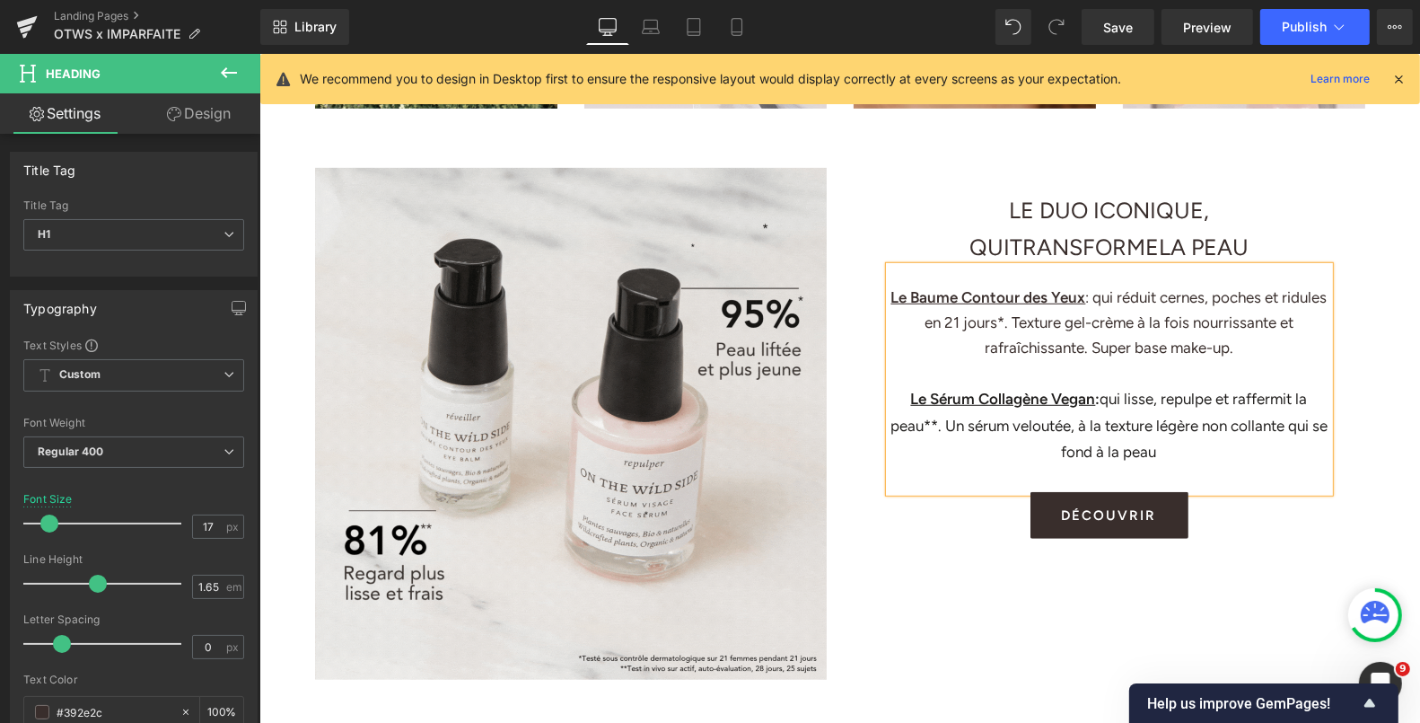
click at [1078, 419] on div "Le Sérum Collagène Vegan : qui lisse, repulpe et raffermit la peau**. Un sérum …" at bounding box center [1109, 424] width 440 height 79
click at [742, 25] on icon at bounding box center [737, 27] width 10 height 17
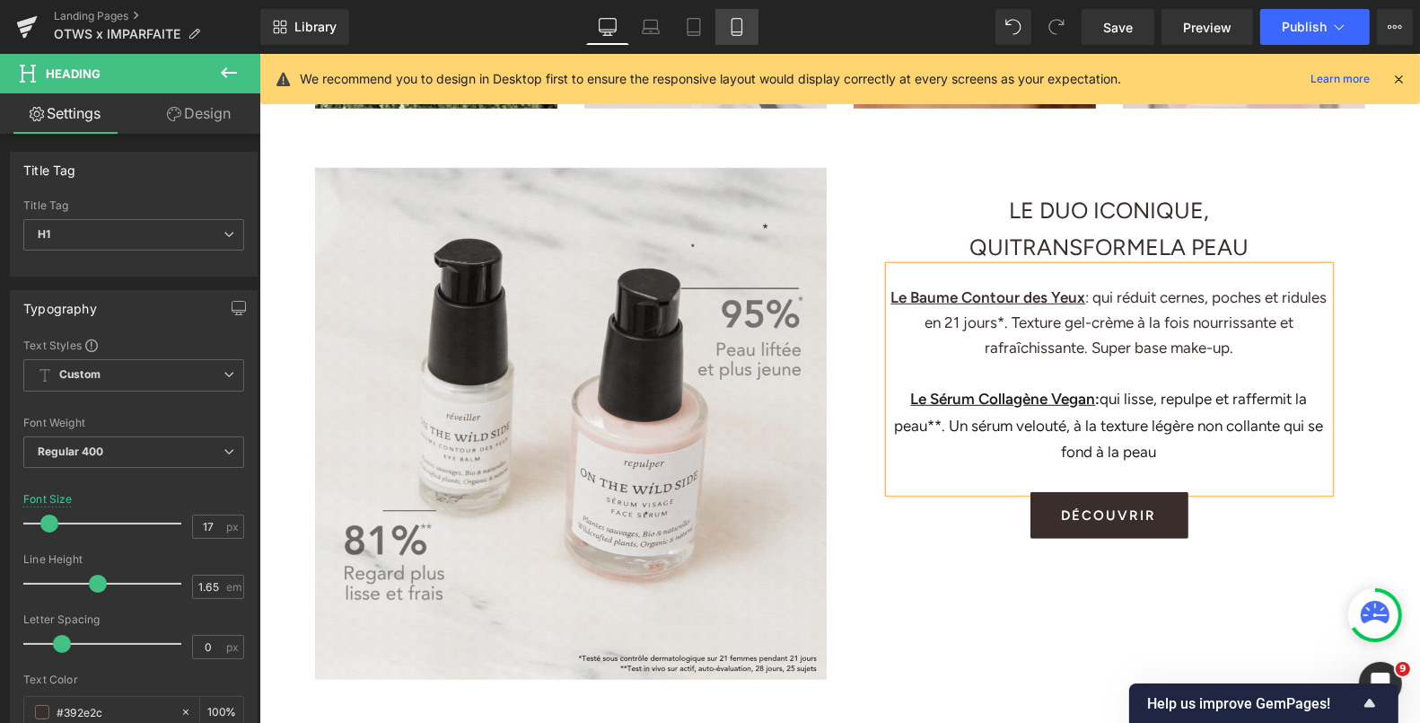
type input "15"
type input "100"
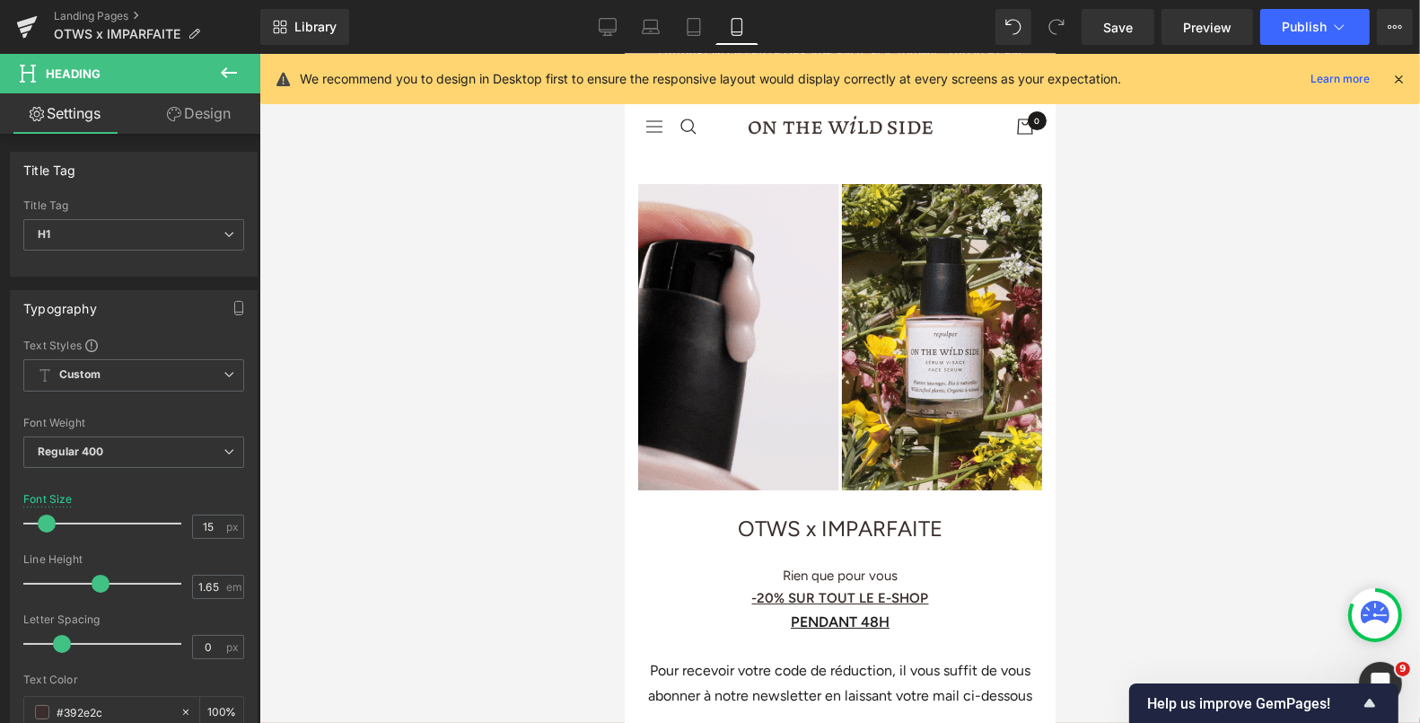
scroll to position [0, 0]
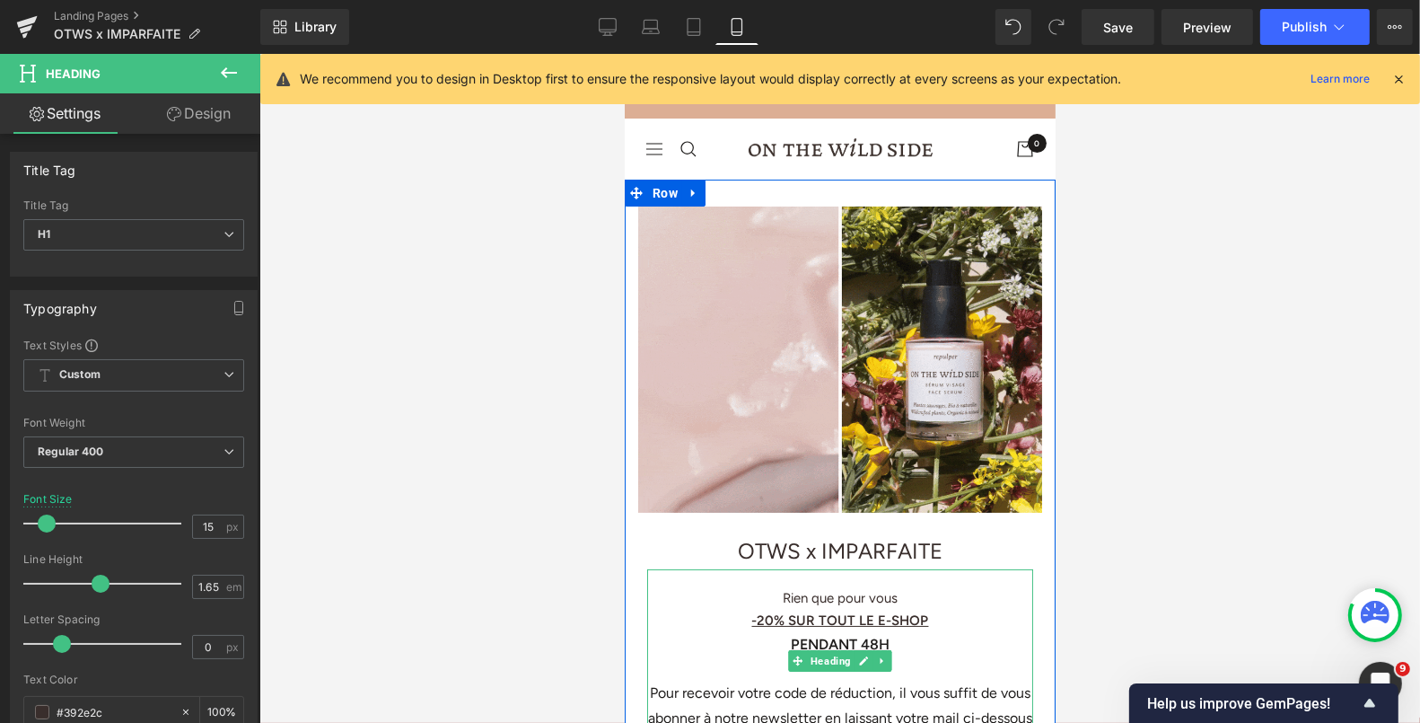
click at [871, 611] on u "-20% SUR TOUT LE E-SHOP" at bounding box center [839, 619] width 177 height 16
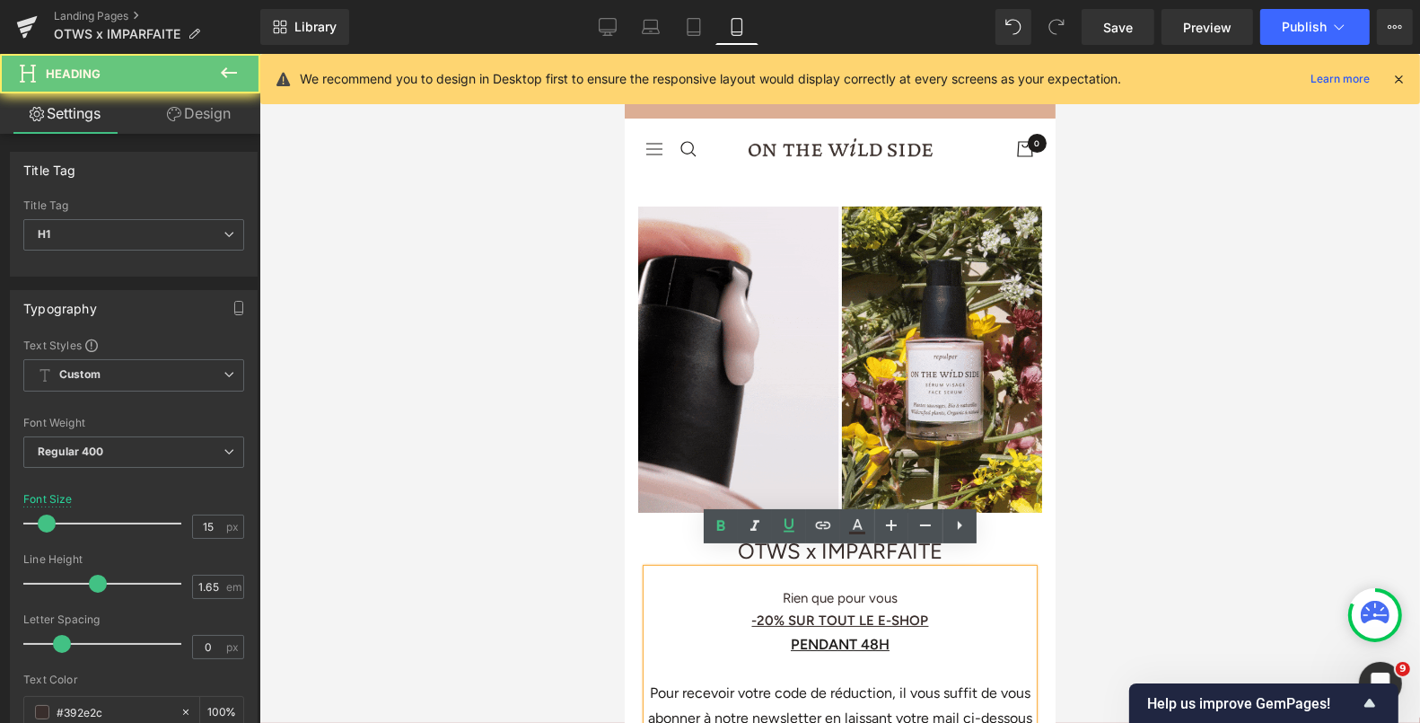
click at [883, 611] on u "-20% SUR TOUT LE E-SHOP" at bounding box center [839, 619] width 177 height 16
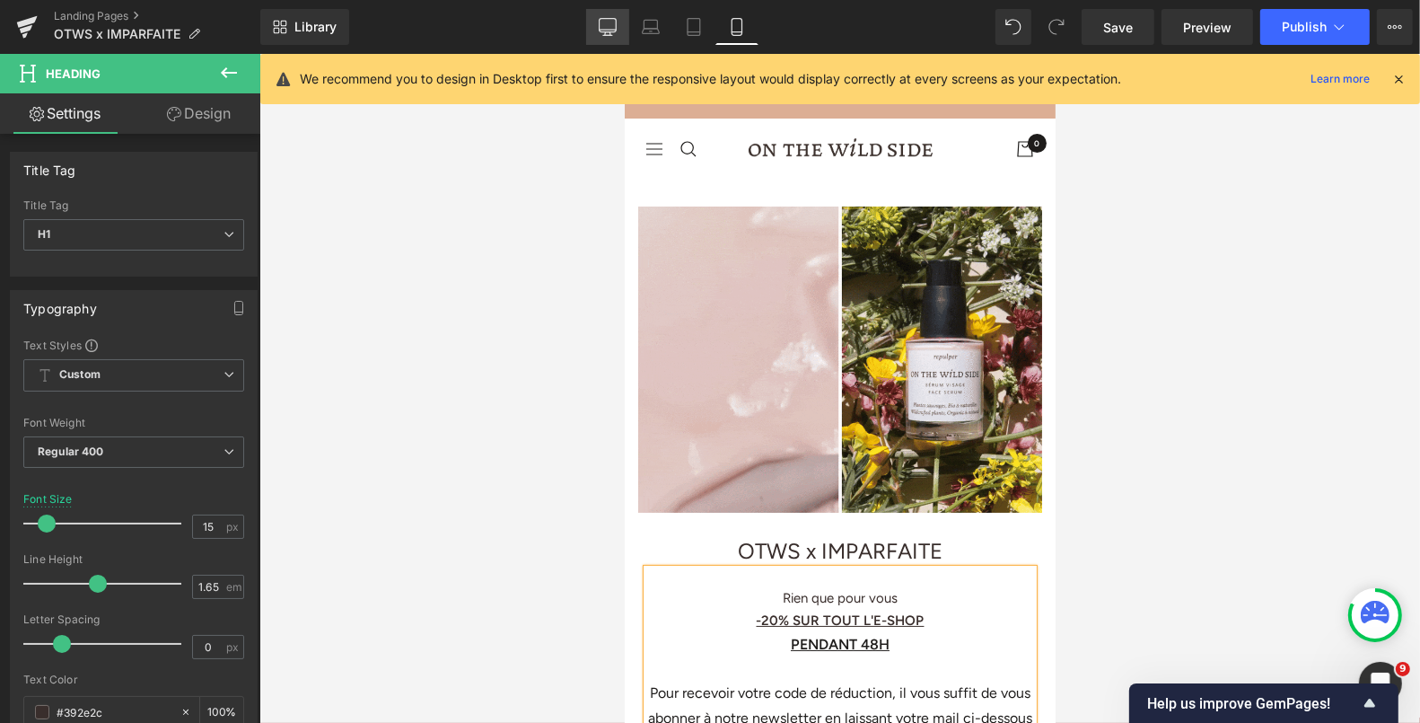
click at [617, 30] on icon at bounding box center [608, 30] width 17 height 0
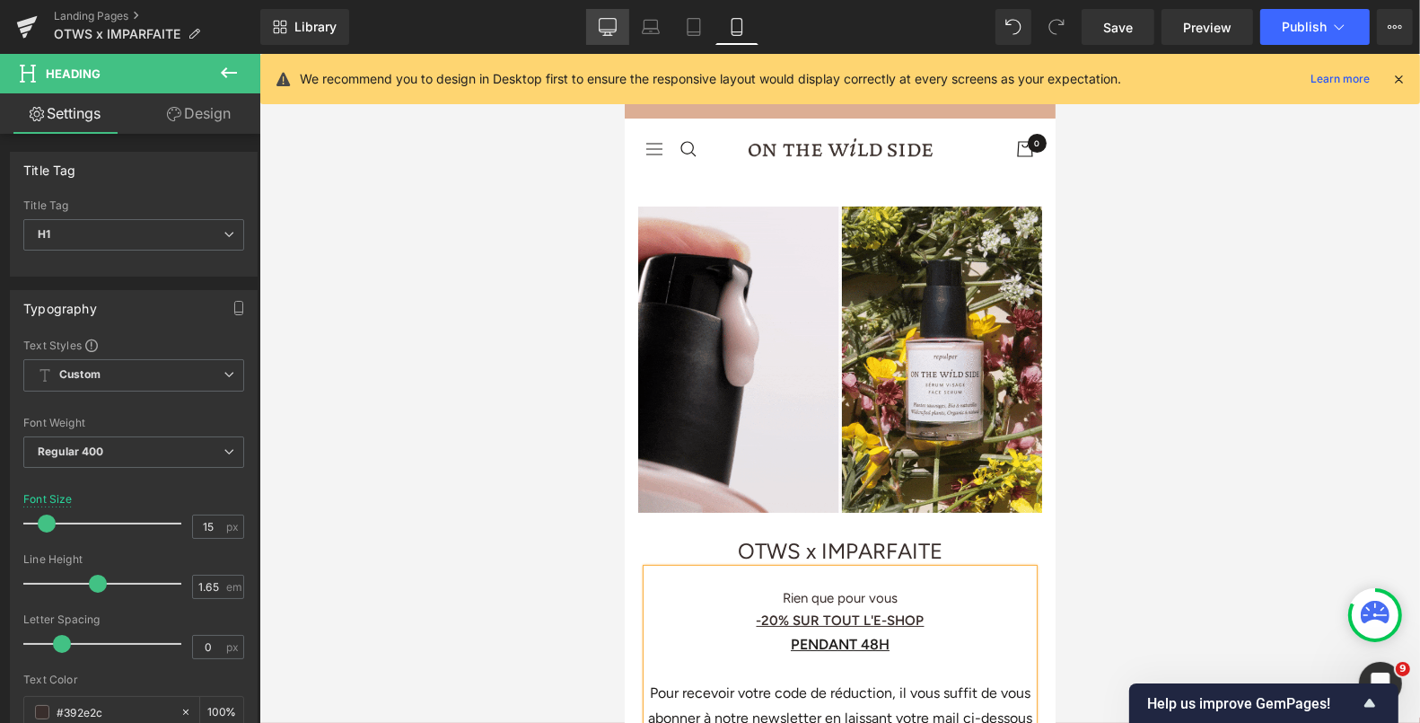
type input "17"
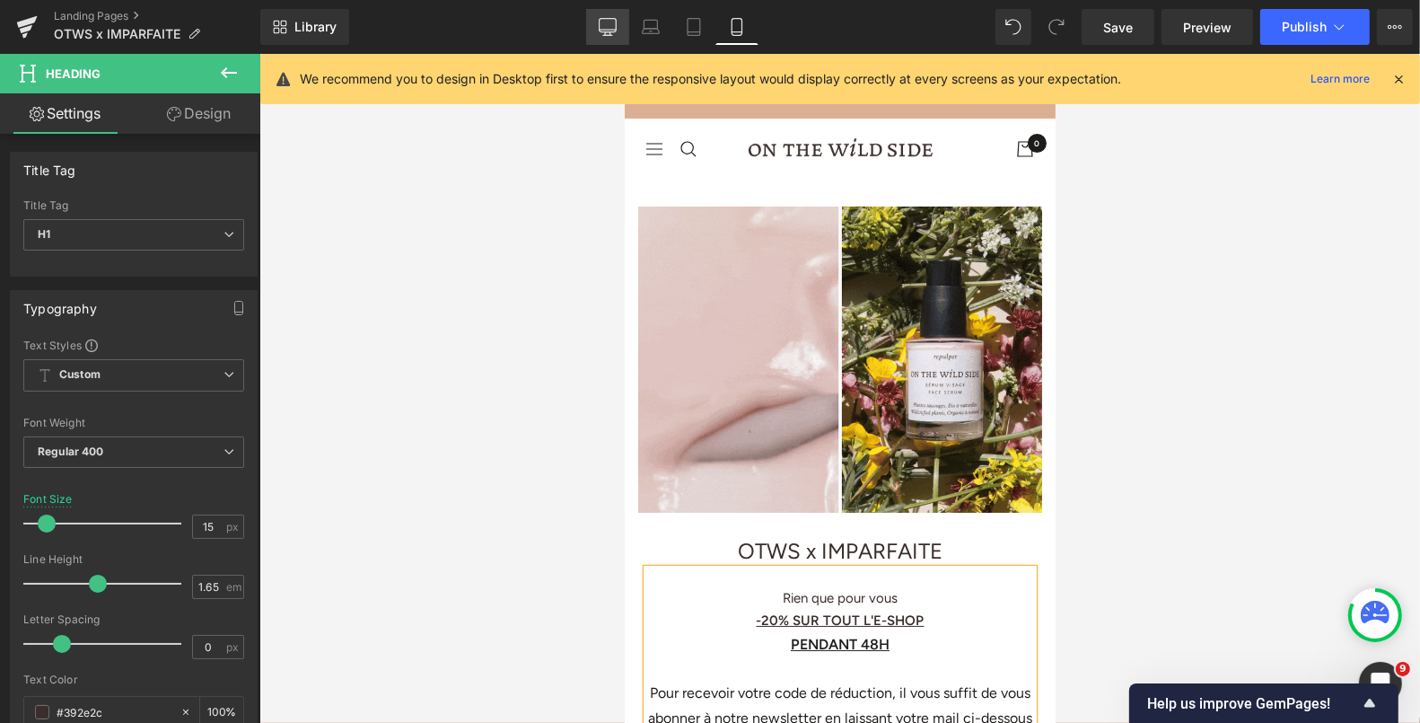
type input "100"
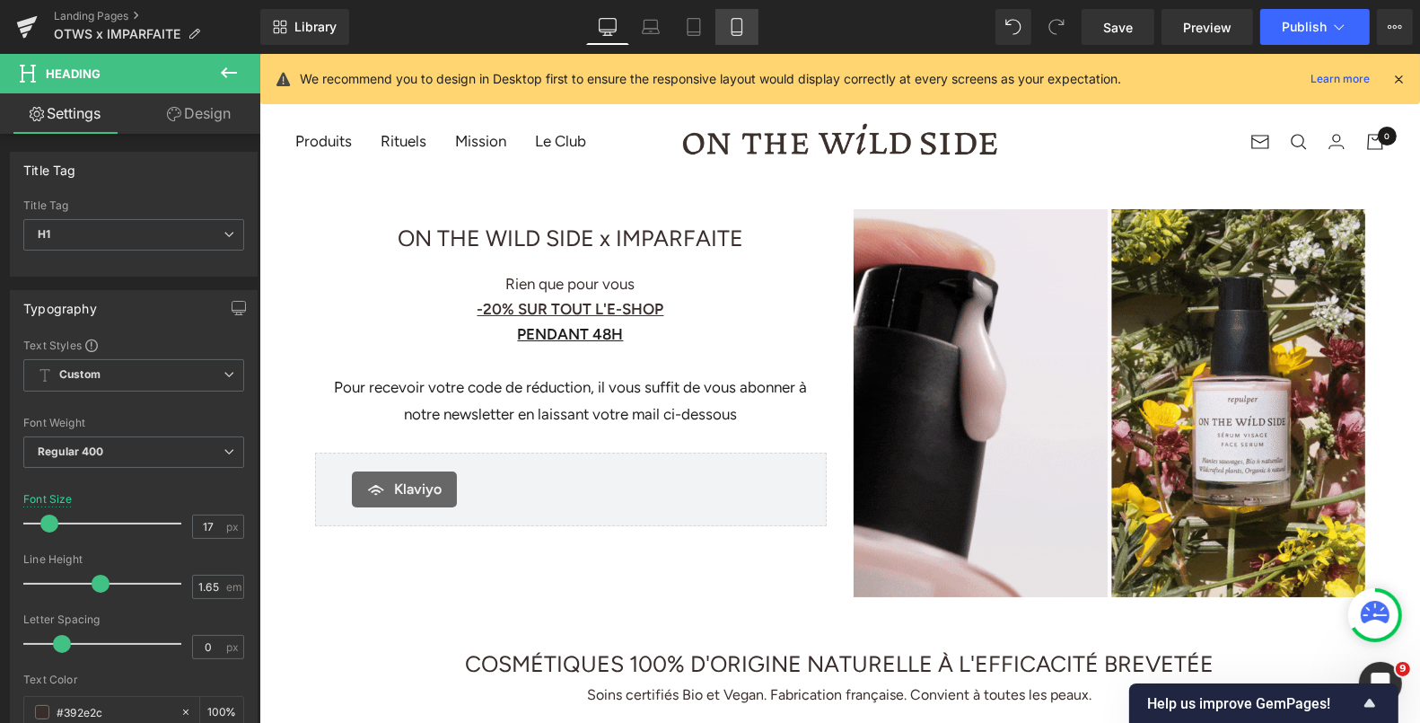
click at [734, 22] on icon at bounding box center [737, 27] width 18 height 18
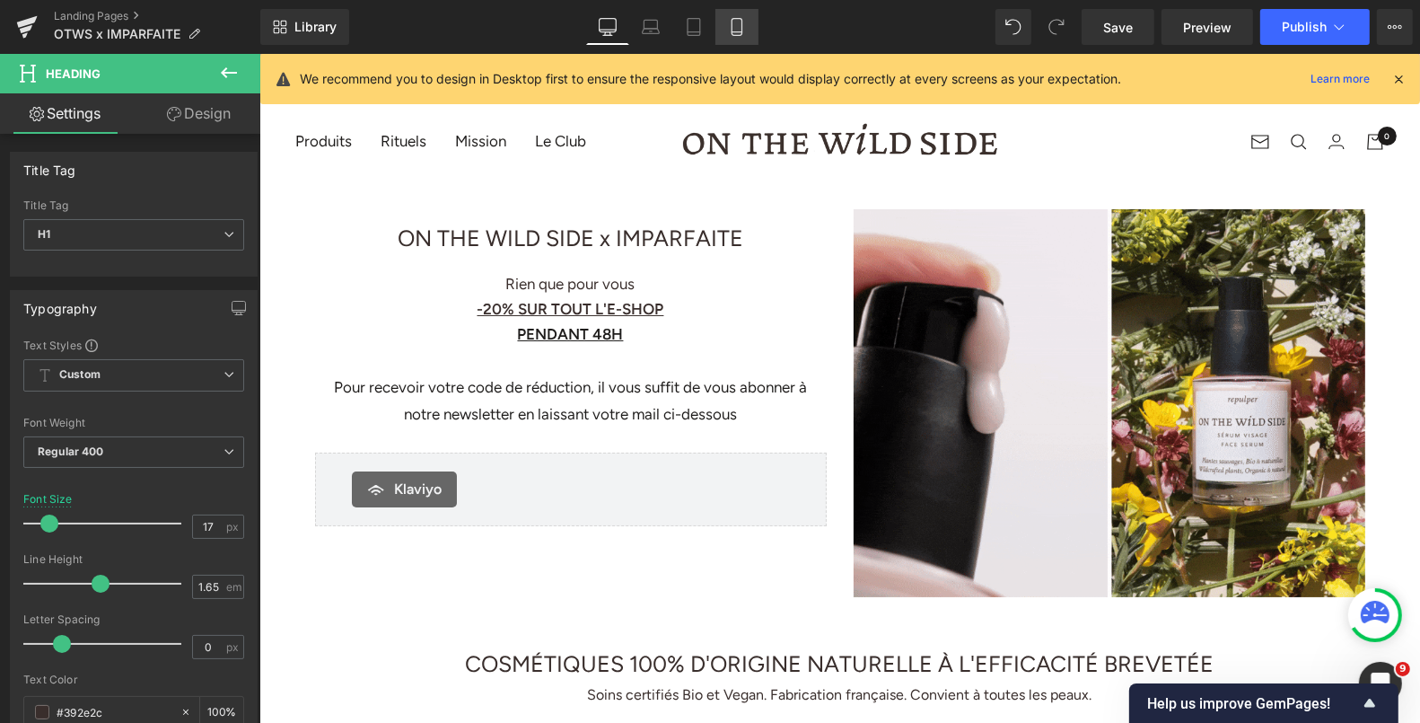
type input "15"
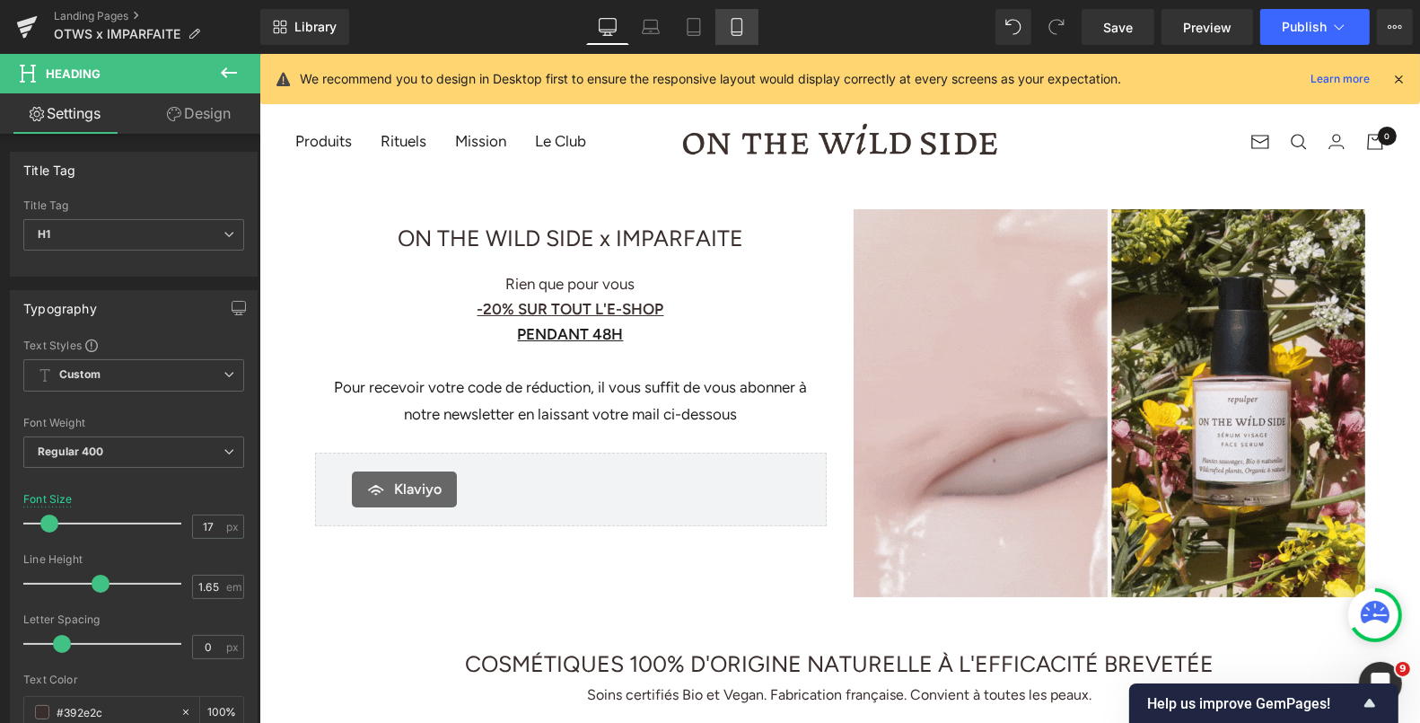
type input "100"
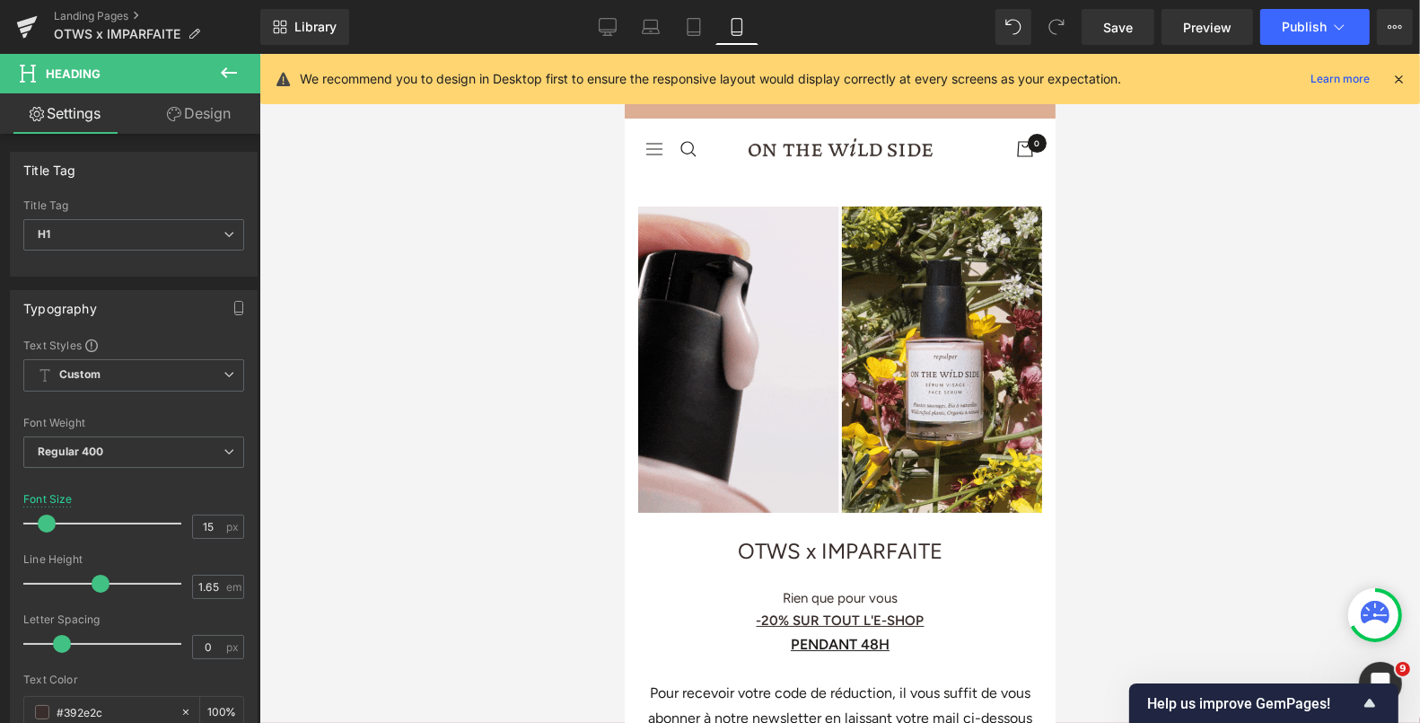
scroll to position [270, 0]
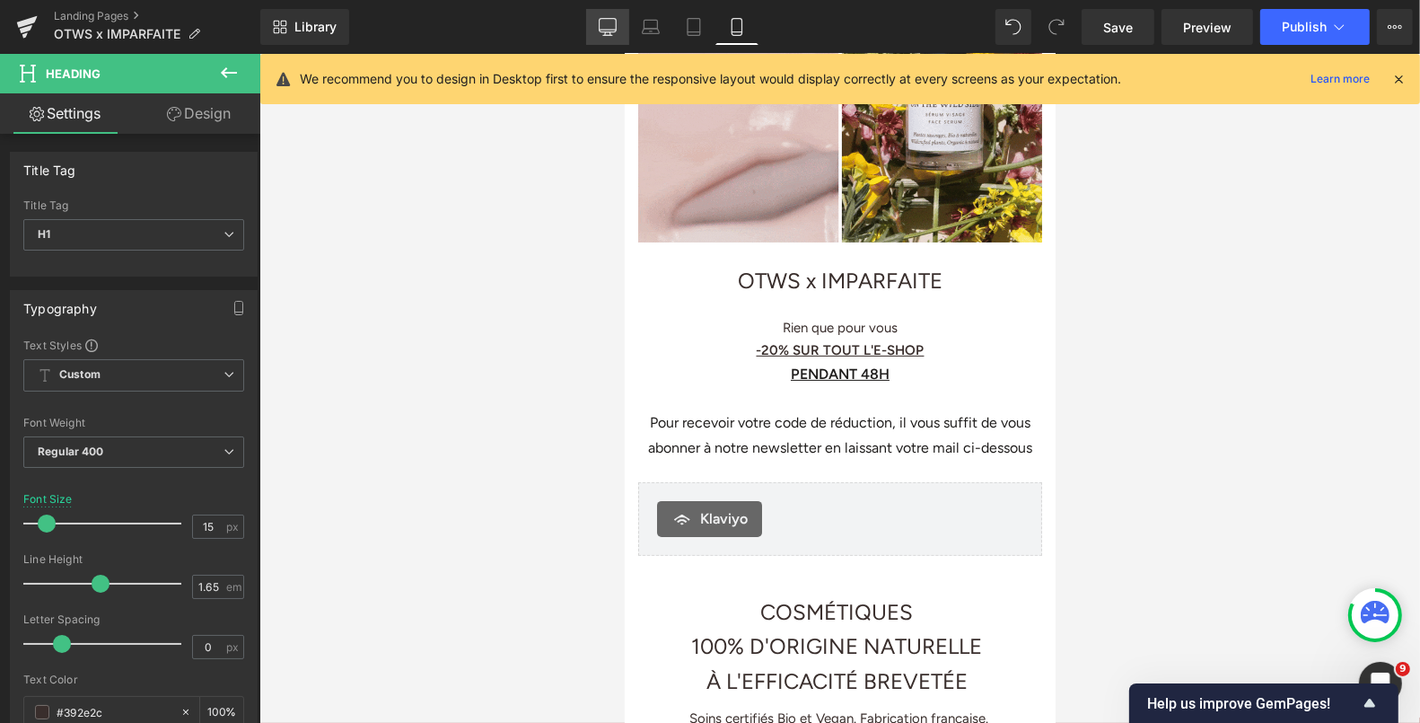
click at [611, 31] on icon at bounding box center [608, 27] width 18 height 18
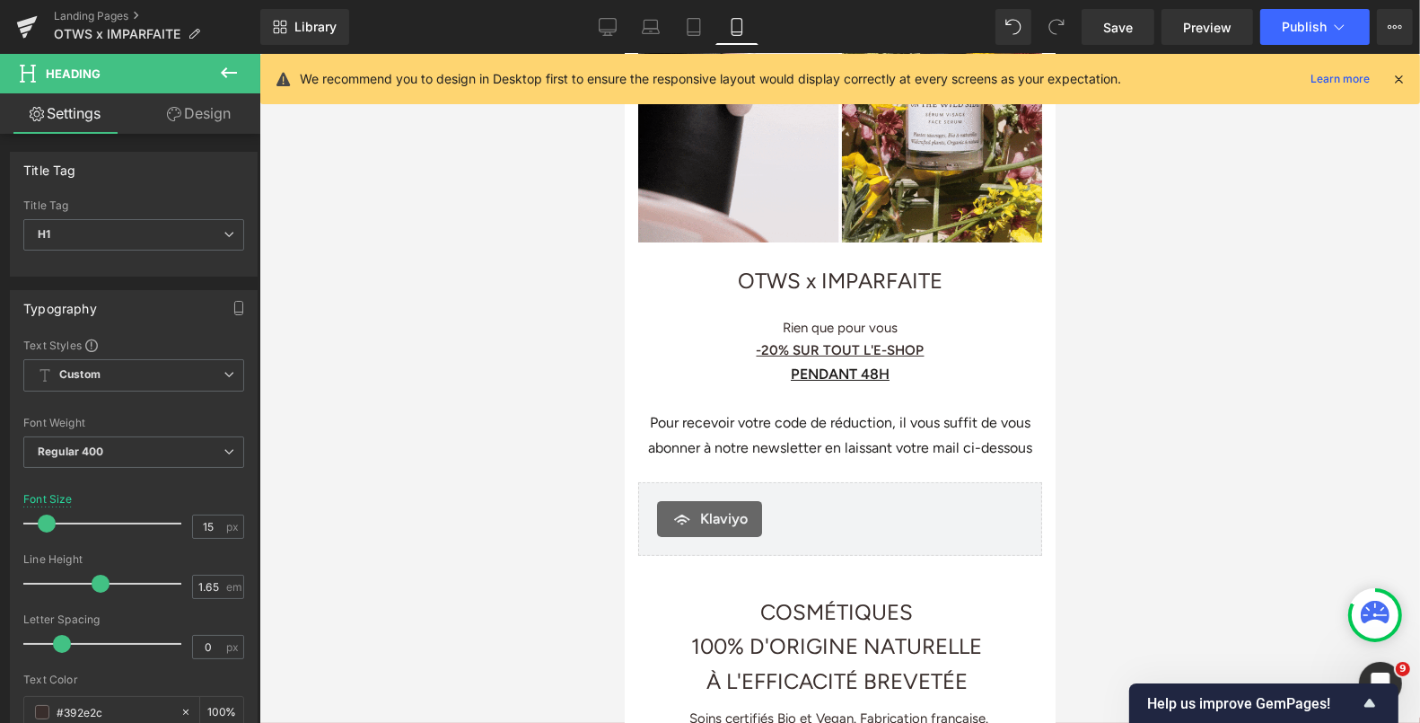
type input "17"
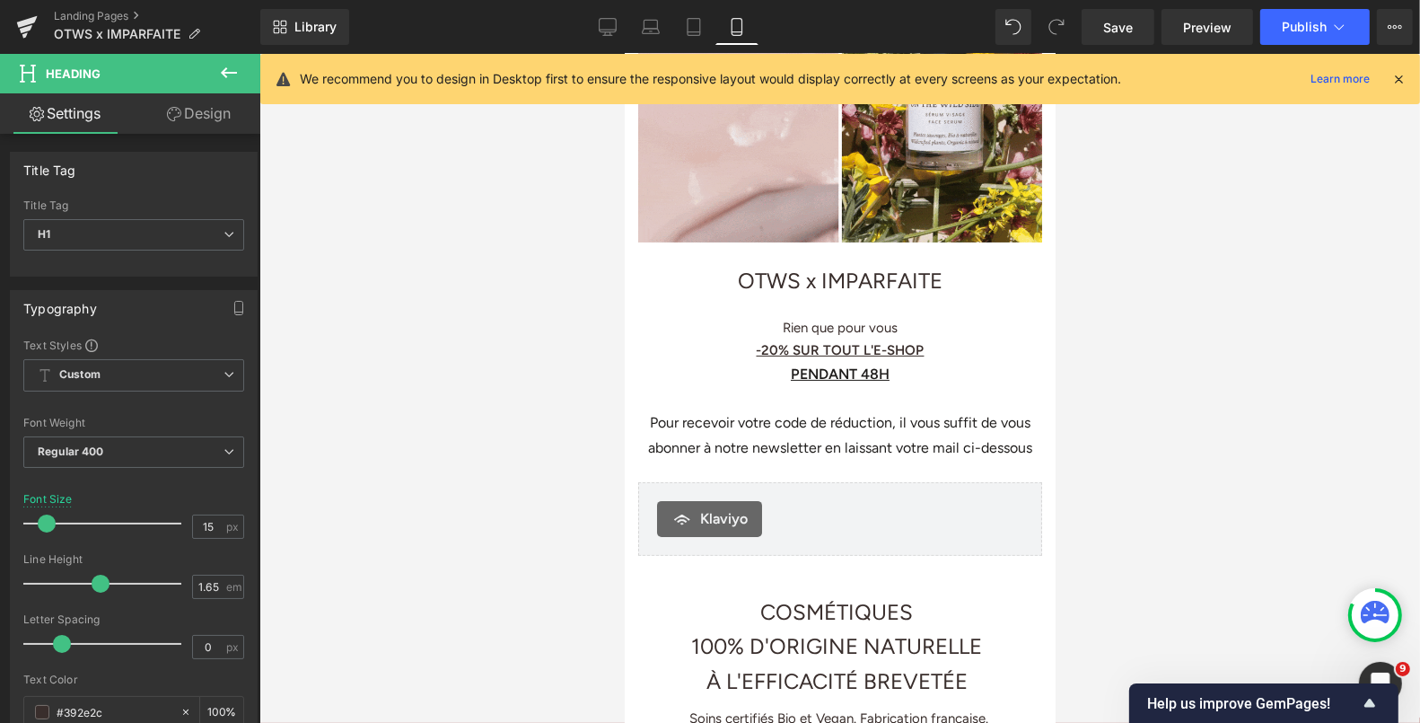
type input "100"
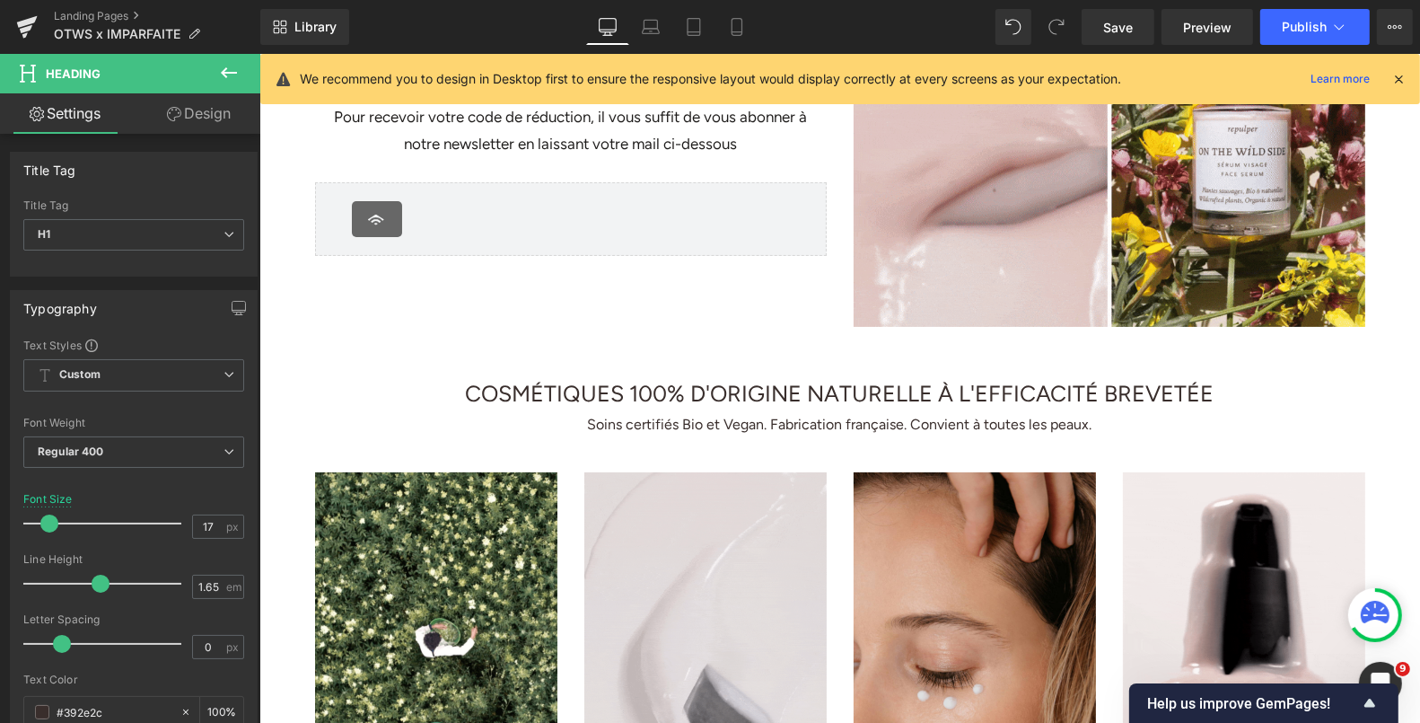
scroll to position [0, 0]
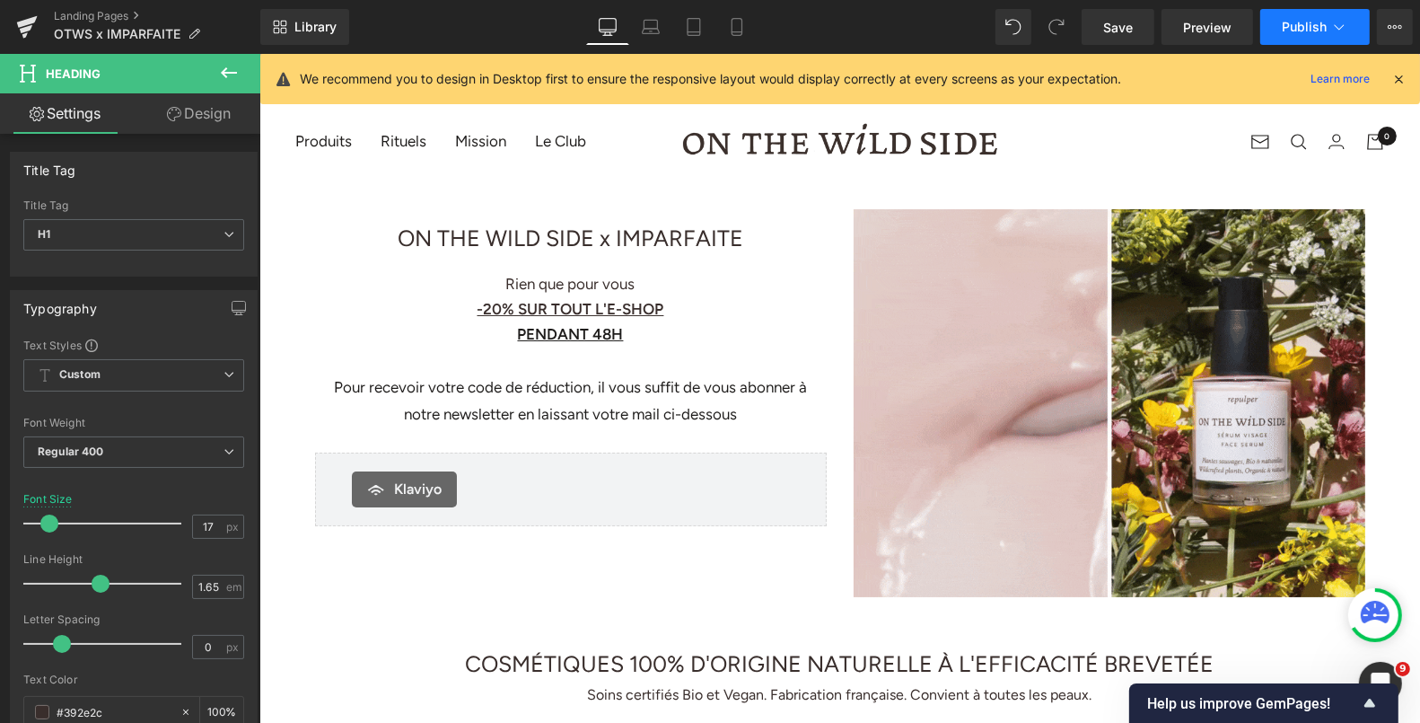
click at [1299, 9] on button "Publish" at bounding box center [1315, 27] width 110 height 36
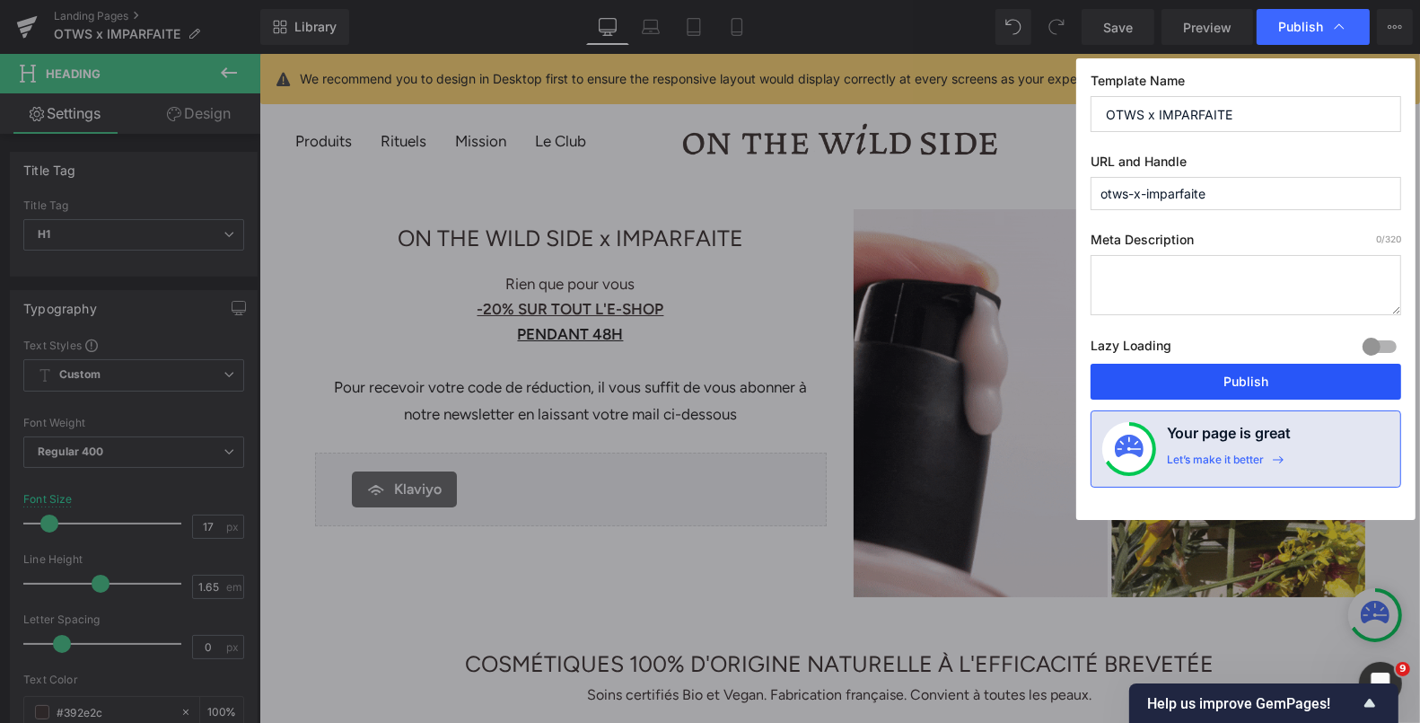
click at [1166, 380] on button "Publish" at bounding box center [1246, 382] width 311 height 36
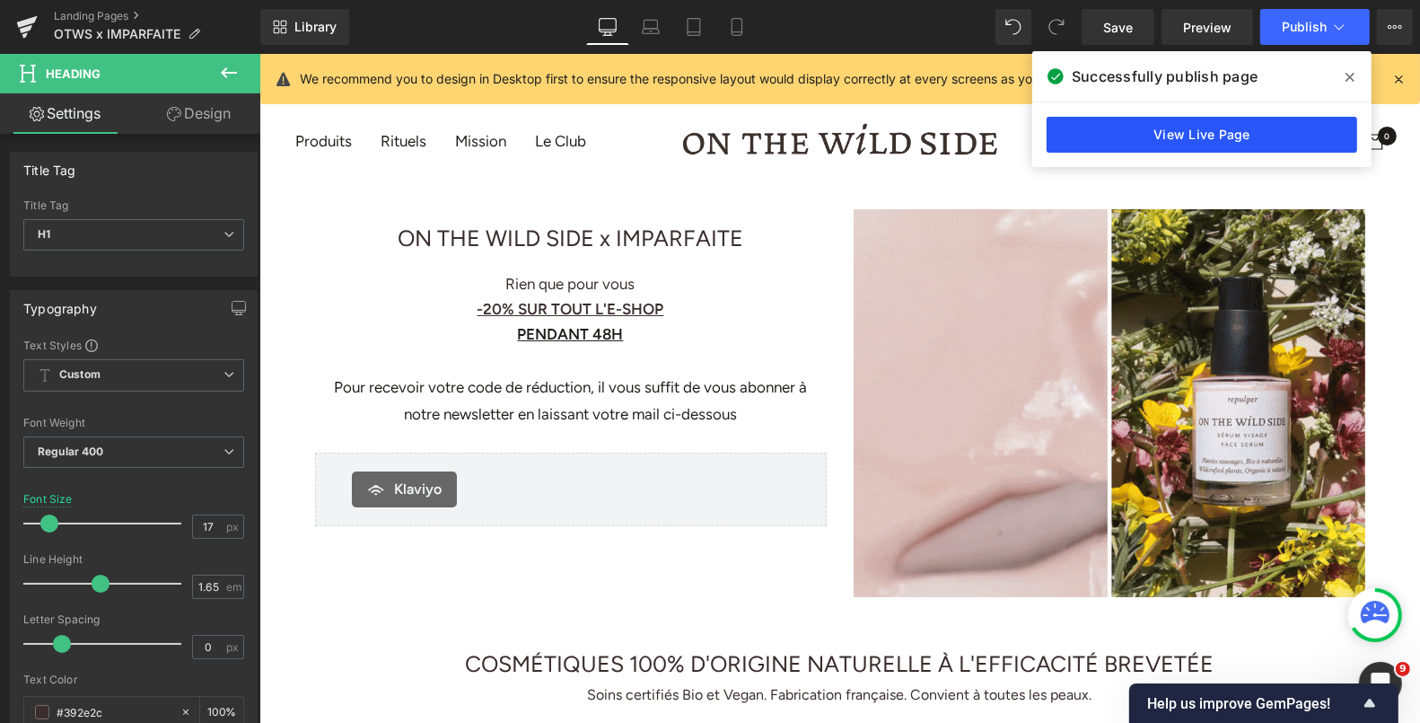
click at [1214, 125] on link "View Live Page" at bounding box center [1202, 135] width 311 height 36
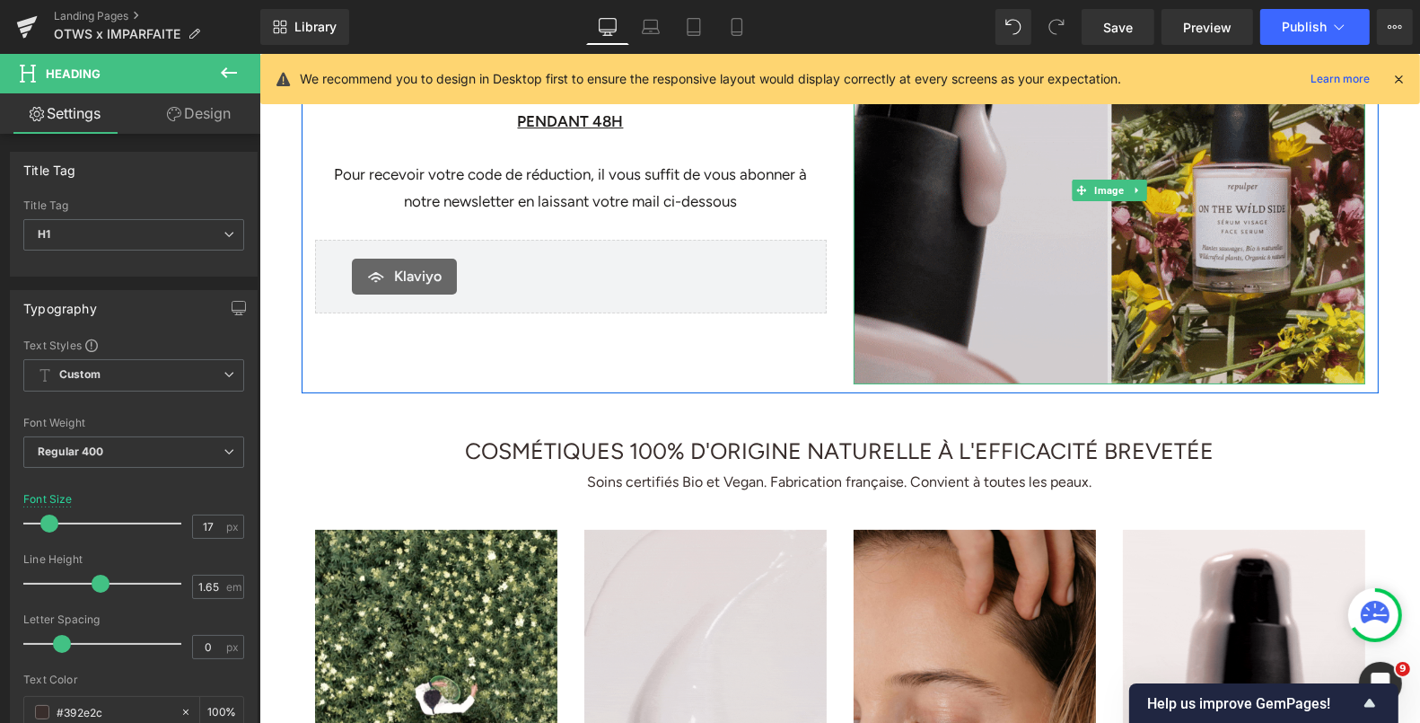
scroll to position [956, 0]
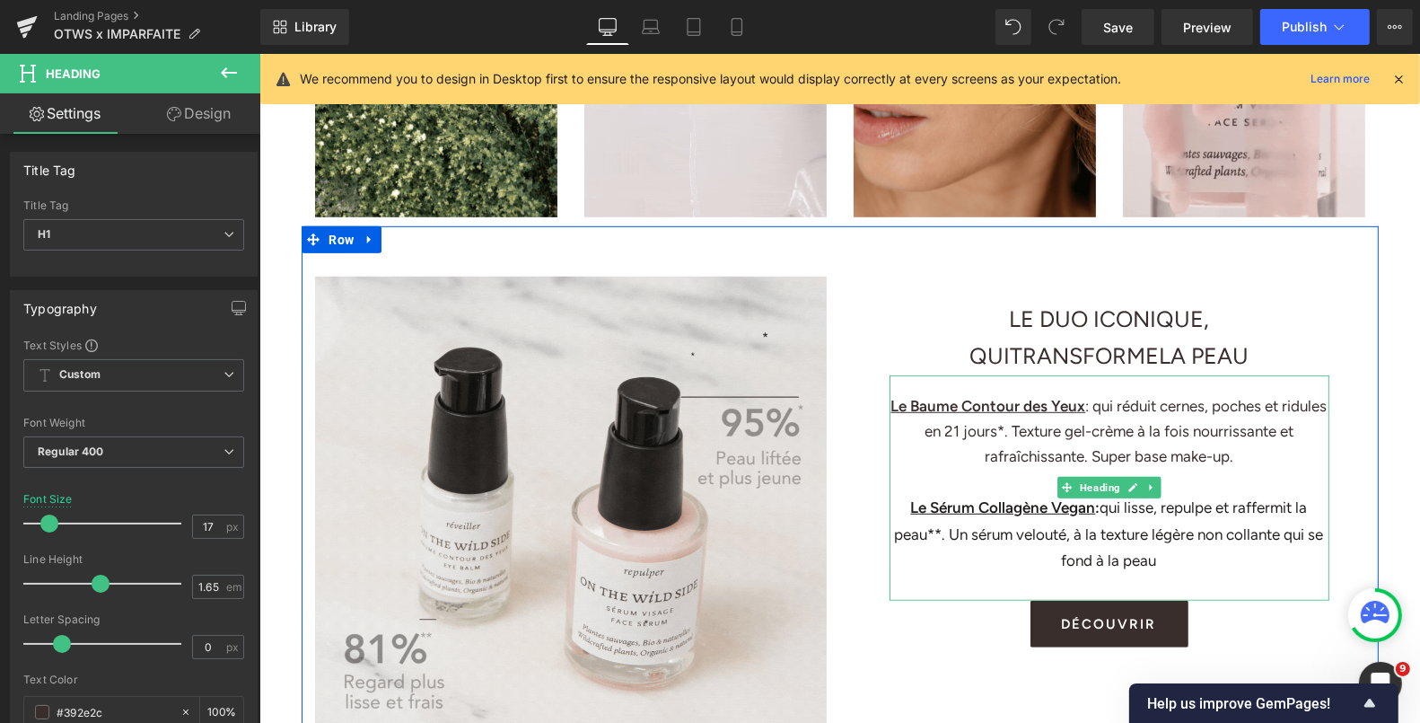
click at [1168, 552] on div "Le Sérum Collagène Vegan : qui lisse, repulpe et raffermit la peau**. Un sérum …" at bounding box center [1109, 533] width 440 height 79
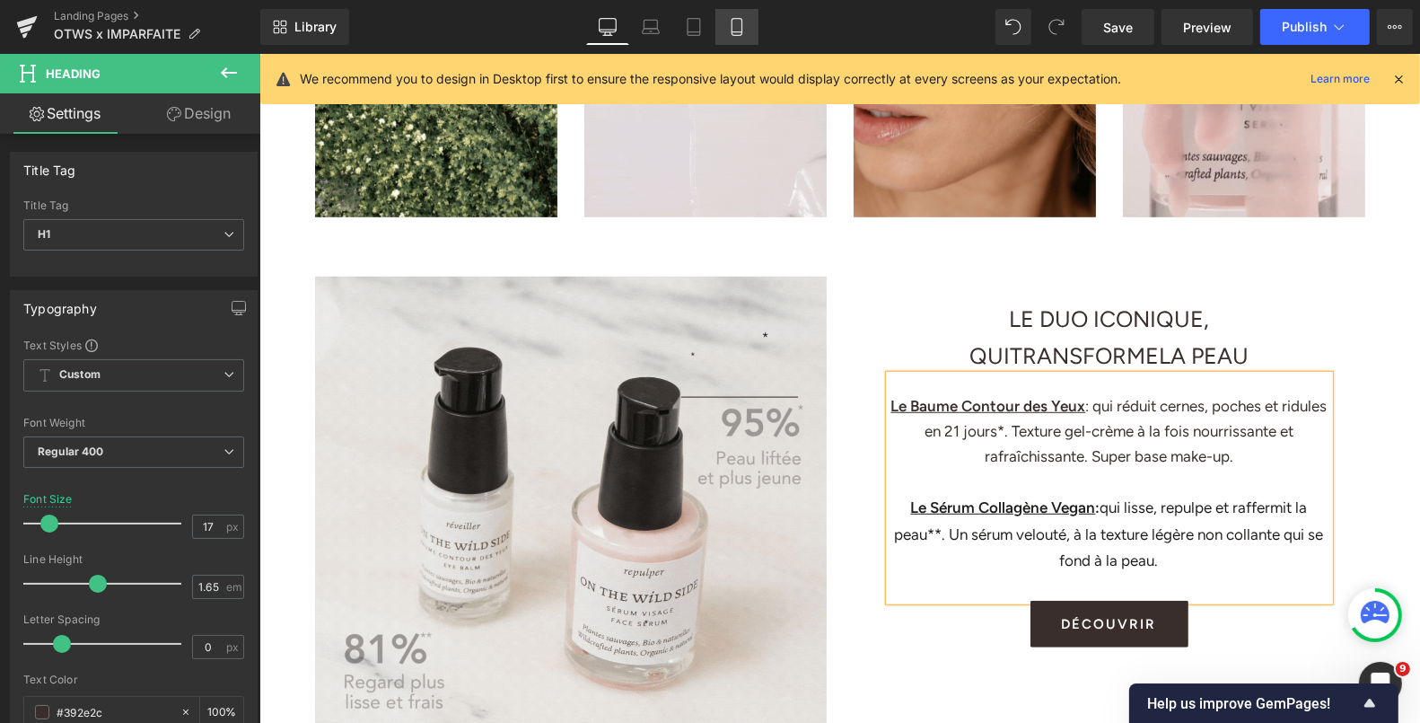
click at [734, 27] on icon at bounding box center [737, 27] width 18 height 18
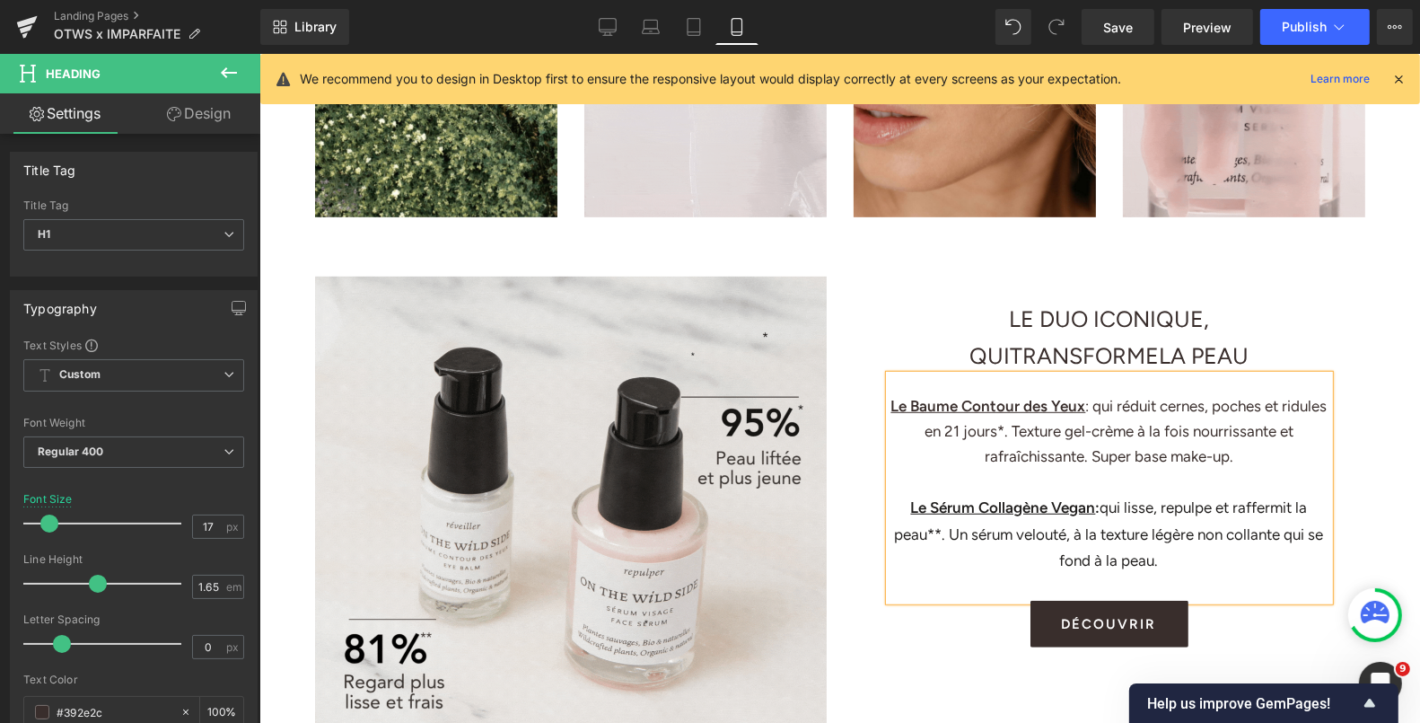
type input "15"
type input "100"
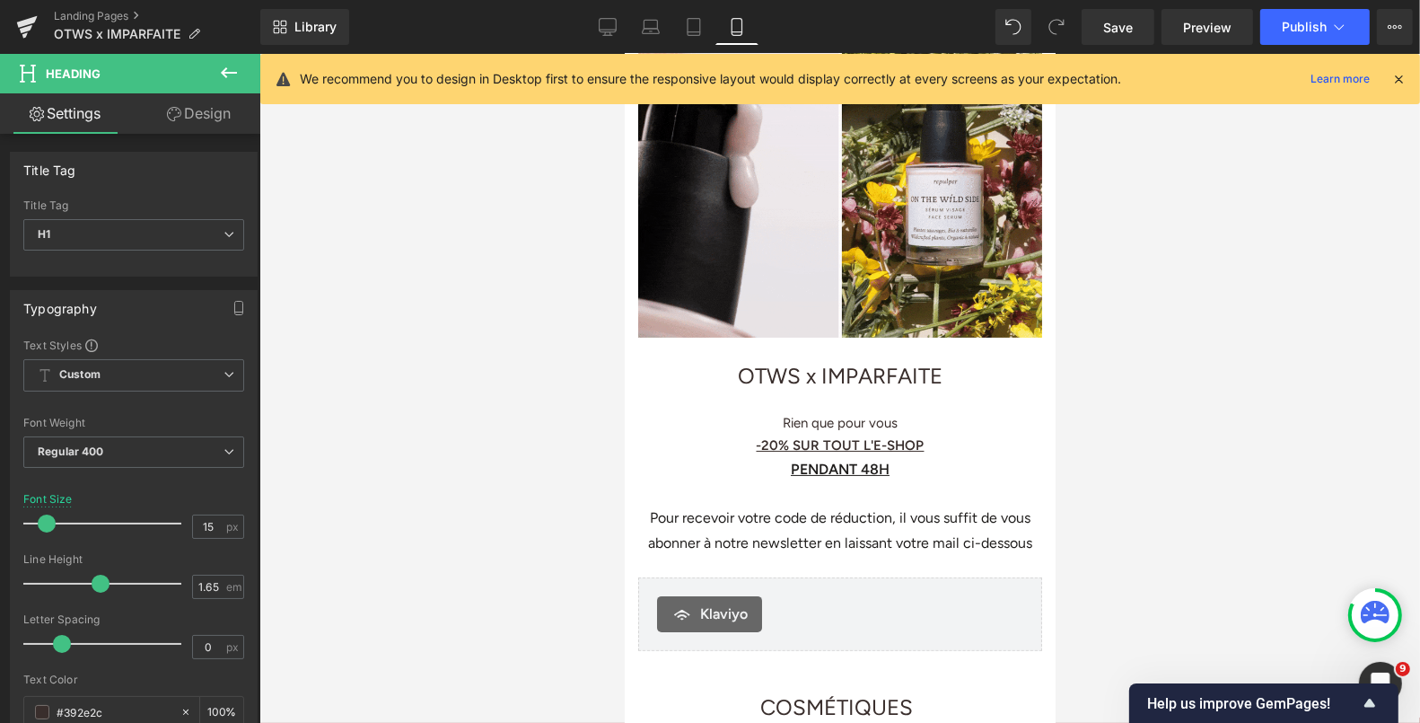
scroll to position [158, 0]
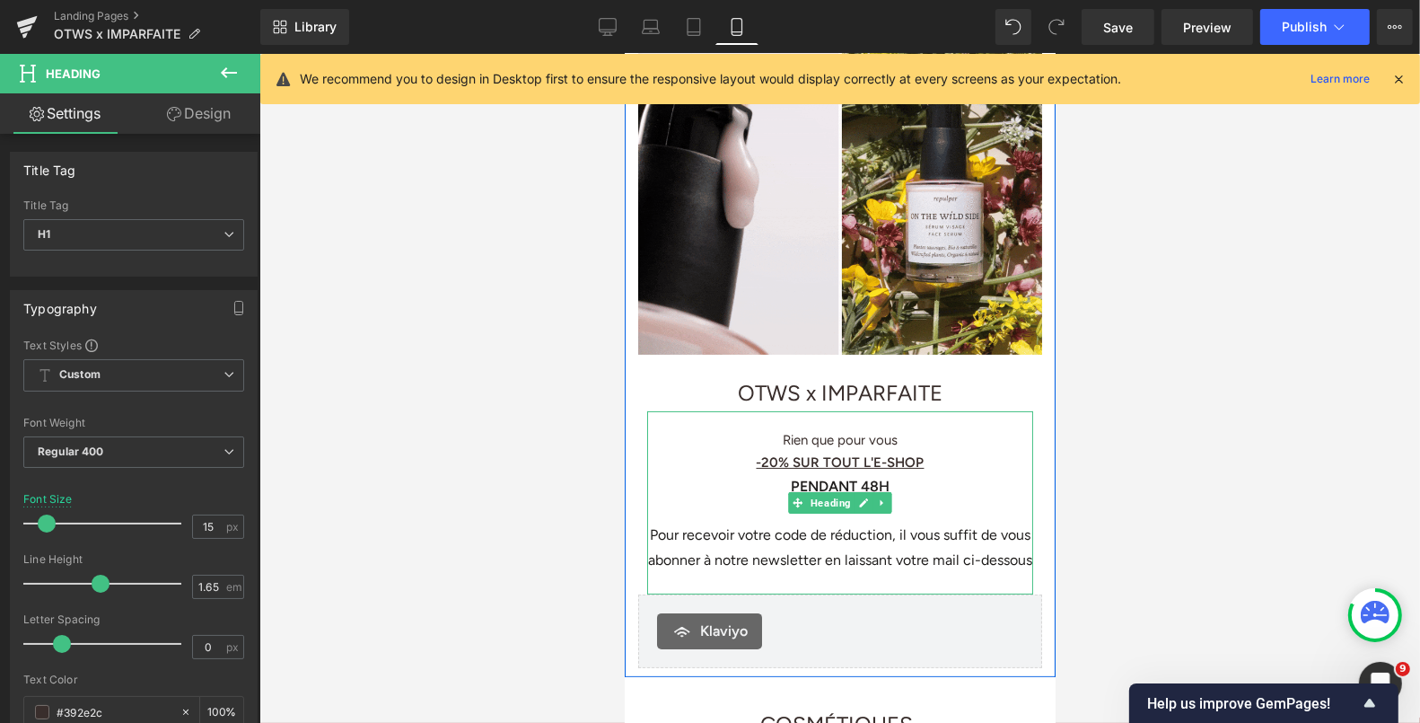
drag, startPoint x: 899, startPoint y: 426, endPoint x: 885, endPoint y: 424, distance: 13.7
click at [899, 428] on h1 "Rien que pour vous" at bounding box center [839, 439] width 386 height 22
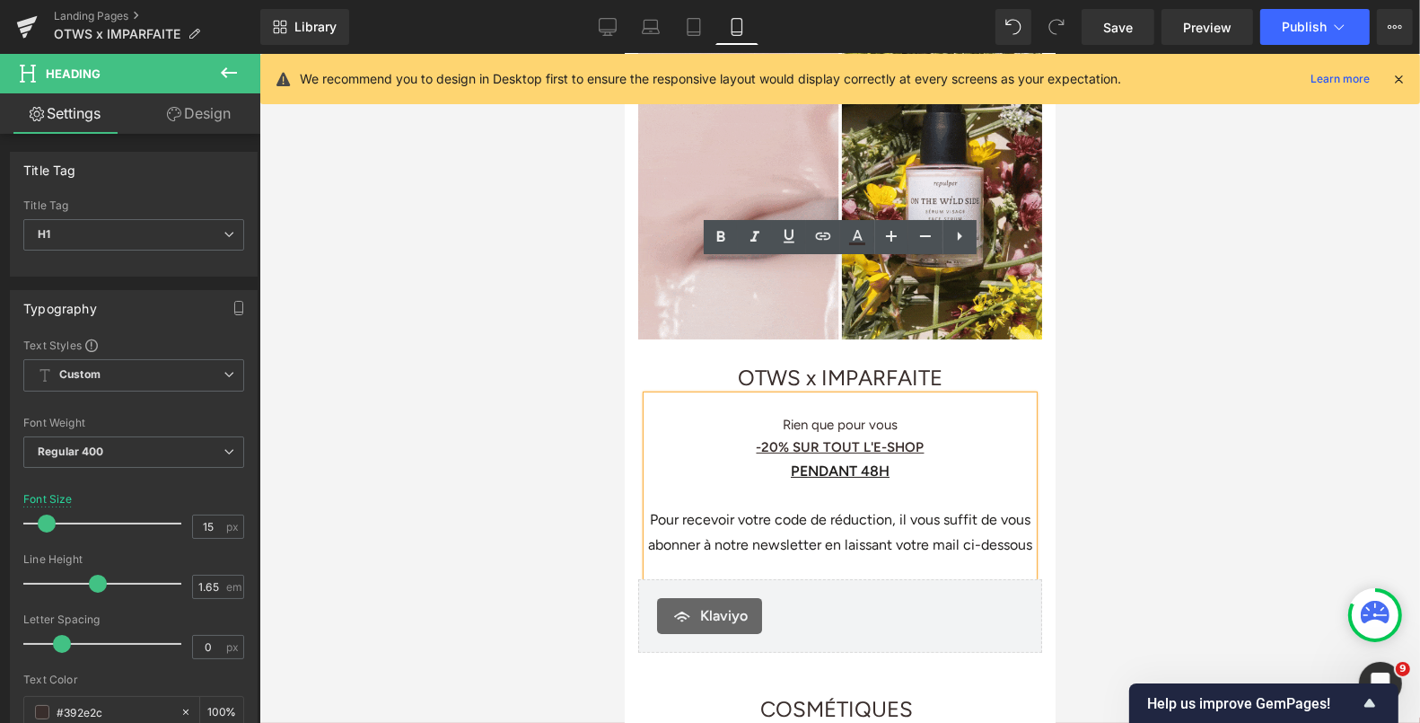
scroll to position [0, 0]
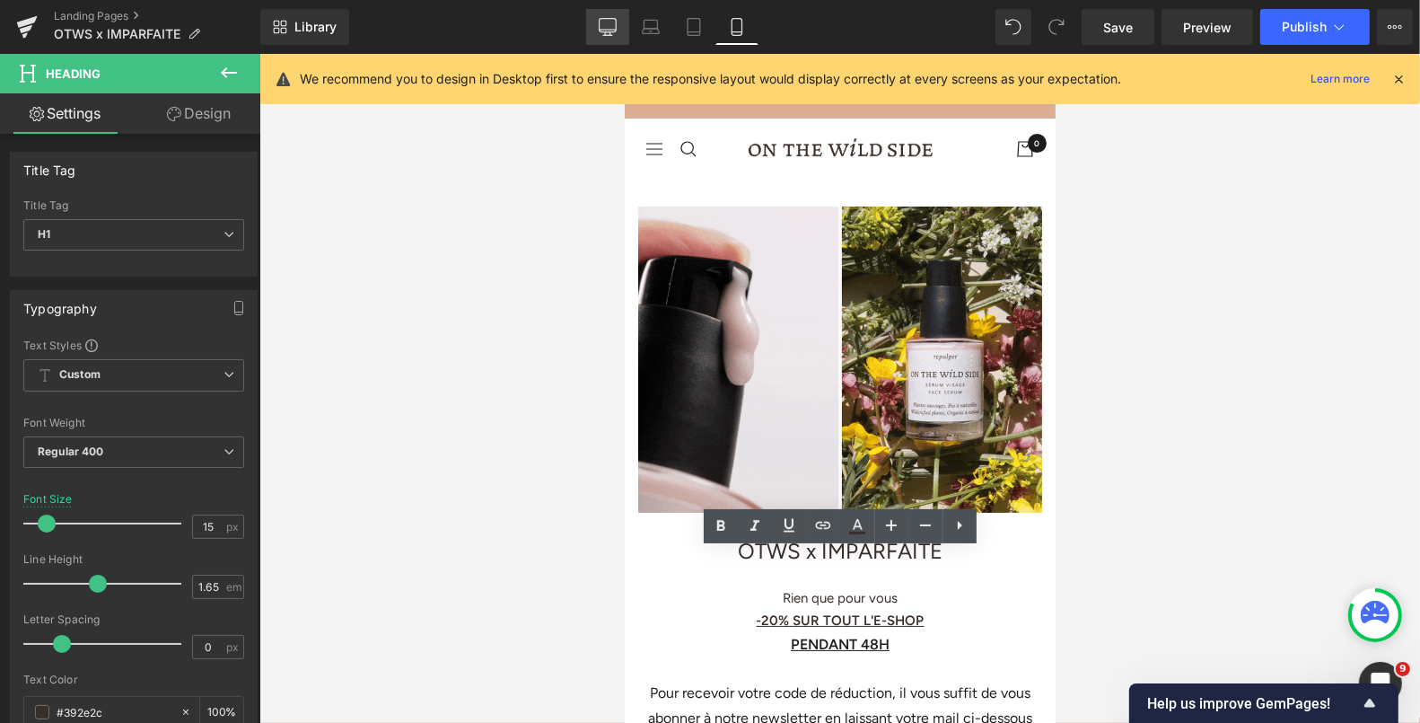
click at [612, 35] on icon at bounding box center [607, 35] width 9 height 0
type input "17"
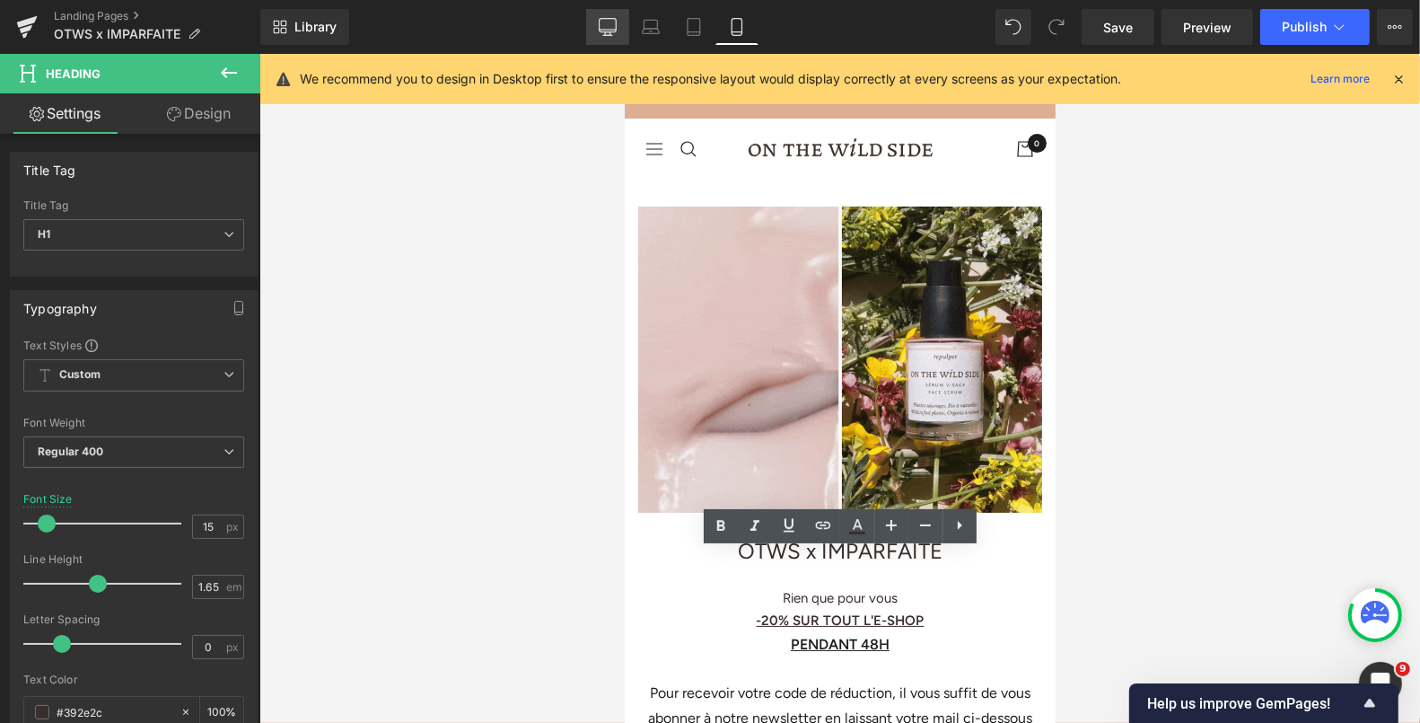
type input "100"
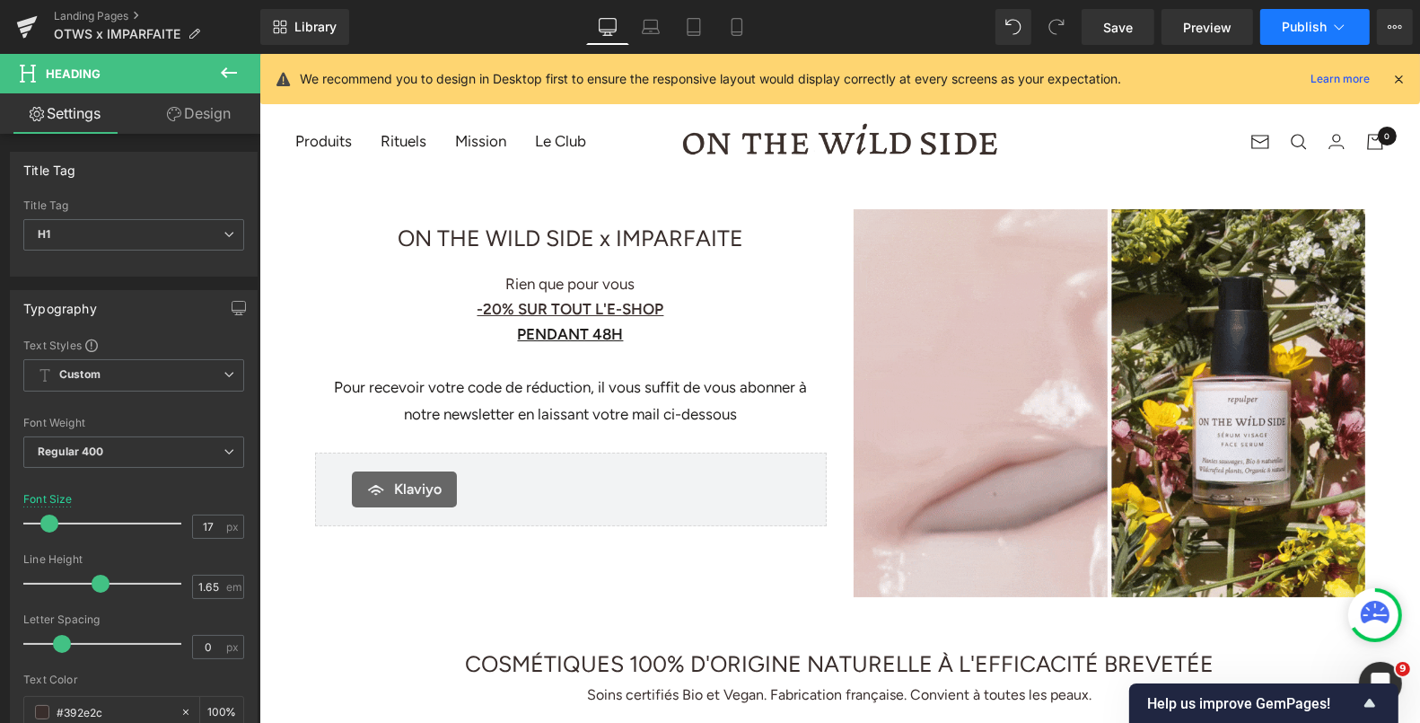
click at [1283, 24] on span "Publish" at bounding box center [1304, 27] width 45 height 14
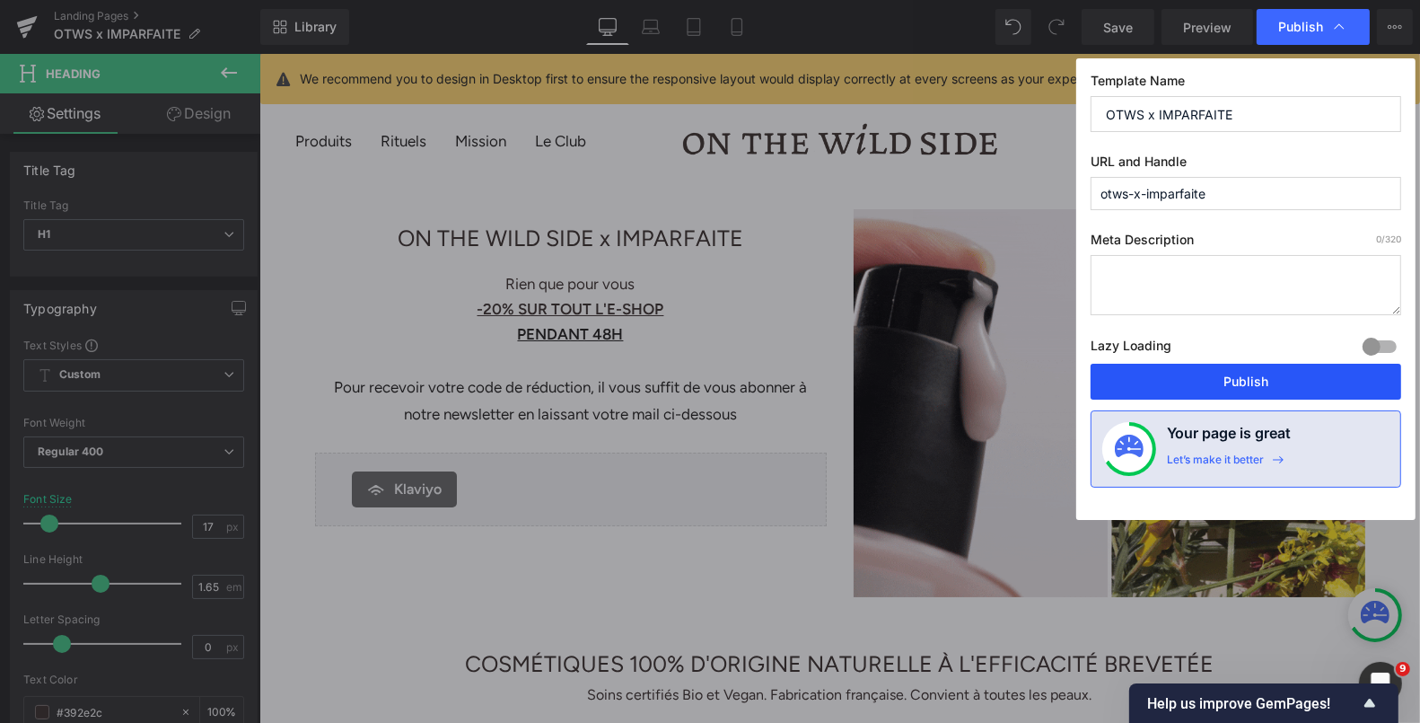
click at [1116, 392] on button "Publish" at bounding box center [1246, 382] width 311 height 36
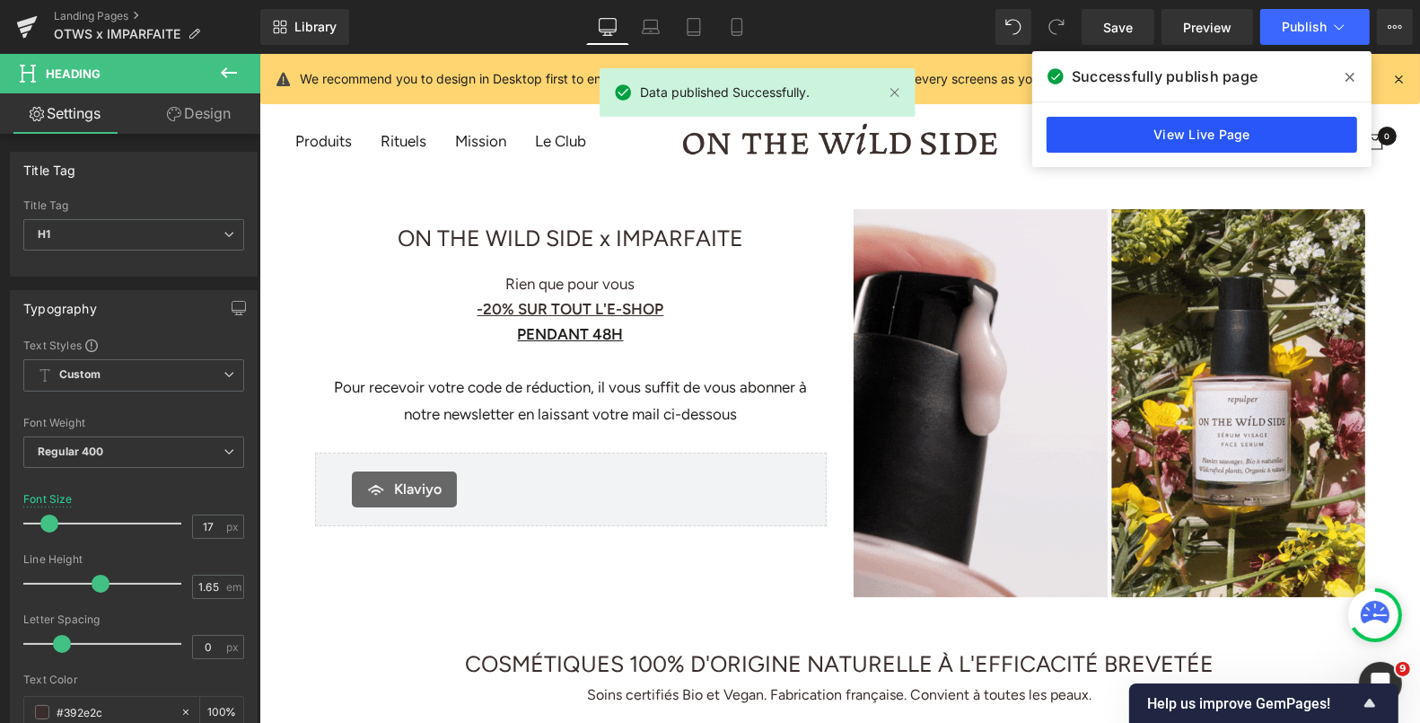
click at [1118, 123] on link "View Live Page" at bounding box center [1202, 135] width 311 height 36
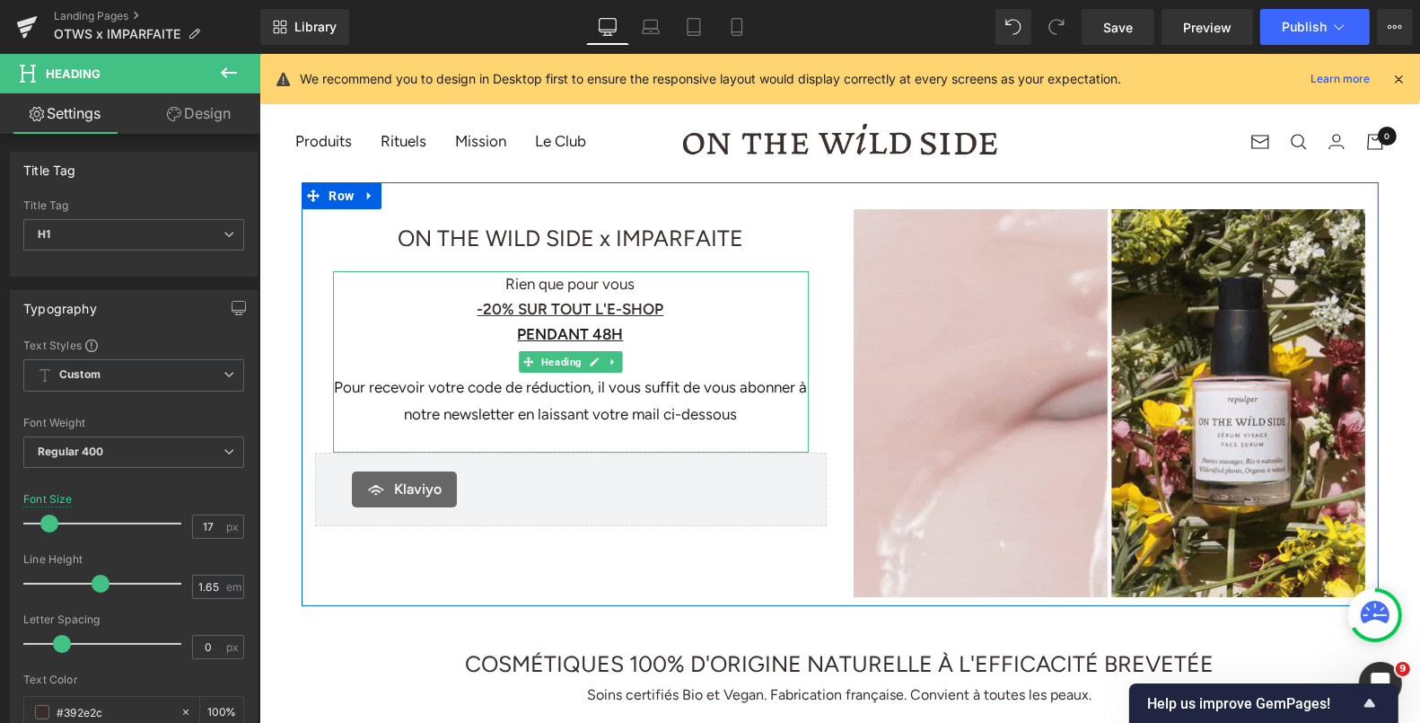
click at [750, 416] on div "Pour recevoir votre code de réduction, il vous suffit de vous abonner à notre n…" at bounding box center [570, 399] width 476 height 53
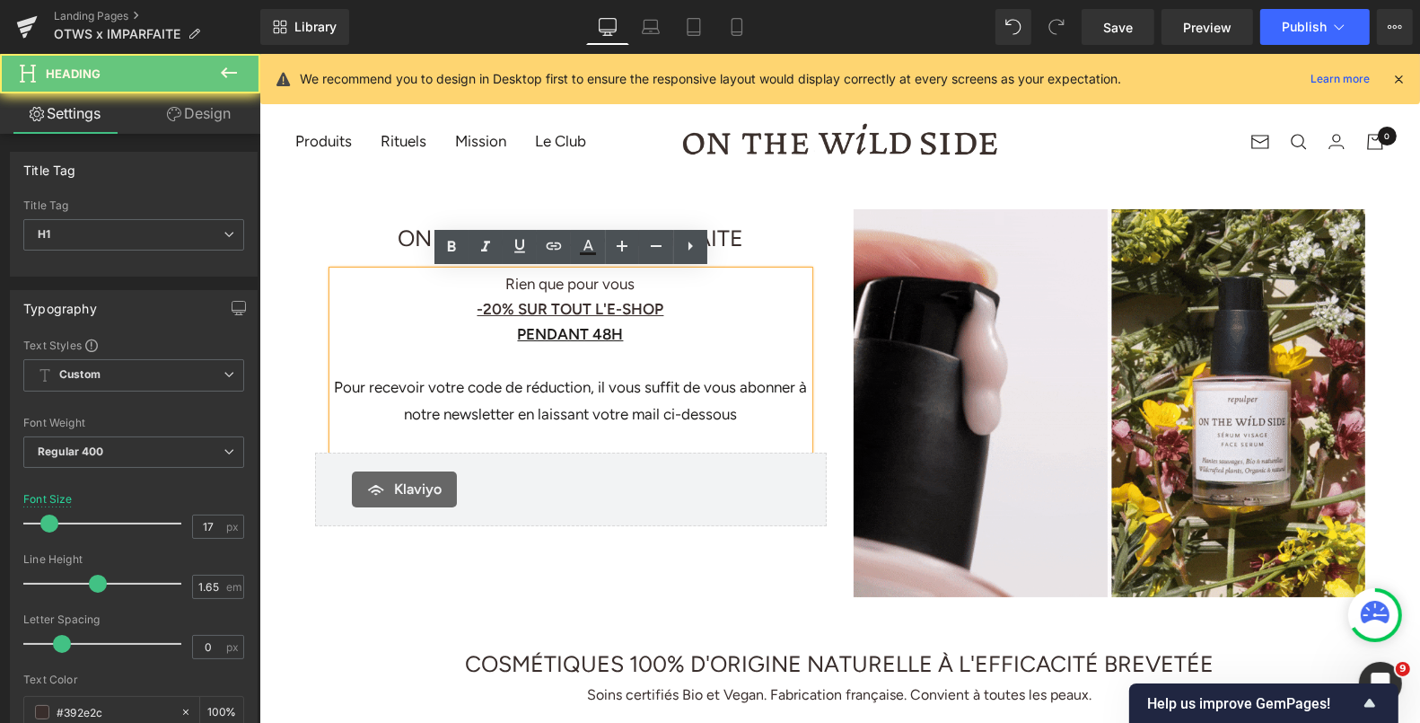
click at [750, 416] on div "Pour recevoir votre code de réduction, il vous suffit de vous abonner à notre n…" at bounding box center [570, 399] width 476 height 53
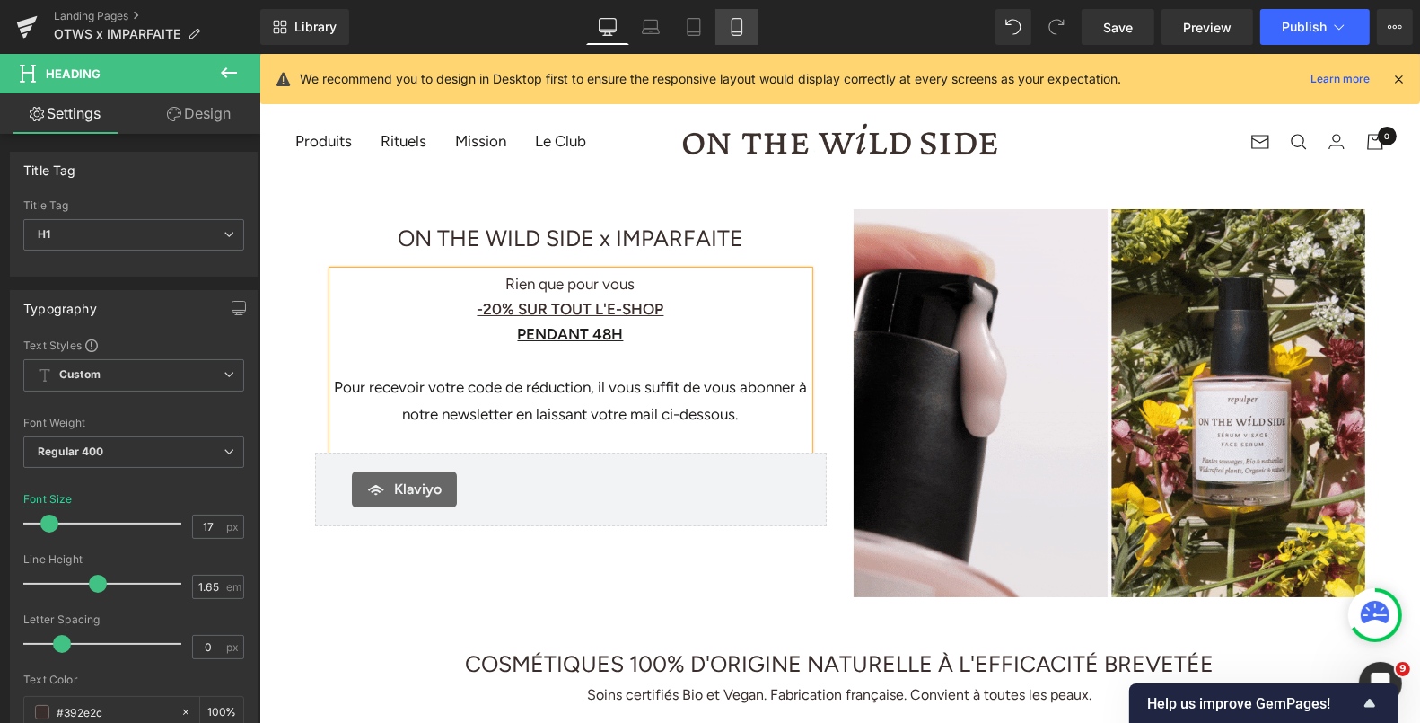
click at [728, 17] on link "Mobile" at bounding box center [736, 27] width 43 height 36
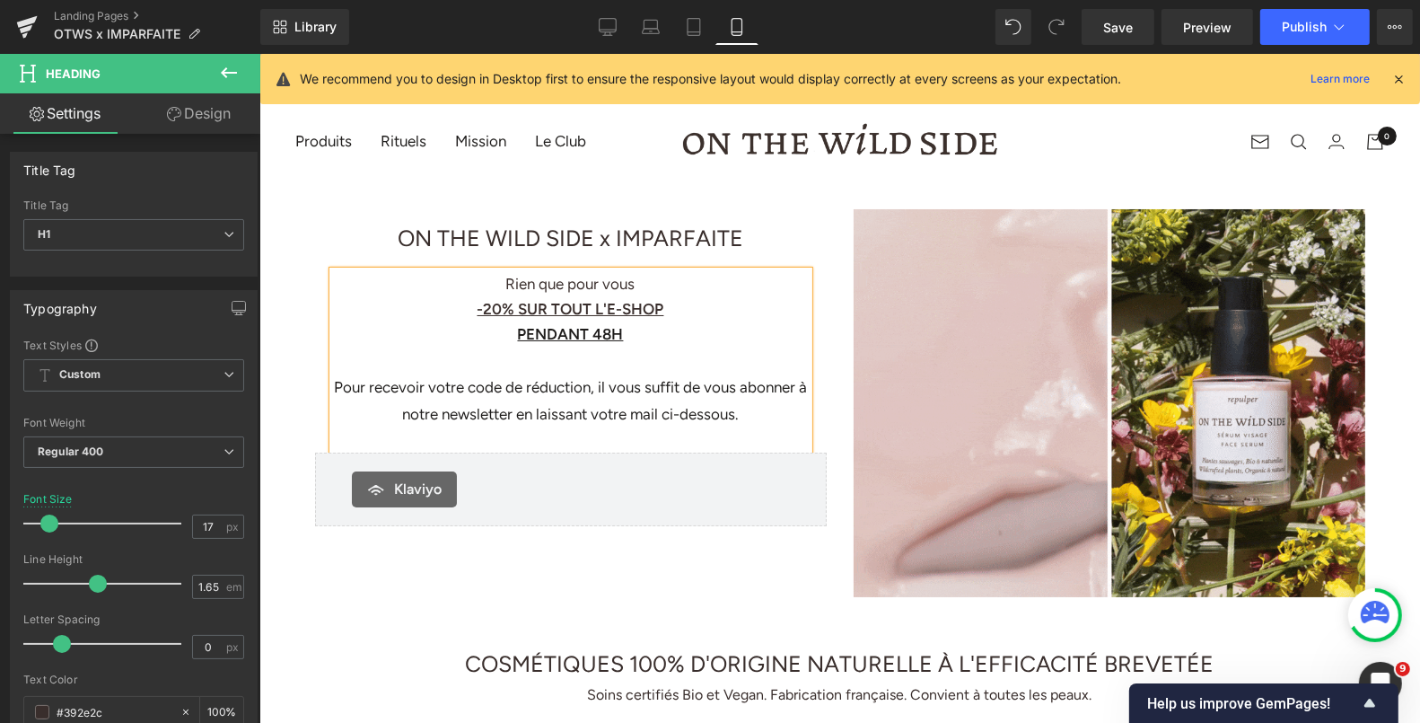
type input "15"
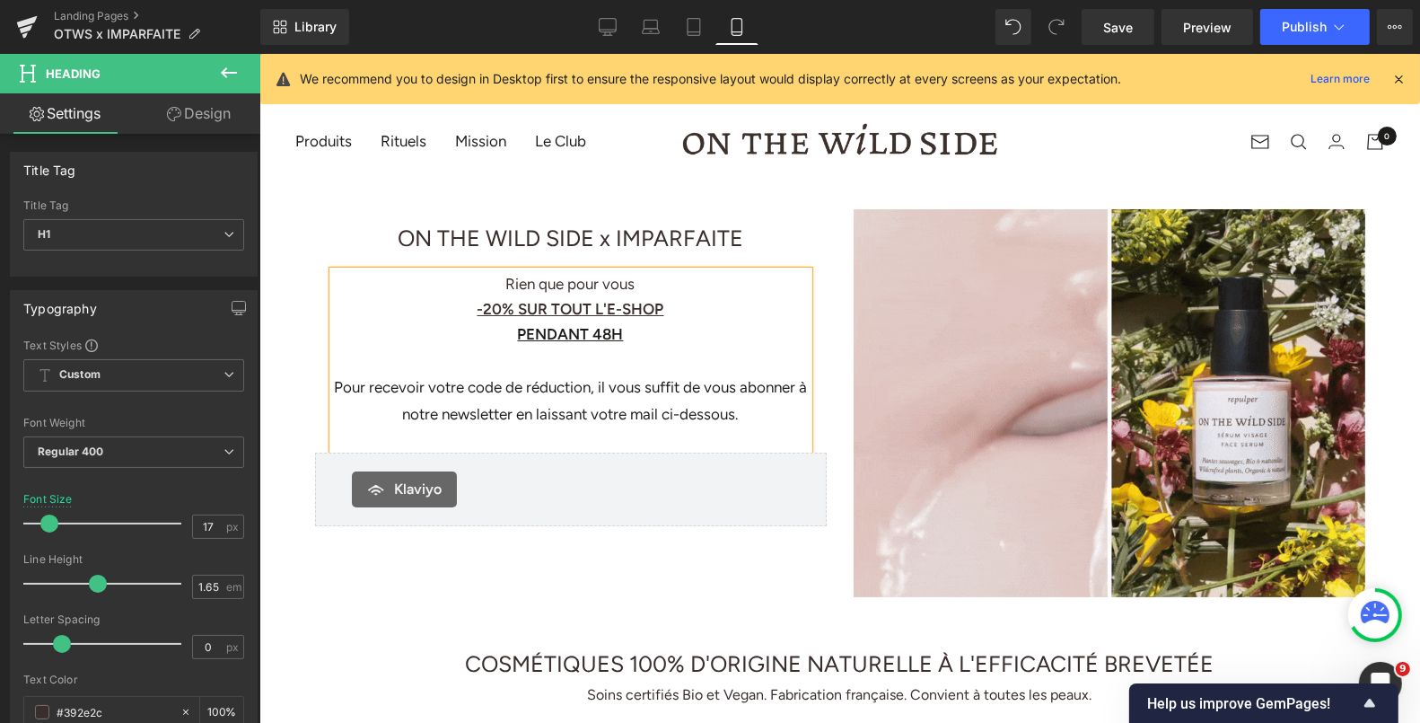
type input "100"
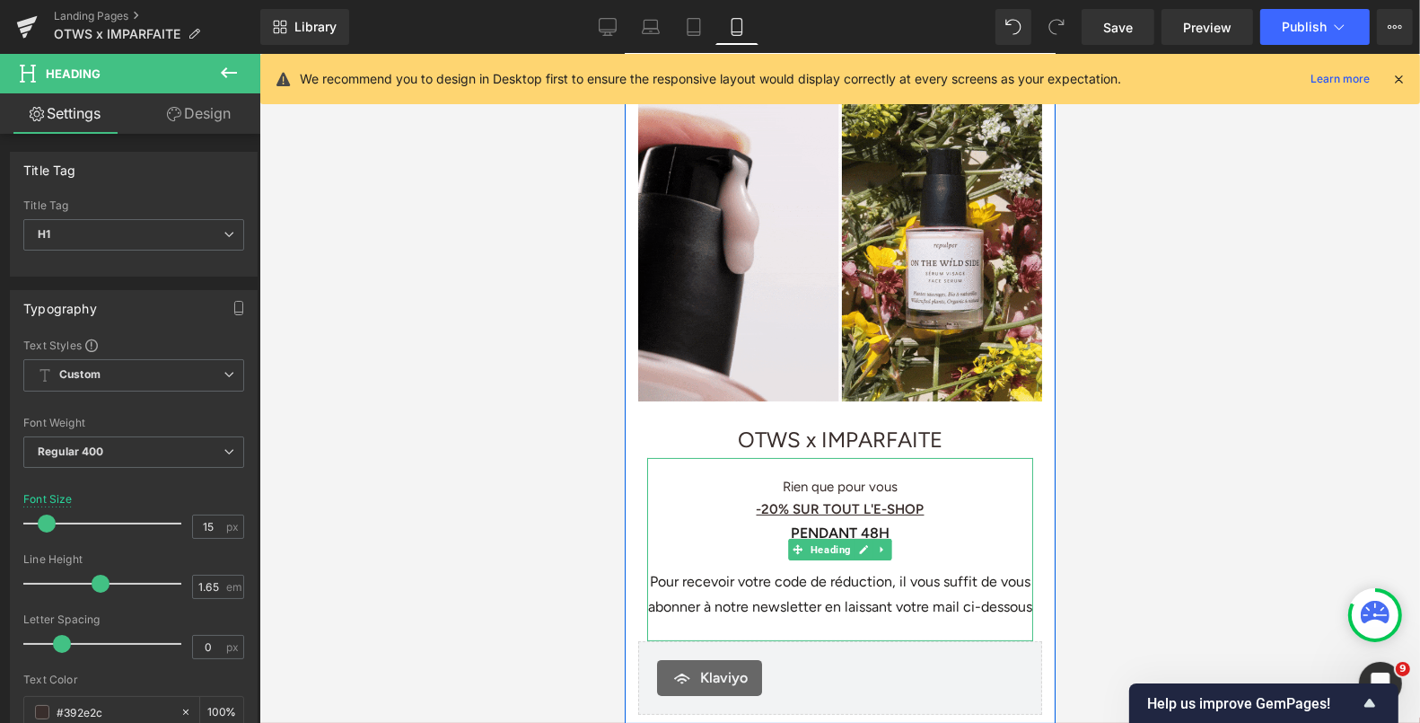
scroll to position [123, 0]
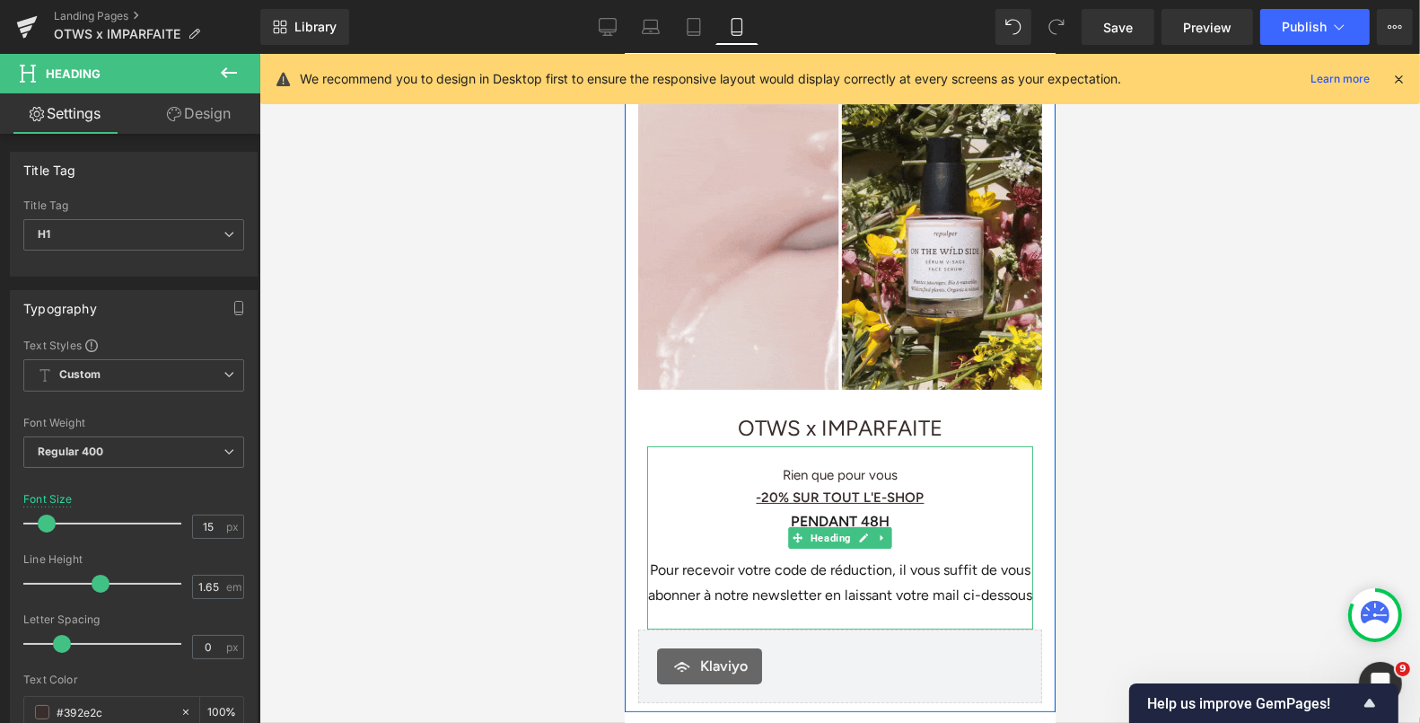
click at [986, 575] on div "Pour recevoir votre code de réduction, il vous suffit de vous abonner à notre n…" at bounding box center [839, 581] width 386 height 49
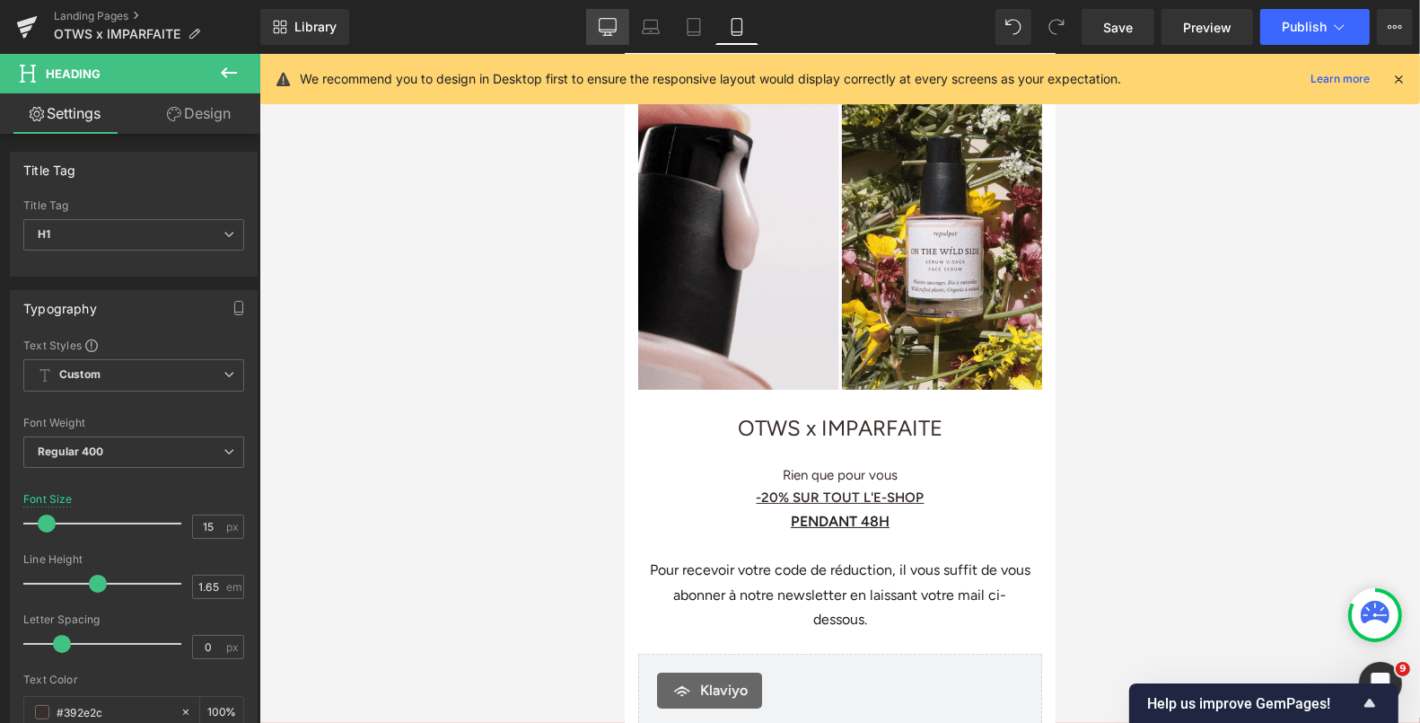
click at [611, 29] on icon at bounding box center [608, 27] width 18 height 18
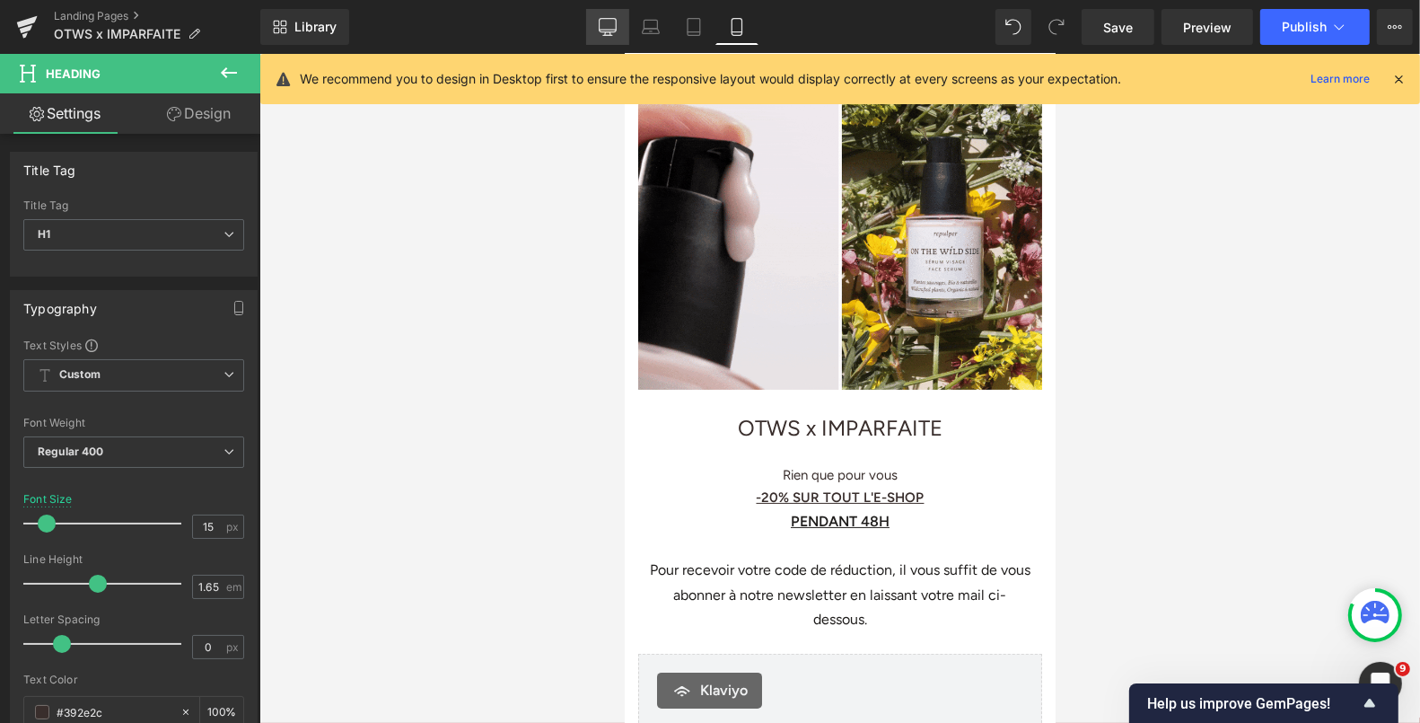
type input "17"
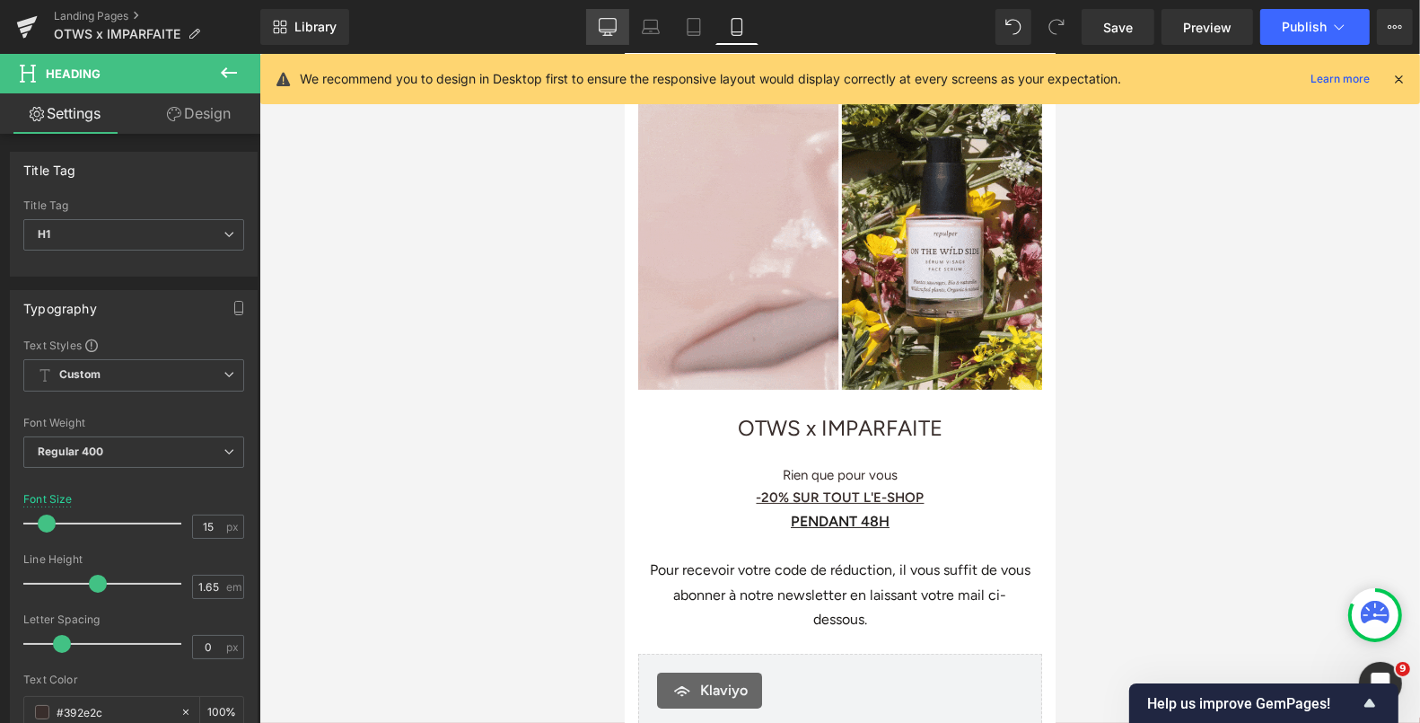
type input "100"
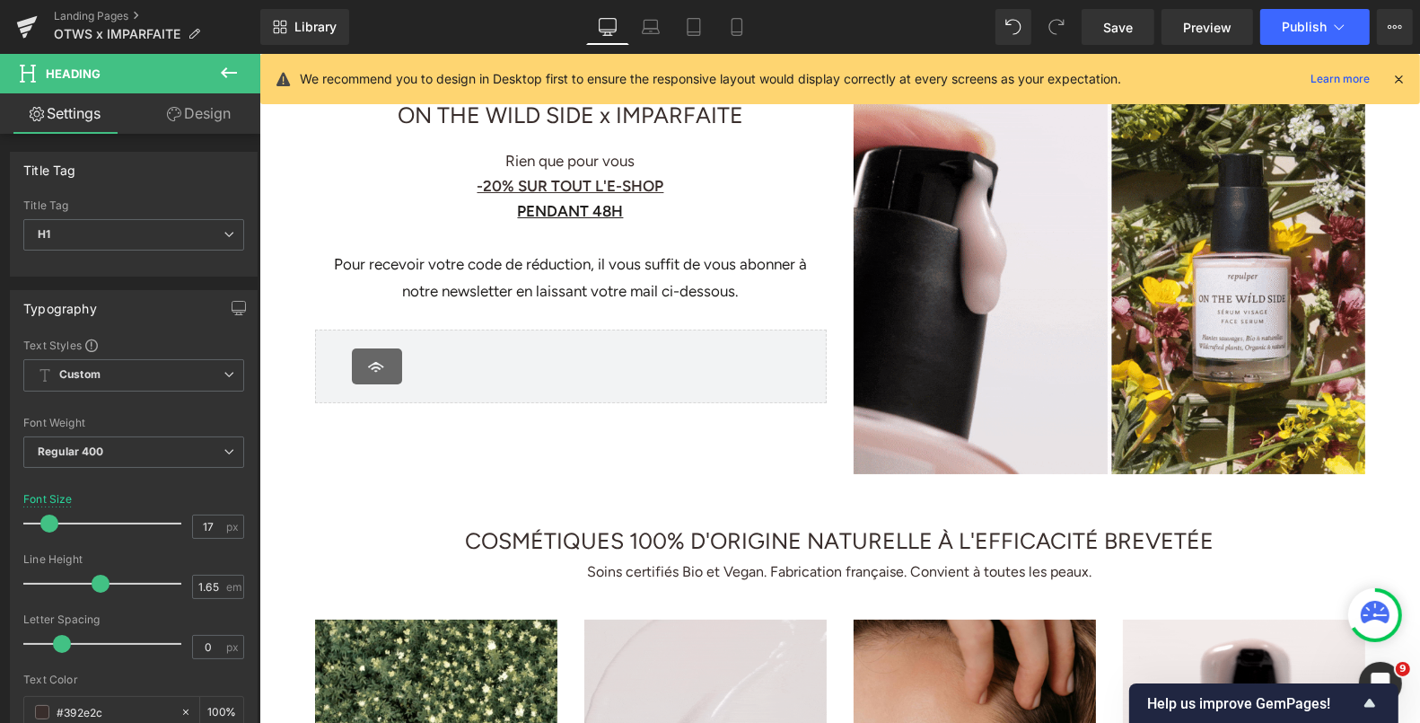
scroll to position [0, 0]
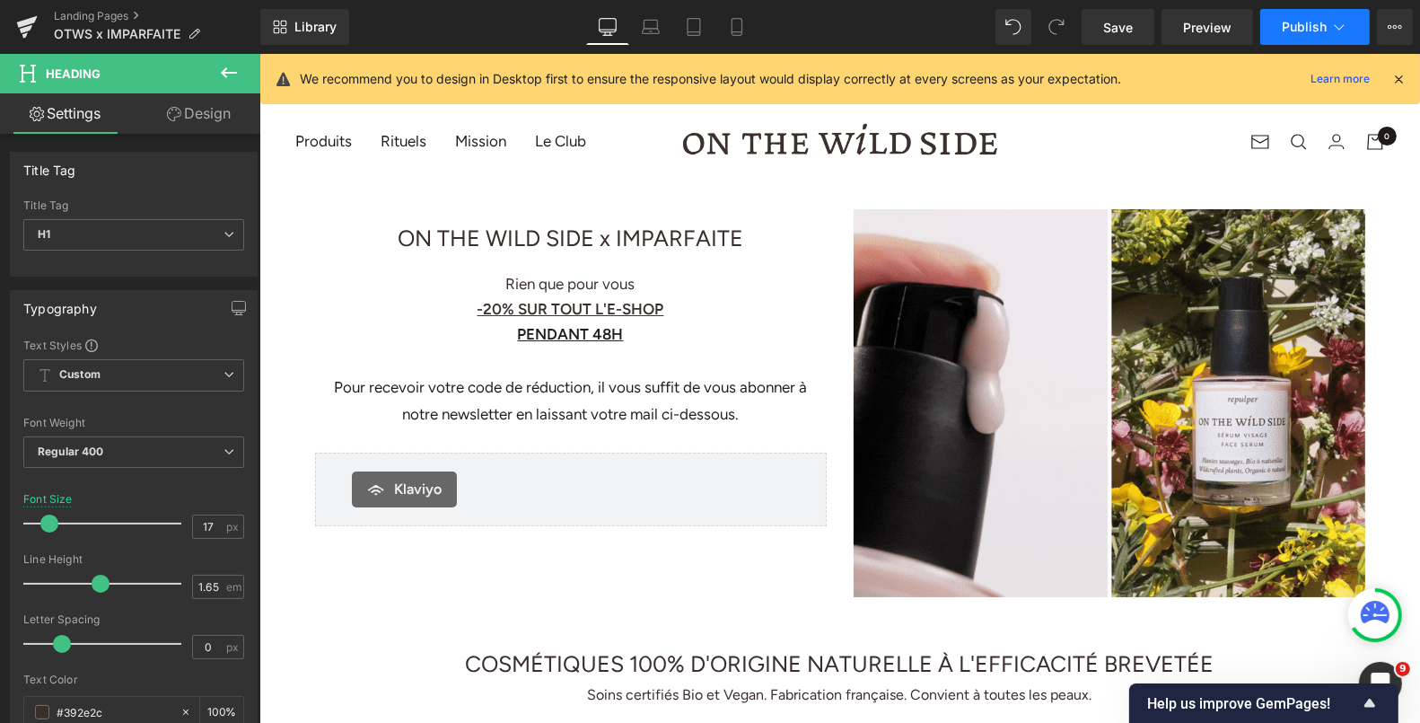
click at [1295, 34] on button "Publish" at bounding box center [1315, 27] width 110 height 36
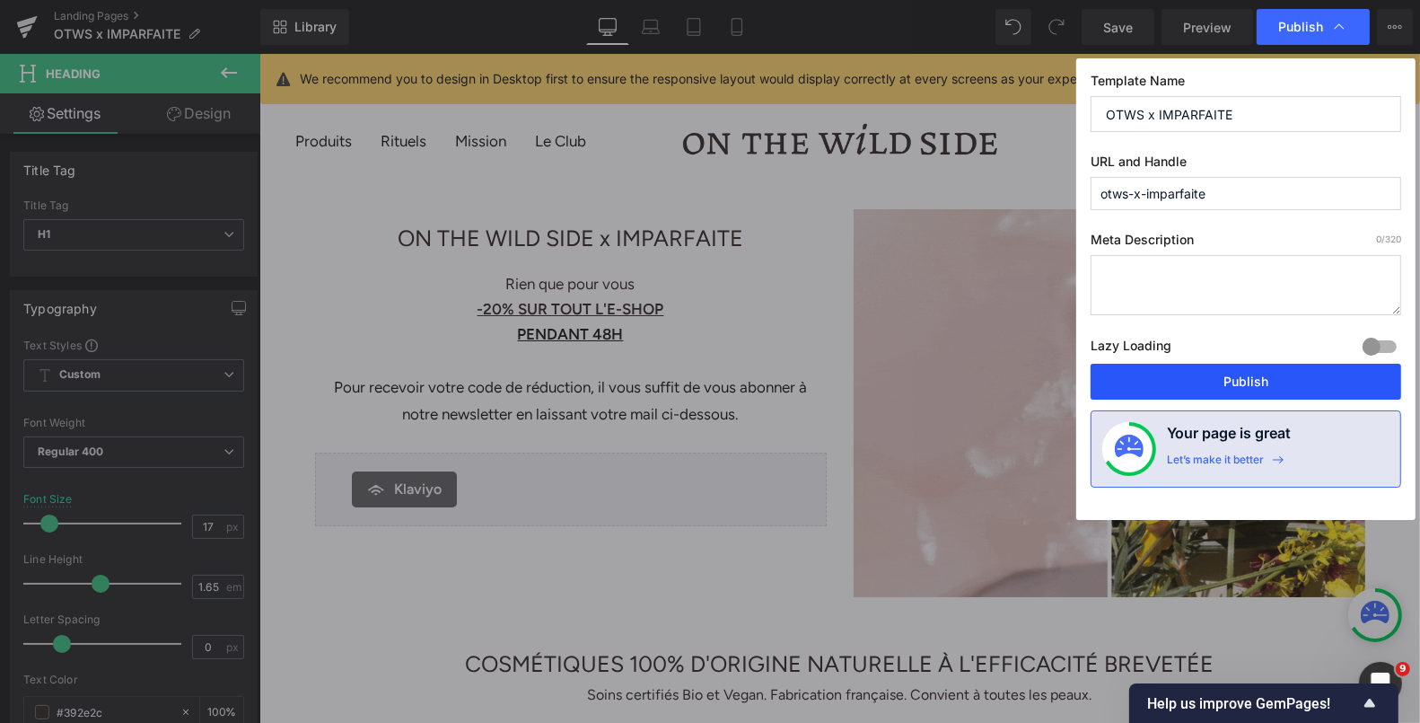
click at [1193, 378] on button "Publish" at bounding box center [1246, 382] width 311 height 36
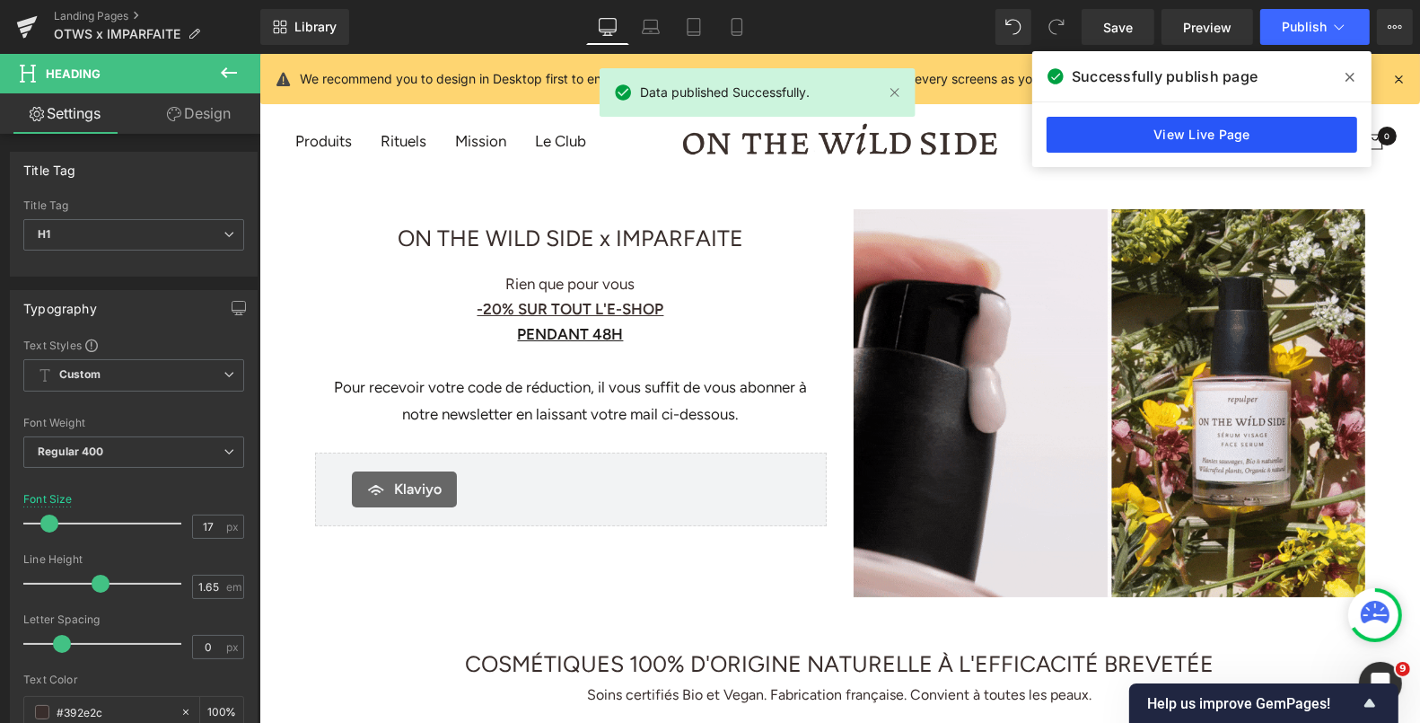
click at [1122, 127] on link "View Live Page" at bounding box center [1202, 135] width 311 height 36
